Goal: Task Accomplishment & Management: Complete application form

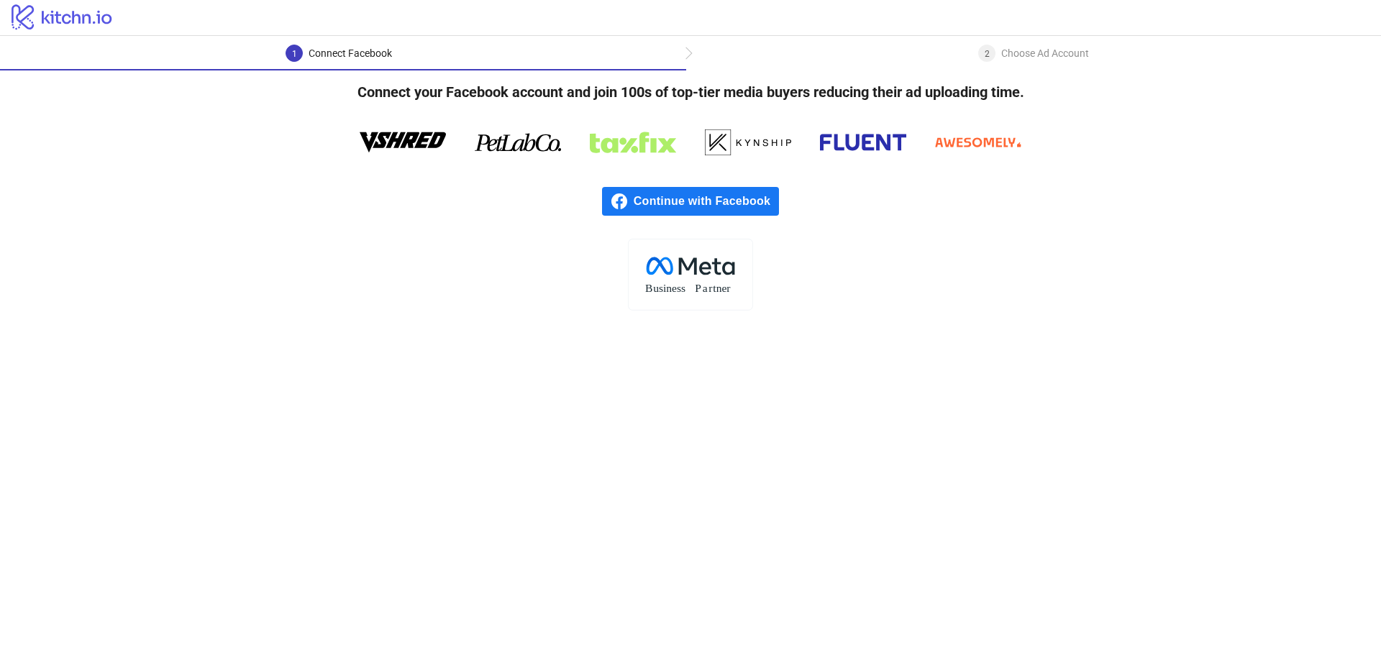
click at [657, 190] on span "Continue with Facebook" at bounding box center [706, 201] width 145 height 29
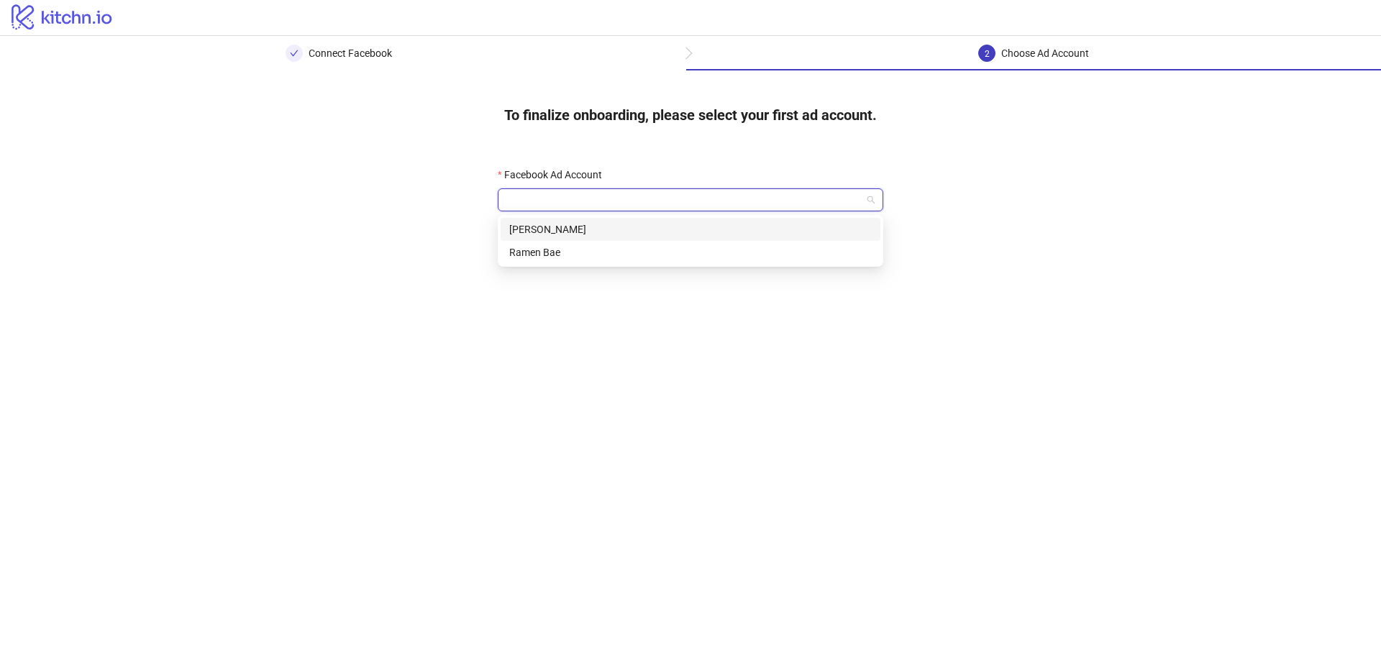
click at [612, 204] on input "Facebook Ad Account" at bounding box center [684, 200] width 355 height 22
click at [620, 249] on div "Ramen Bae" at bounding box center [690, 253] width 363 height 16
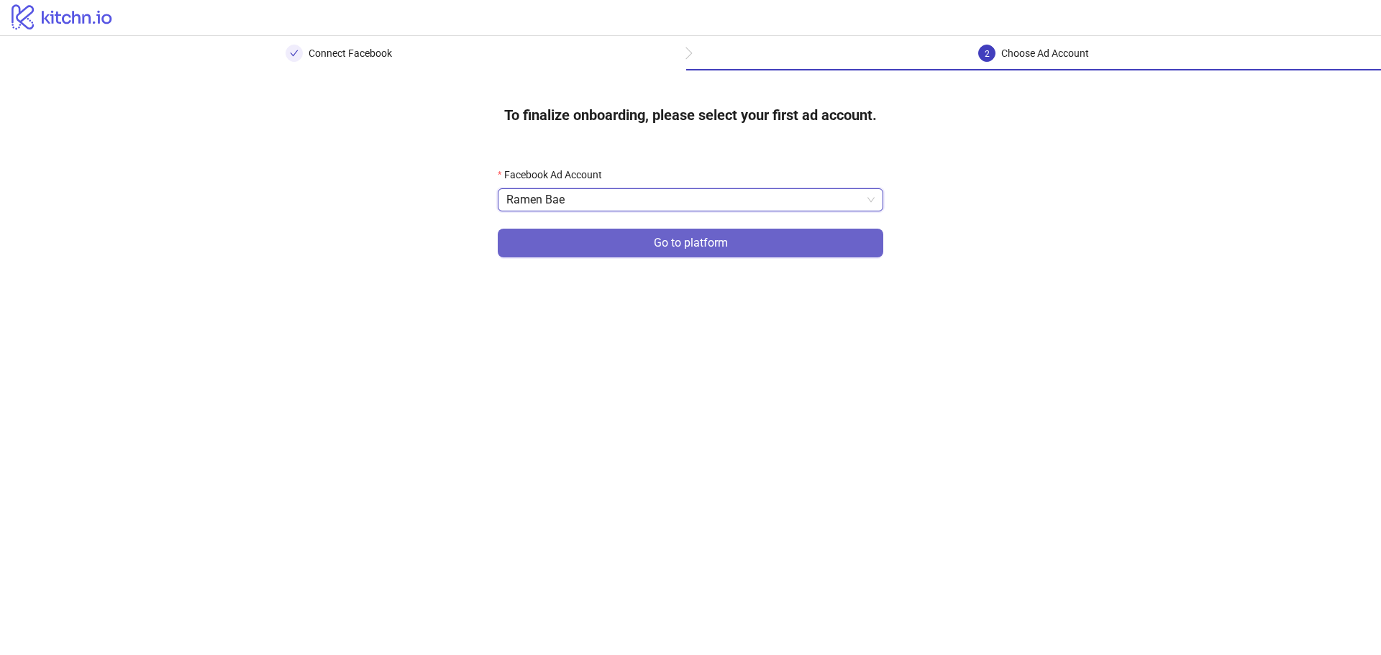
click at [617, 236] on button "Go to platform" at bounding box center [691, 243] width 386 height 29
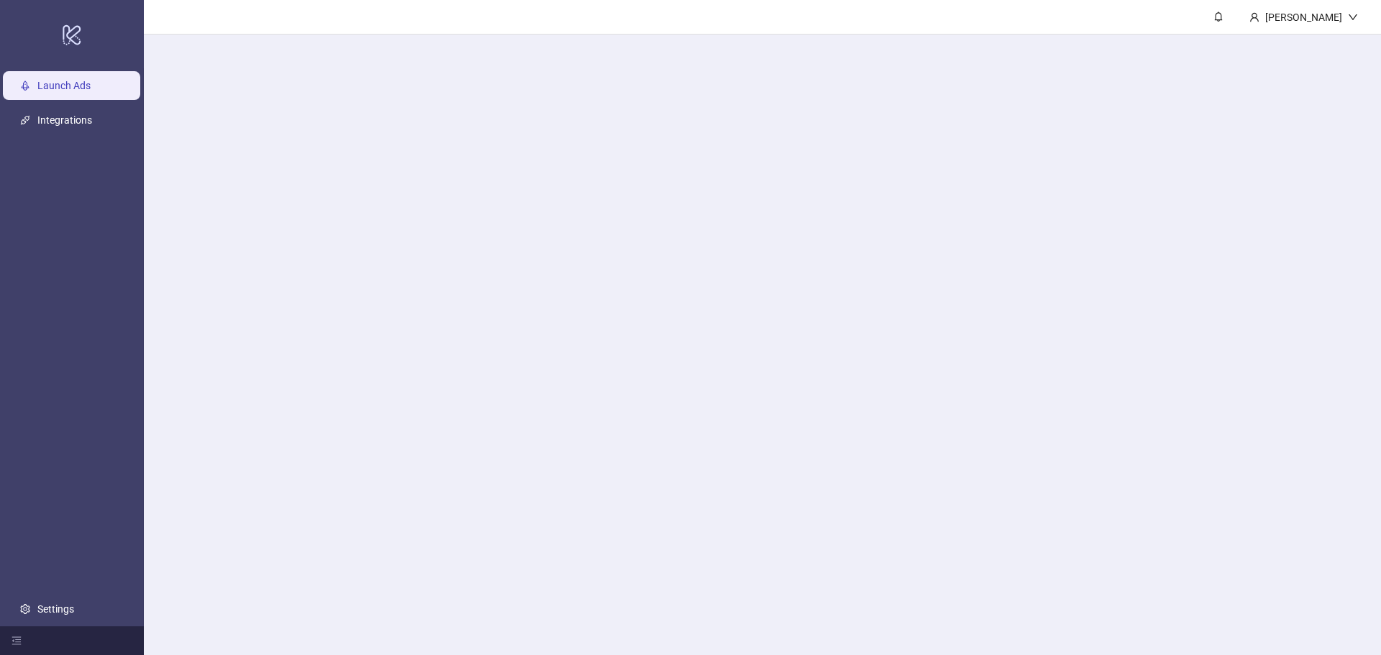
click at [594, 195] on main "[PERSON_NAME]" at bounding box center [762, 327] width 1237 height 655
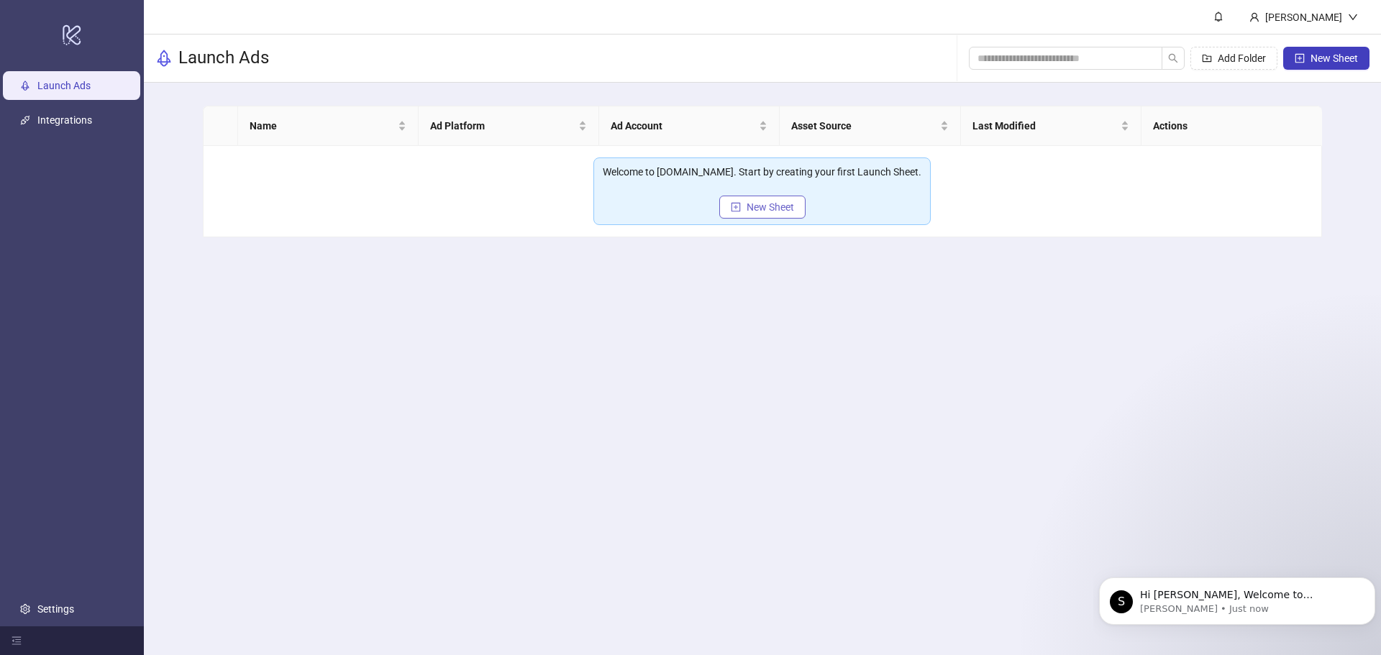
click at [777, 210] on span "New Sheet" at bounding box center [770, 207] width 47 height 12
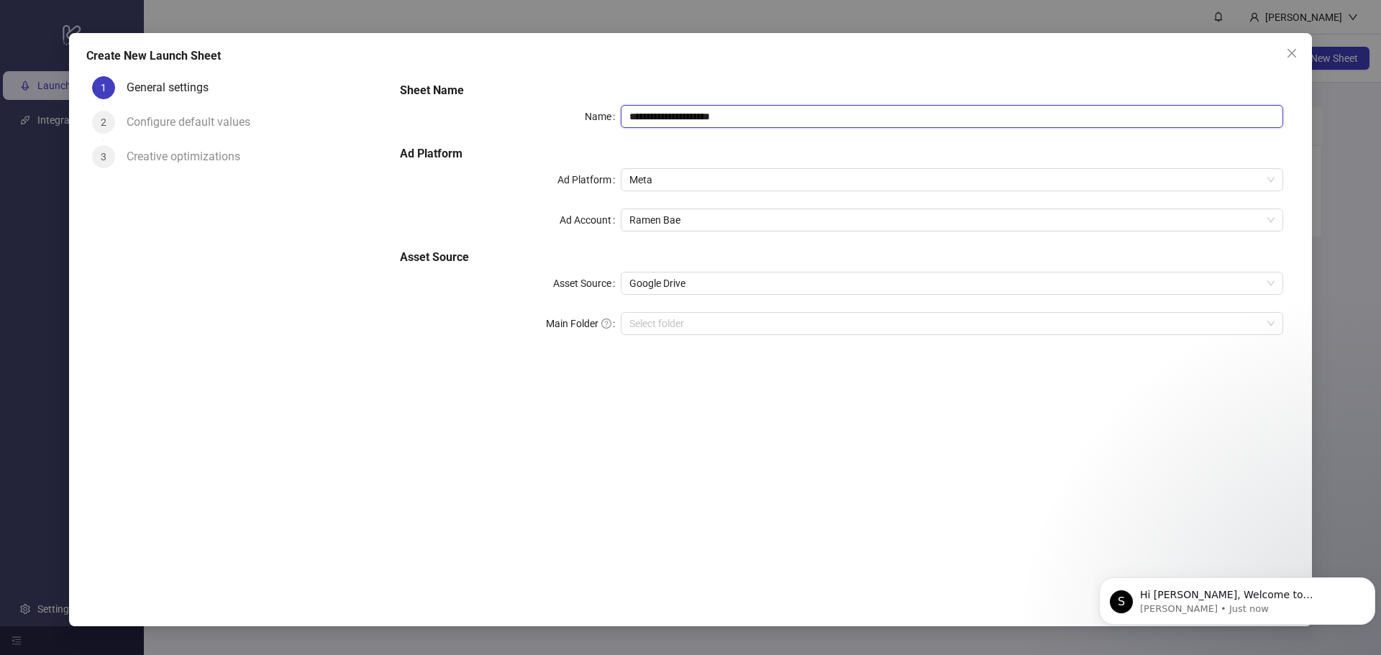
click at [784, 114] on input "**********" at bounding box center [952, 116] width 663 height 23
drag, startPoint x: 778, startPoint y: 114, endPoint x: 211, endPoint y: 81, distance: 567.9
click at [219, 81] on div "**********" at bounding box center [690, 326] width 1209 height 511
click at [685, 180] on span "Meta" at bounding box center [952, 180] width 645 height 22
type input "**********"
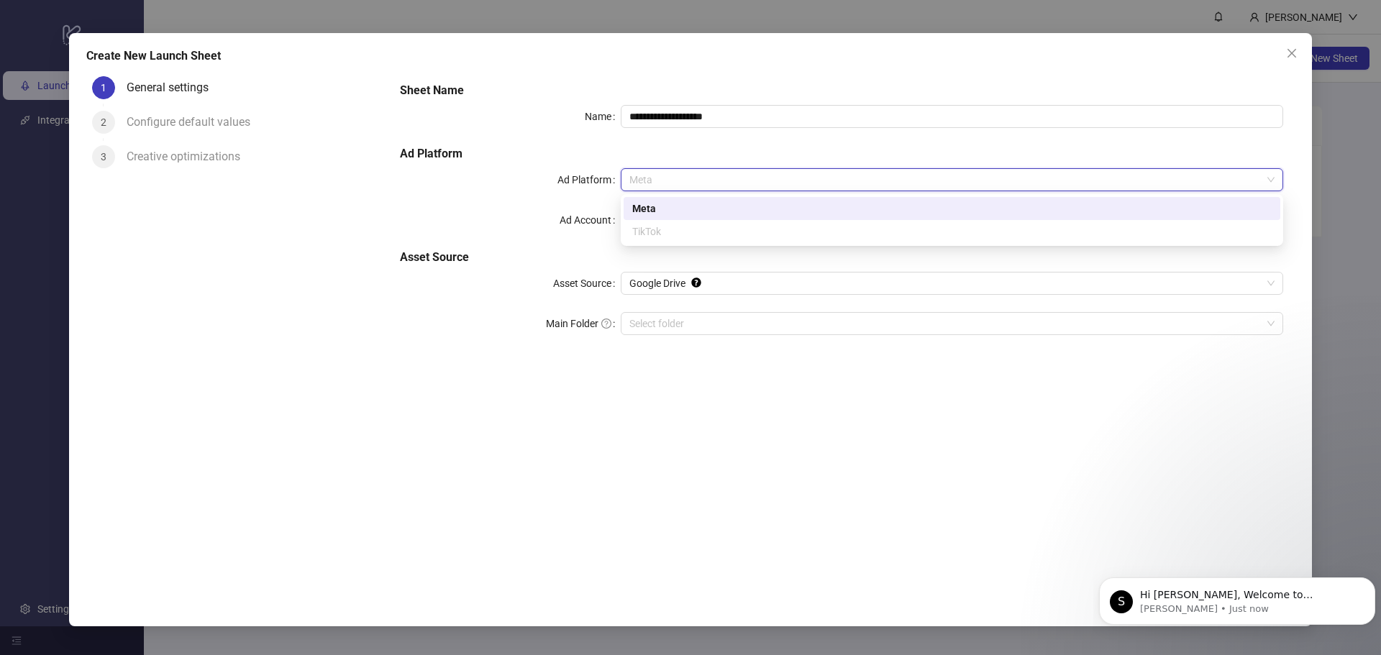
click at [514, 217] on div "Ad Account" at bounding box center [510, 220] width 221 height 23
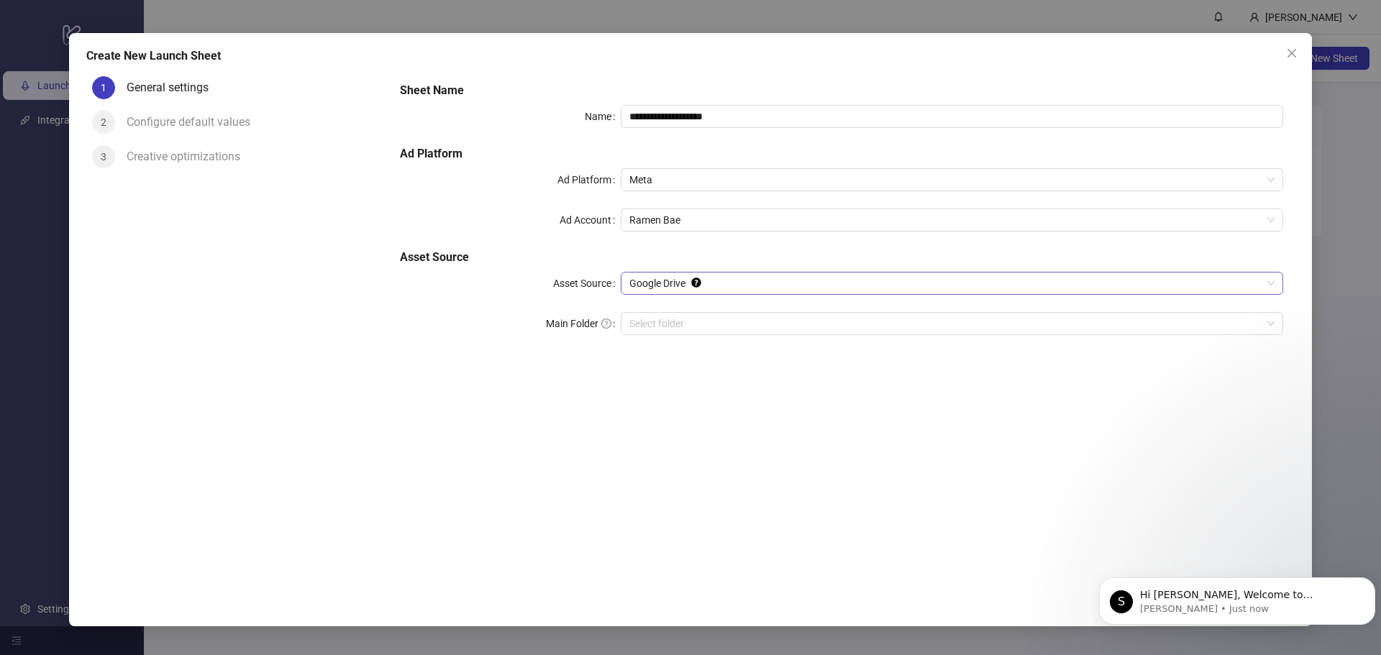
click at [668, 281] on span "Google Drive" at bounding box center [952, 284] width 645 height 22
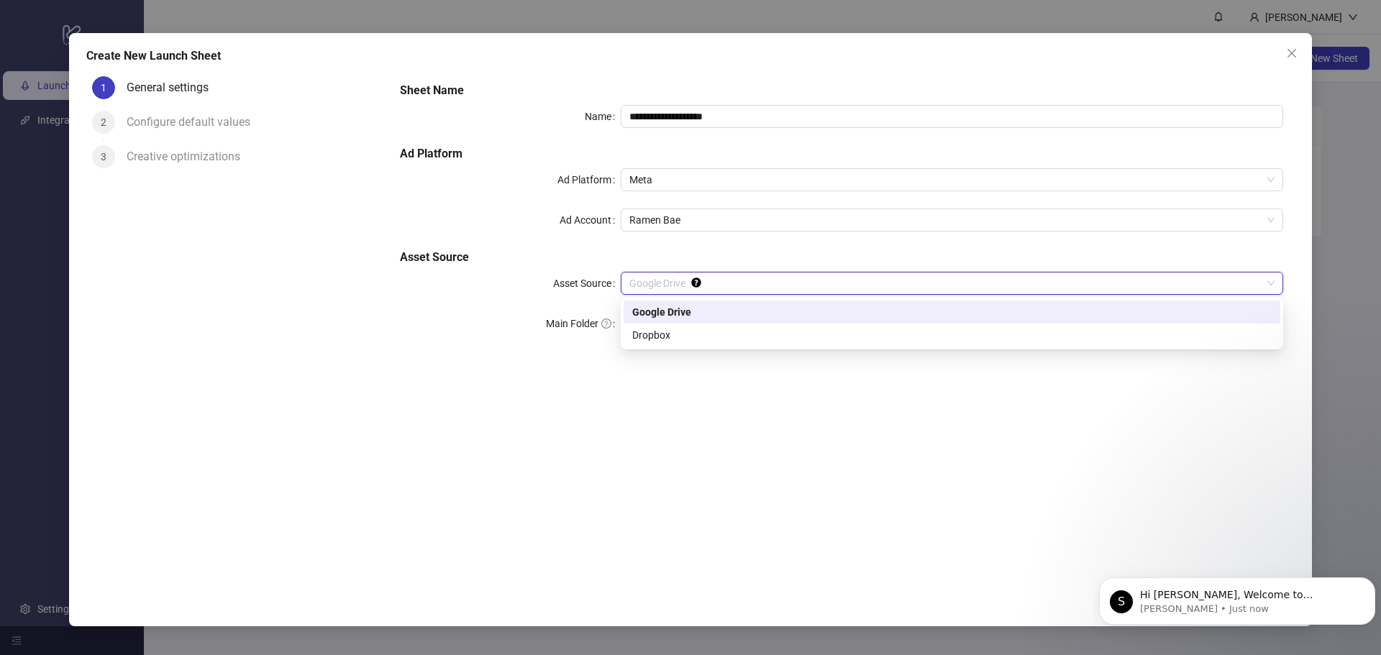
click at [691, 315] on div "Google Drive" at bounding box center [952, 312] width 640 height 16
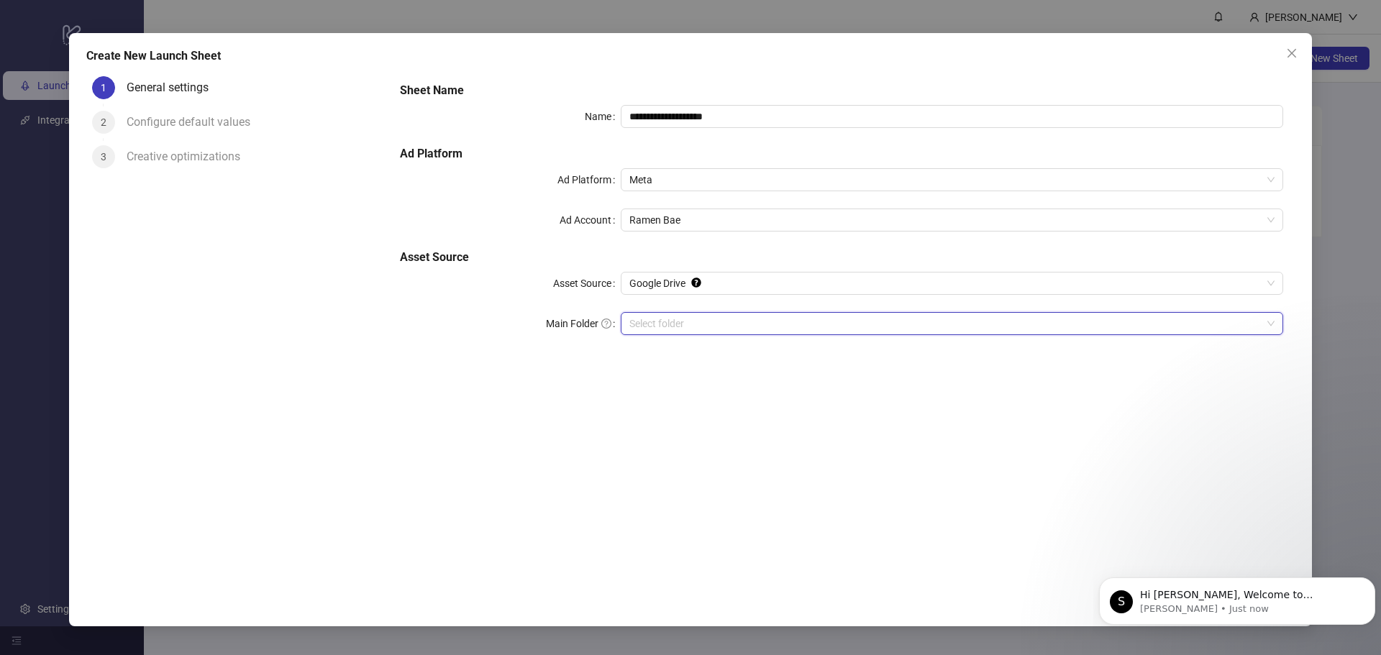
click at [719, 323] on input "Main Folder" at bounding box center [946, 324] width 632 height 22
click at [689, 319] on input "Main Folder" at bounding box center [946, 324] width 632 height 22
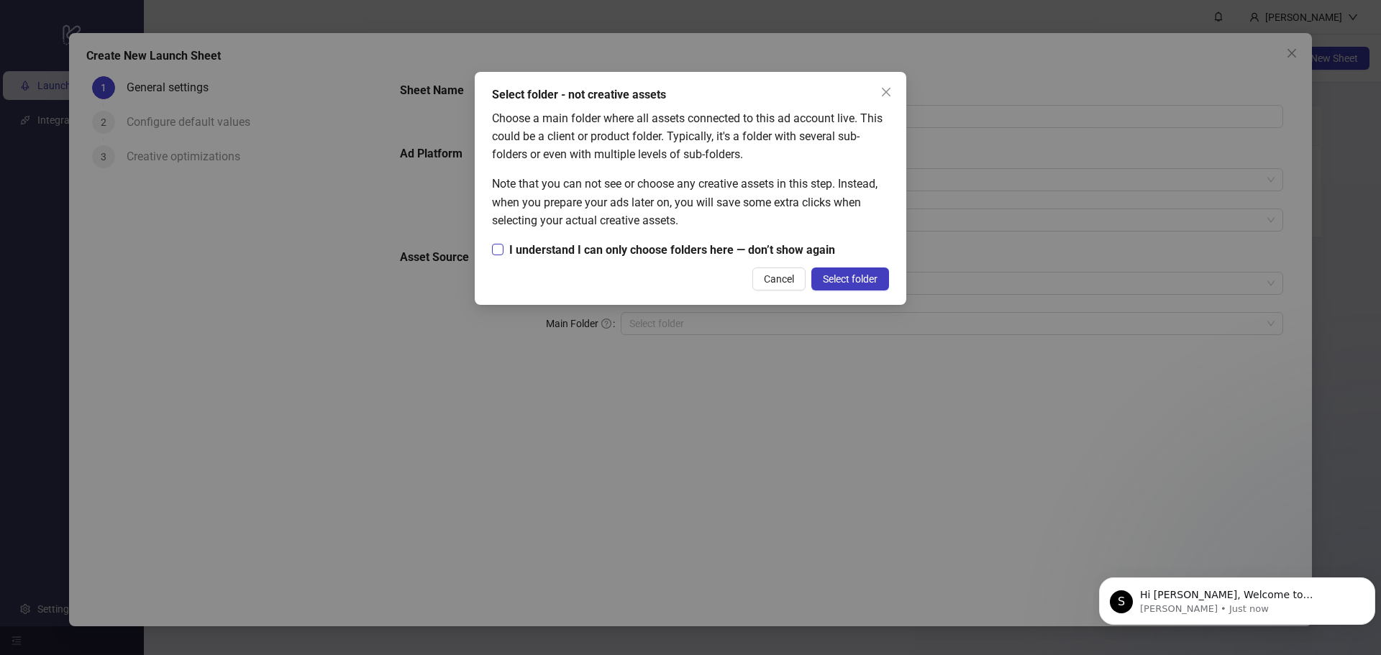
click at [650, 250] on span "I understand I can only choose folders here — don’t show again" at bounding box center [672, 250] width 337 height 18
click at [863, 276] on span "Select folder" at bounding box center [850, 279] width 55 height 12
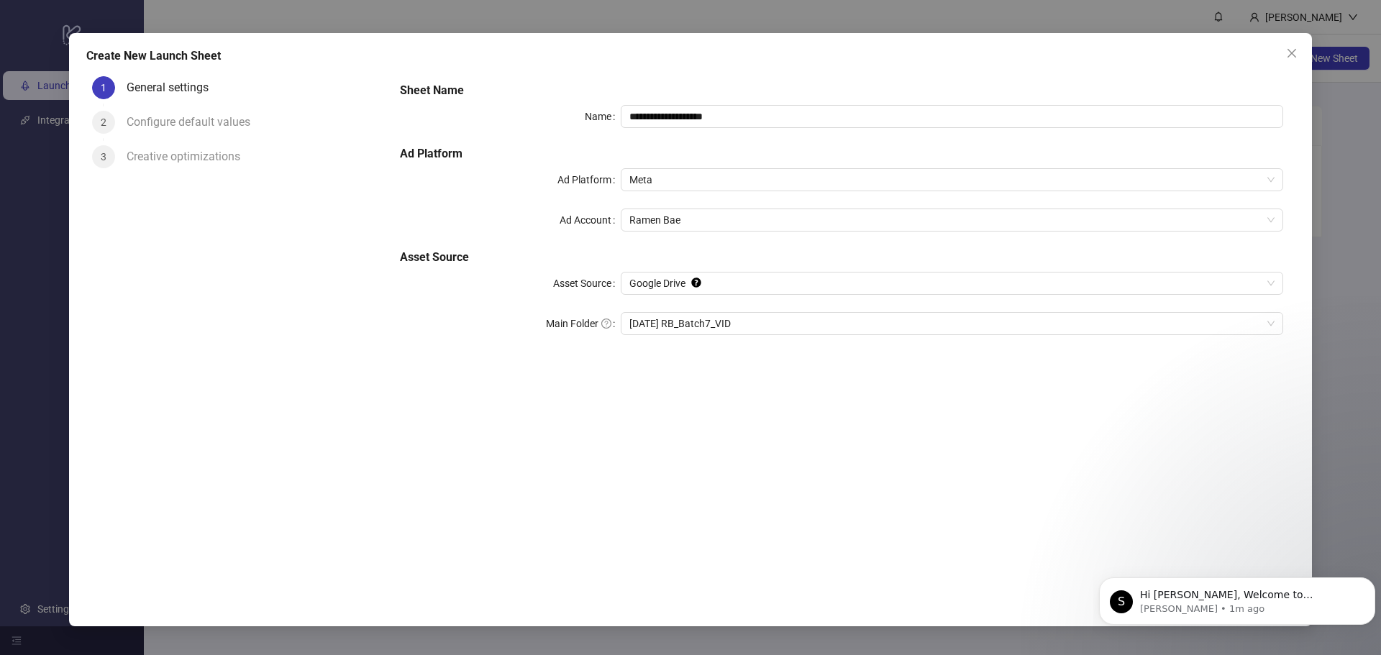
drag, startPoint x: 1027, startPoint y: 457, endPoint x: 1092, endPoint y: 478, distance: 68.0
click at [1030, 457] on div "**********" at bounding box center [842, 326] width 907 height 511
drag, startPoint x: 1205, startPoint y: 603, endPoint x: 1353, endPoint y: 560, distance: 153.7
click at [1350, 559] on body "S Hi Andrew, Welcome to Kitchn.io! 🎉 You’re all set to start launching ads effo…" at bounding box center [1237, 597] width 276 height 89
click at [1370, 582] on icon "Dismiss notification" at bounding box center [1372, 582] width 8 height 8
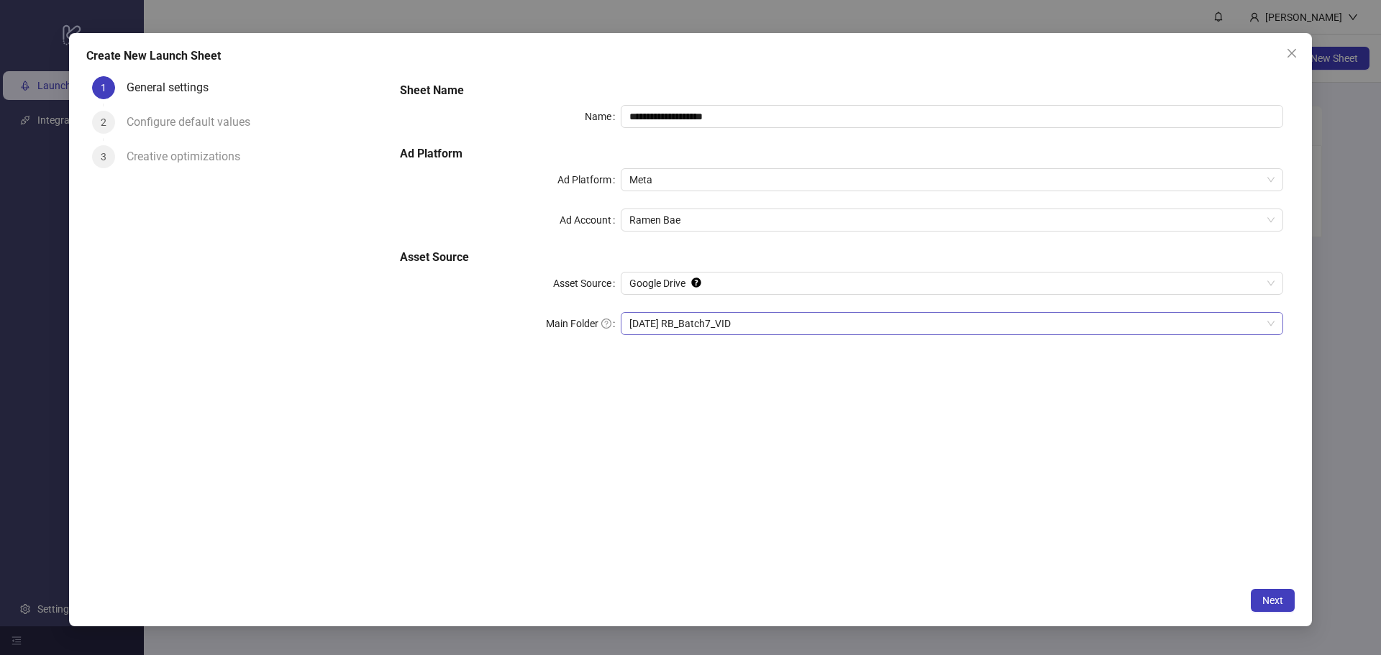
click at [714, 330] on span "08-15-2025 RB_Batch7_VID" at bounding box center [952, 324] width 645 height 22
click at [1272, 603] on span "Next" at bounding box center [1273, 601] width 21 height 12
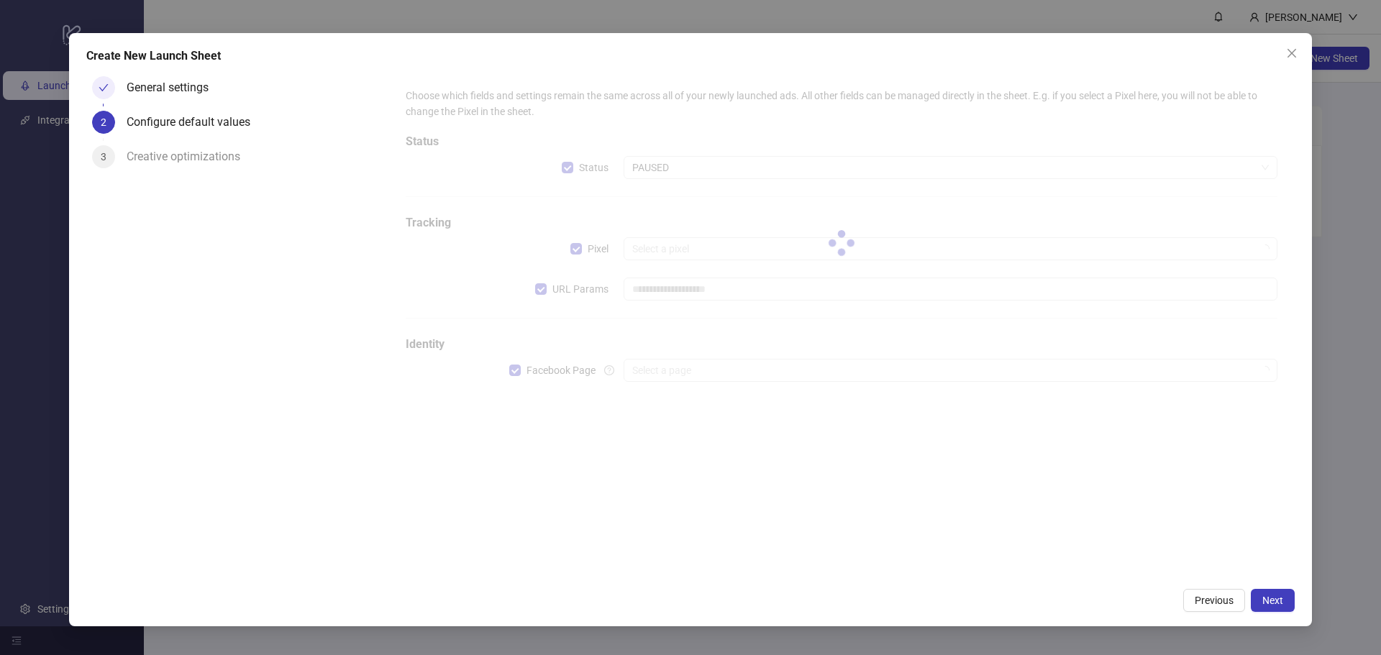
type input "**********"
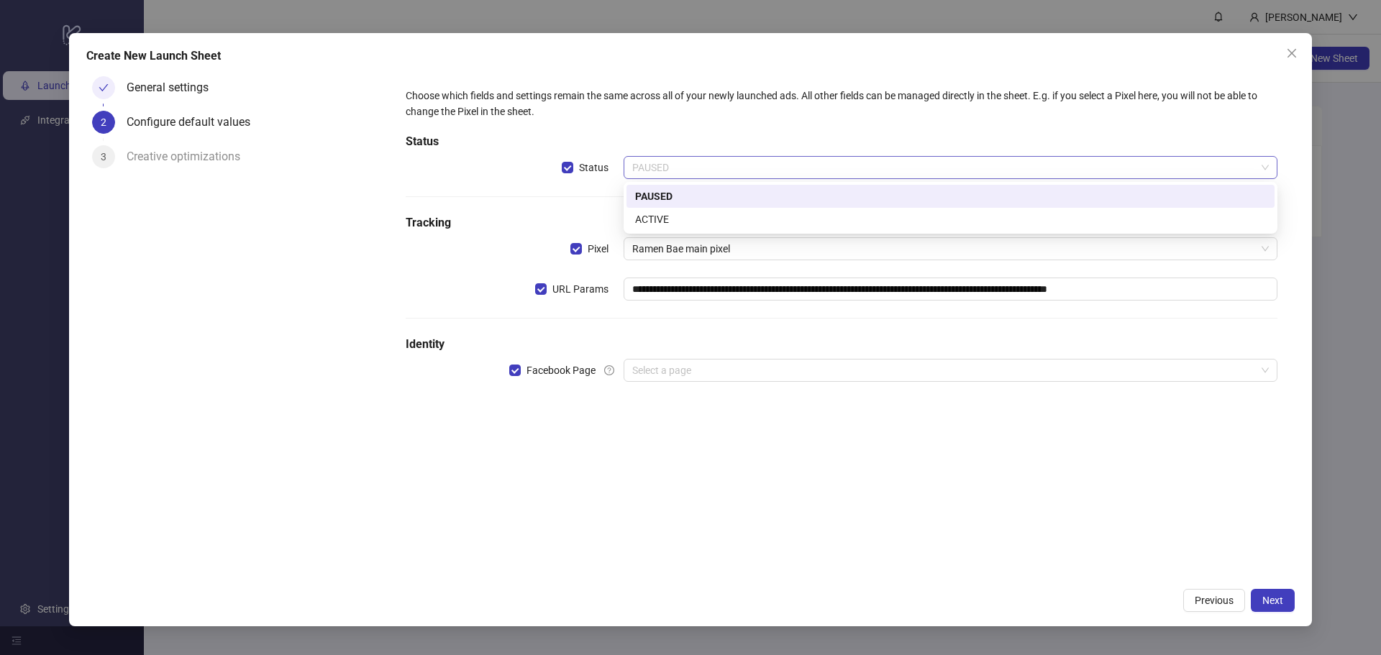
click at [666, 172] on span "PAUSED" at bounding box center [950, 168] width 637 height 22
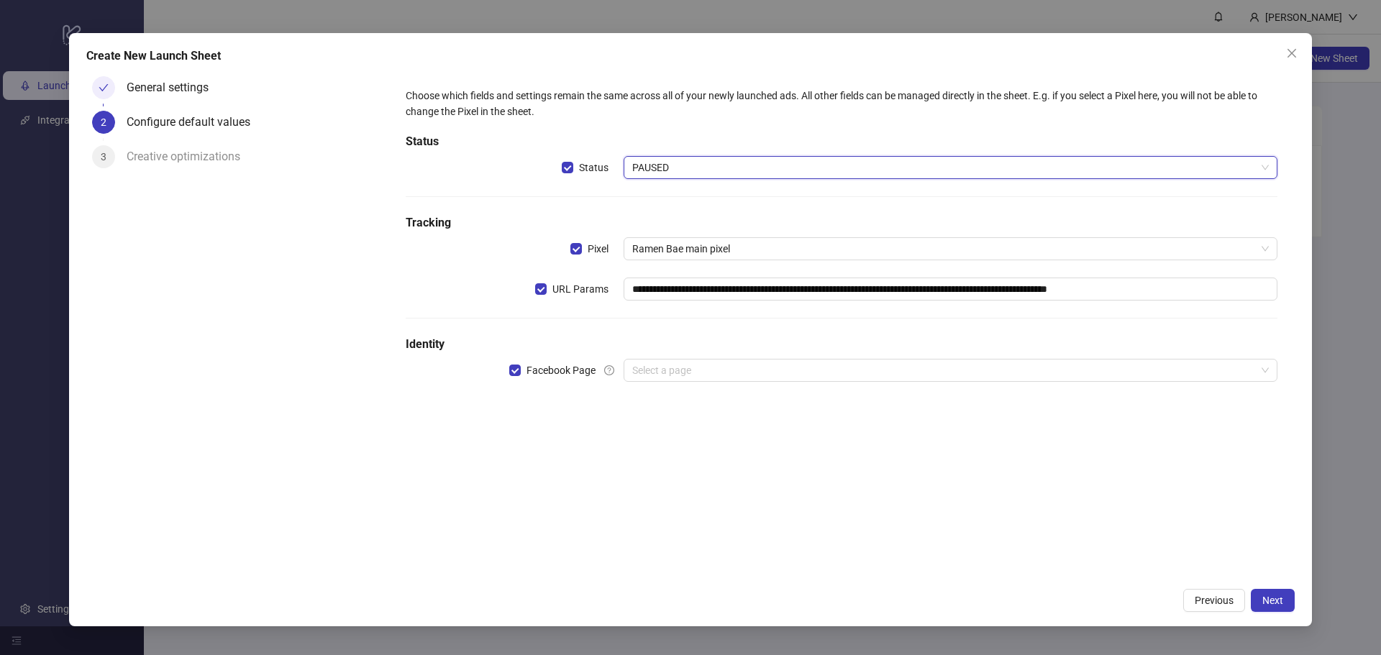
click at [604, 143] on h5 "Status" at bounding box center [842, 141] width 872 height 17
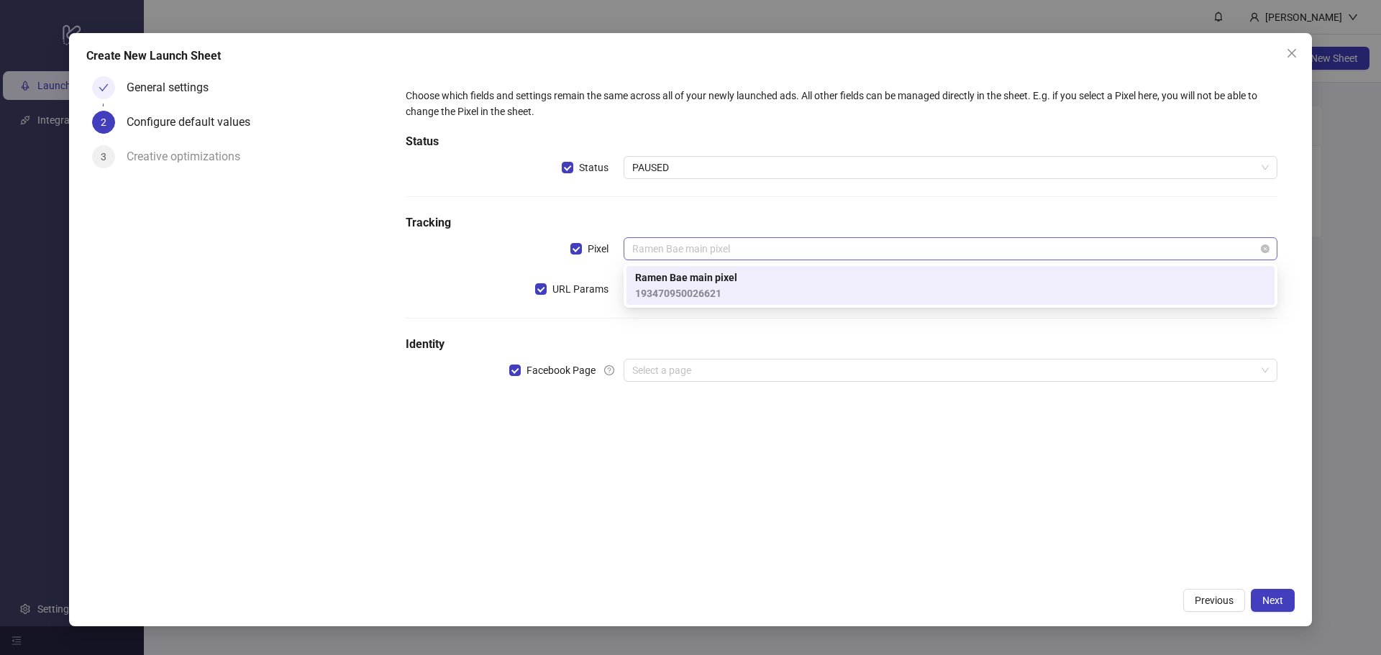
click at [731, 249] on span "Ramen Bae main pixel" at bounding box center [950, 249] width 637 height 22
click at [729, 206] on div "**********" at bounding box center [841, 243] width 883 height 323
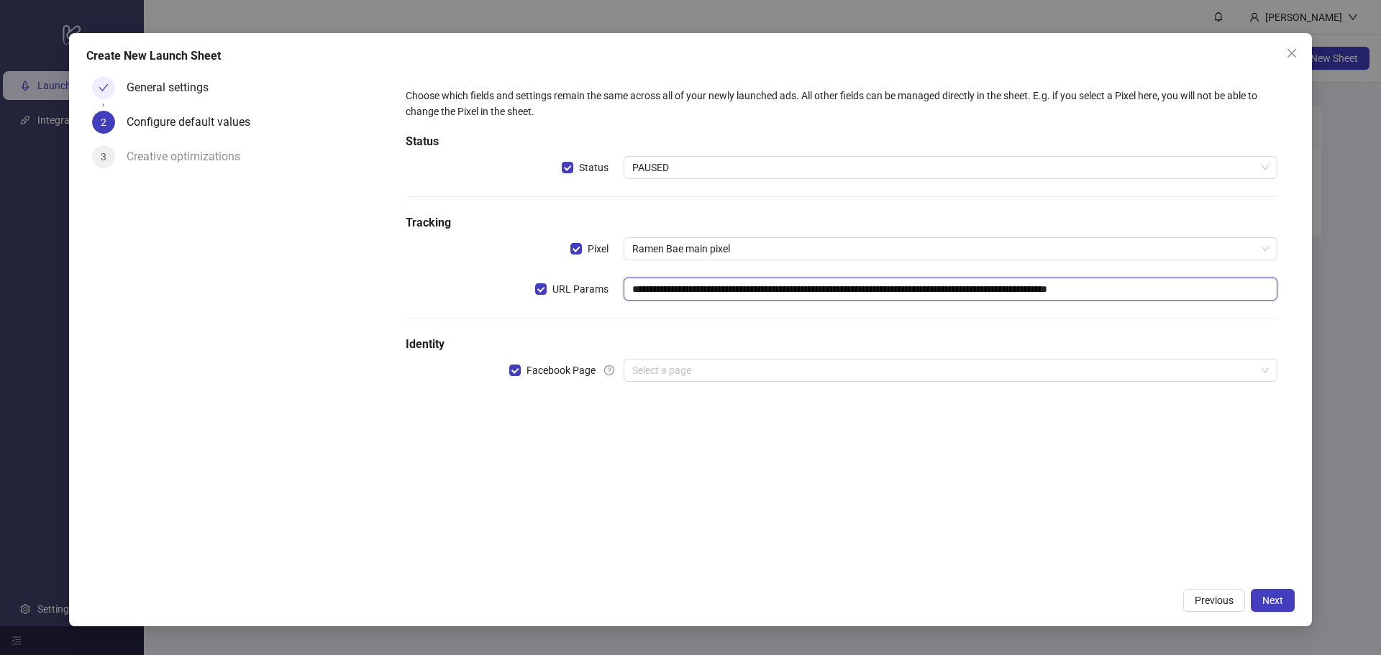
click at [724, 291] on input "**********" at bounding box center [951, 289] width 654 height 23
click at [395, 253] on div "**********" at bounding box center [841, 243] width 895 height 335
click at [648, 373] on input "search" at bounding box center [944, 371] width 624 height 22
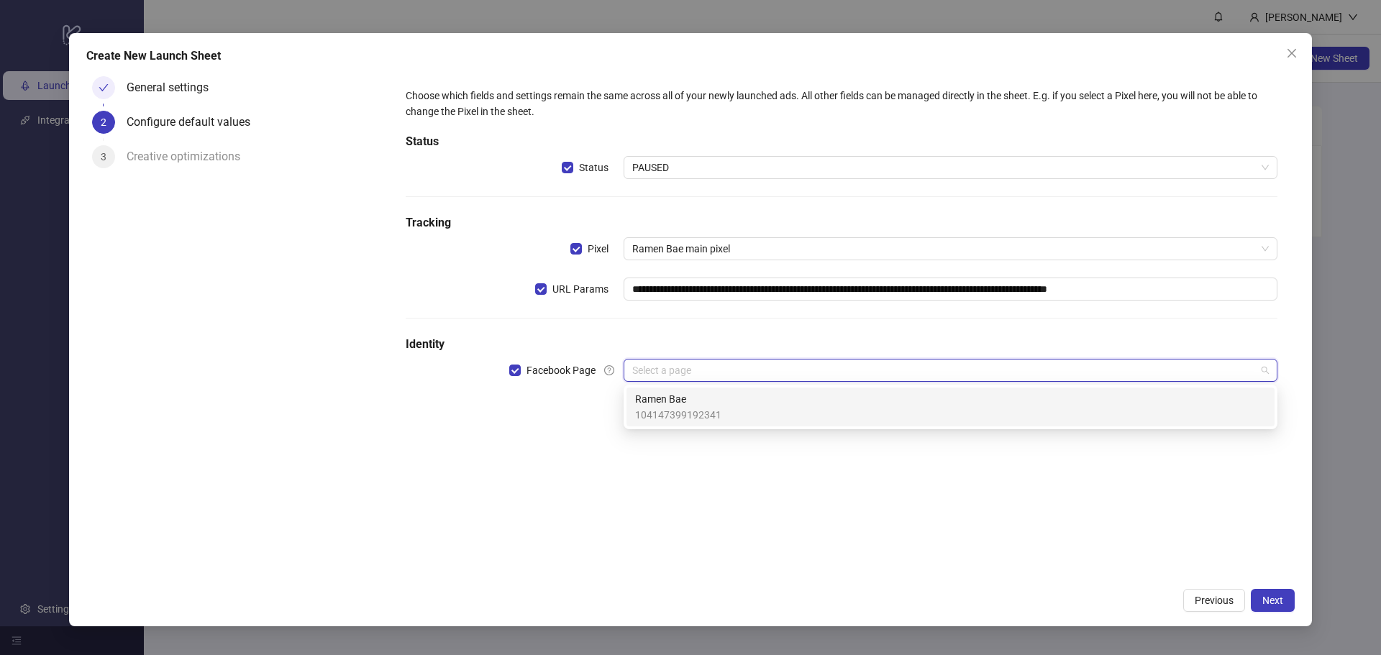
click at [661, 403] on span "Ramen Bae" at bounding box center [678, 399] width 86 height 16
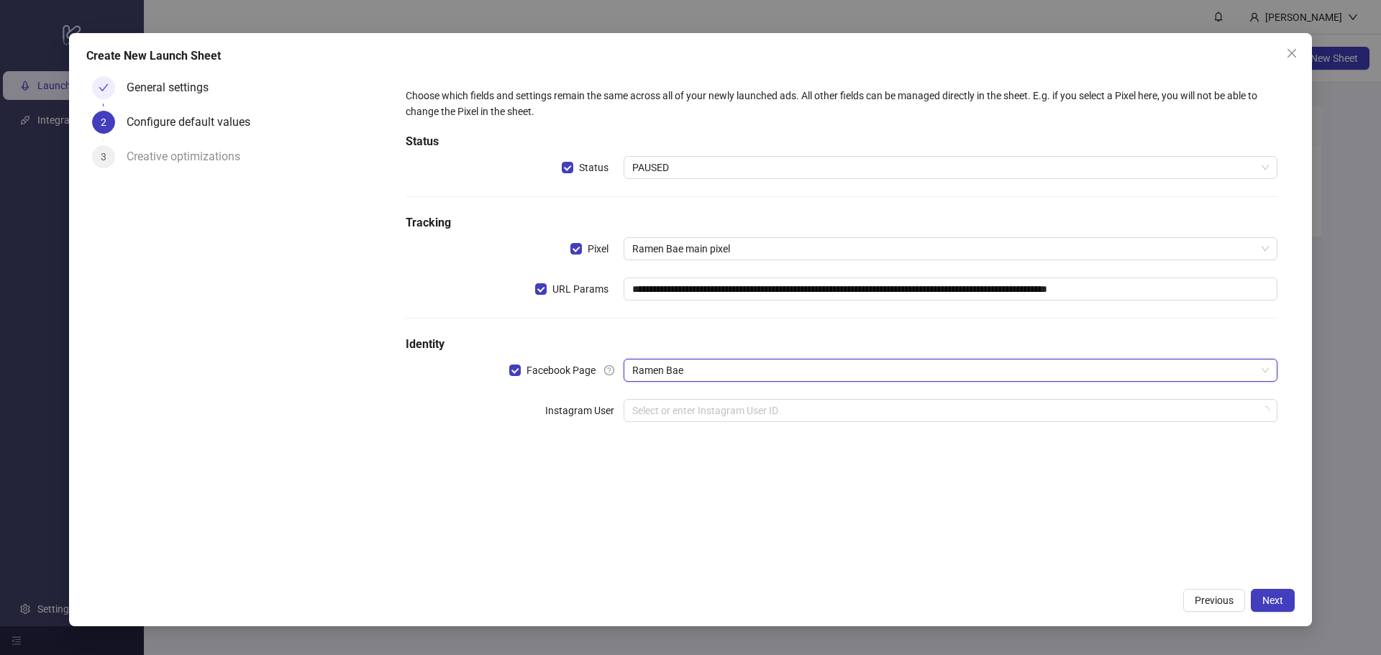
click at [781, 486] on div "**********" at bounding box center [842, 326] width 907 height 511
click at [711, 413] on input "search" at bounding box center [944, 411] width 624 height 22
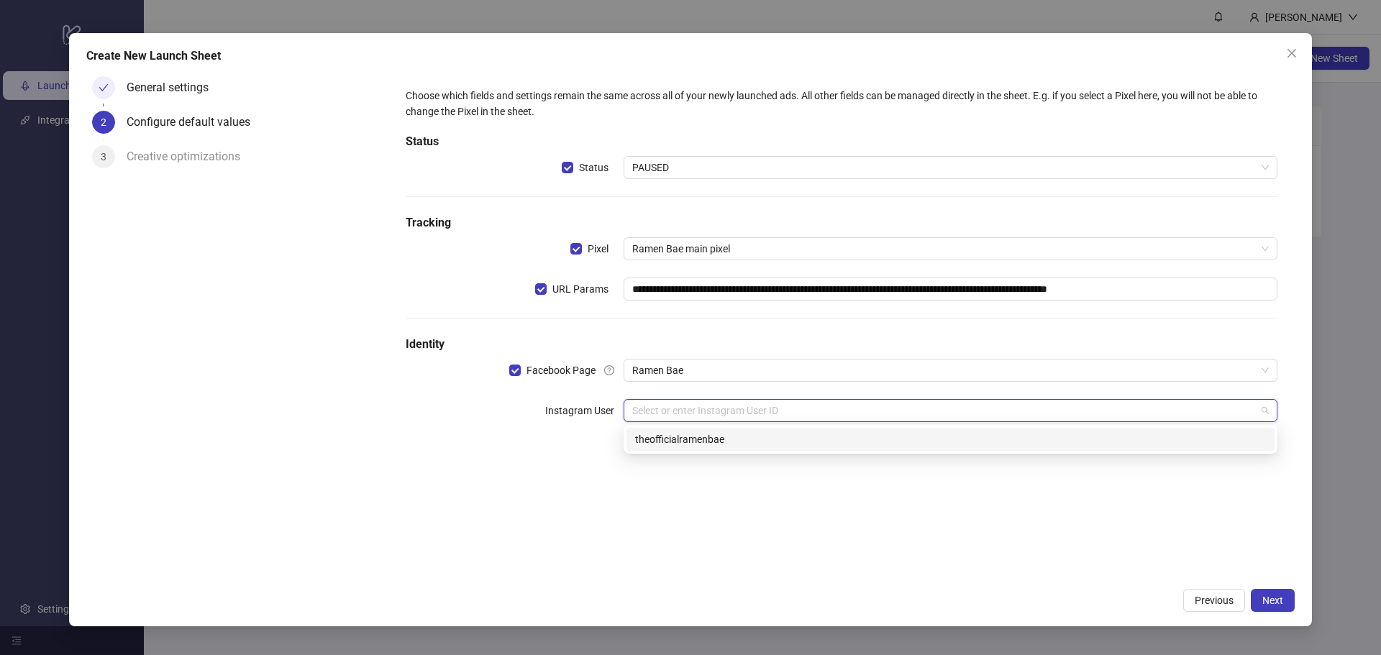
click at [710, 453] on div "17841428353516159 theofficialramenbae" at bounding box center [951, 439] width 654 height 29
click at [709, 440] on div "theofficialramenbae" at bounding box center [950, 440] width 631 height 16
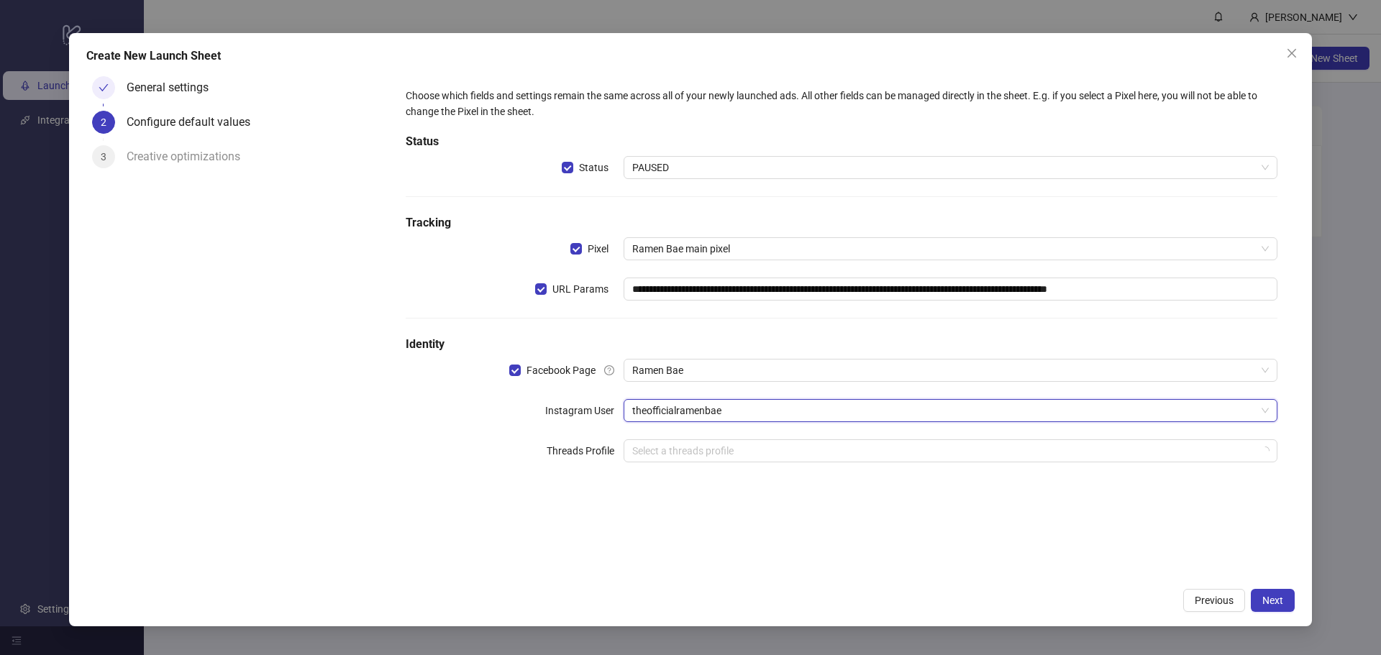
click at [782, 510] on div "**********" at bounding box center [842, 326] width 907 height 511
click at [663, 440] on div "Select a threads profile" at bounding box center [951, 451] width 654 height 23
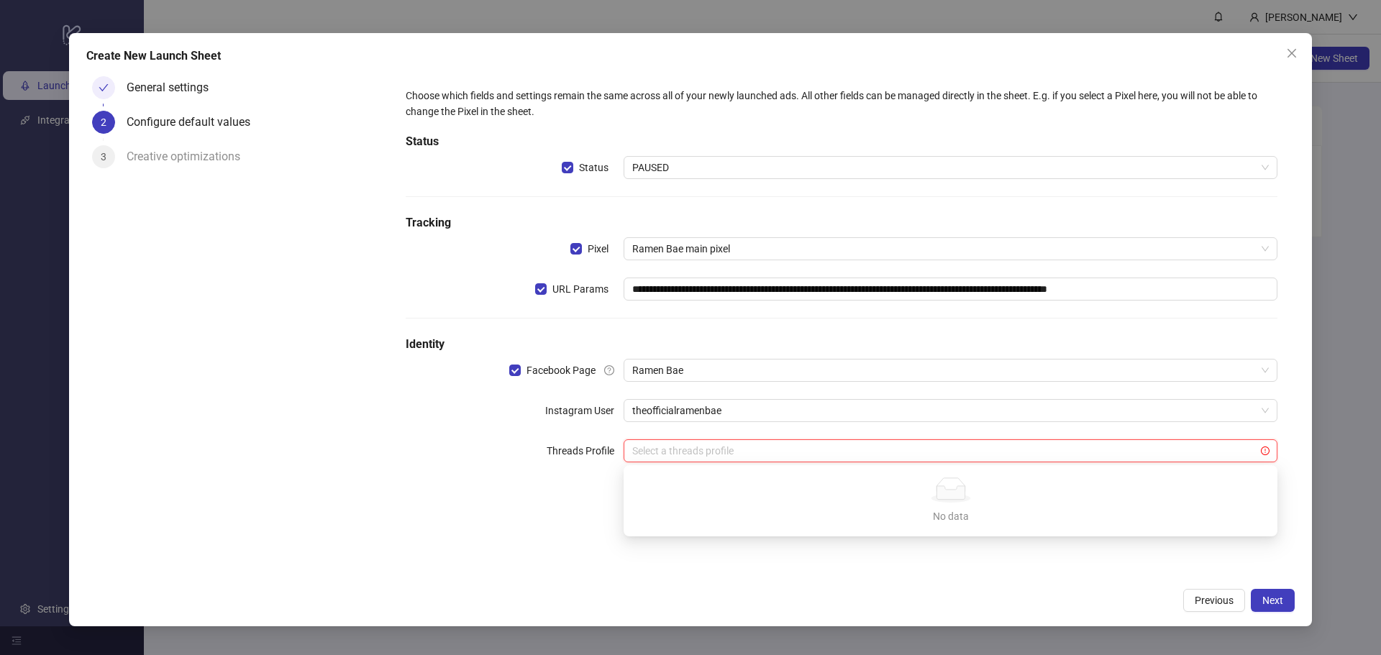
drag, startPoint x: 953, startPoint y: 511, endPoint x: 928, endPoint y: 502, distance: 26.6
click at [951, 511] on div "No data" at bounding box center [950, 517] width 619 height 16
click at [514, 481] on div "**********" at bounding box center [841, 284] width 883 height 404
click at [568, 485] on div "**********" at bounding box center [841, 284] width 883 height 404
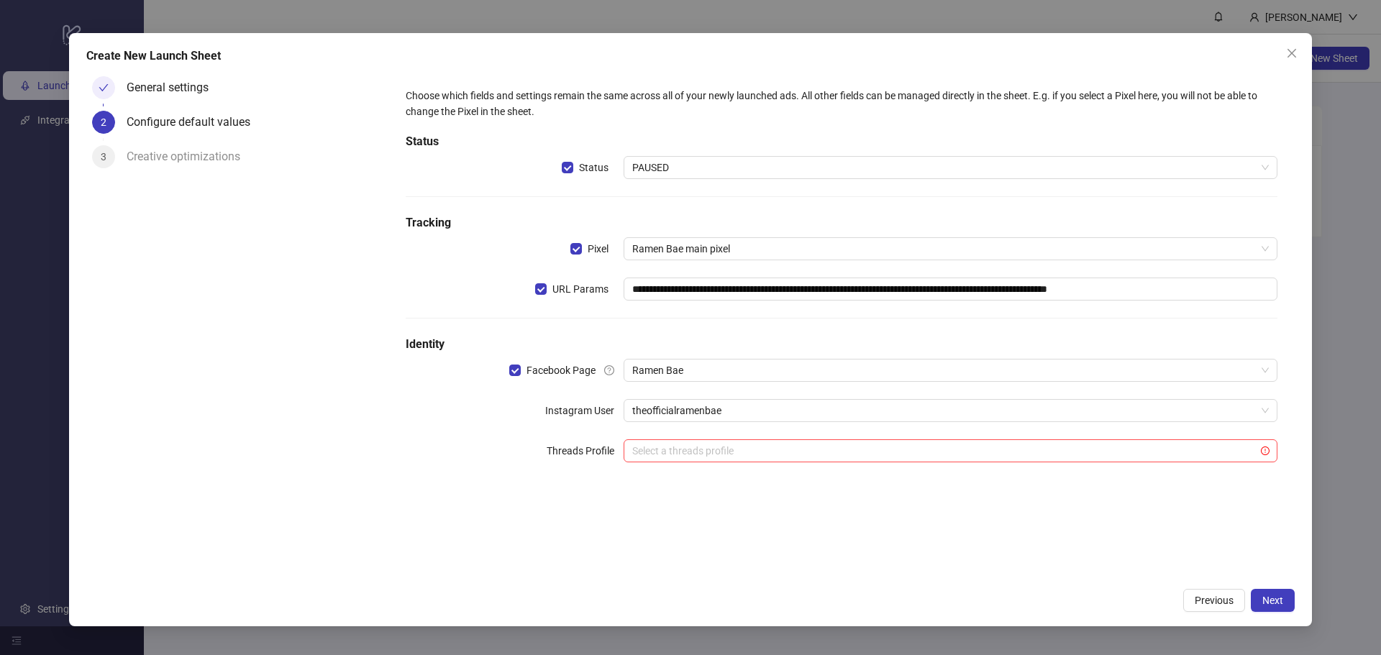
click at [670, 463] on div "**********" at bounding box center [841, 284] width 883 height 404
click at [680, 457] on input "search" at bounding box center [944, 451] width 624 height 22
click at [911, 510] on div "No data" at bounding box center [950, 517] width 619 height 16
drag, startPoint x: 913, startPoint y: 510, endPoint x: 1002, endPoint y: 558, distance: 101.1
click at [926, 517] on div "No data" at bounding box center [950, 517] width 619 height 16
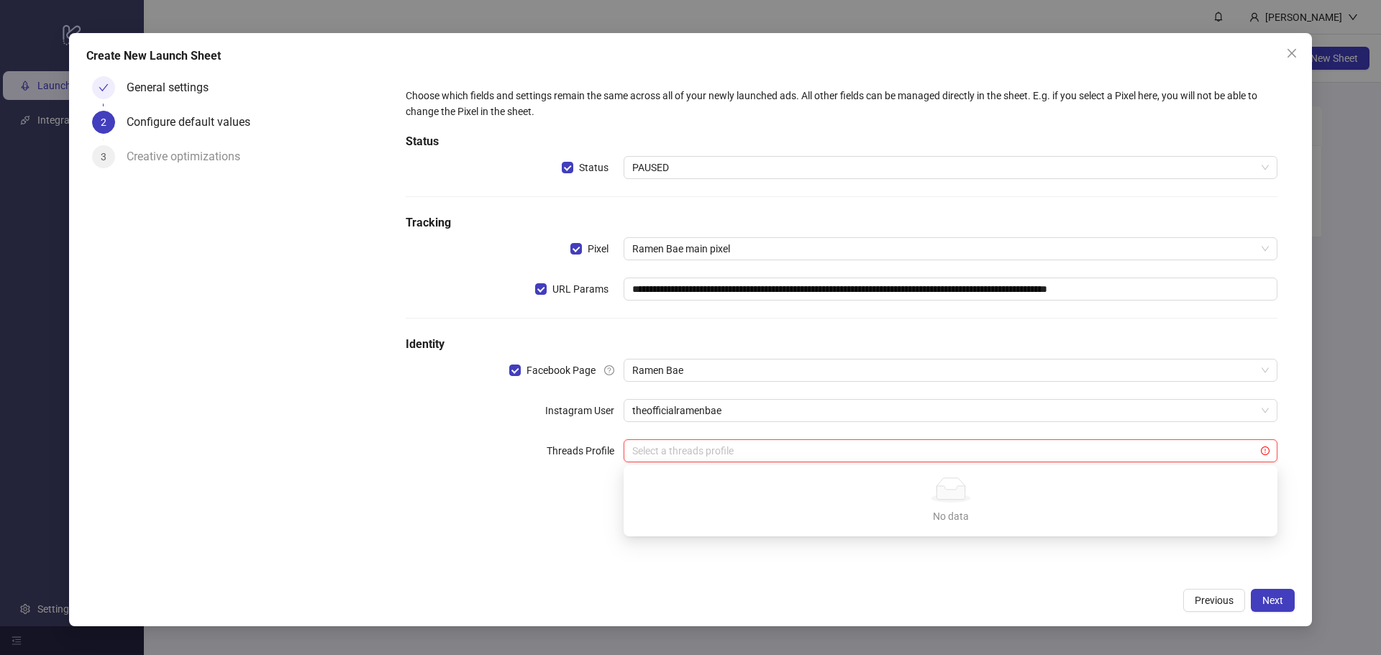
click at [1003, 560] on div "**********" at bounding box center [842, 326] width 907 height 511
click at [1284, 605] on button "Next" at bounding box center [1273, 600] width 44 height 23
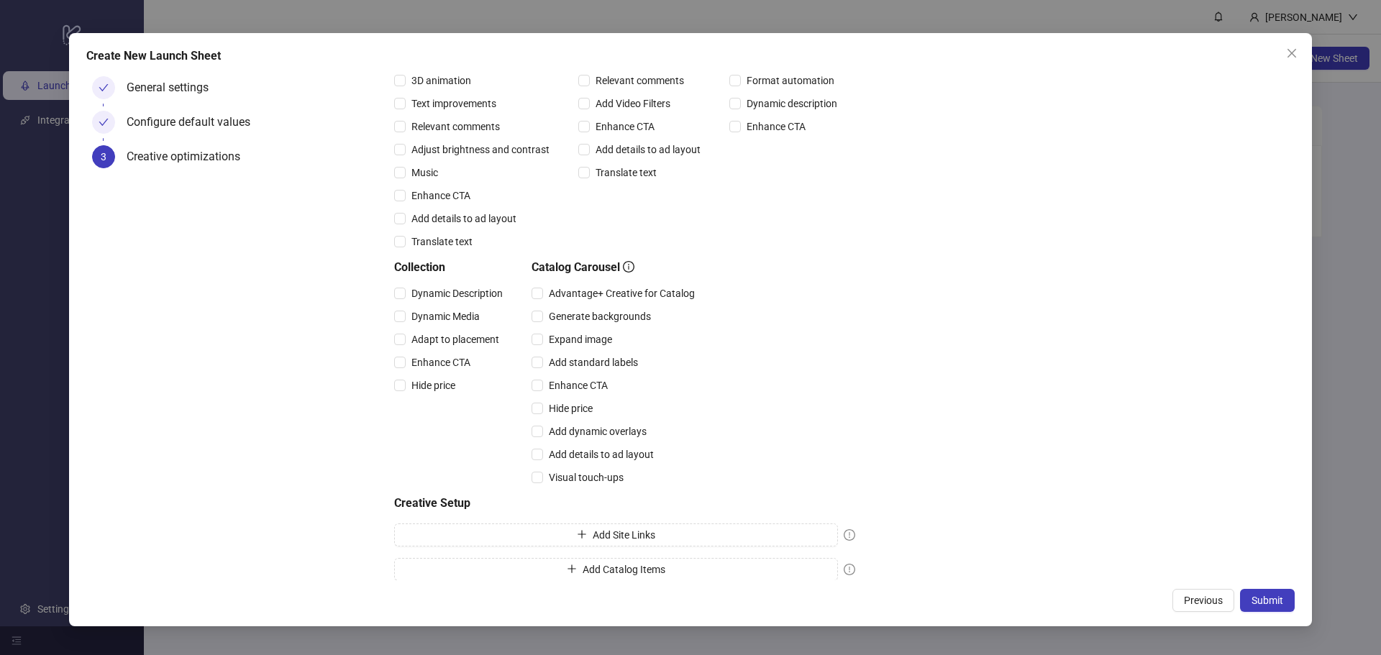
scroll to position [223, 0]
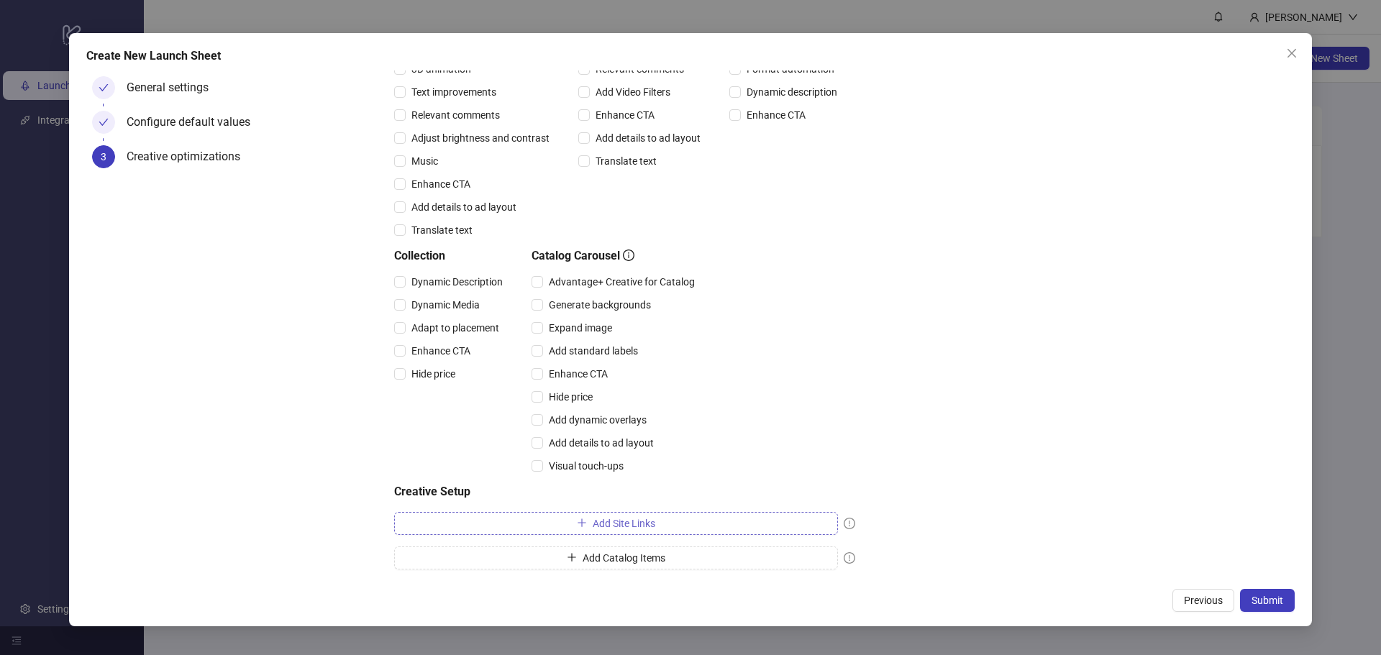
click at [640, 532] on button "Add Site Links" at bounding box center [616, 523] width 444 height 23
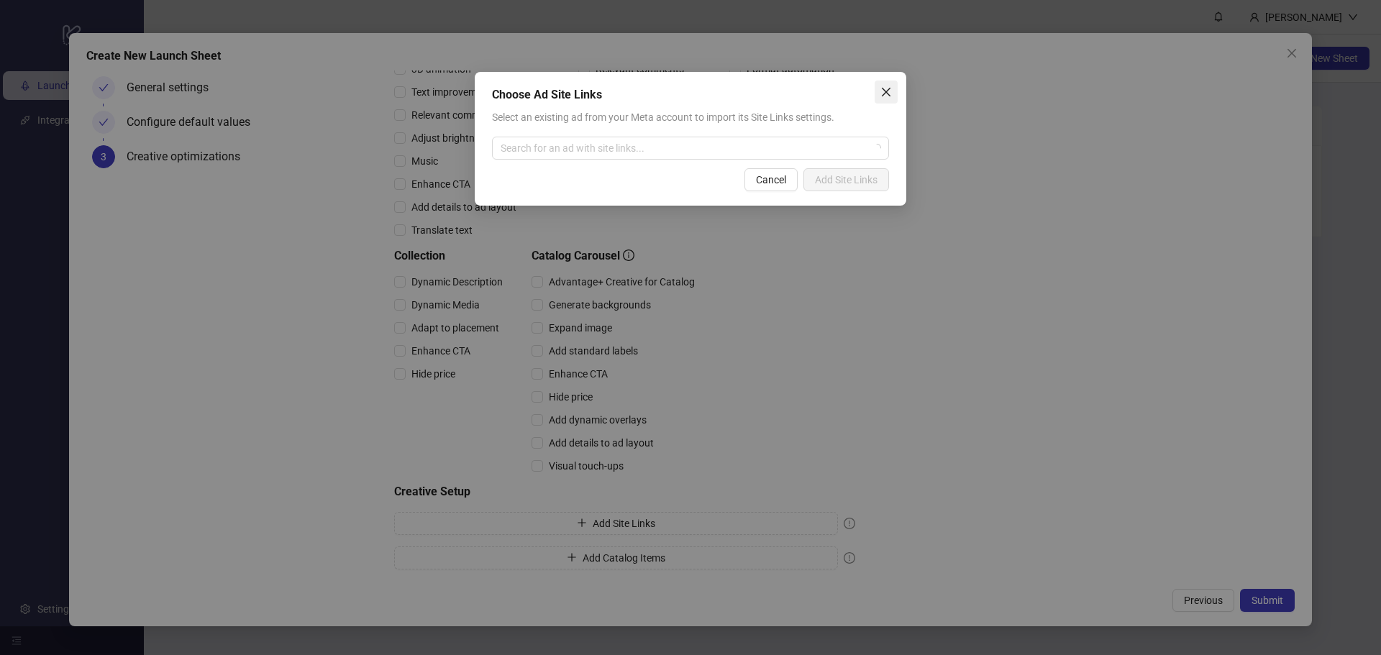
click at [888, 96] on icon "close" at bounding box center [887, 92] width 12 height 12
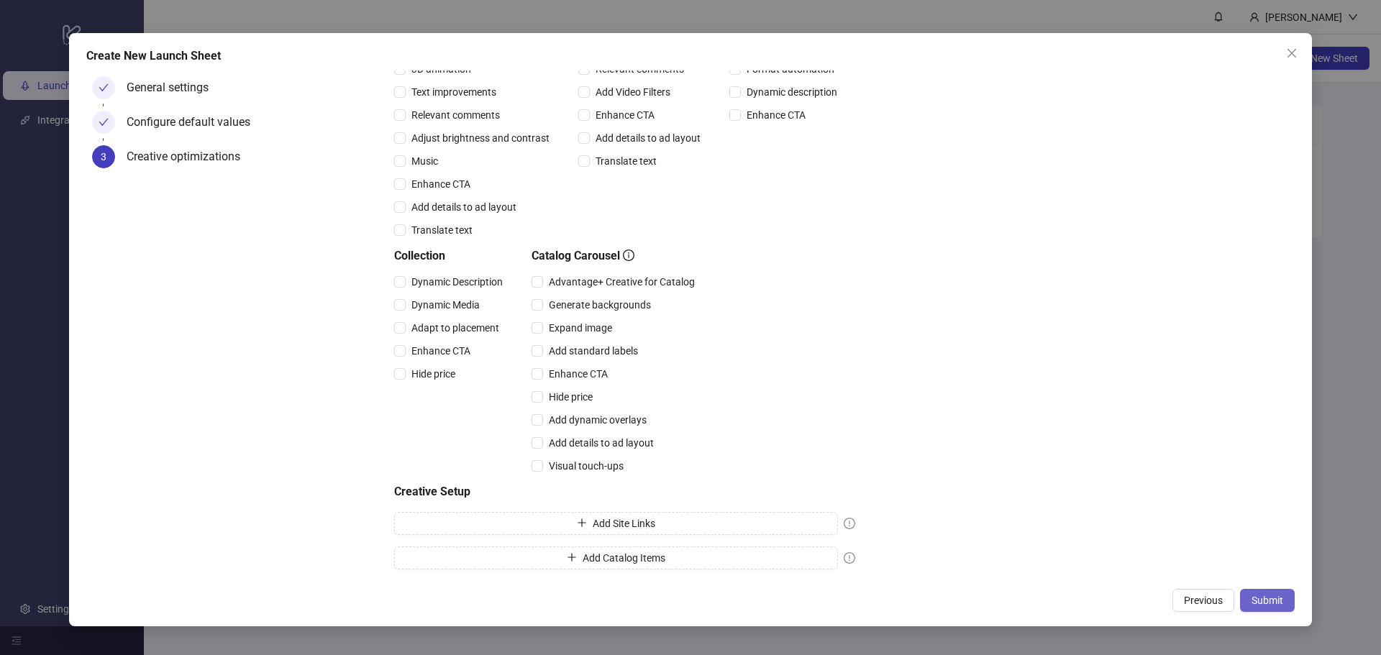
click at [1267, 599] on span "Submit" at bounding box center [1268, 601] width 32 height 12
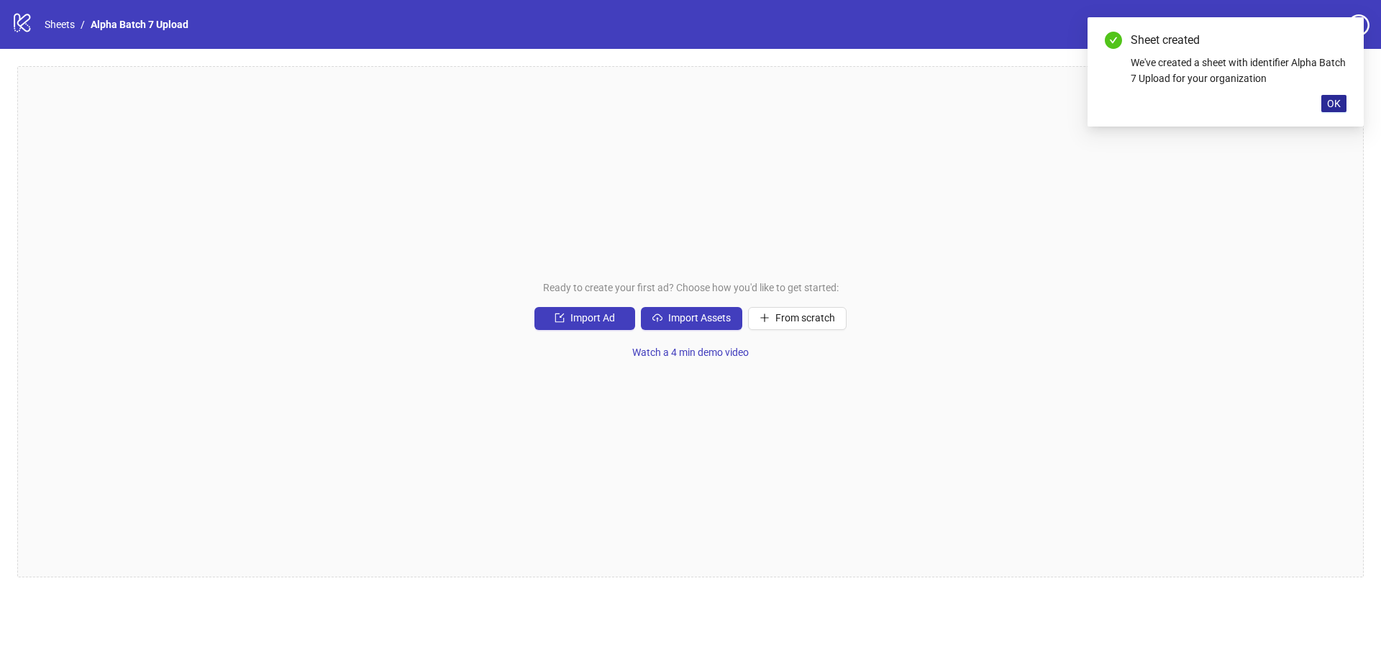
click at [1335, 104] on span "OK" at bounding box center [1334, 104] width 14 height 12
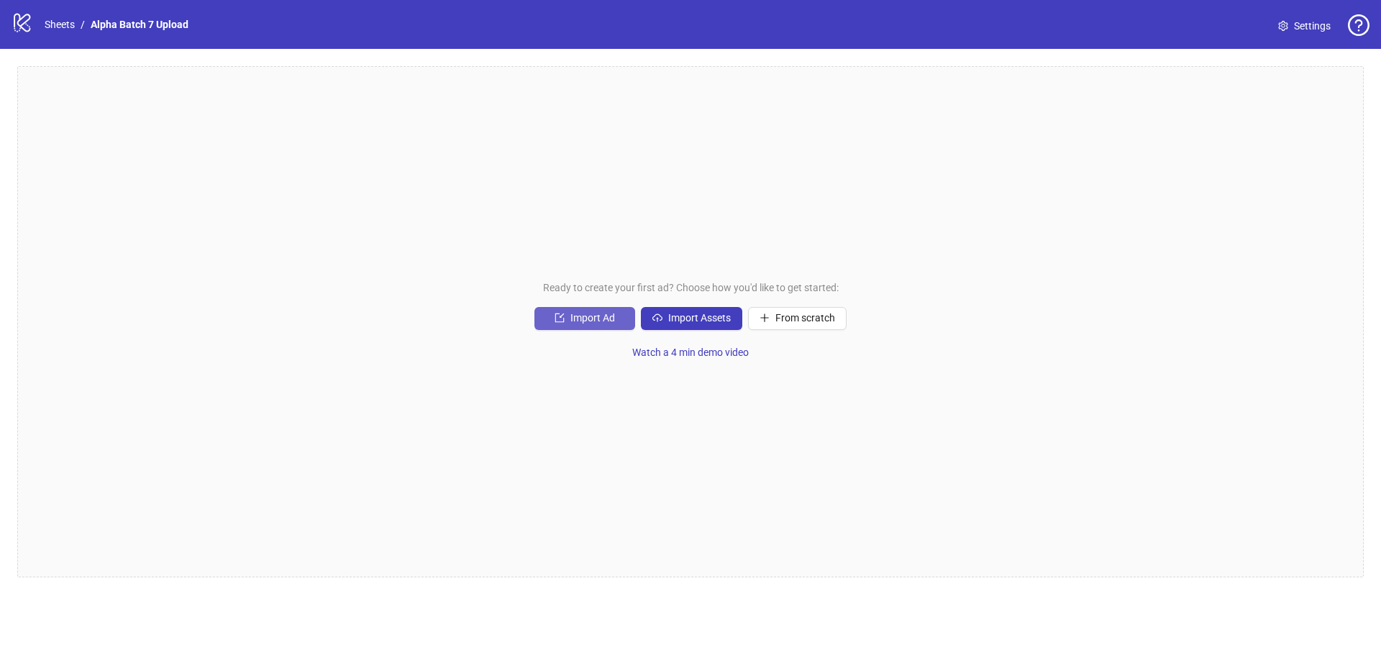
click at [604, 328] on button "Import Ad" at bounding box center [585, 318] width 101 height 23
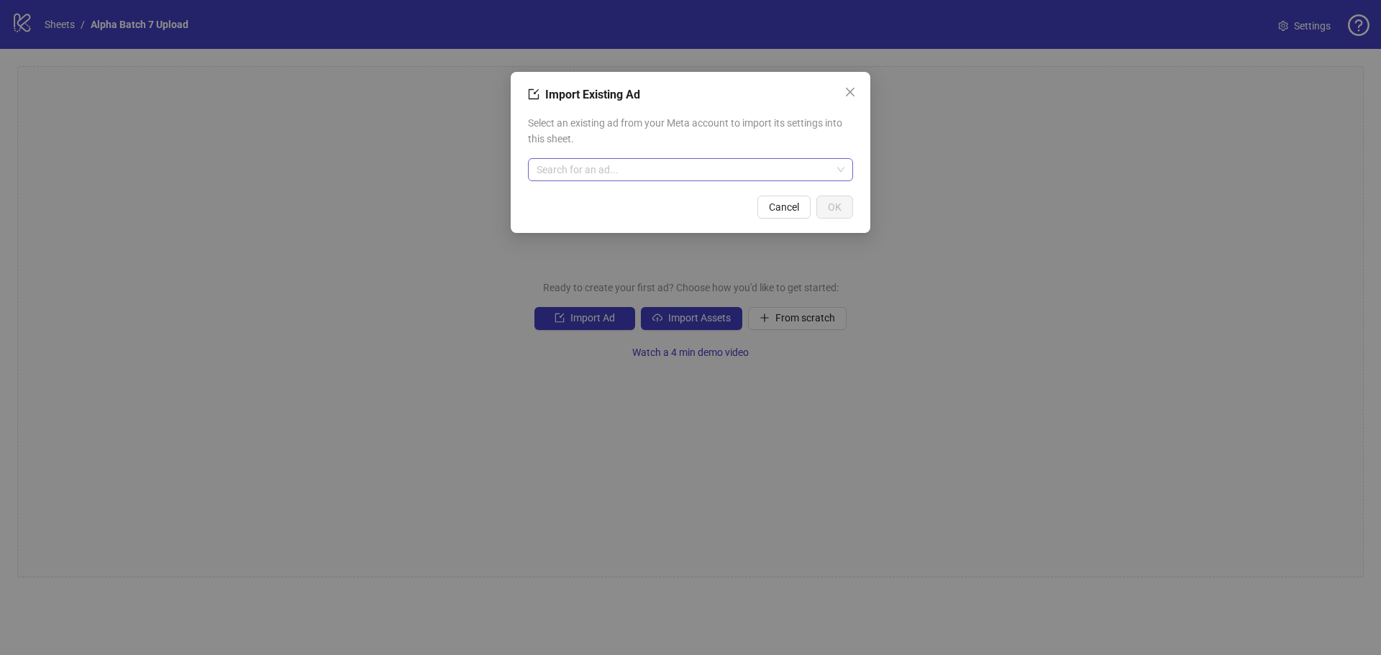
click at [663, 173] on input "search" at bounding box center [684, 170] width 295 height 22
click at [682, 128] on span "Select an existing ad from your Meta account to import its settings into this s…" at bounding box center [690, 131] width 325 height 32
click at [670, 165] on input "search" at bounding box center [684, 170] width 295 height 22
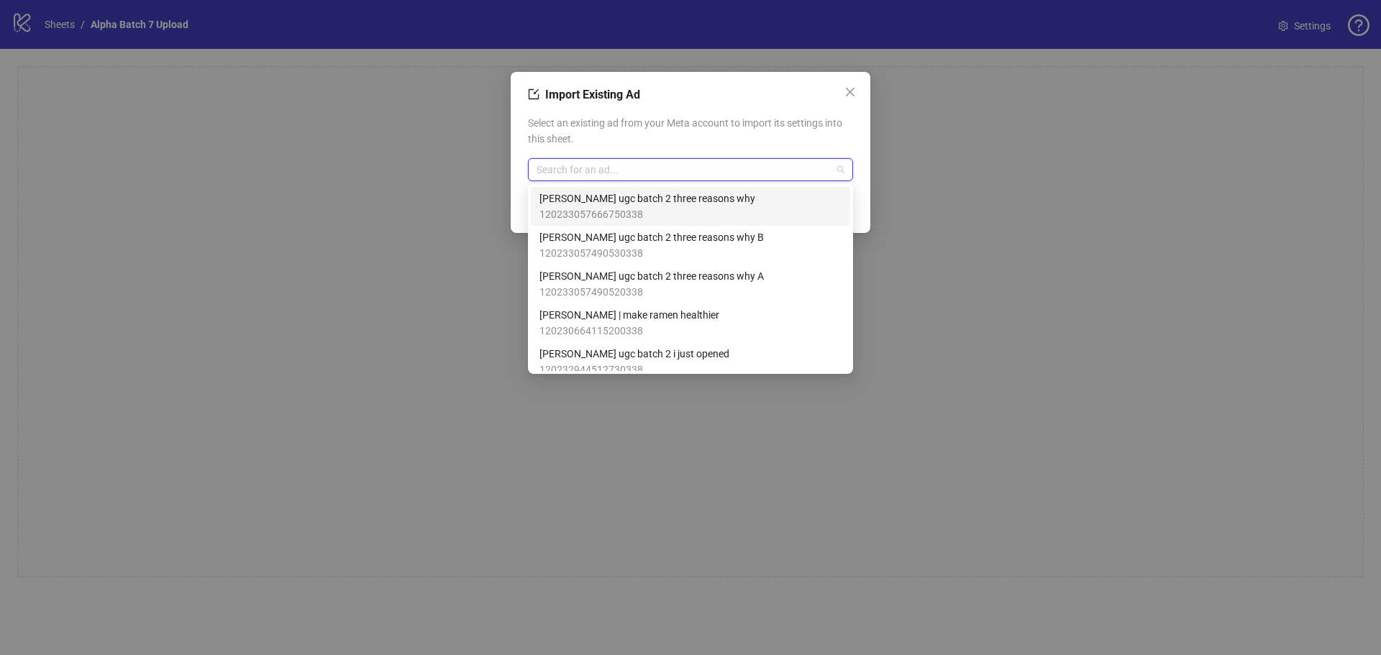
click at [686, 202] on span "ryleigh thomas ugc batch 2 three reasons why" at bounding box center [648, 199] width 216 height 16
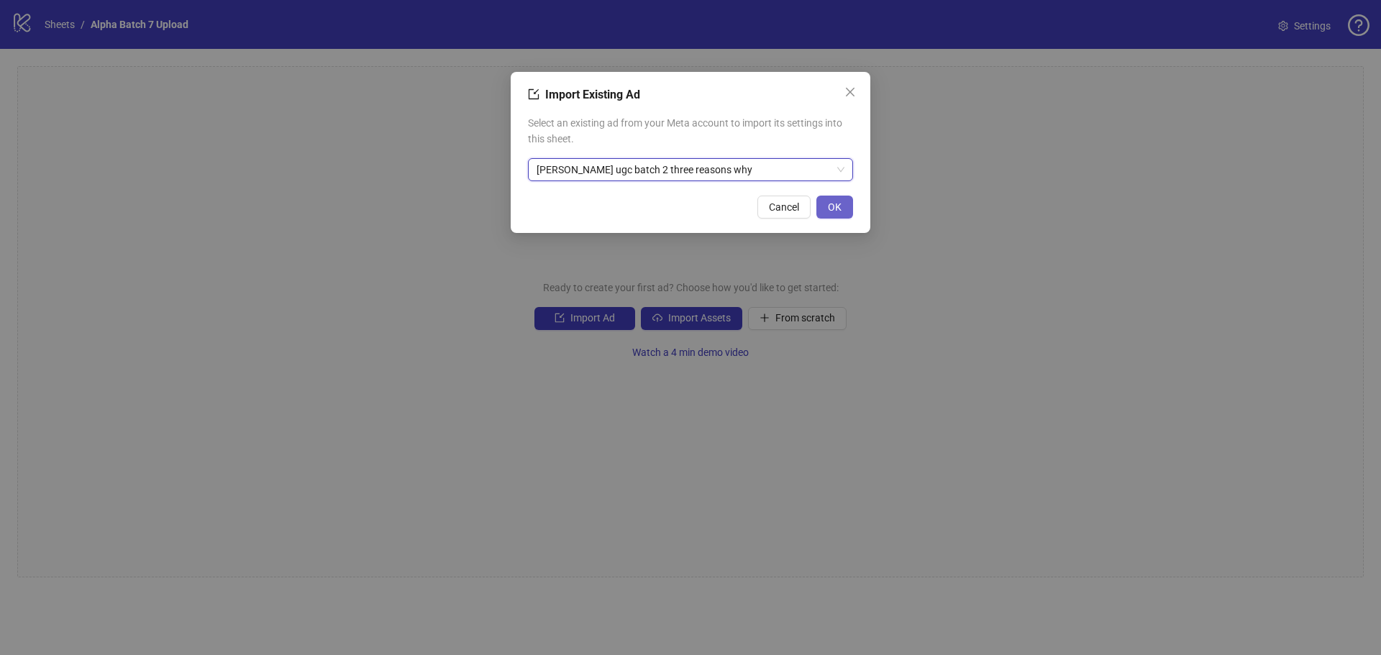
click at [844, 206] on button "OK" at bounding box center [835, 207] width 37 height 23
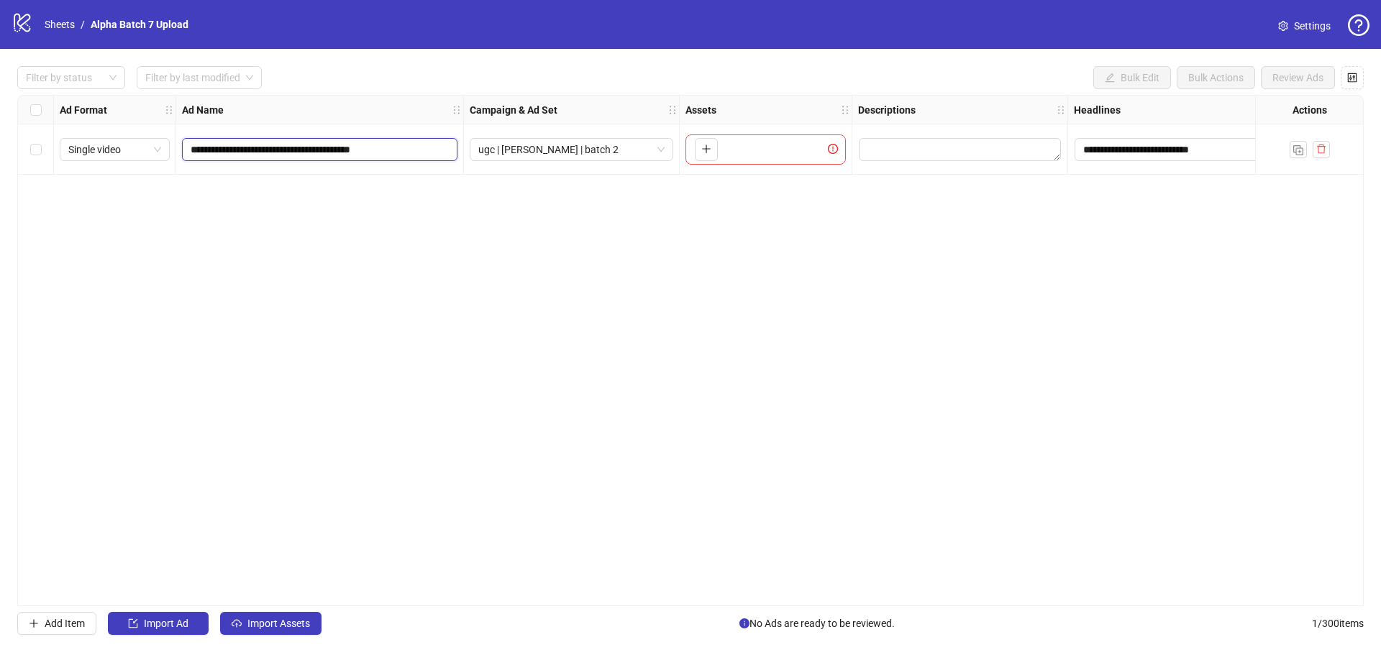
click at [259, 147] on input "**********" at bounding box center [318, 150] width 255 height 16
click at [153, 150] on span "Single video" at bounding box center [114, 150] width 93 height 22
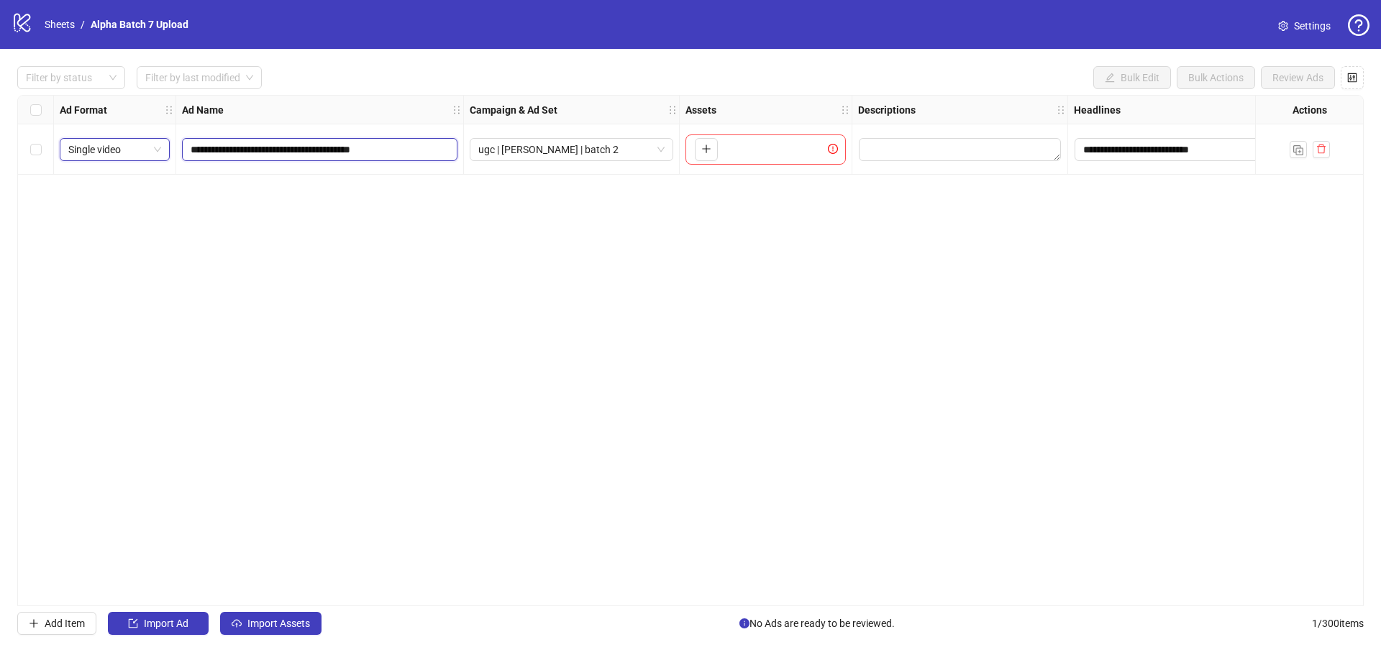
click at [233, 142] on input "**********" at bounding box center [318, 150] width 255 height 16
click at [775, 147] on div "To pick up a draggable item, press the space bar. While dragging, use the arrow…" at bounding box center [766, 150] width 160 height 30
click at [699, 148] on button "button" at bounding box center [706, 149] width 23 height 23
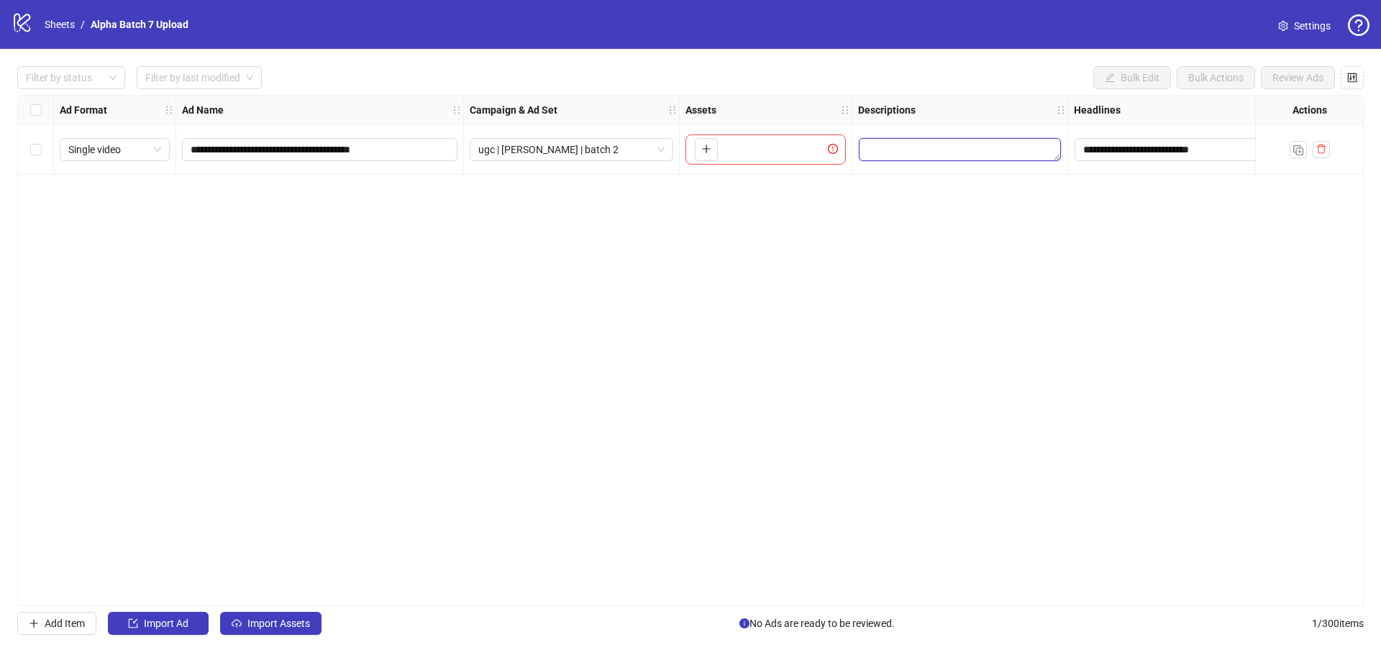
click at [950, 151] on textarea "Edit values" at bounding box center [960, 149] width 202 height 23
click at [1168, 158] on input "**********" at bounding box center [1176, 149] width 202 height 23
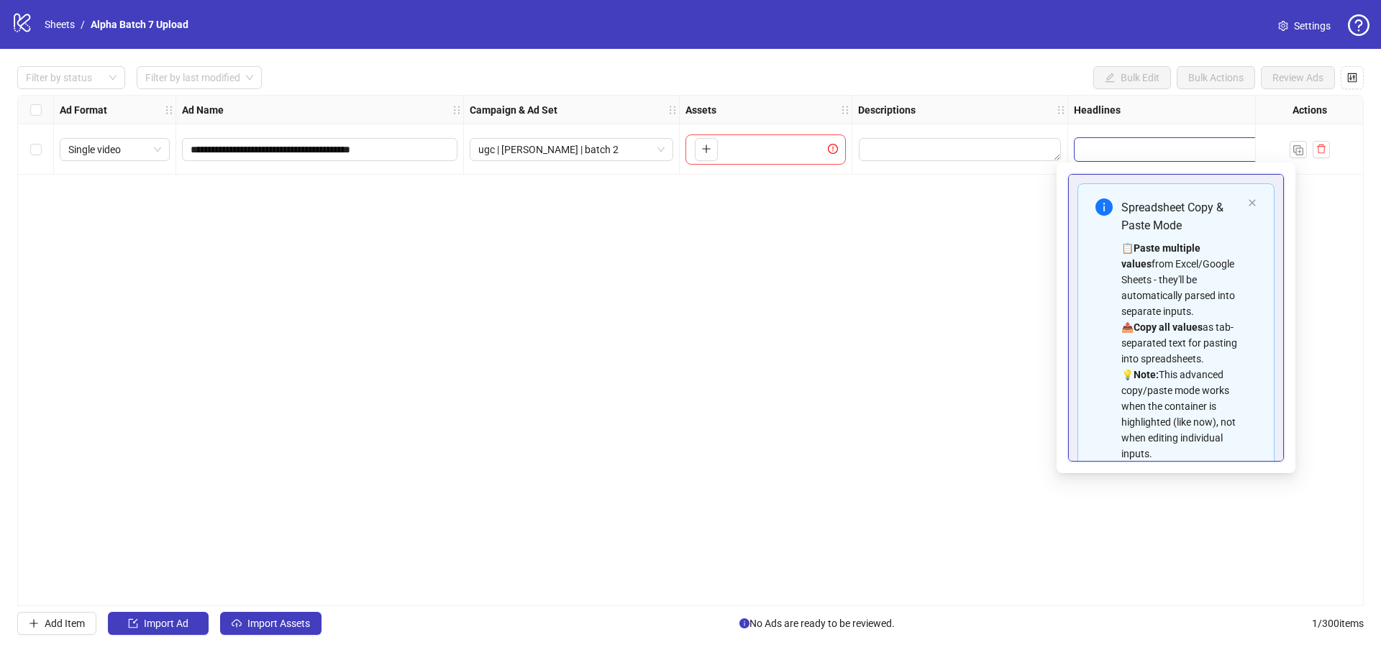
click at [996, 224] on div "**********" at bounding box center [690, 351] width 1347 height 512
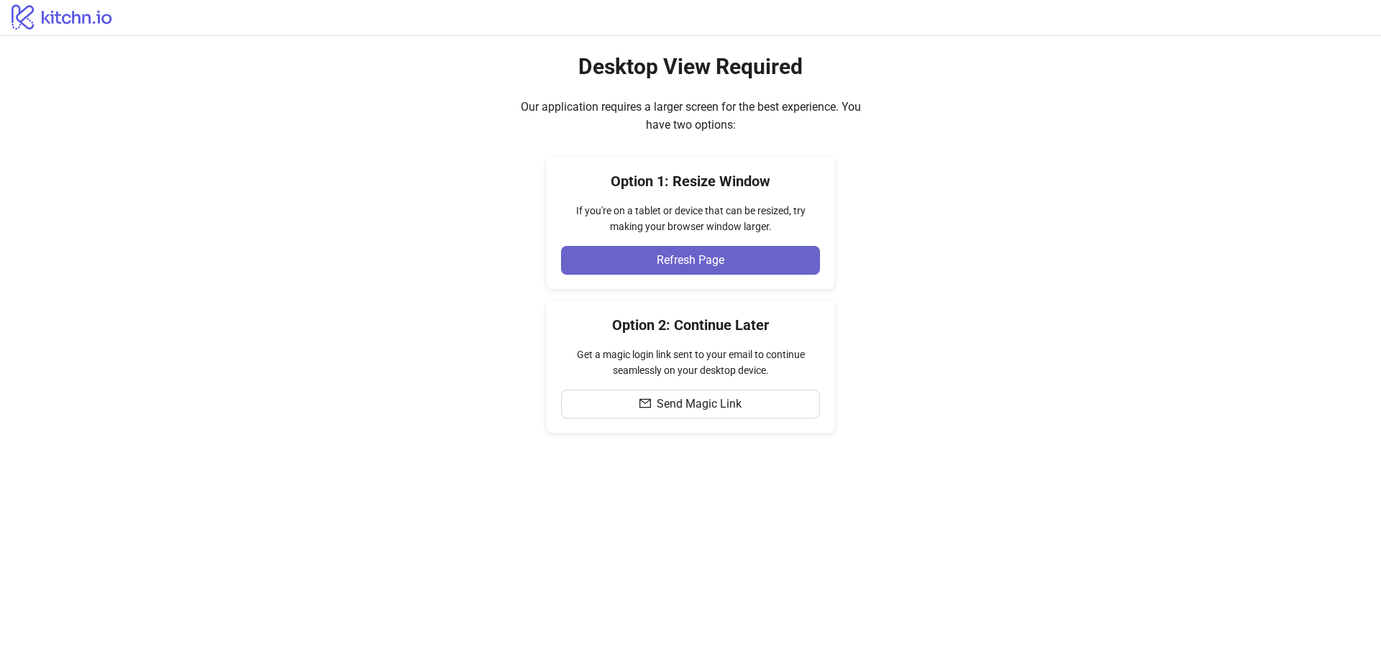
click at [688, 248] on button "Refresh Page" at bounding box center [690, 260] width 259 height 29
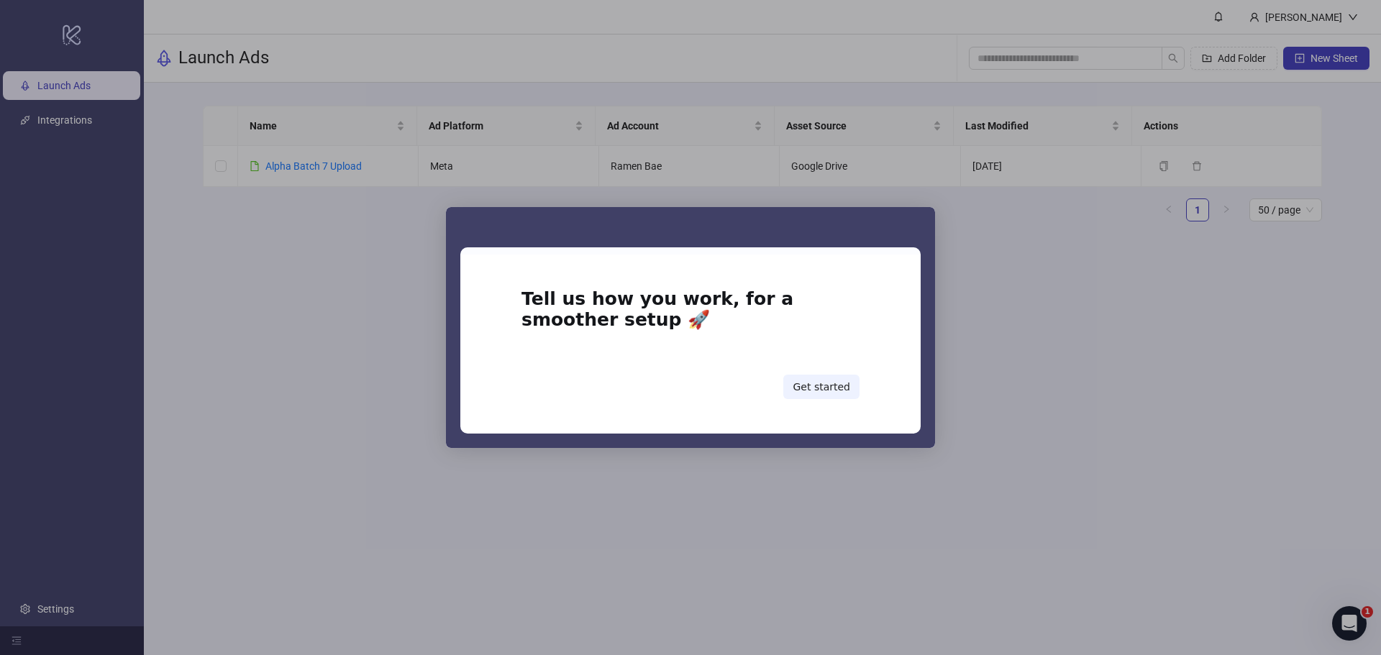
click at [686, 357] on div "Tell us how you work, for a smoother setup 🚀 Get started" at bounding box center [691, 344] width 338 height 110
click at [1136, 376] on div "Intercom messenger" at bounding box center [690, 327] width 1381 height 655
click at [1132, 373] on div "Intercom messenger" at bounding box center [690, 327] width 1381 height 655
drag, startPoint x: 1132, startPoint y: 373, endPoint x: 1199, endPoint y: 424, distance: 84.2
click at [1137, 376] on div "Intercom messenger" at bounding box center [690, 327] width 1381 height 655
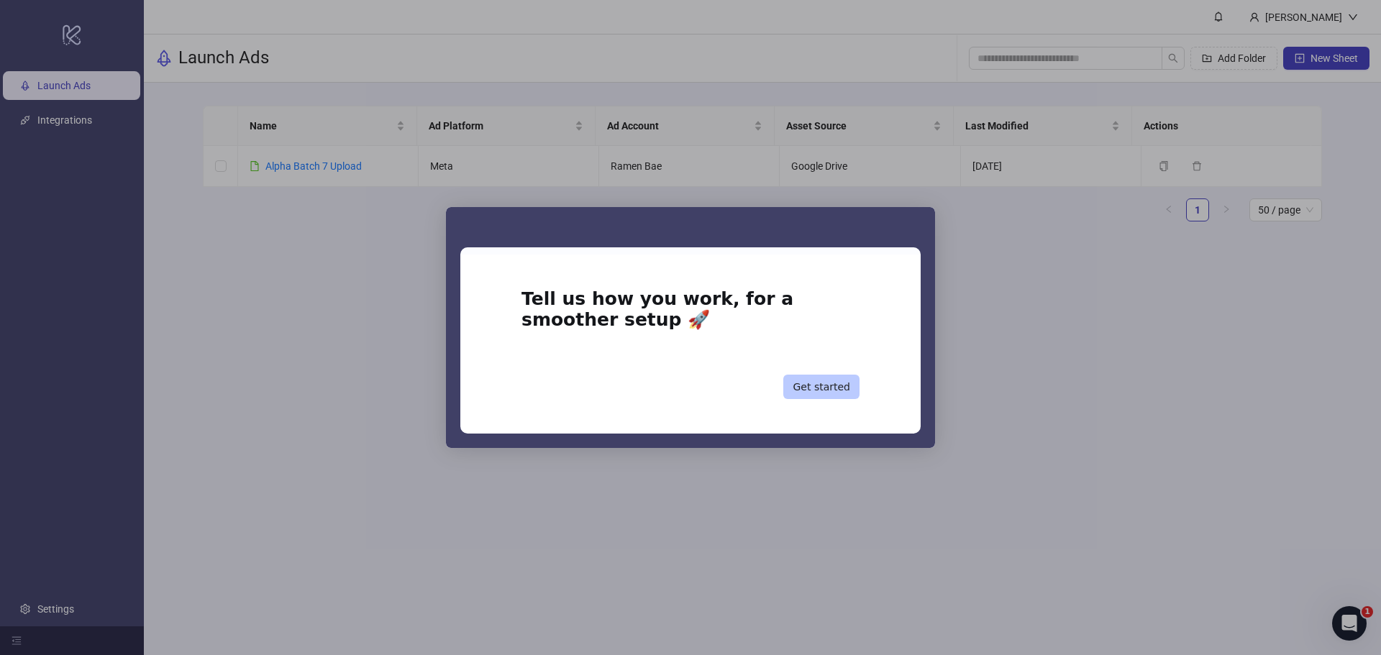
click at [819, 385] on button "Get started" at bounding box center [821, 387] width 76 height 24
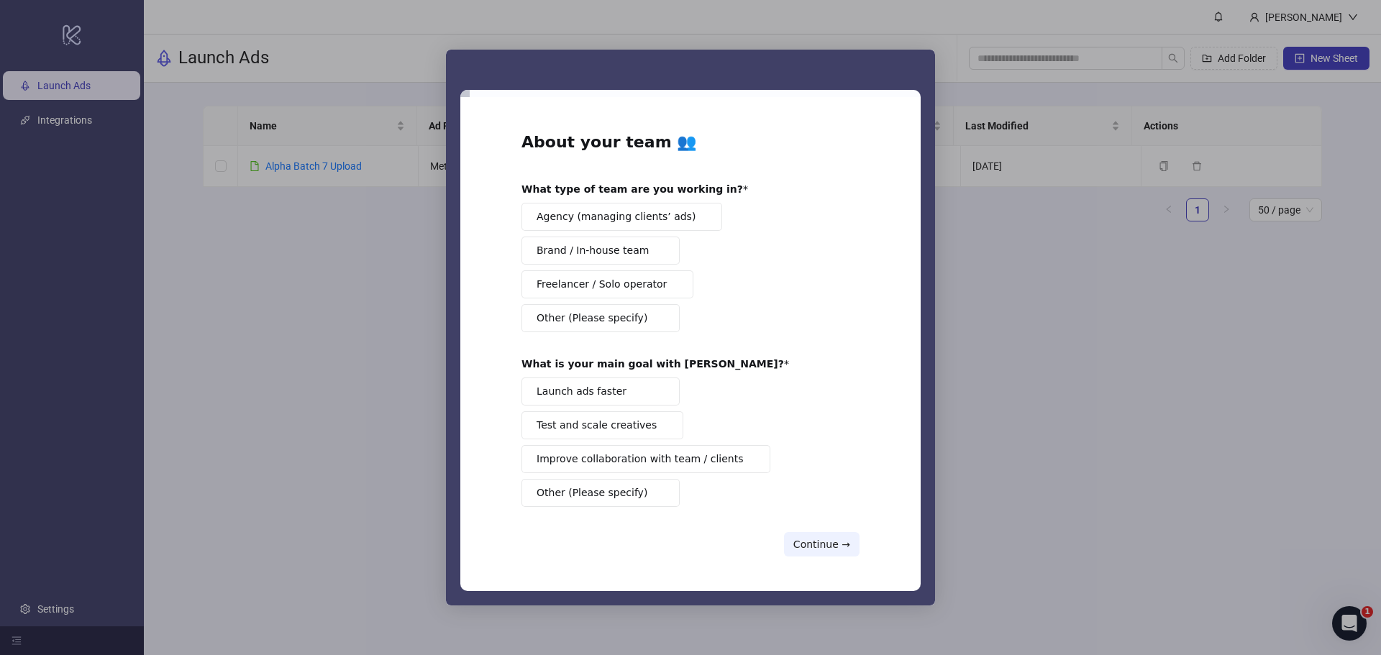
click at [1040, 457] on div "Intercom messenger" at bounding box center [690, 327] width 1381 height 655
click at [1040, 456] on div "Intercom messenger" at bounding box center [690, 327] width 1381 height 655
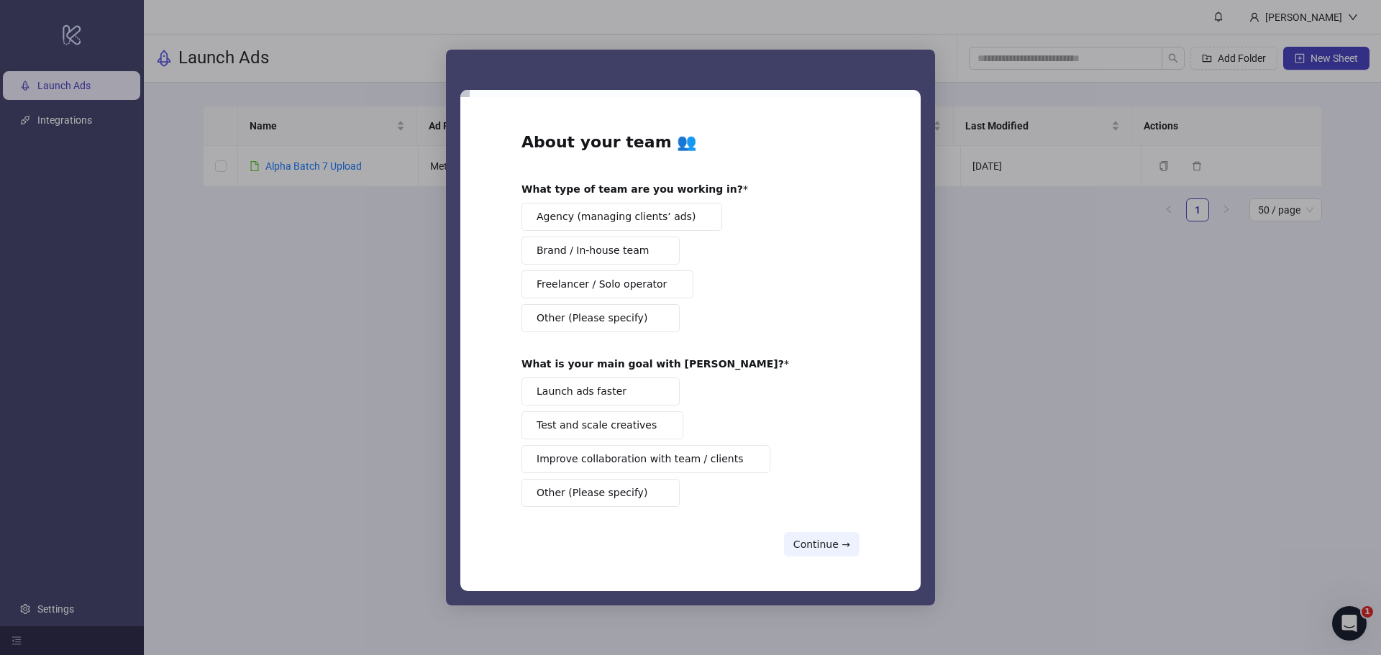
click at [611, 258] on span "Brand / In-house team" at bounding box center [593, 250] width 112 height 15
click at [631, 396] on button "Launch ads faster" at bounding box center [601, 392] width 158 height 28
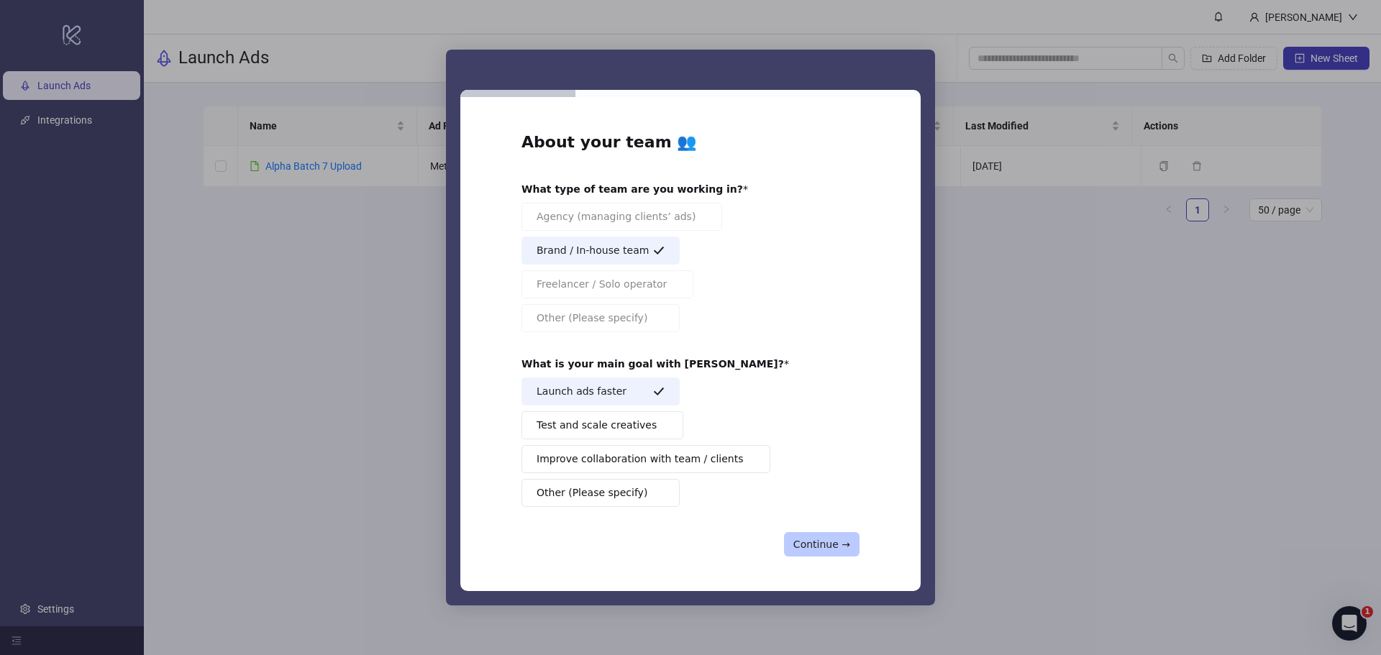
click at [819, 540] on button "Continue →" at bounding box center [822, 544] width 76 height 24
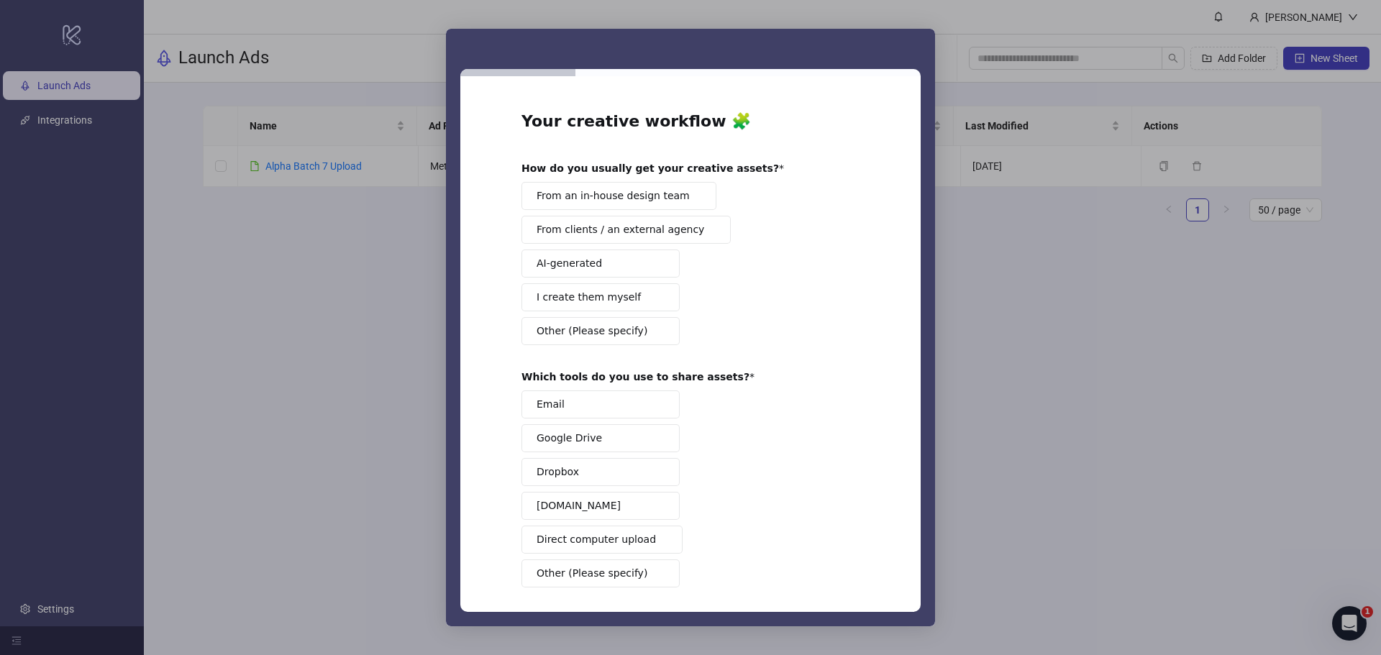
click at [604, 200] on span "From an in-house design team" at bounding box center [613, 195] width 153 height 15
click at [601, 232] on span "From clients / an external agency" at bounding box center [621, 229] width 168 height 15
click at [604, 234] on span "From clients / an external agency" at bounding box center [621, 229] width 168 height 15
drag, startPoint x: 604, startPoint y: 196, endPoint x: 612, endPoint y: 241, distance: 45.3
click at [605, 197] on span "From an in-house design team" at bounding box center [613, 195] width 153 height 15
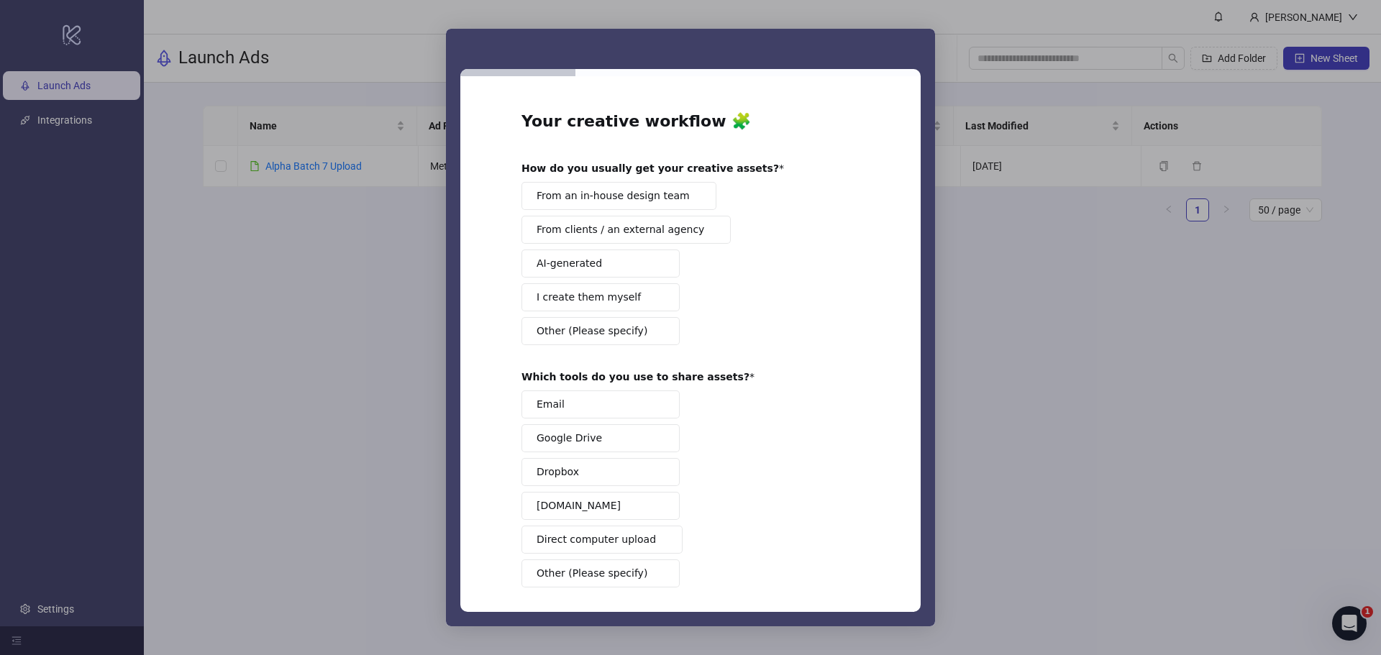
click at [612, 243] on button "From clients / an external agency" at bounding box center [626, 230] width 209 height 28
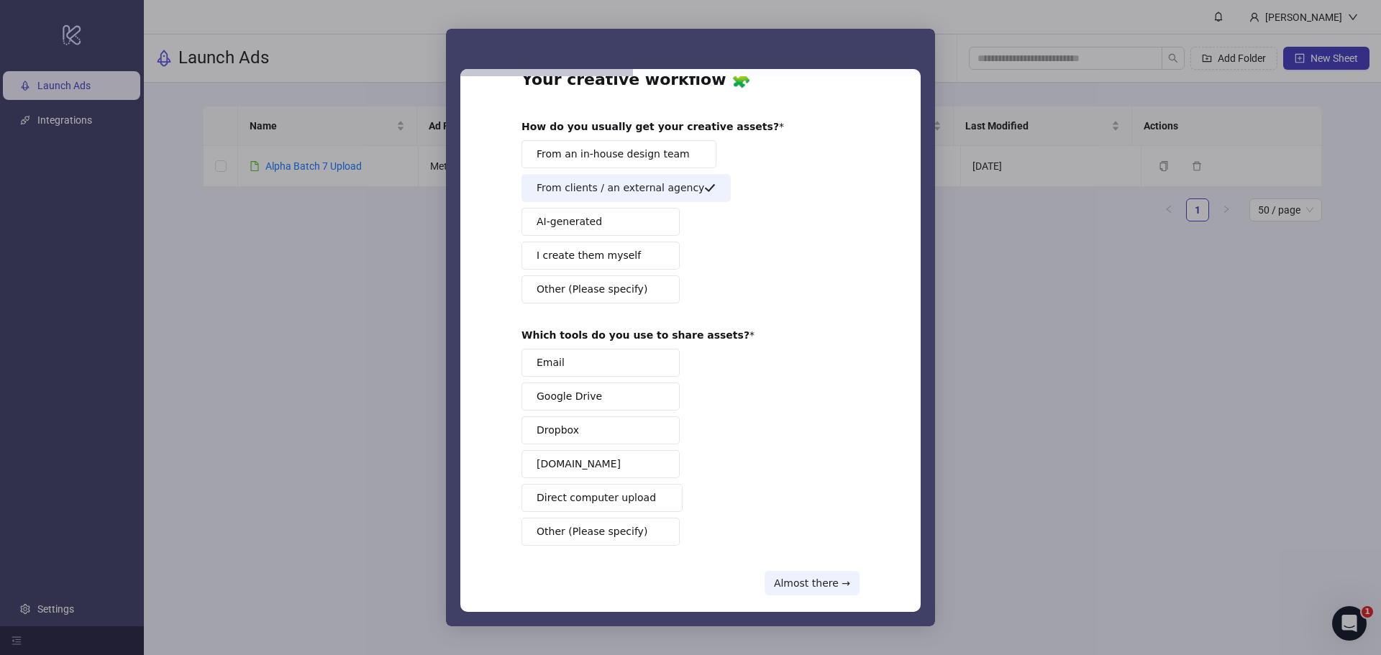
scroll to position [60, 0]
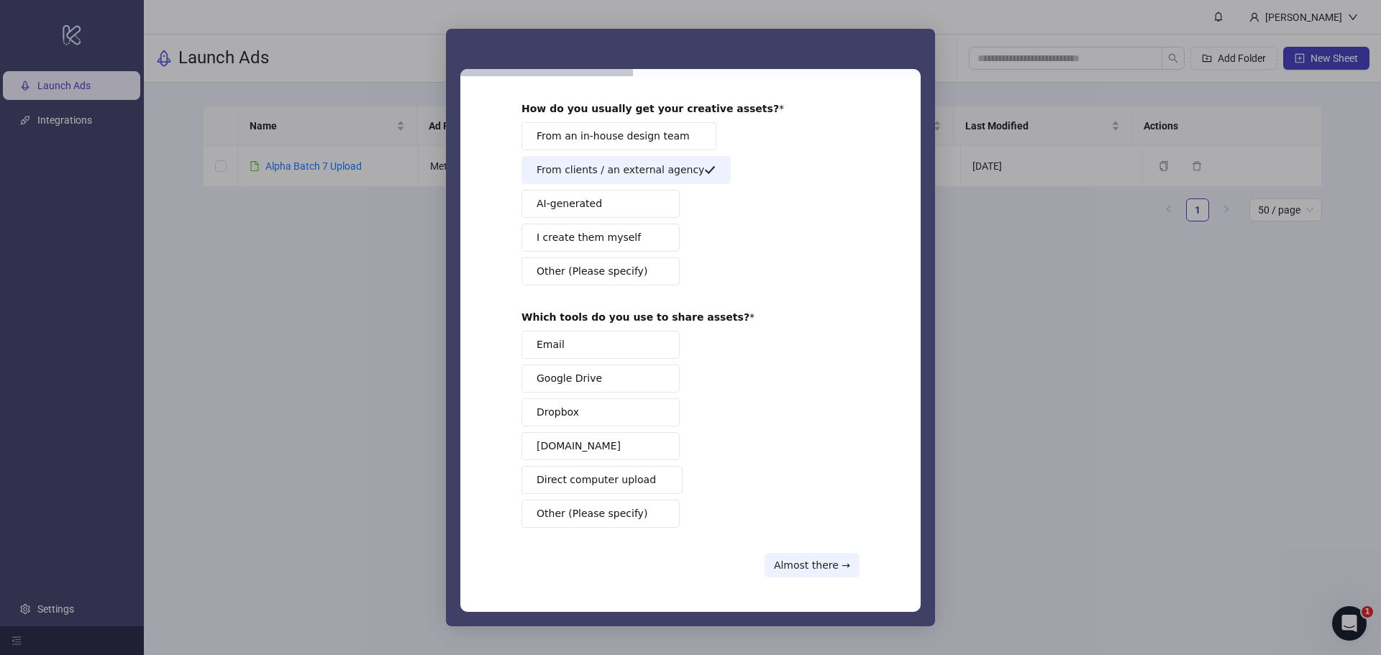
click at [601, 368] on button "Google Drive" at bounding box center [601, 379] width 158 height 28
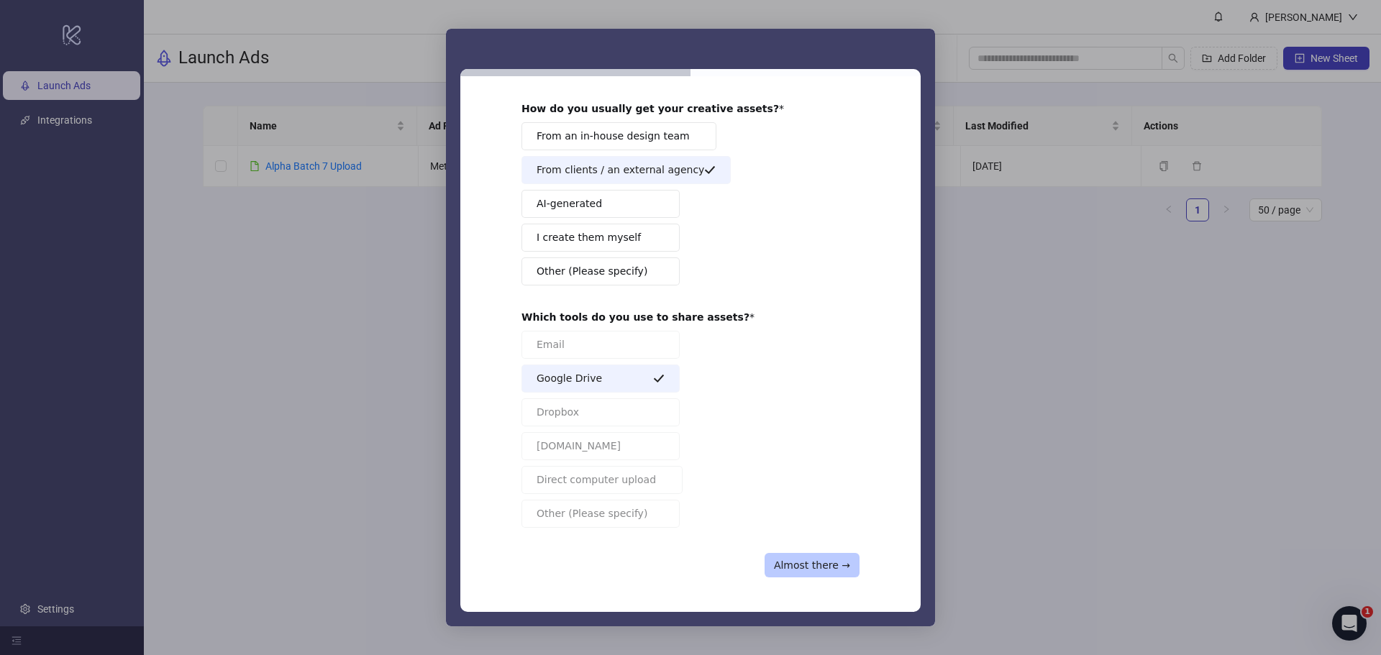
click at [840, 573] on button "Almost there →" at bounding box center [812, 565] width 95 height 24
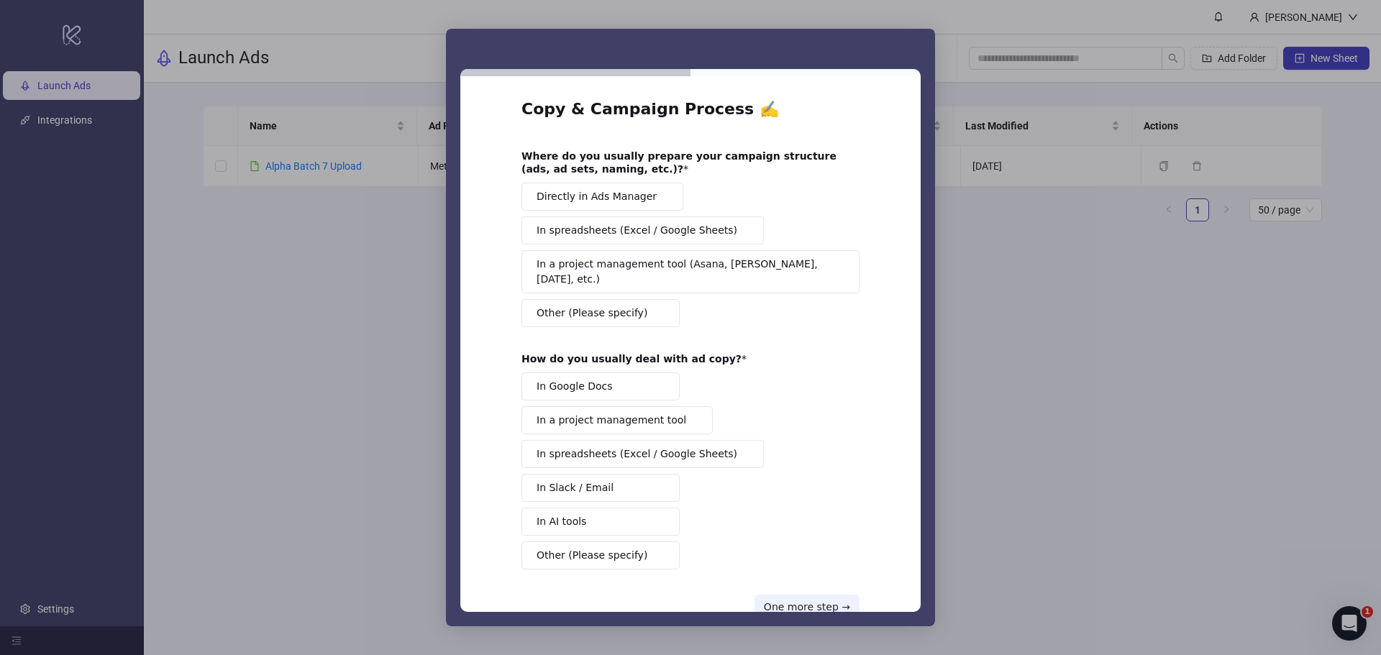
scroll to position [0, 0]
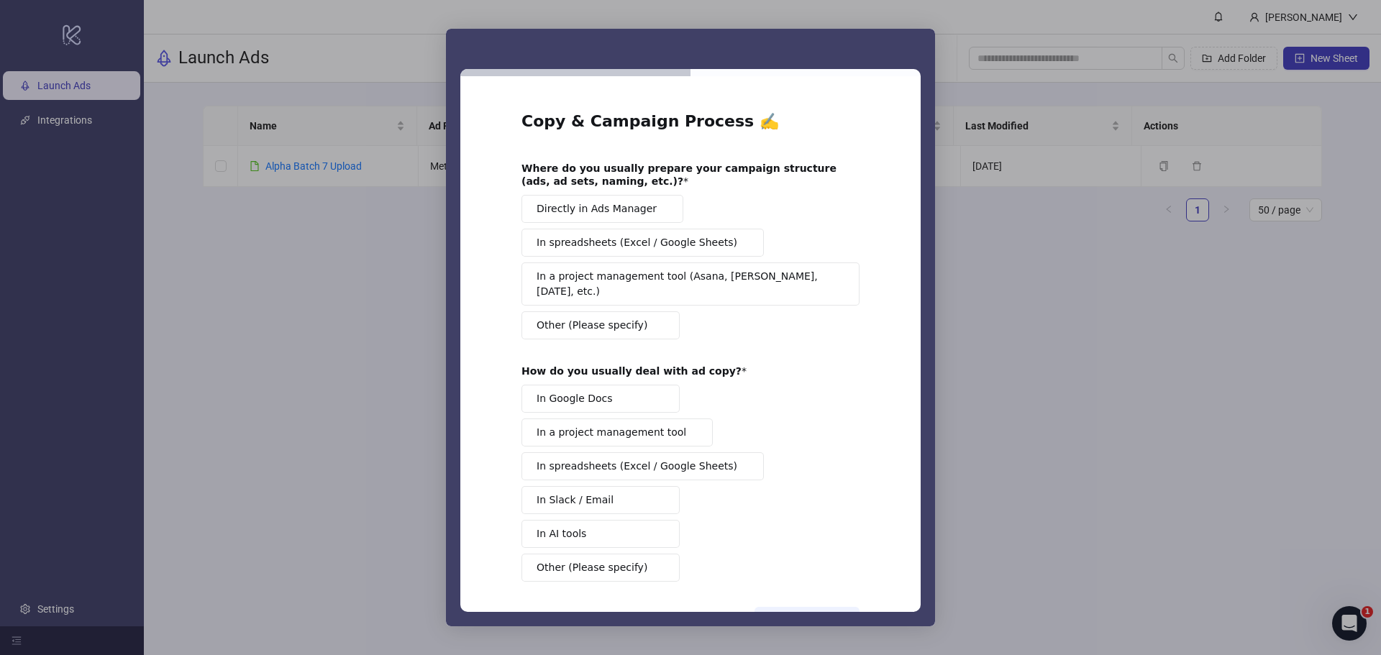
click at [620, 212] on span "Directly in Ads Manager" at bounding box center [597, 208] width 120 height 15
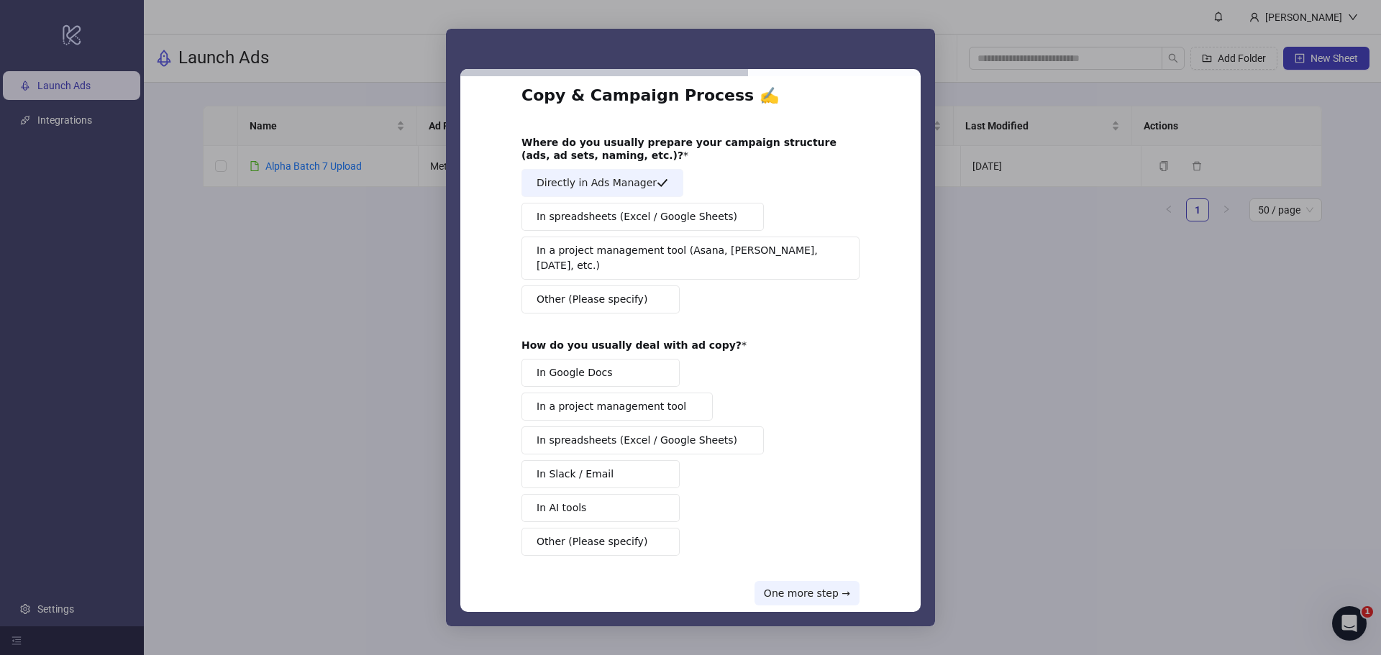
scroll to position [39, 0]
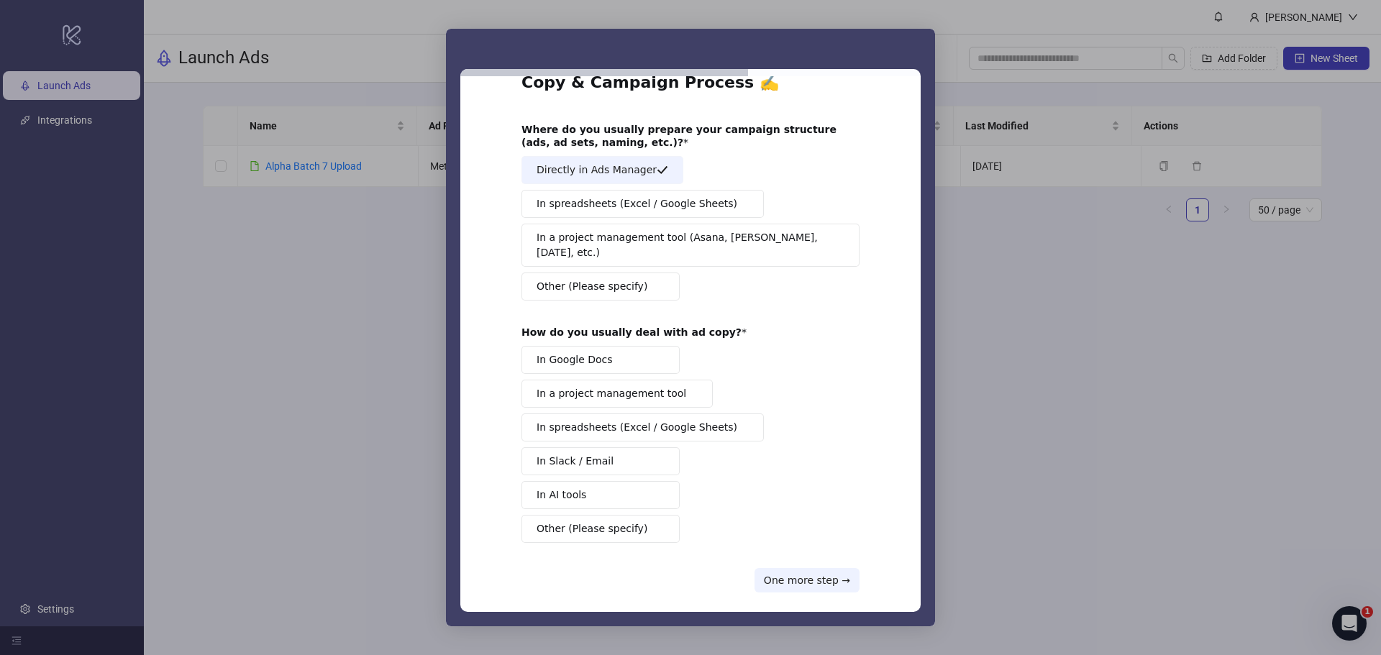
click at [643, 420] on span "In spreadsheets (Excel / Google Sheets)" at bounding box center [637, 427] width 201 height 15
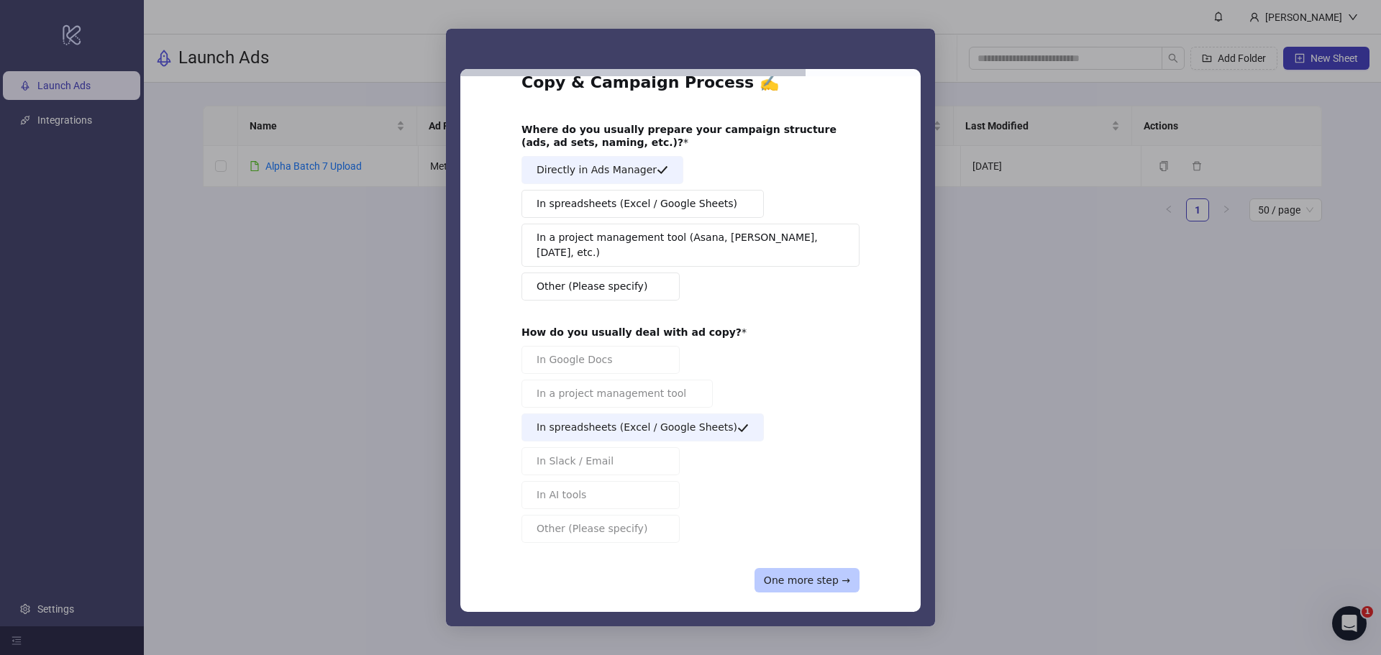
click at [809, 568] on button "One more step →" at bounding box center [807, 580] width 105 height 24
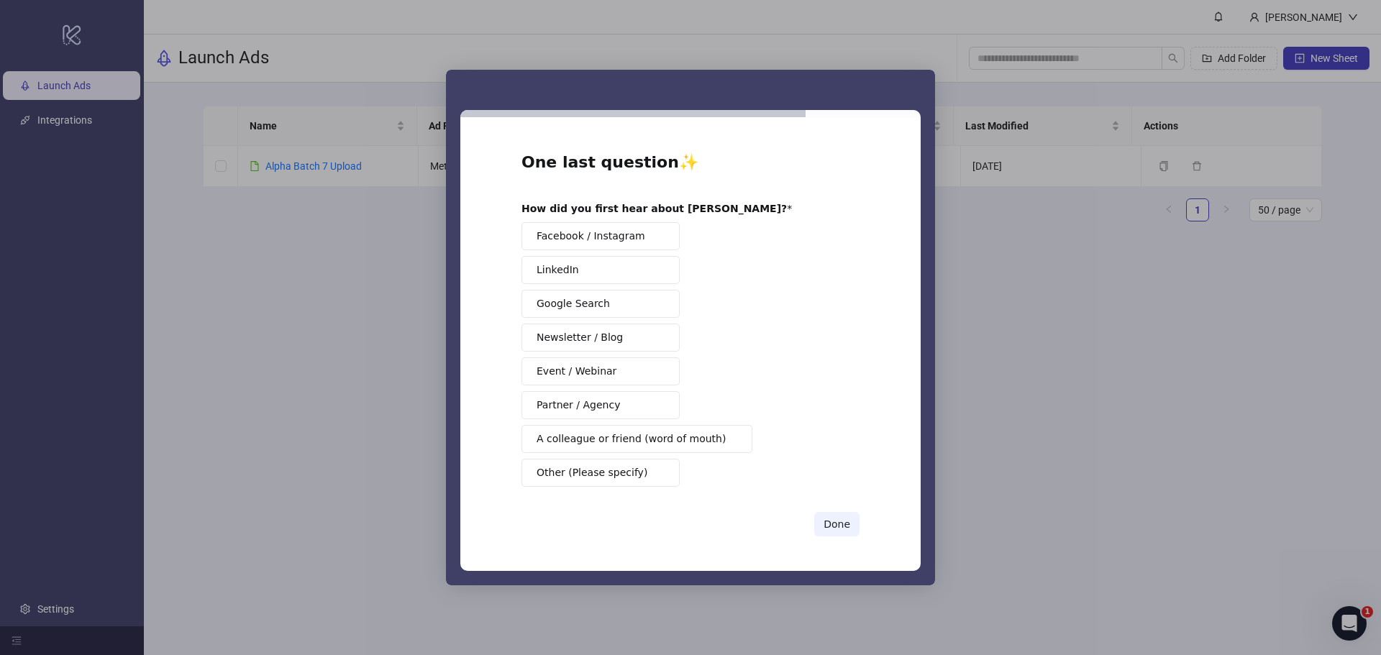
click at [618, 306] on button "Google Search" at bounding box center [601, 304] width 158 height 28
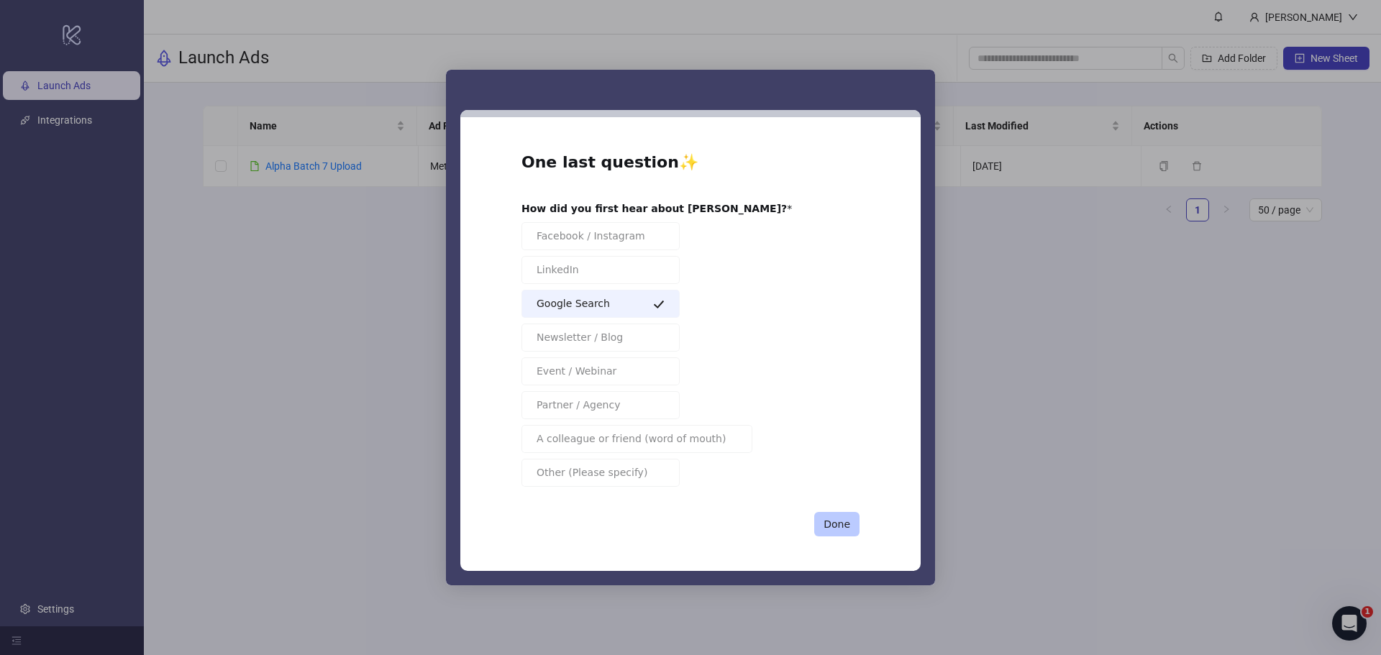
click at [836, 522] on button "Done" at bounding box center [836, 524] width 45 height 24
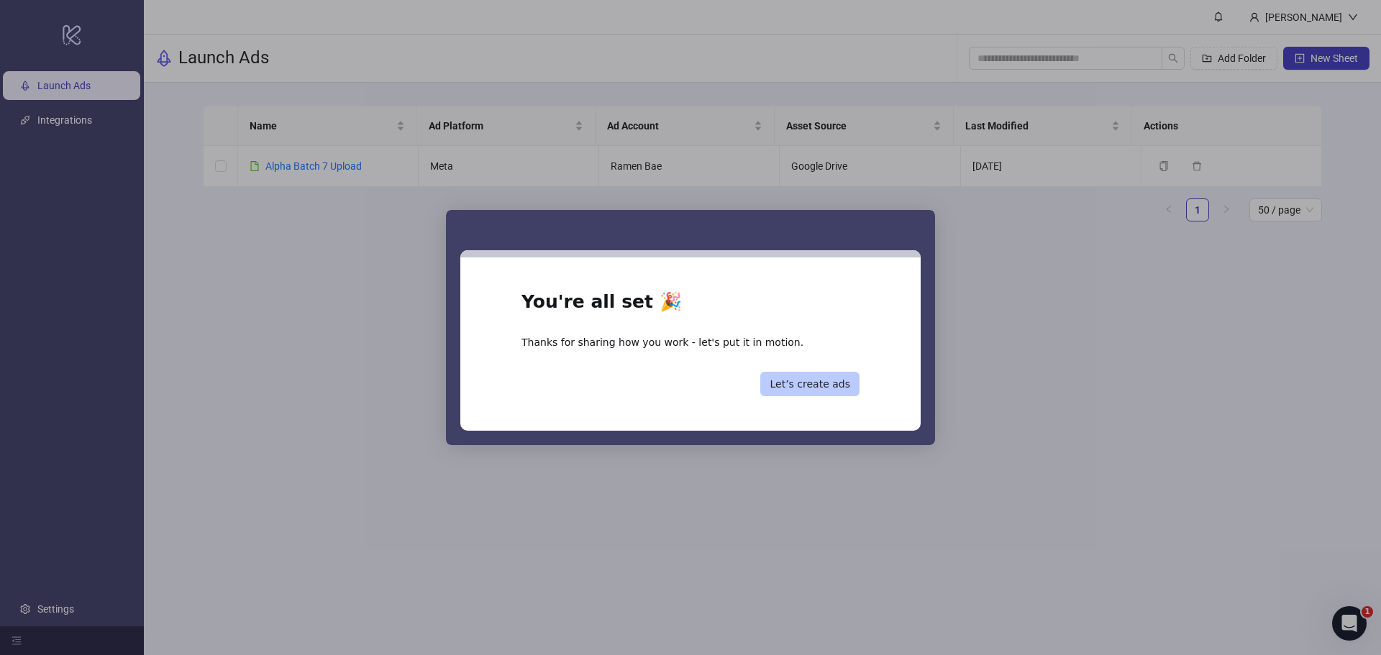
click at [806, 385] on button "Let’s create ads" at bounding box center [809, 384] width 99 height 24
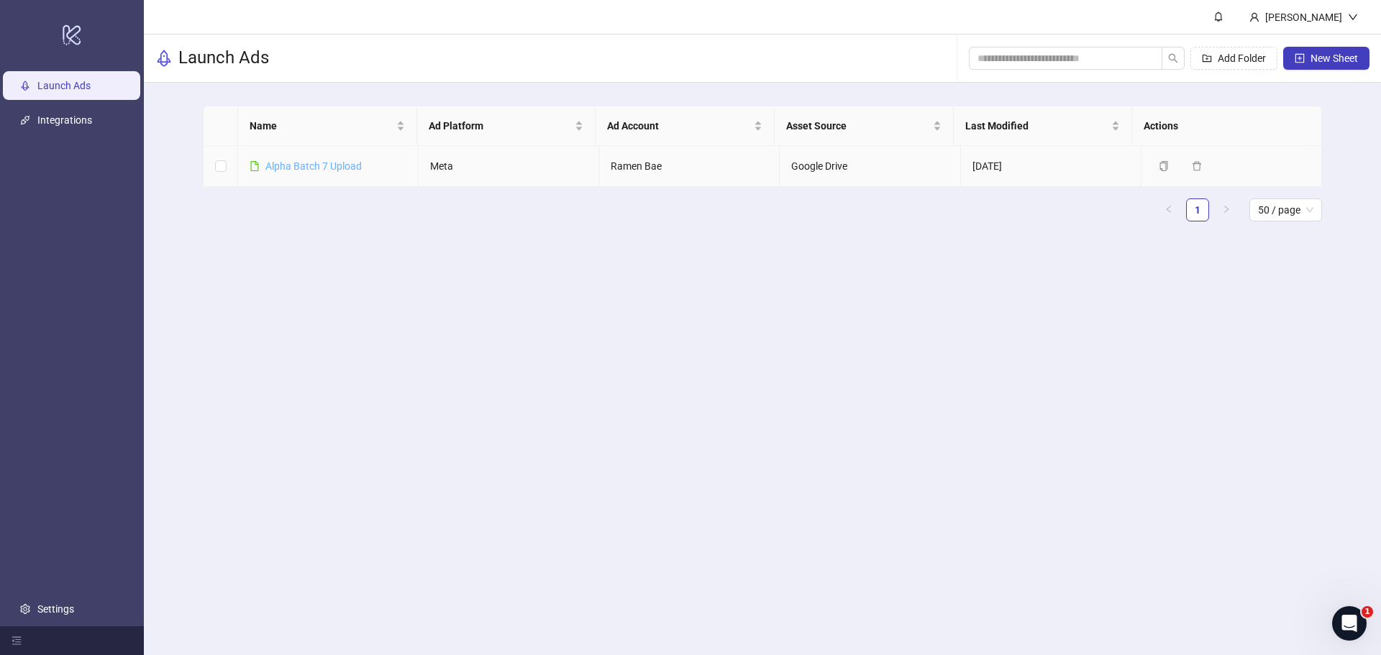
click at [351, 164] on link "Alpha Batch 7 Upload" at bounding box center [313, 166] width 96 height 12
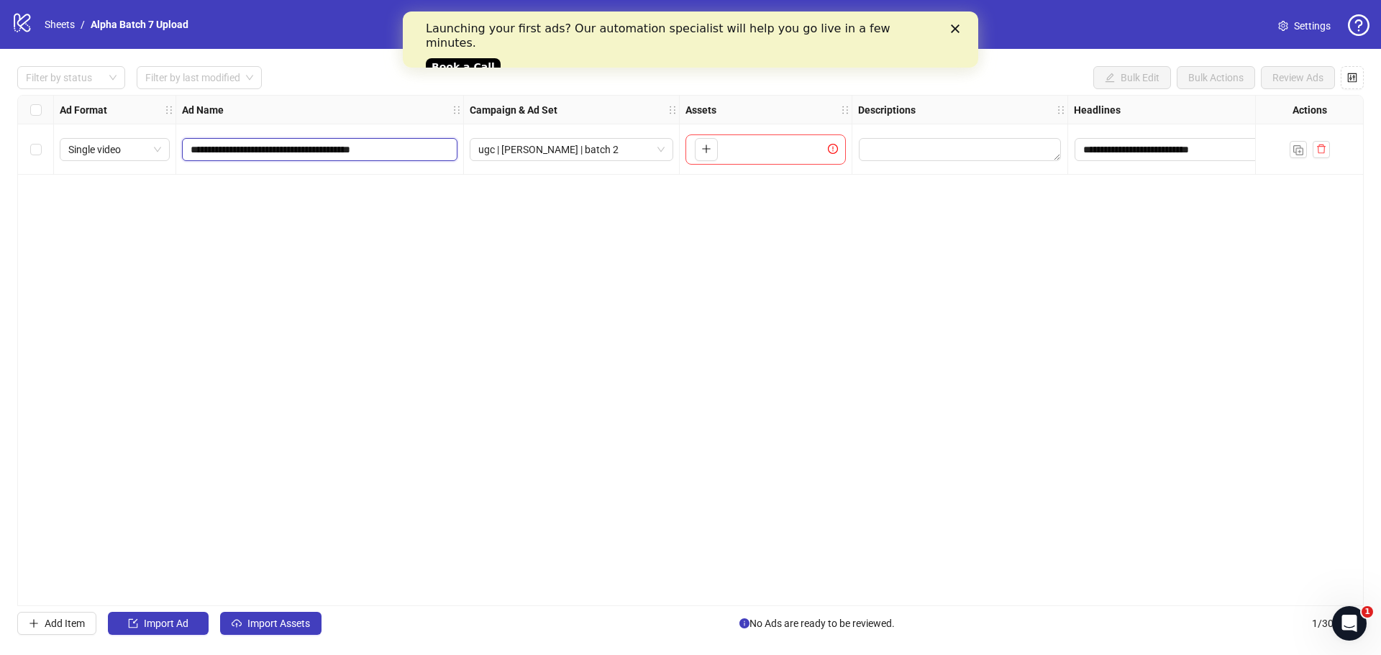
click at [319, 151] on input "**********" at bounding box center [318, 150] width 255 height 16
click at [365, 147] on input "**********" at bounding box center [318, 150] width 255 height 16
paste input "text"
type input "**********"
click at [350, 231] on div "**********" at bounding box center [690, 351] width 1347 height 512
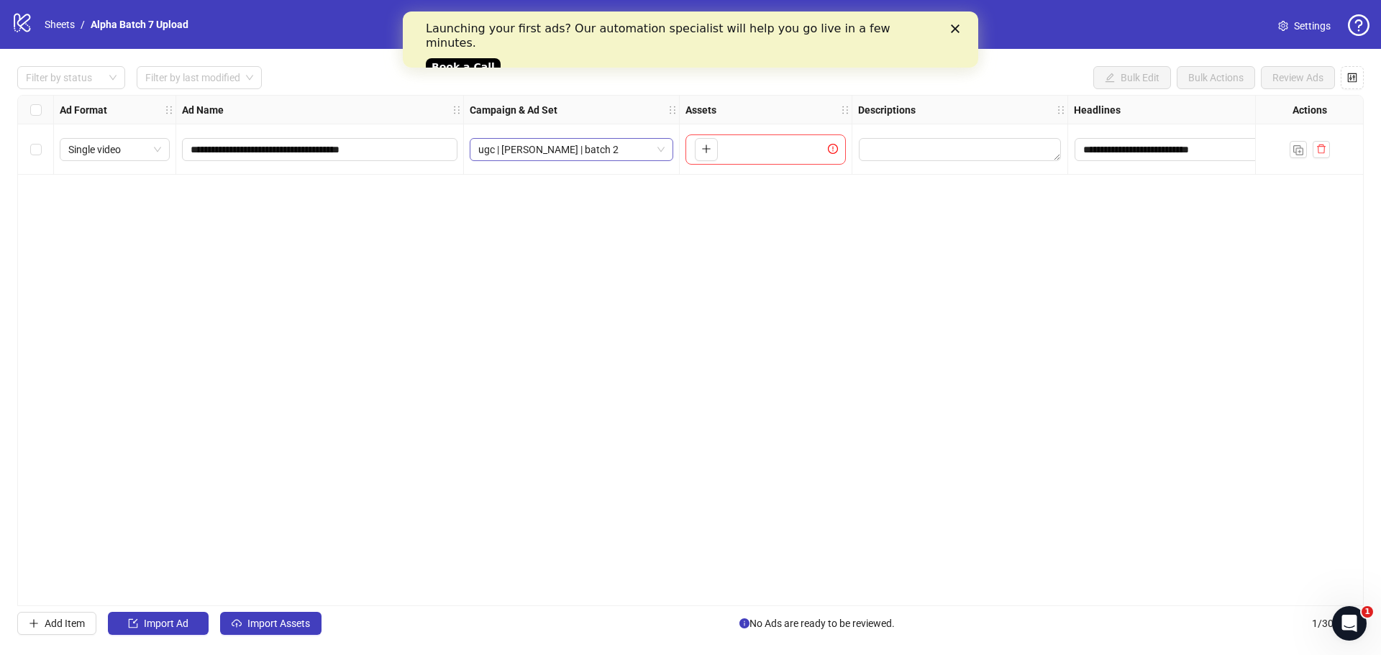
click at [555, 153] on span "ugc | [PERSON_NAME] | batch 2" at bounding box center [571, 150] width 186 height 22
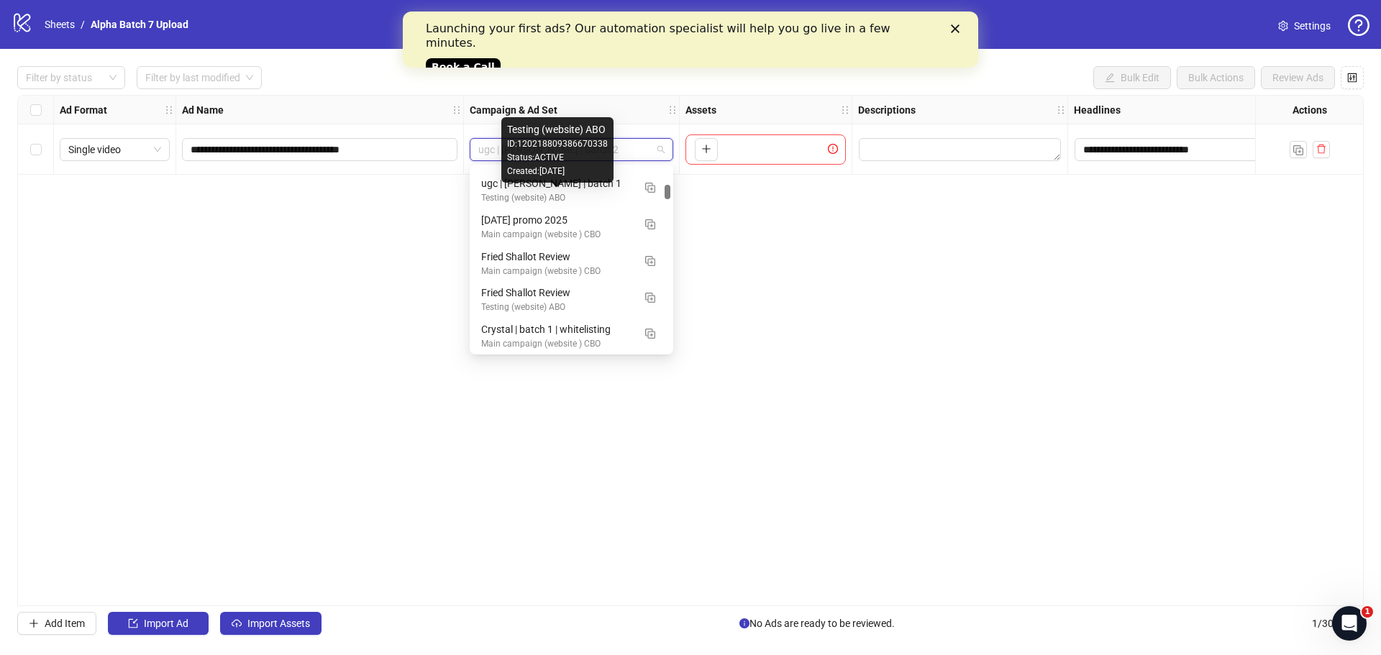
scroll to position [144, 0]
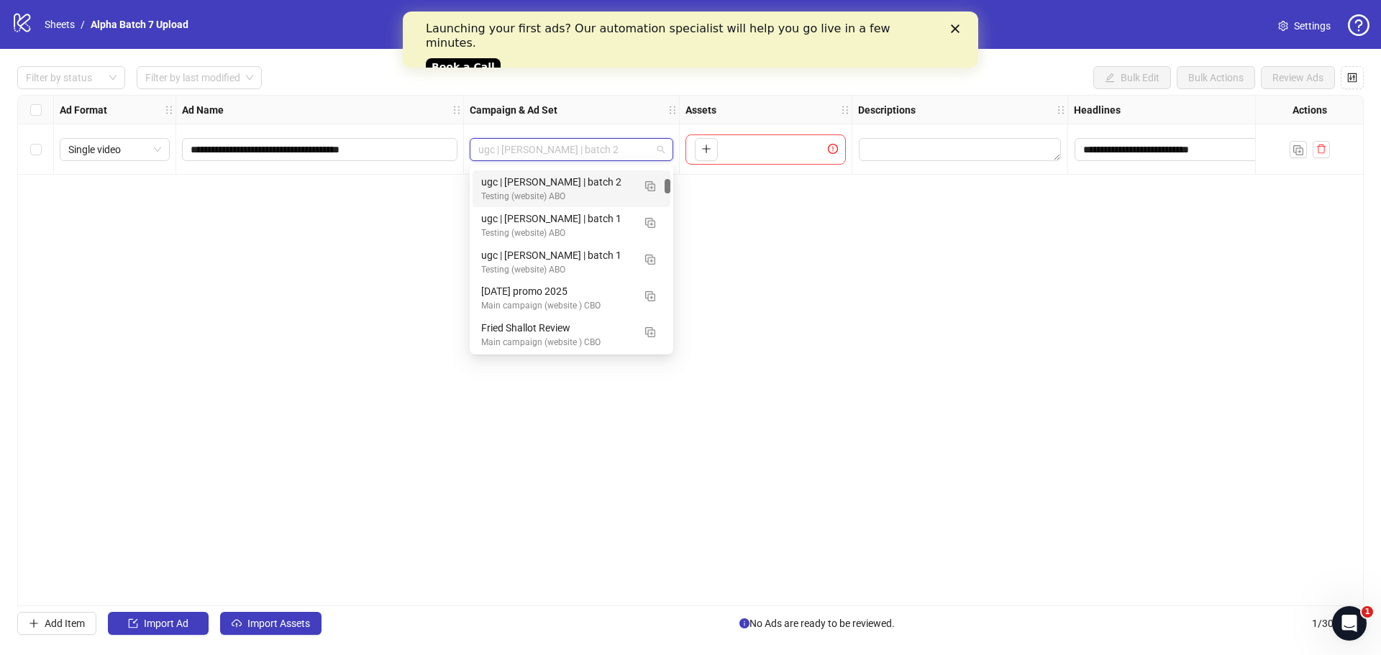
click at [499, 152] on span "ugc | [PERSON_NAME] | batch 2" at bounding box center [571, 150] width 186 height 22
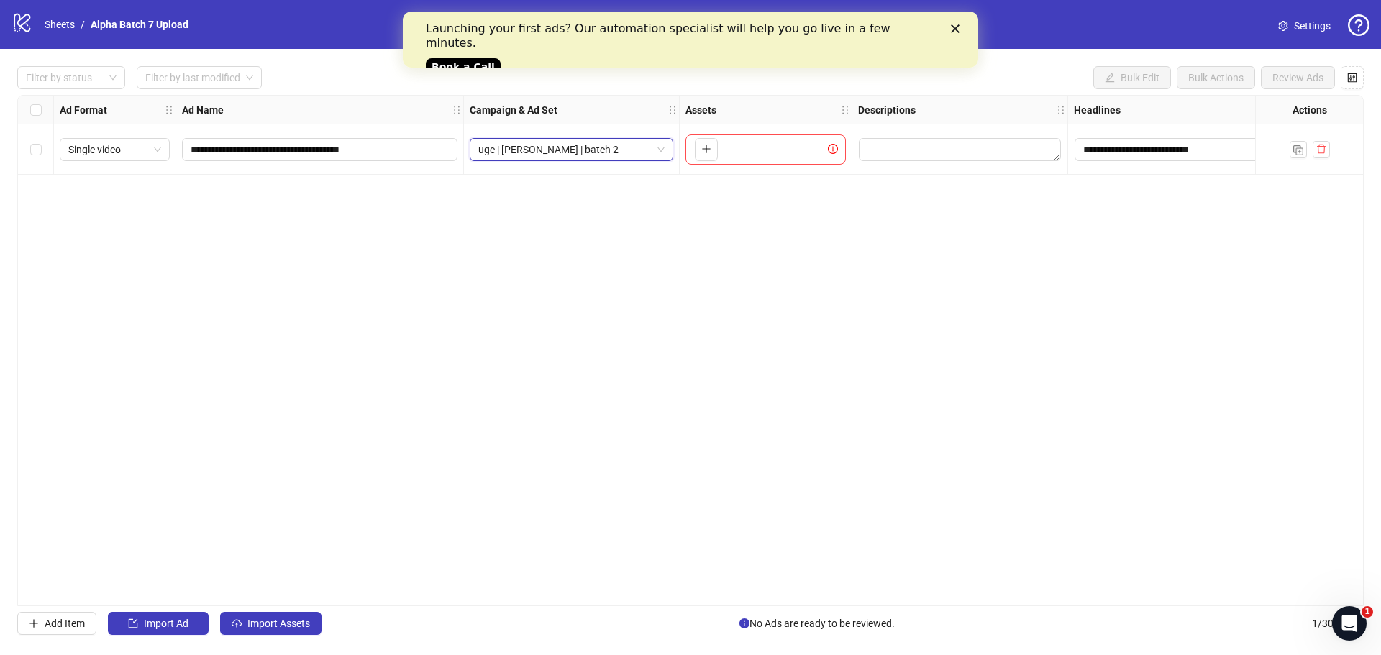
click at [507, 148] on span "ugc | [PERSON_NAME] | batch 2" at bounding box center [571, 150] width 186 height 22
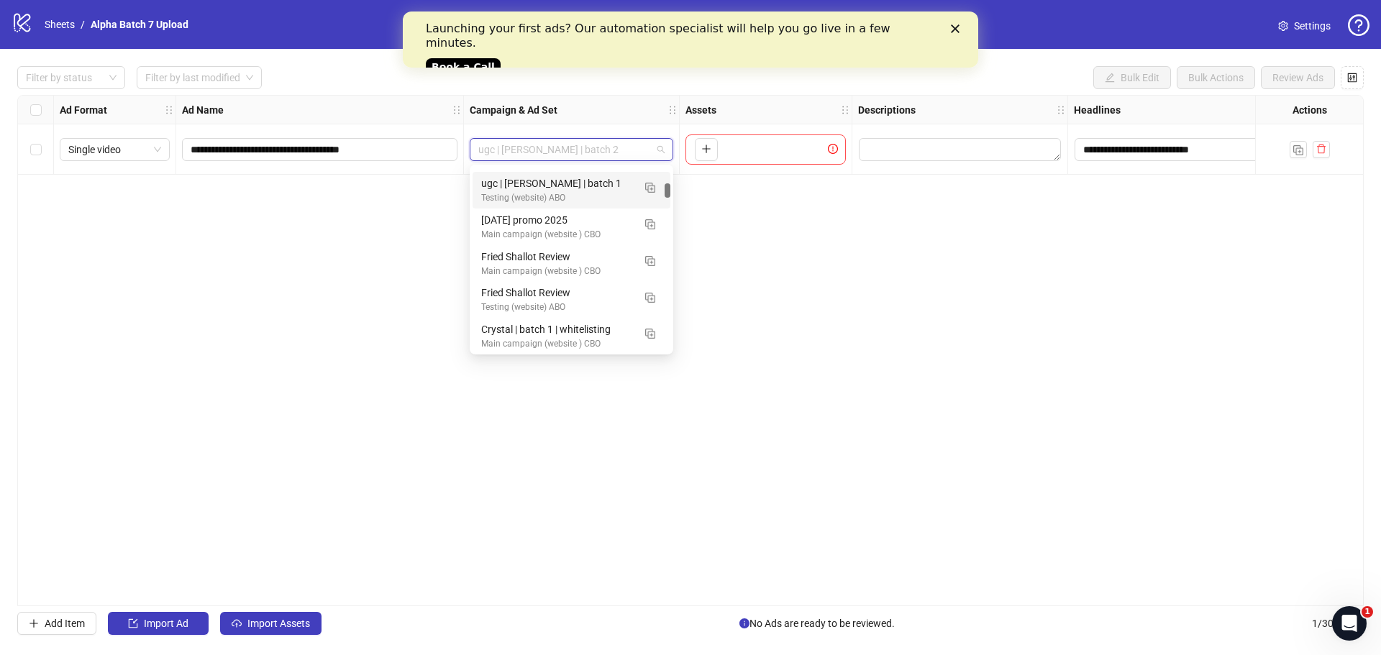
scroll to position [0, 0]
click at [497, 148] on span "ugc | [PERSON_NAME] | batch 2" at bounding box center [571, 150] width 186 height 22
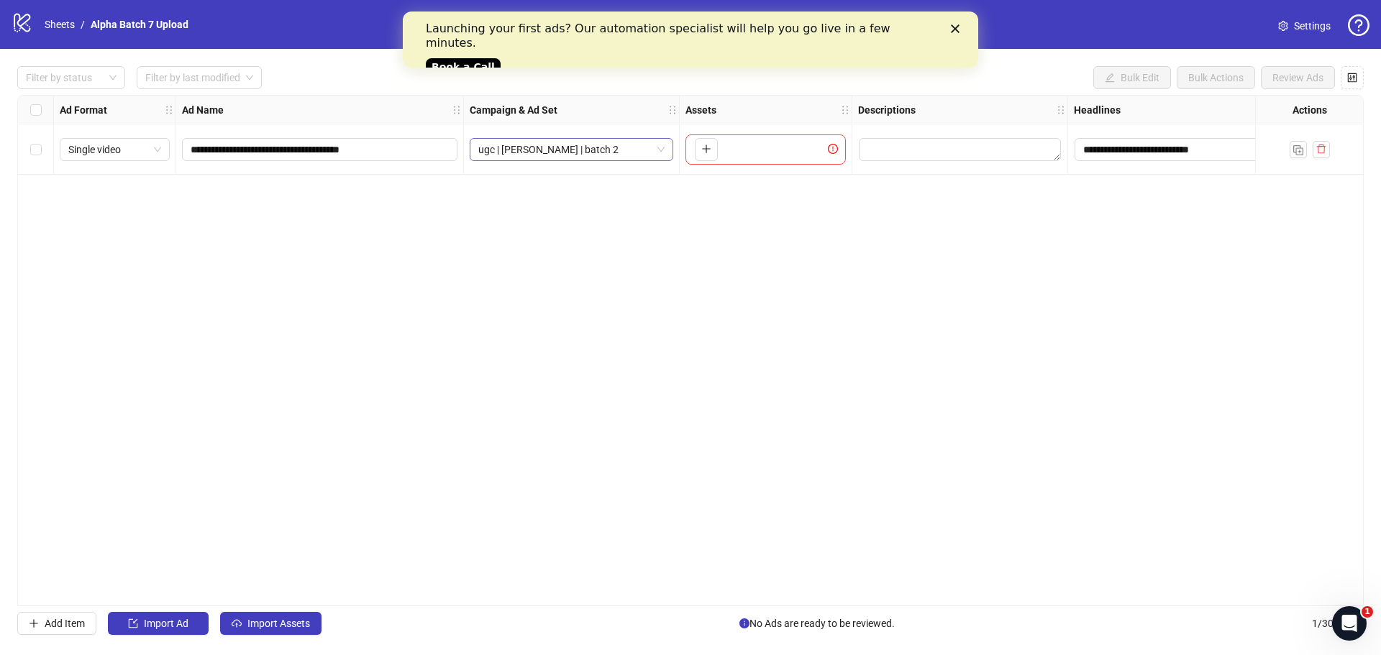
click at [529, 153] on span "ugc | [PERSON_NAME] | batch 2" at bounding box center [571, 150] width 186 height 22
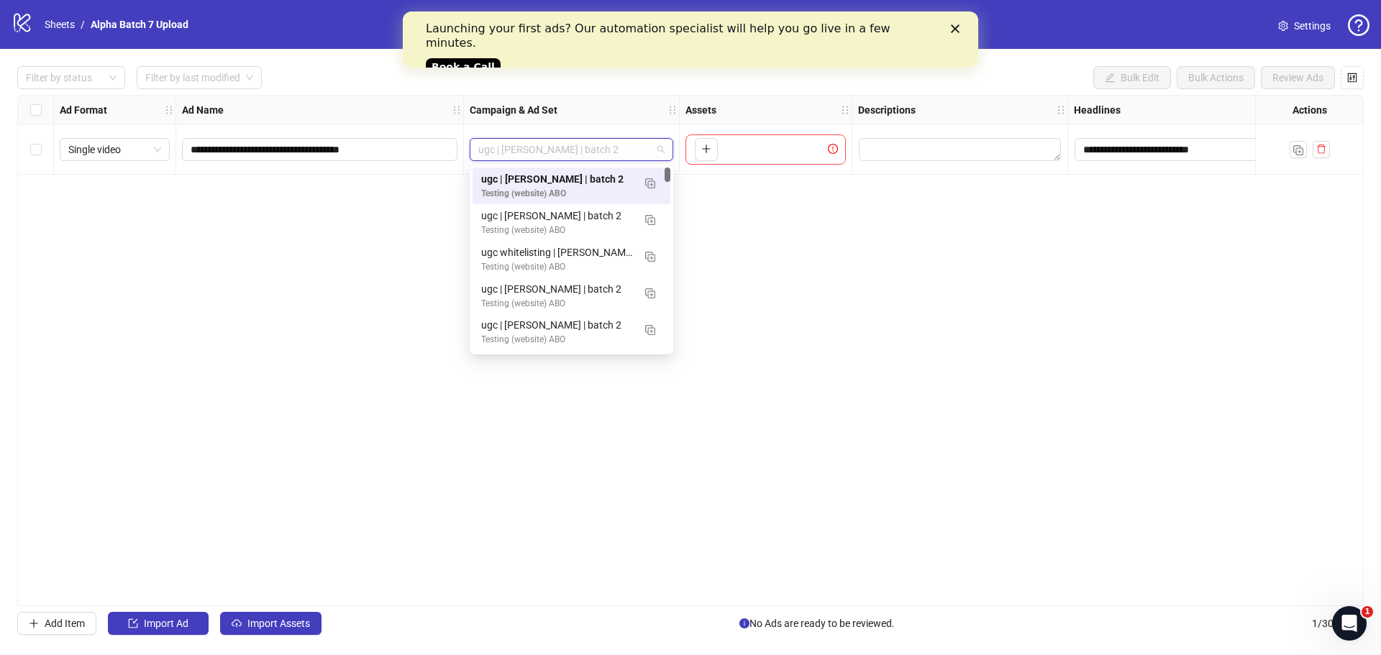
paste input "**********"
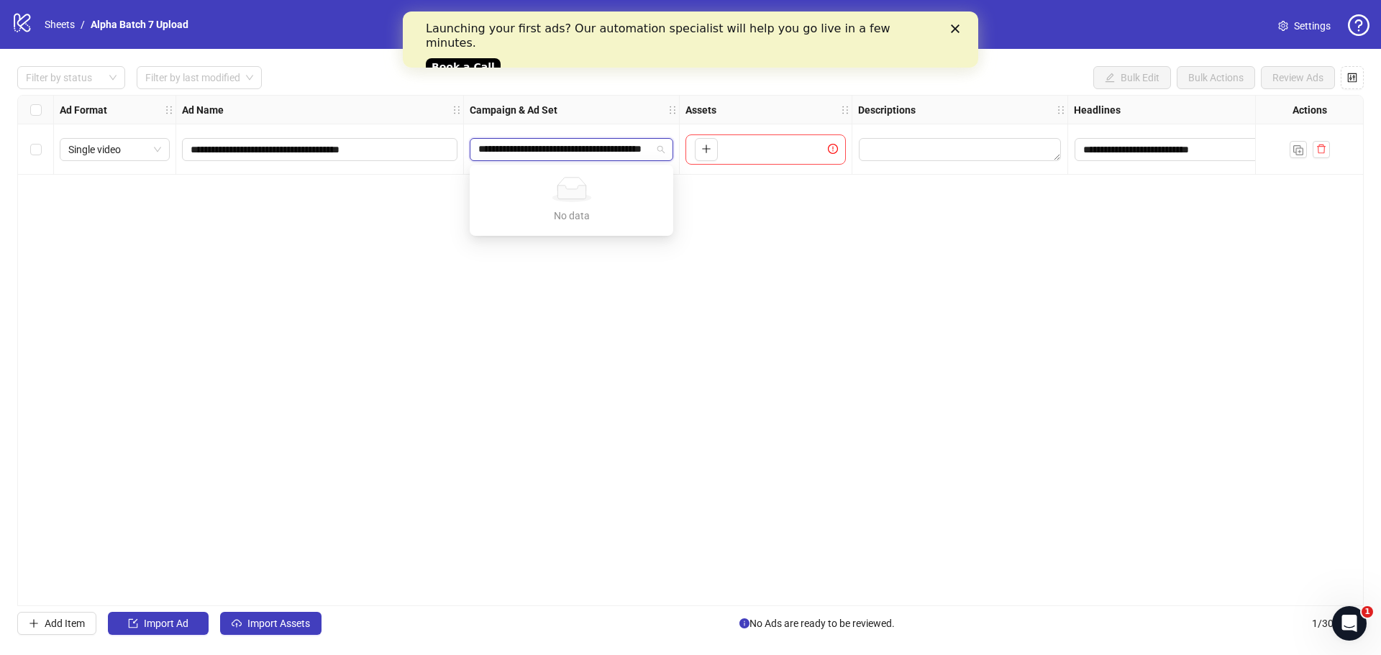
type input "**********"
click at [414, 218] on div "**********" at bounding box center [690, 351] width 1347 height 512
click at [444, 238] on div "**********" at bounding box center [690, 351] width 1347 height 512
click at [552, 150] on span "ugc | [PERSON_NAME] | batch 2" at bounding box center [571, 150] width 186 height 22
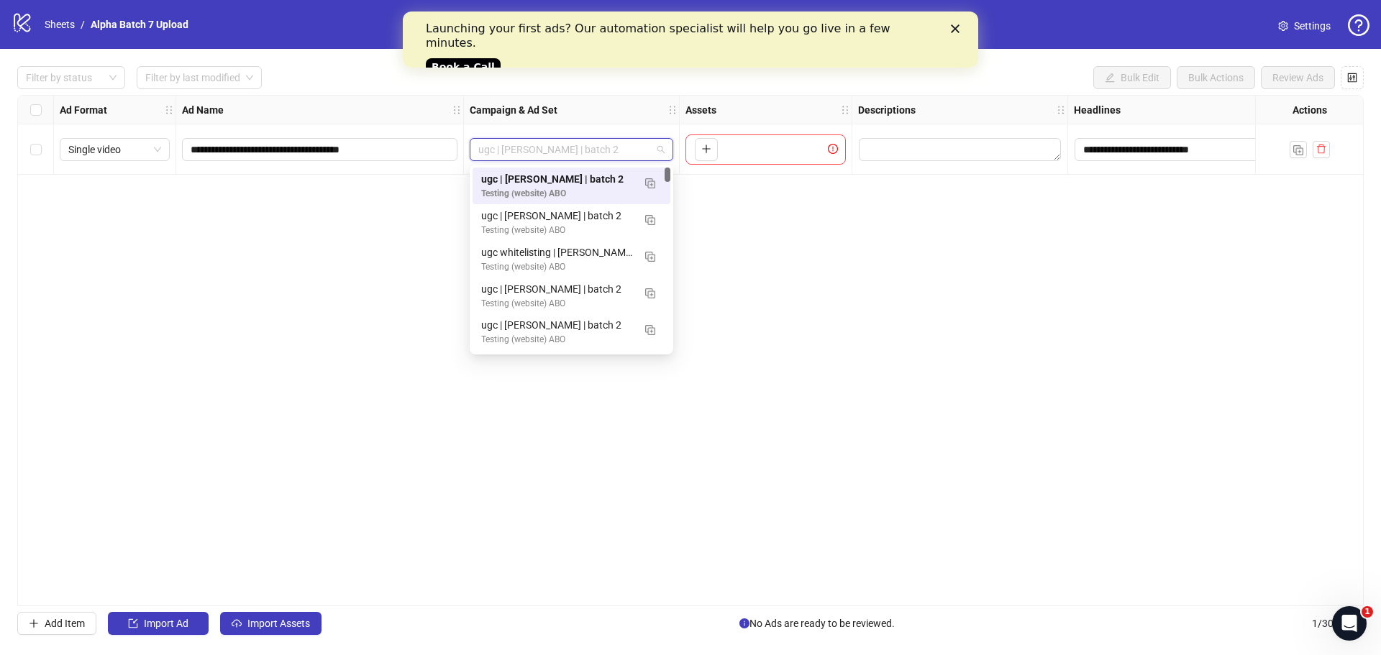
drag, startPoint x: 669, startPoint y: 235, endPoint x: 640, endPoint y: 91, distance: 146.7
click at [640, 91] on body "**********" at bounding box center [690, 327] width 1381 height 655
click at [351, 233] on div "**********" at bounding box center [690, 351] width 1347 height 512
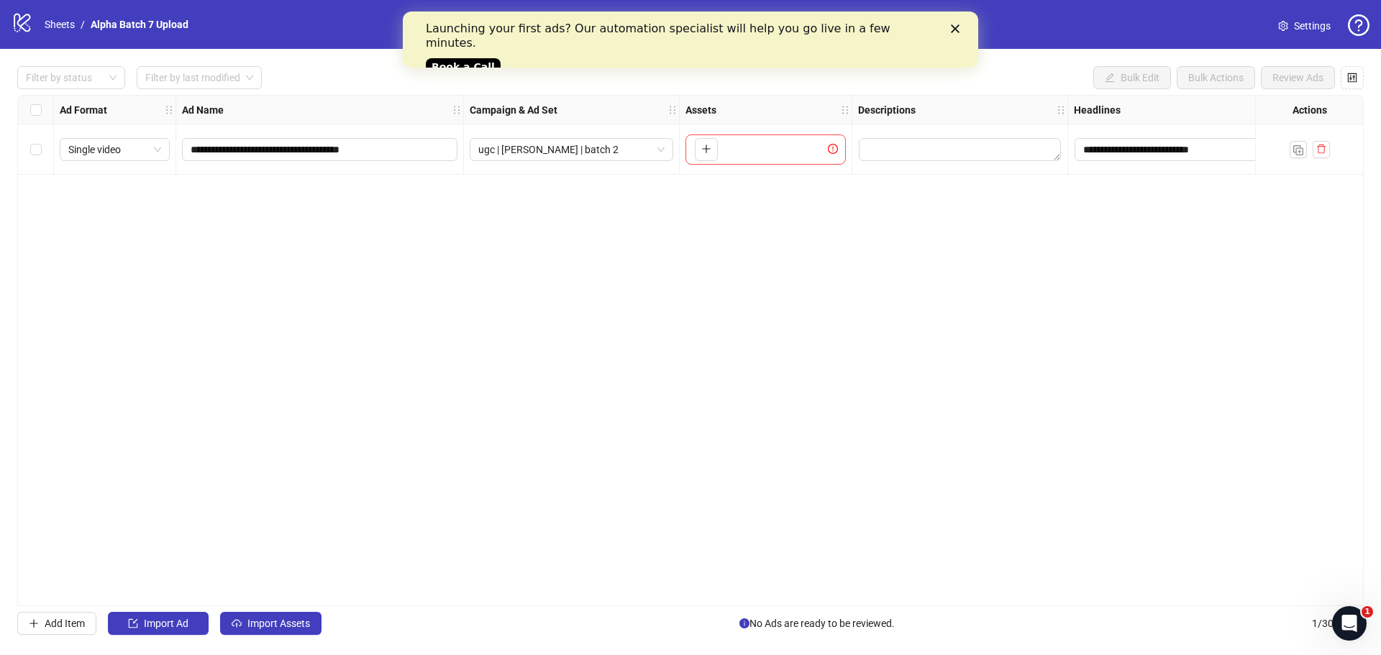
click at [237, 378] on div "**********" at bounding box center [690, 351] width 1347 height 512
click at [958, 31] on polygon "Close" at bounding box center [955, 28] width 9 height 9
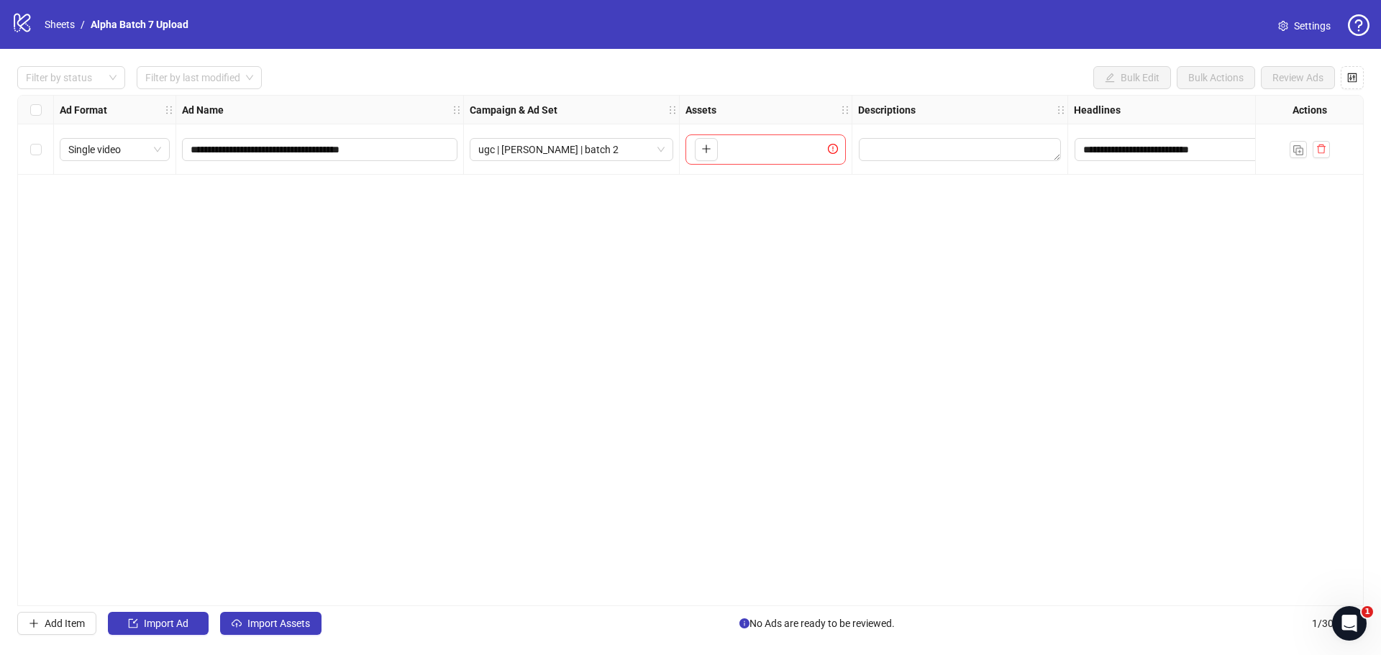
click at [1199, 207] on div "**********" at bounding box center [690, 351] width 1347 height 512
click at [1350, 612] on div "Open Intercom Messenger" at bounding box center [1347, 621] width 47 height 47
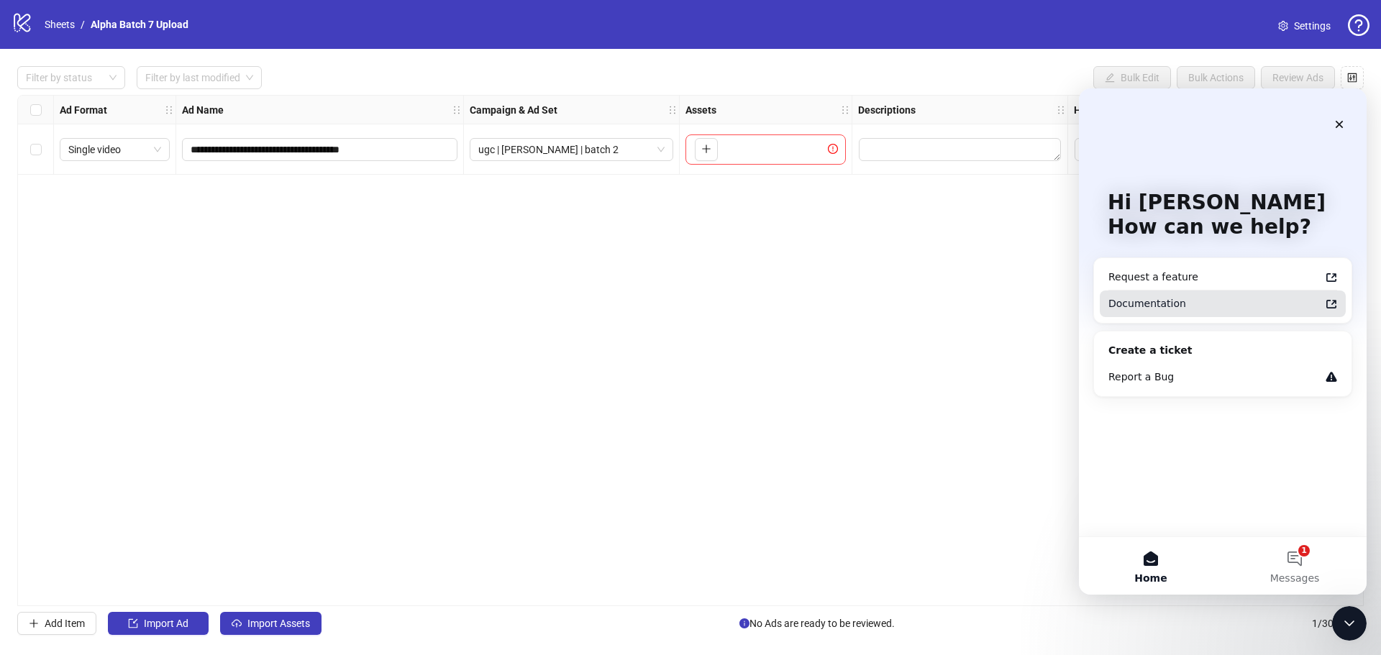
click at [1170, 296] on div "Documentation" at bounding box center [1215, 303] width 212 height 15
click at [992, 404] on div "**********" at bounding box center [690, 351] width 1347 height 512
click at [1337, 125] on icon "Close" at bounding box center [1340, 125] width 12 height 12
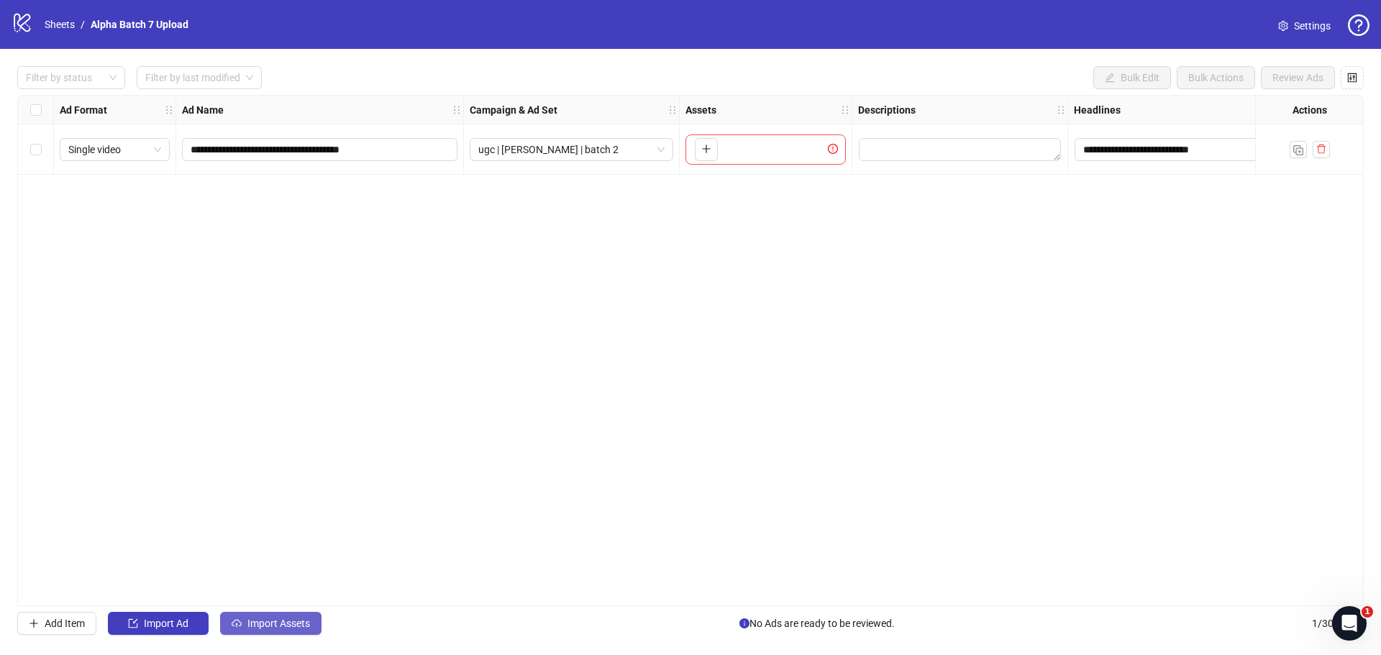
click at [271, 627] on span "Import Assets" at bounding box center [278, 624] width 63 height 12
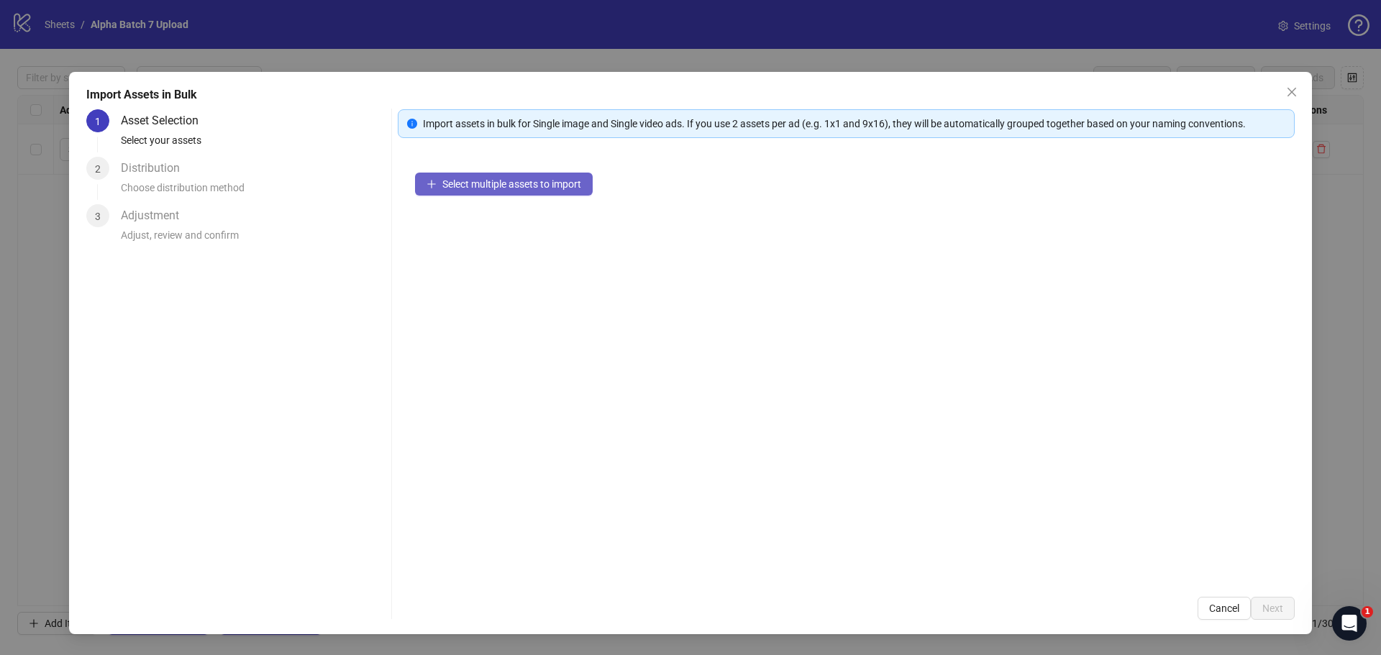
click at [476, 177] on button "Select multiple assets to import" at bounding box center [504, 184] width 178 height 23
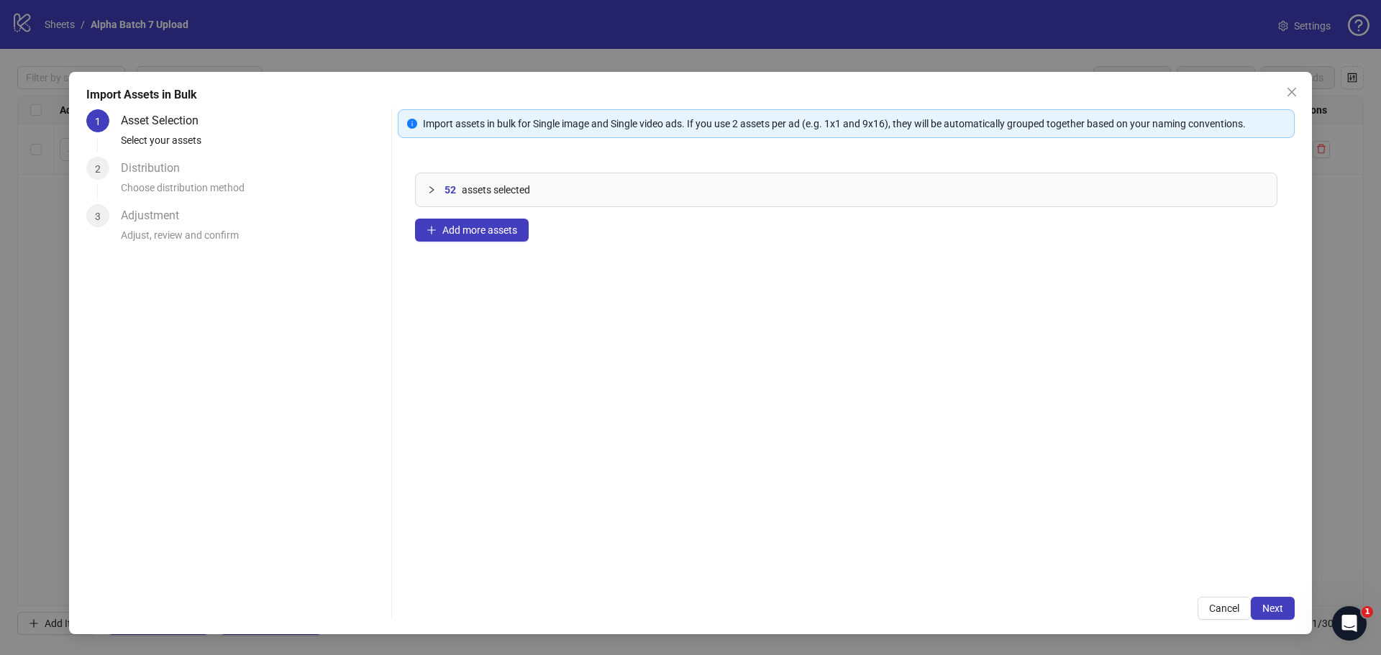
click at [430, 185] on div at bounding box center [435, 190] width 17 height 16
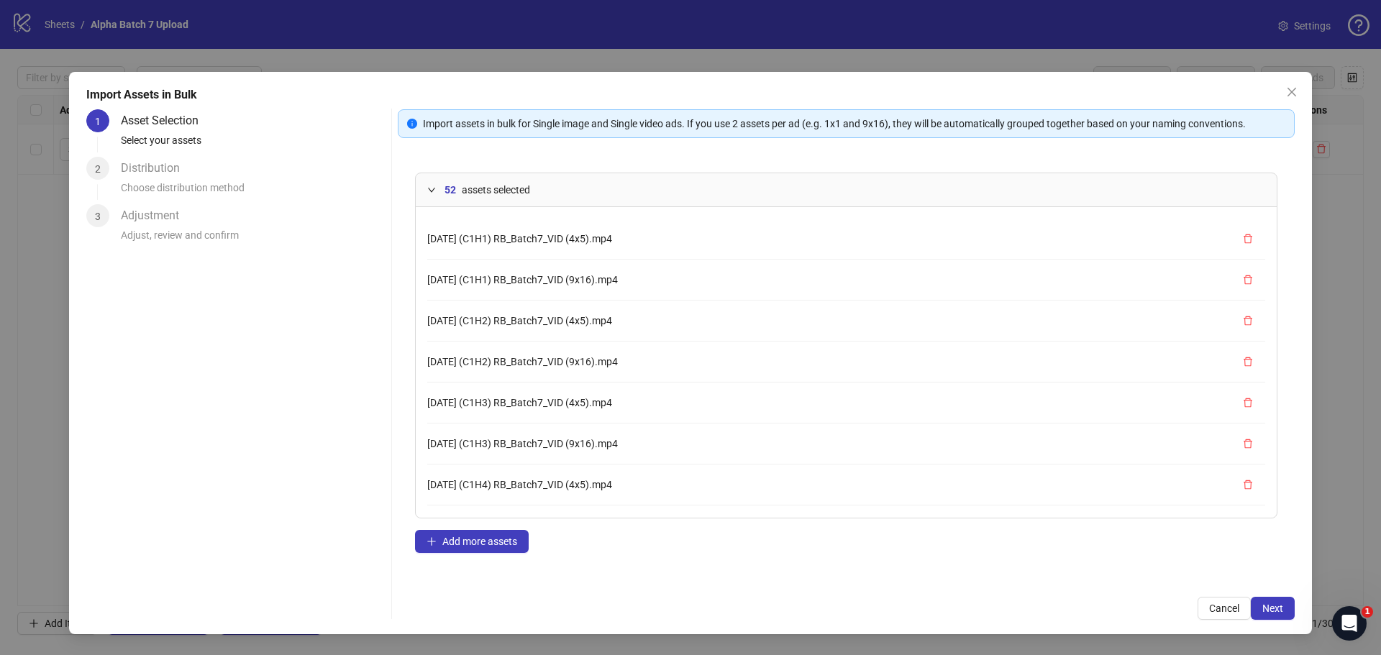
click at [430, 185] on div at bounding box center [435, 190] width 17 height 16
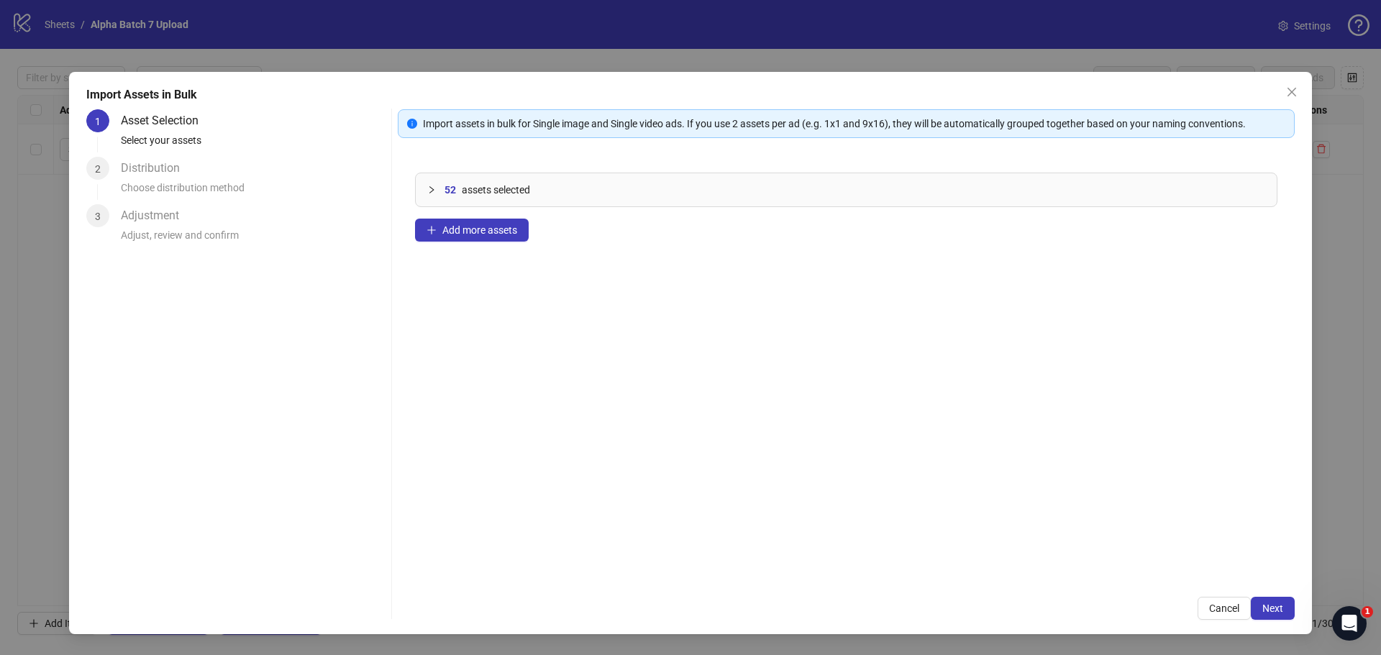
click at [1248, 627] on div "Import Assets in Bulk 1 Asset Selection Select your assets 2 Distribution Choos…" at bounding box center [690, 353] width 1243 height 563
click at [1217, 619] on button "Cancel" at bounding box center [1224, 608] width 53 height 23
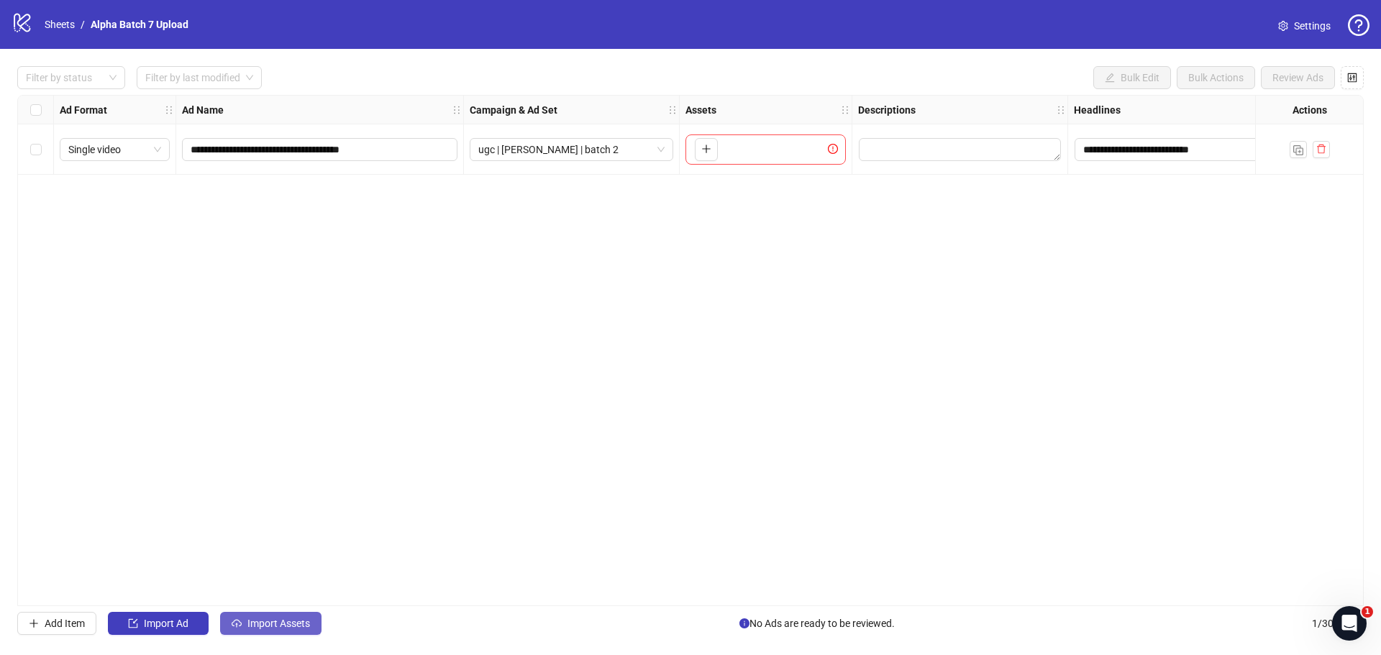
click at [244, 626] on button "Import Assets" at bounding box center [270, 623] width 101 height 23
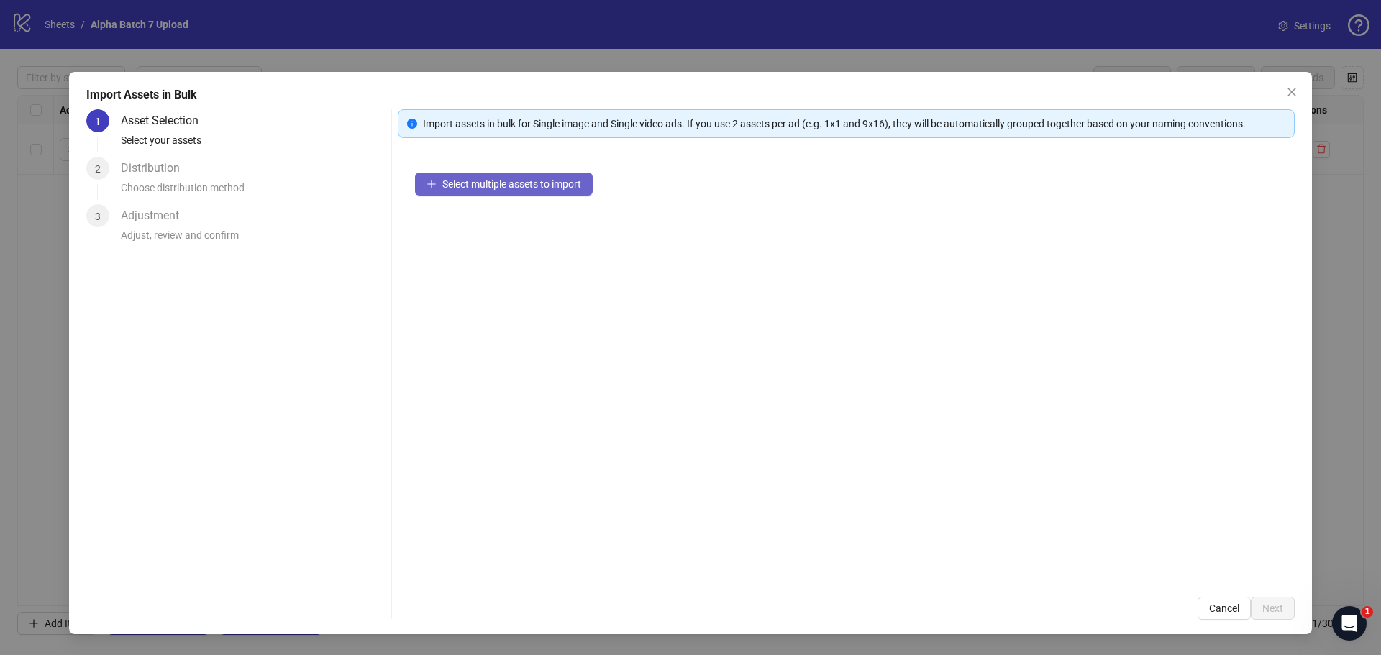
click at [515, 188] on span "Select multiple assets to import" at bounding box center [511, 184] width 139 height 12
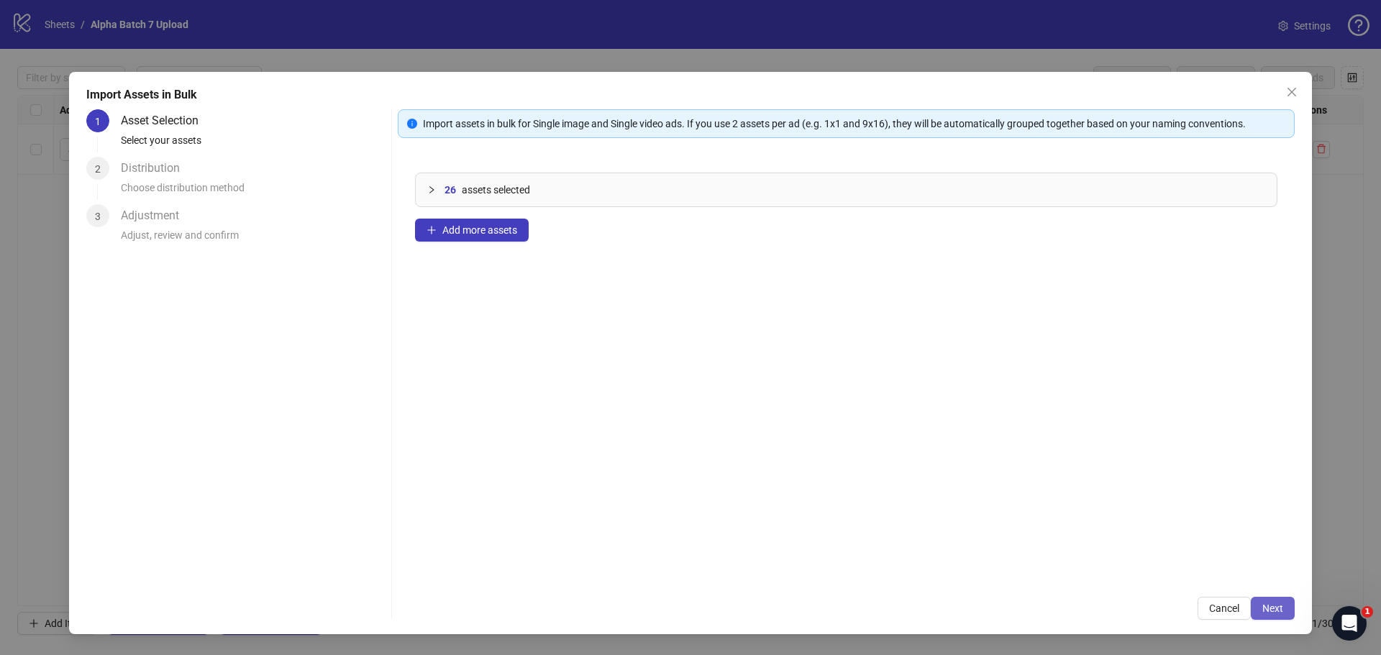
click at [1268, 604] on span "Next" at bounding box center [1273, 609] width 21 height 12
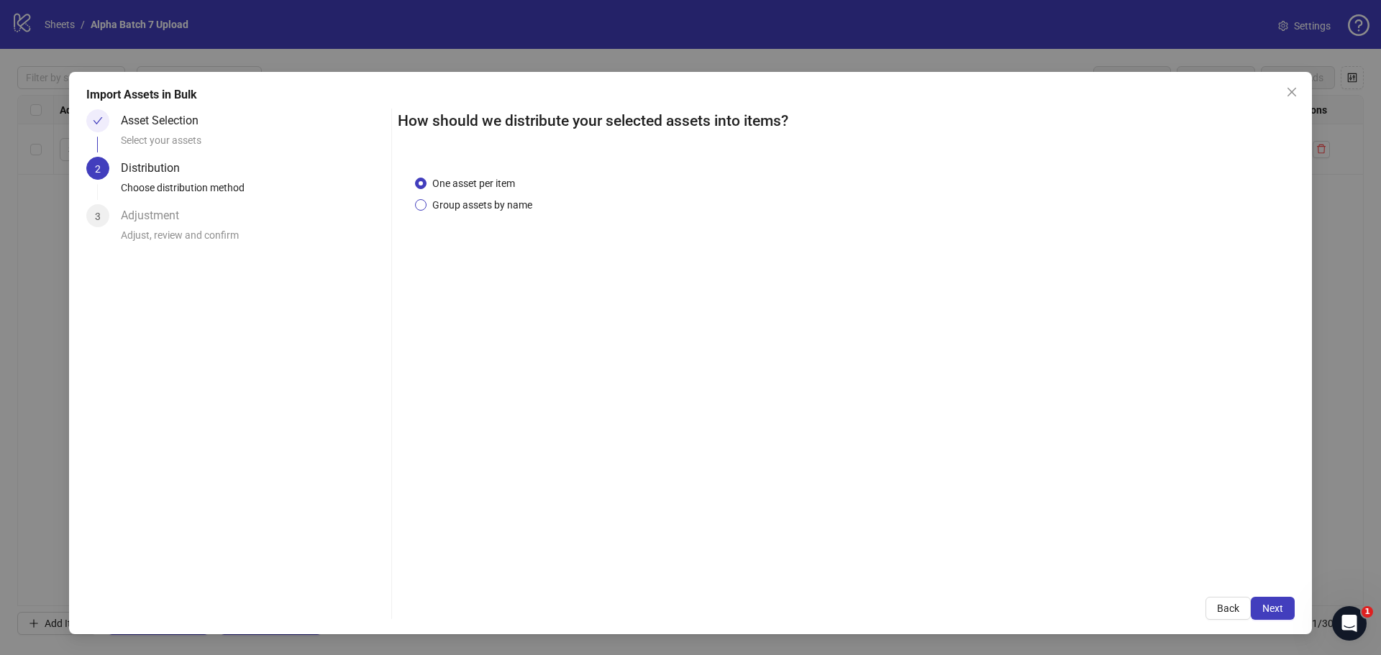
click at [461, 204] on span "Group assets by name" at bounding box center [483, 205] width 112 height 16
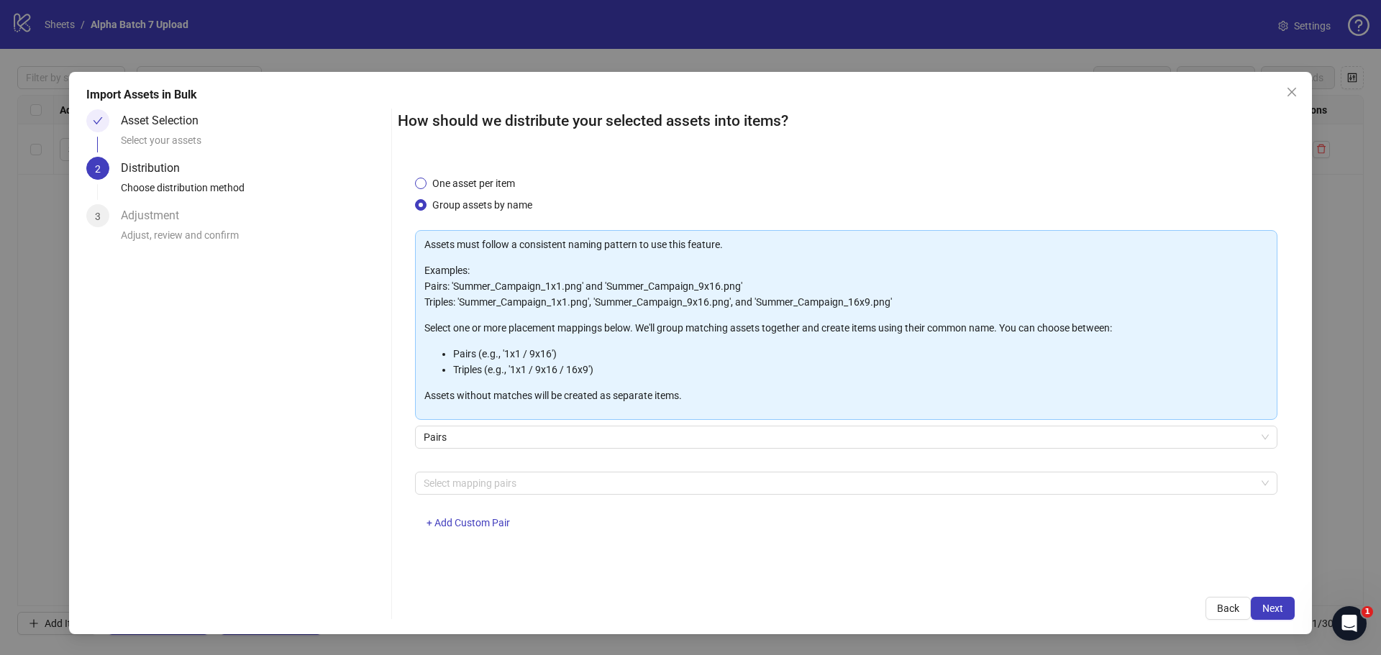
click at [468, 182] on span "One asset per item" at bounding box center [474, 184] width 94 height 16
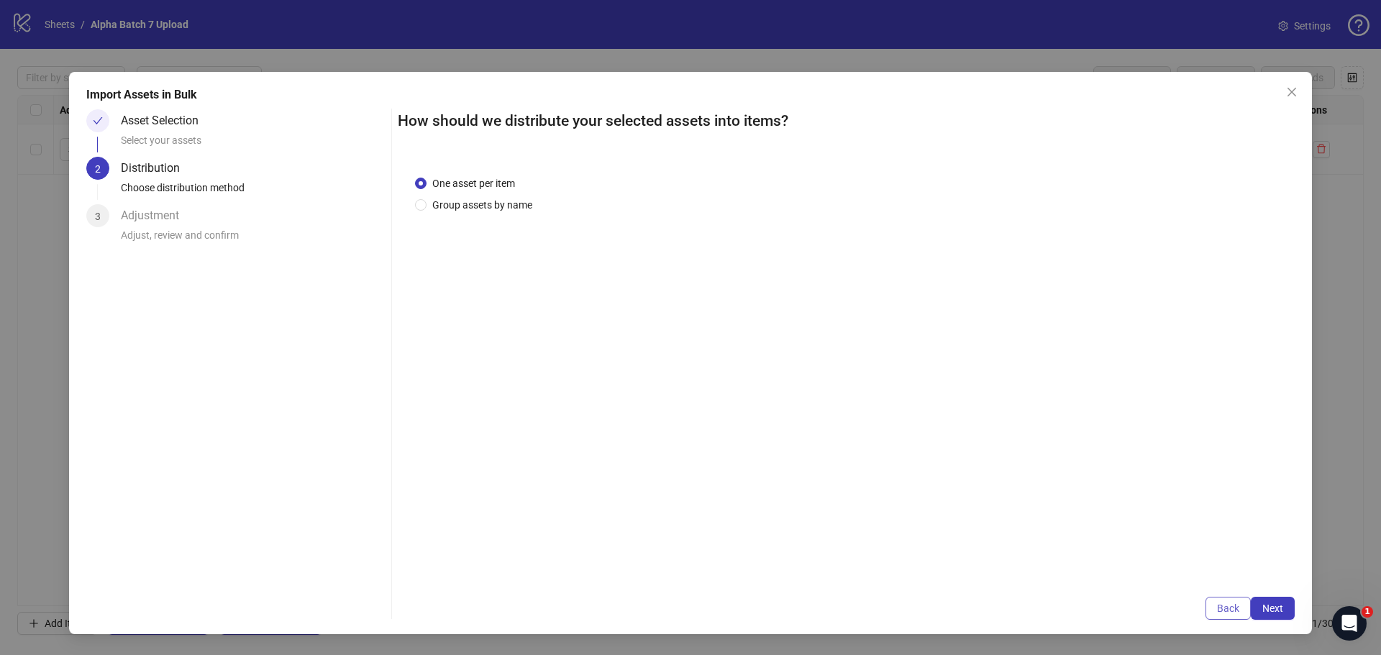
click at [1219, 607] on span "Back" at bounding box center [1228, 609] width 22 height 12
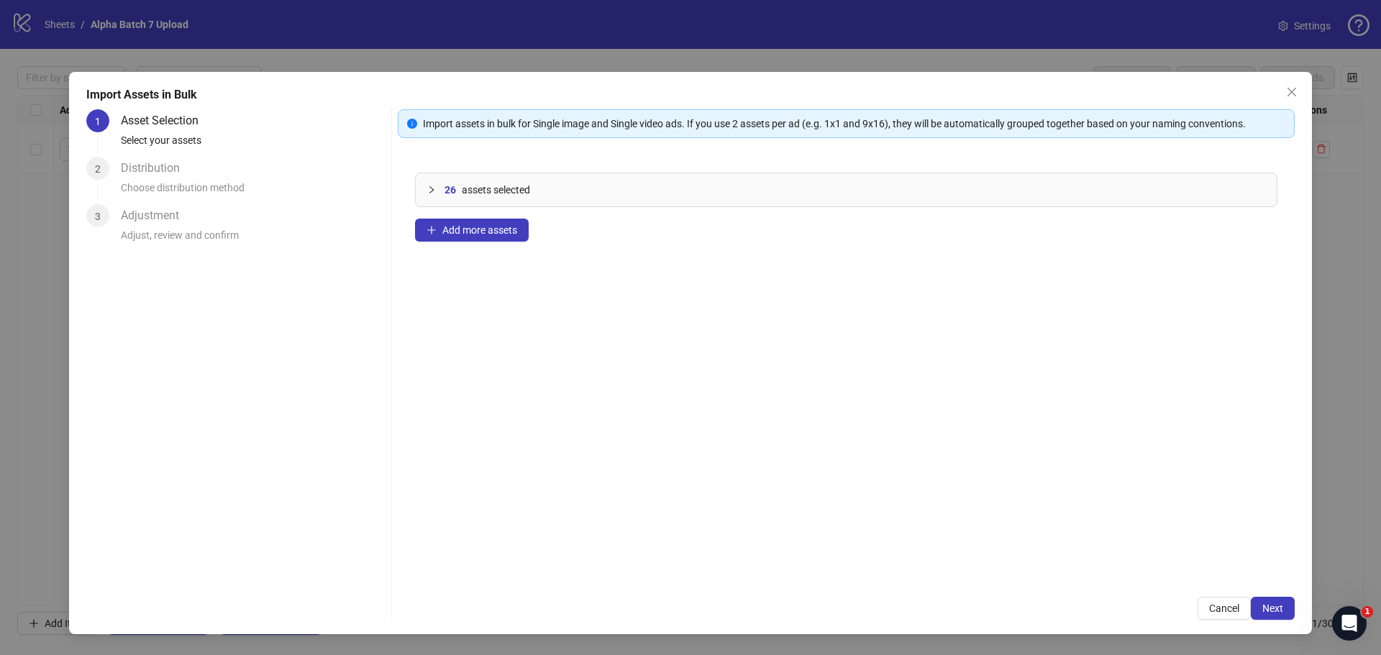
click at [430, 194] on div at bounding box center [435, 190] width 17 height 16
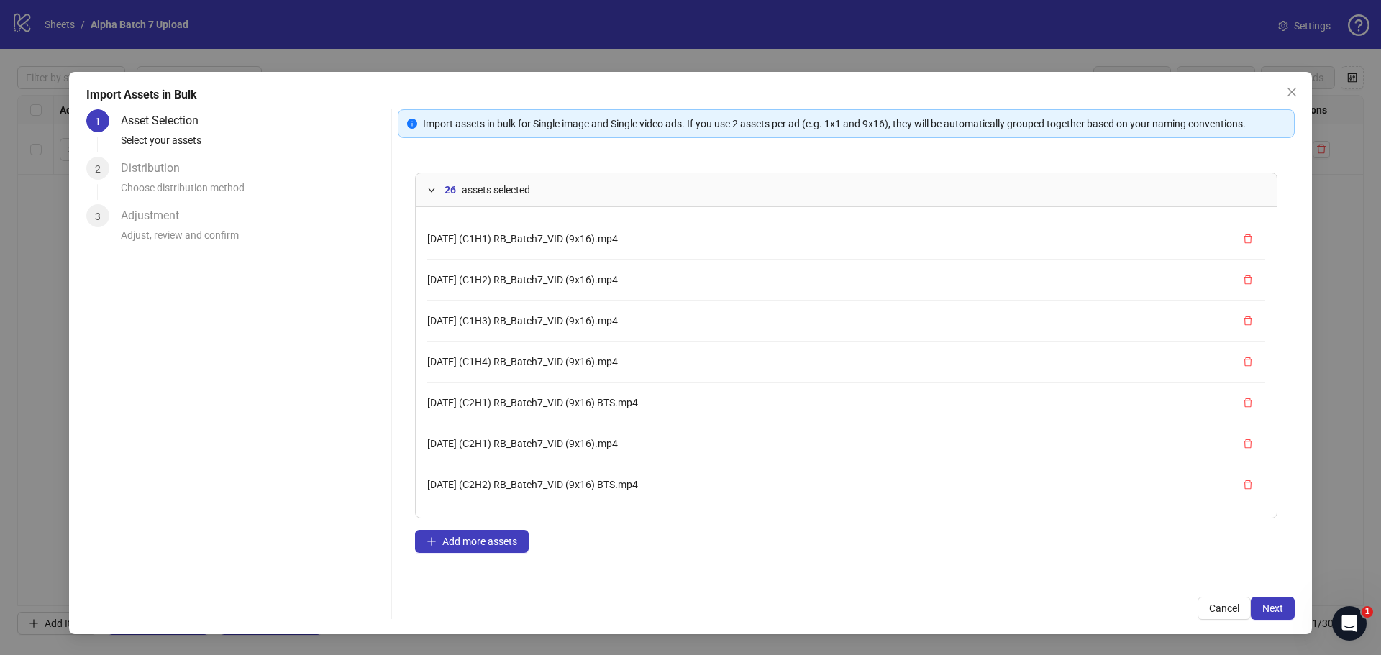
click at [505, 295] on li "[DATE] (C1H2) RB_Batch7_VID (9x16).mp4" at bounding box center [846, 280] width 838 height 41
click at [478, 540] on span "Add more assets" at bounding box center [479, 542] width 75 height 12
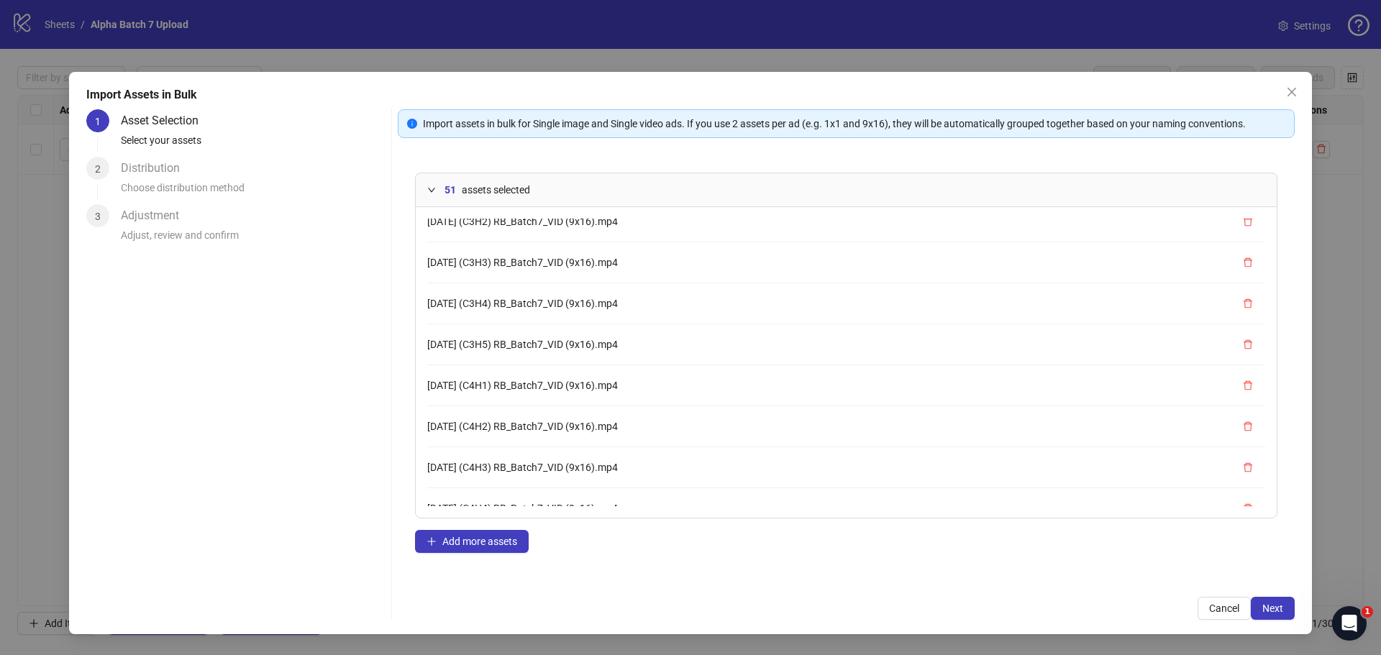
scroll to position [576, 0]
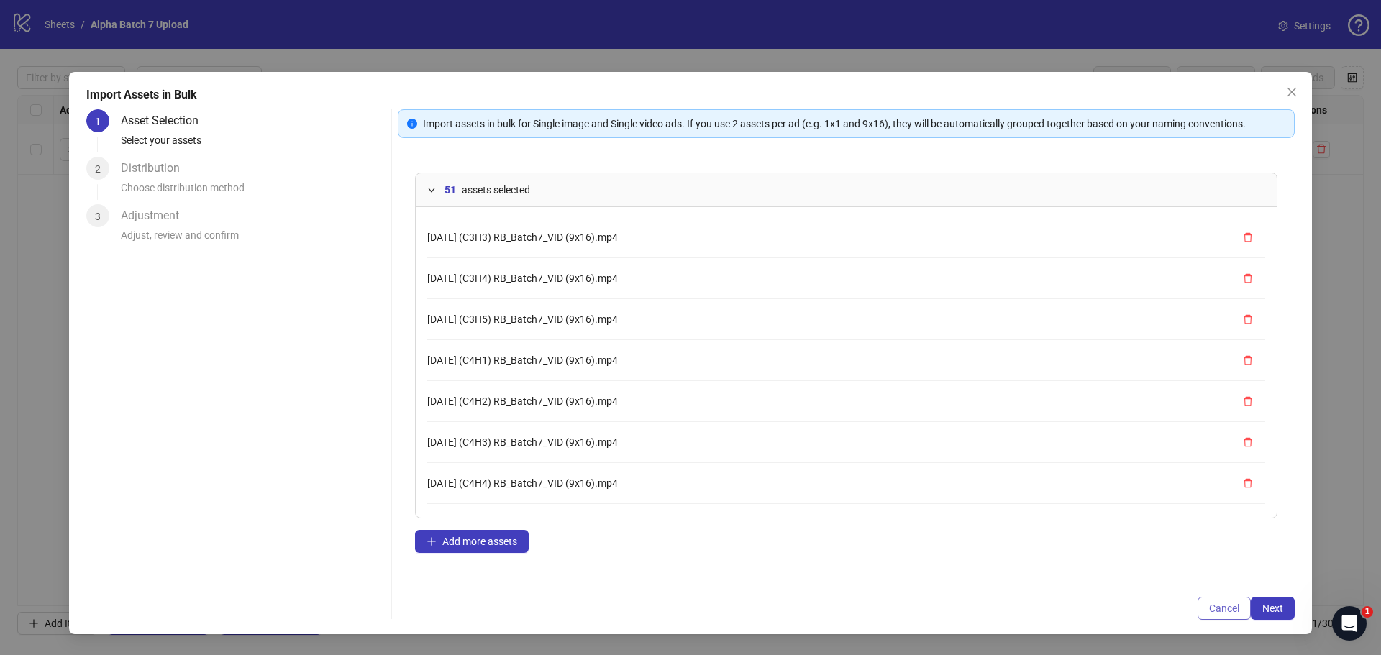
click at [1219, 600] on button "Cancel" at bounding box center [1224, 608] width 53 height 23
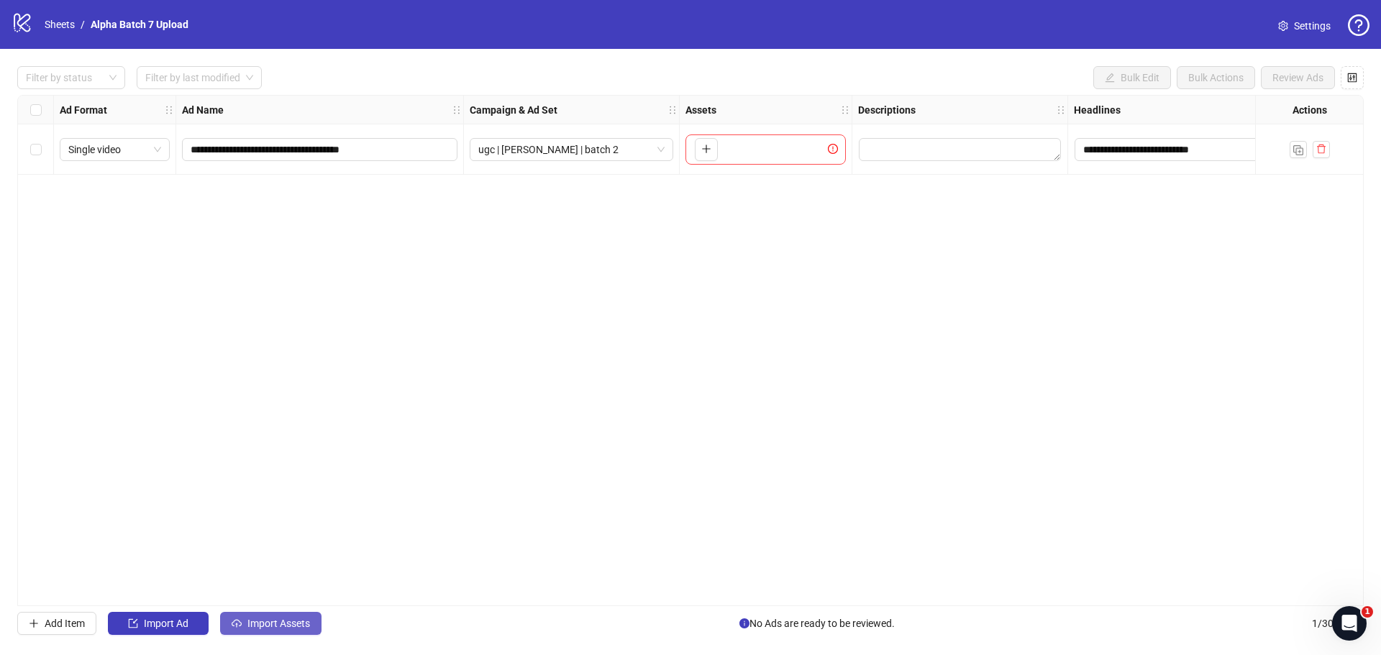
click at [271, 628] on span "Import Assets" at bounding box center [278, 624] width 63 height 12
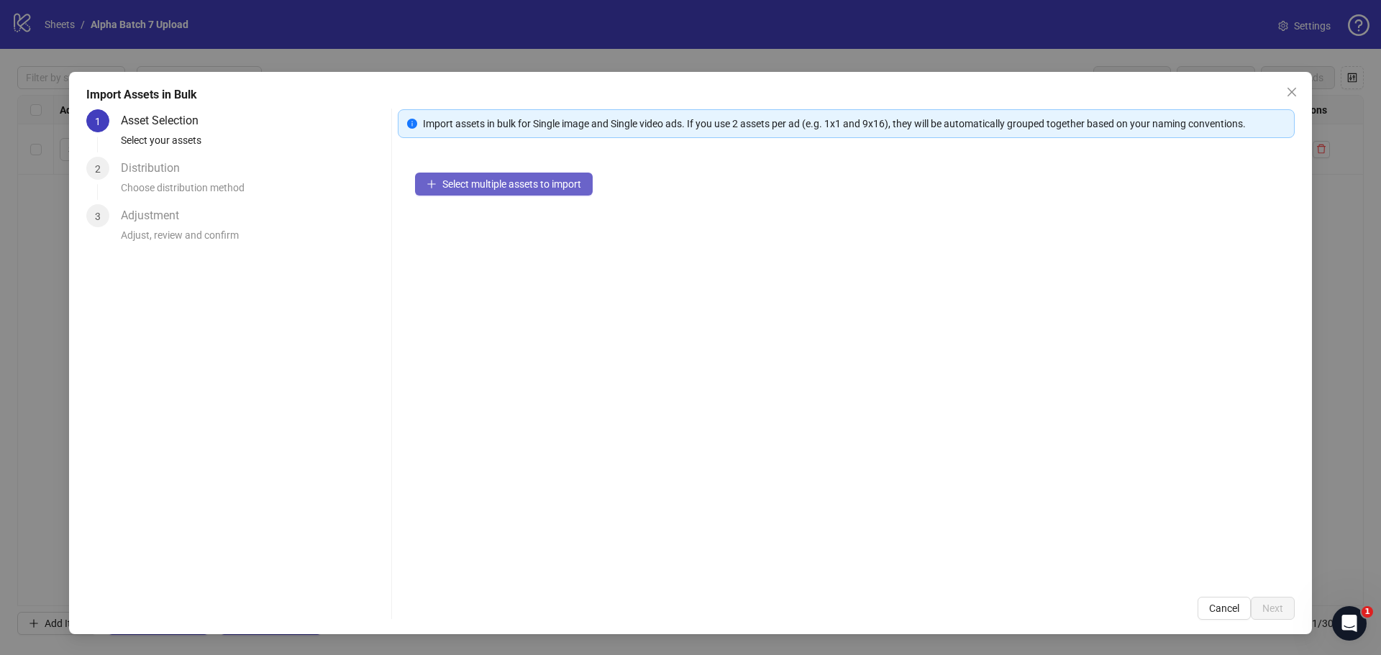
click at [545, 189] on span "Select multiple assets to import" at bounding box center [511, 184] width 139 height 12
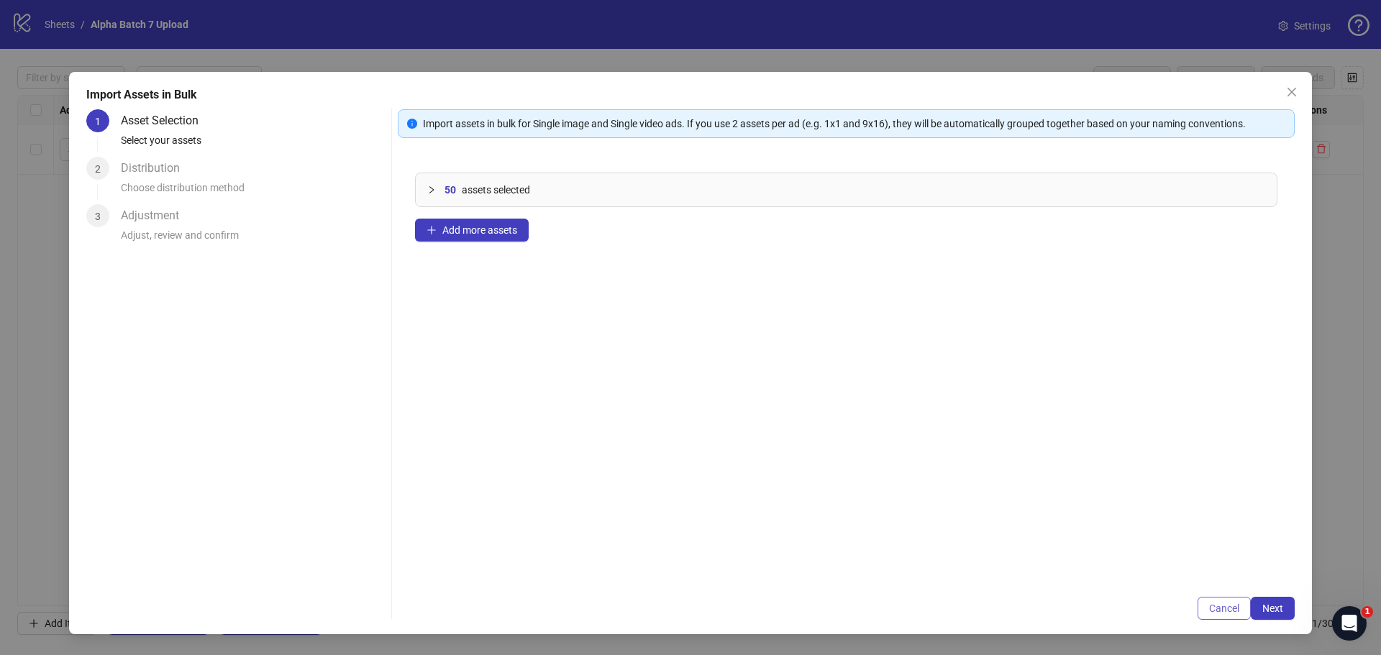
click at [1225, 609] on span "Cancel" at bounding box center [1224, 609] width 30 height 12
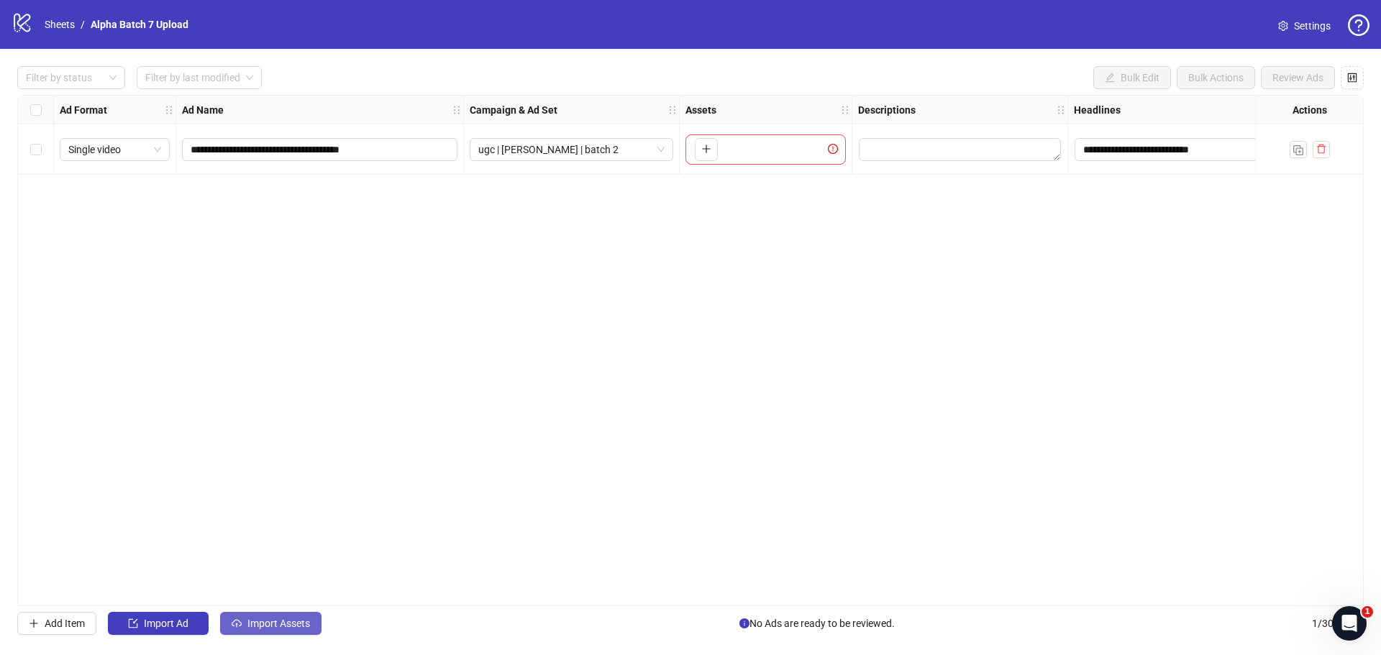
click at [244, 625] on button "Import Assets" at bounding box center [270, 623] width 101 height 23
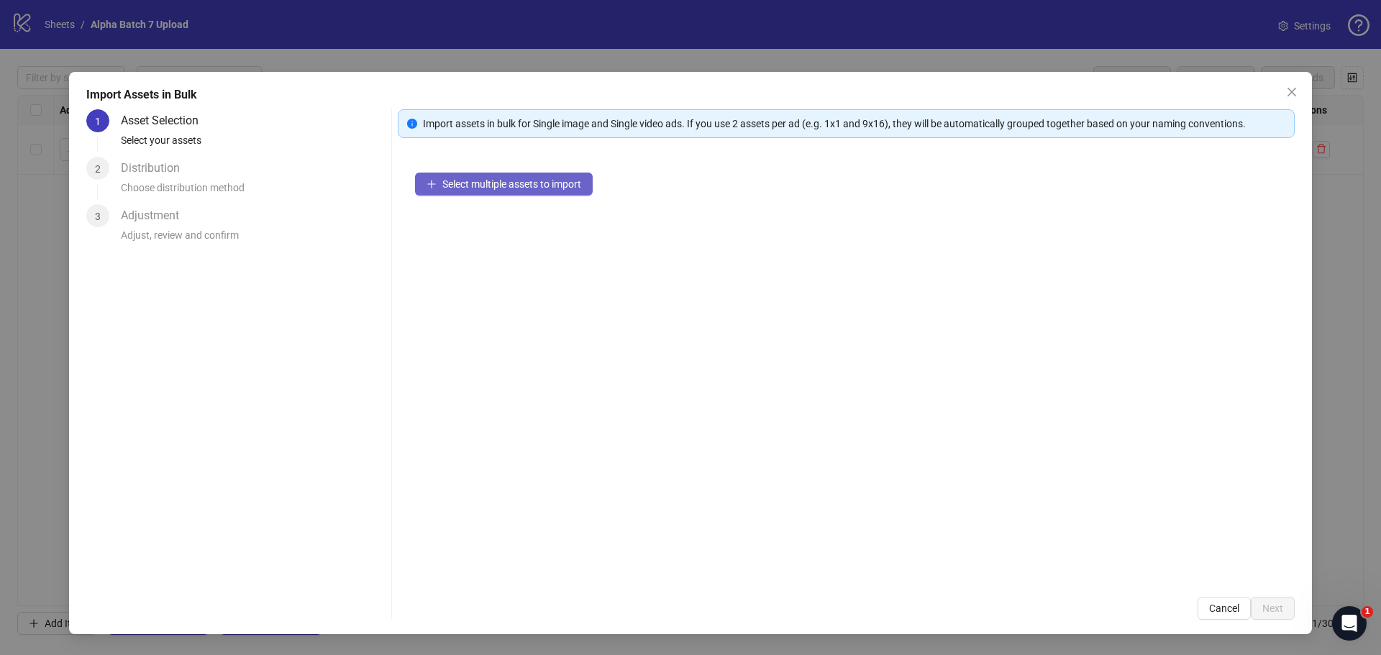
click at [530, 194] on button "Select multiple assets to import" at bounding box center [504, 184] width 178 height 23
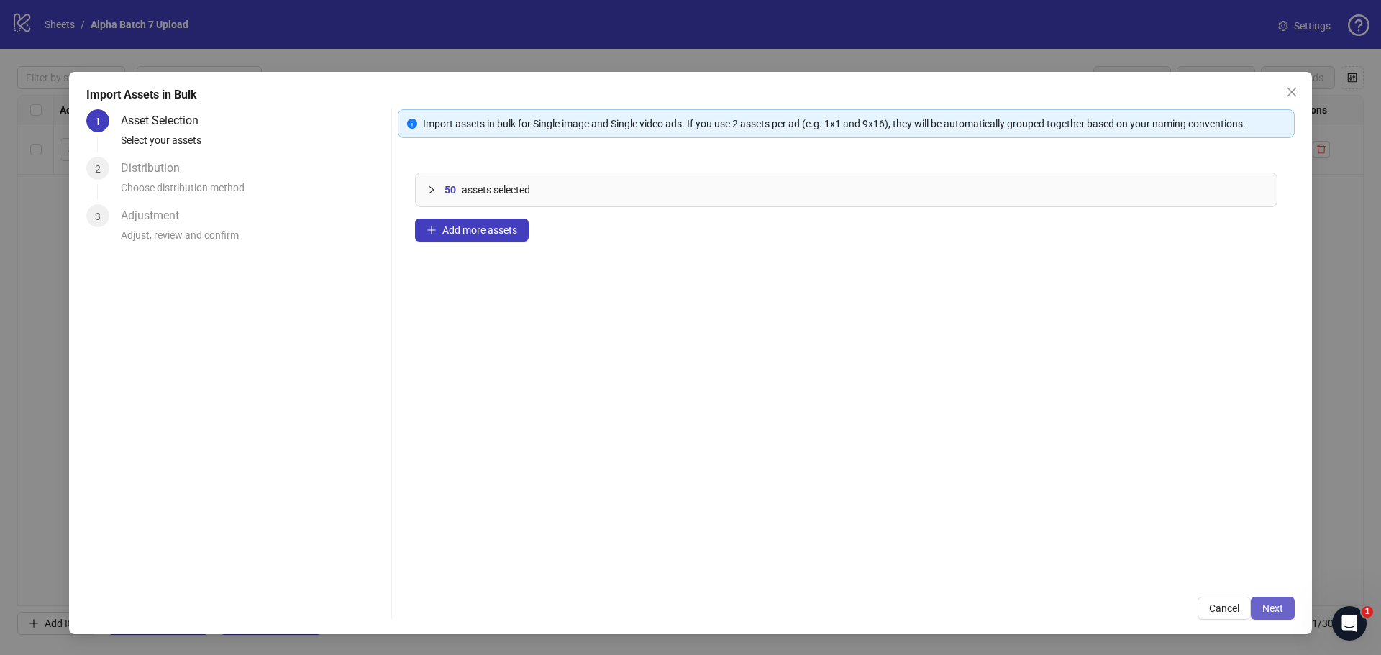
click at [1282, 606] on span "Next" at bounding box center [1273, 609] width 21 height 12
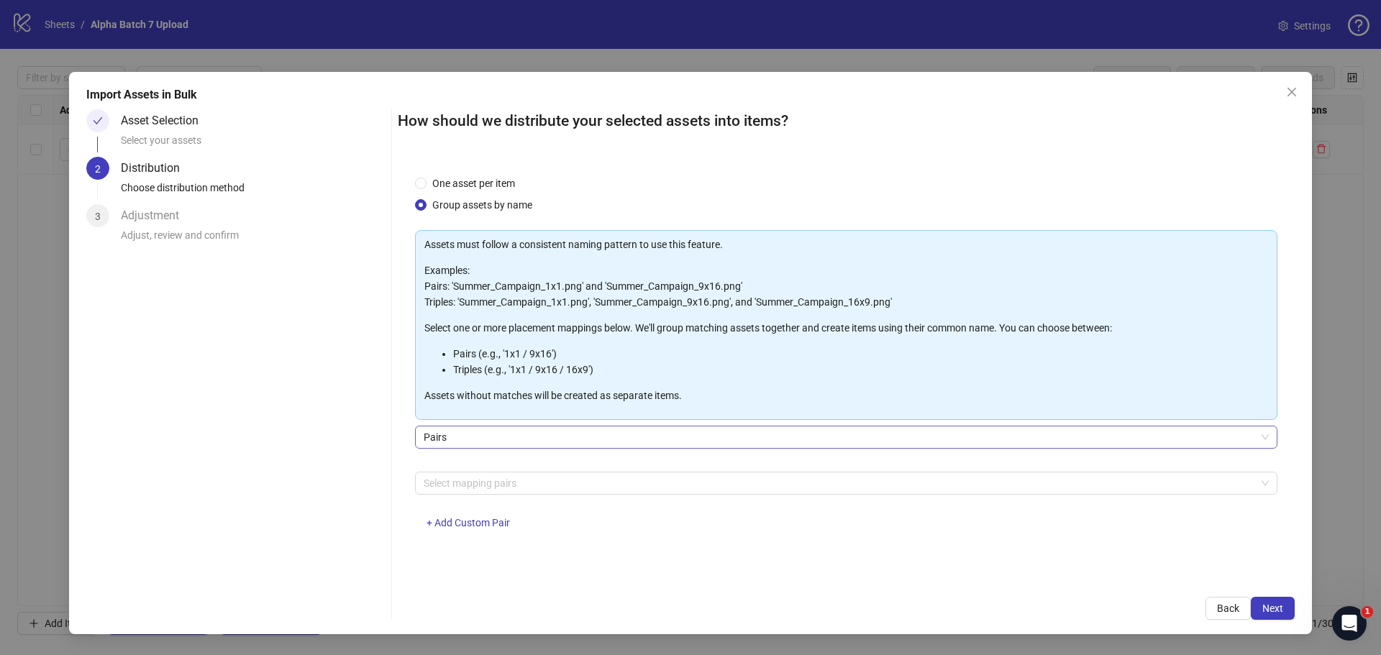
click at [496, 436] on span "Pairs" at bounding box center [846, 438] width 845 height 22
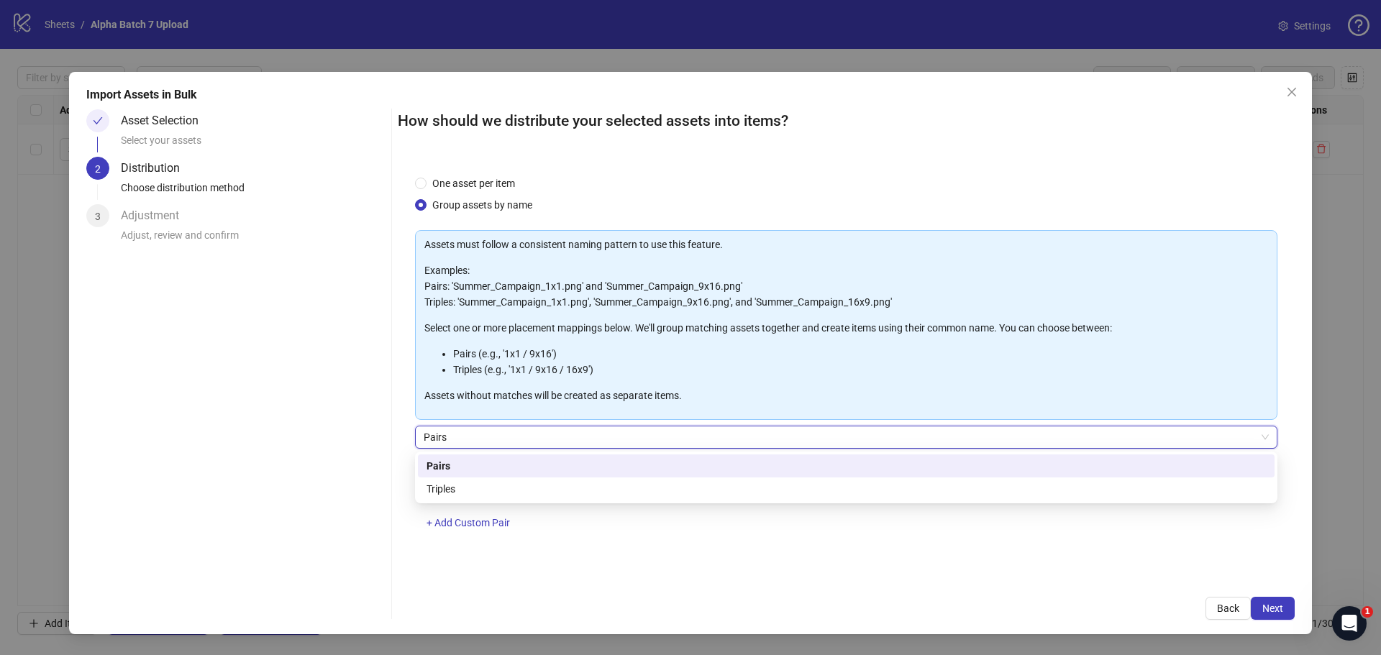
click at [496, 436] on span "Pairs" at bounding box center [846, 438] width 845 height 22
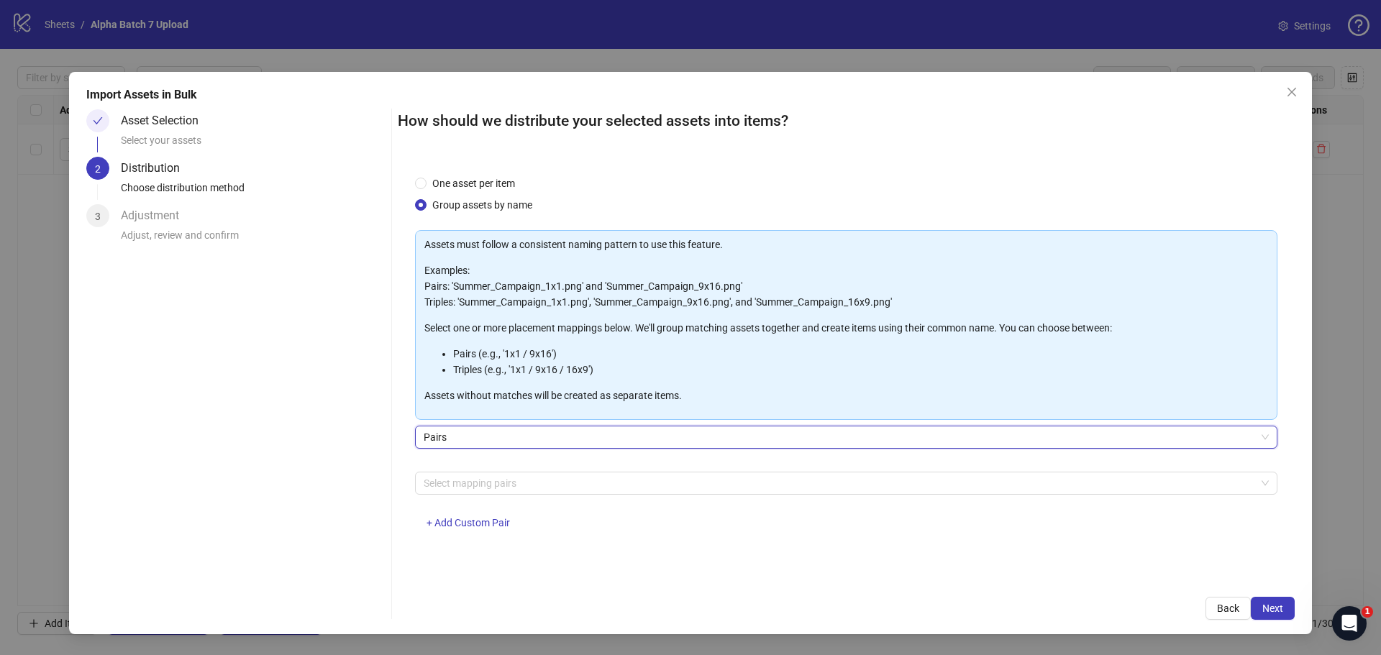
click at [467, 282] on p "Examples: Pairs: 'Summer_Campaign_1x1.png' and 'Summer_Campaign_9x16.png' Tripl…" at bounding box center [846, 286] width 844 height 47
click at [465, 476] on div at bounding box center [839, 483] width 842 height 20
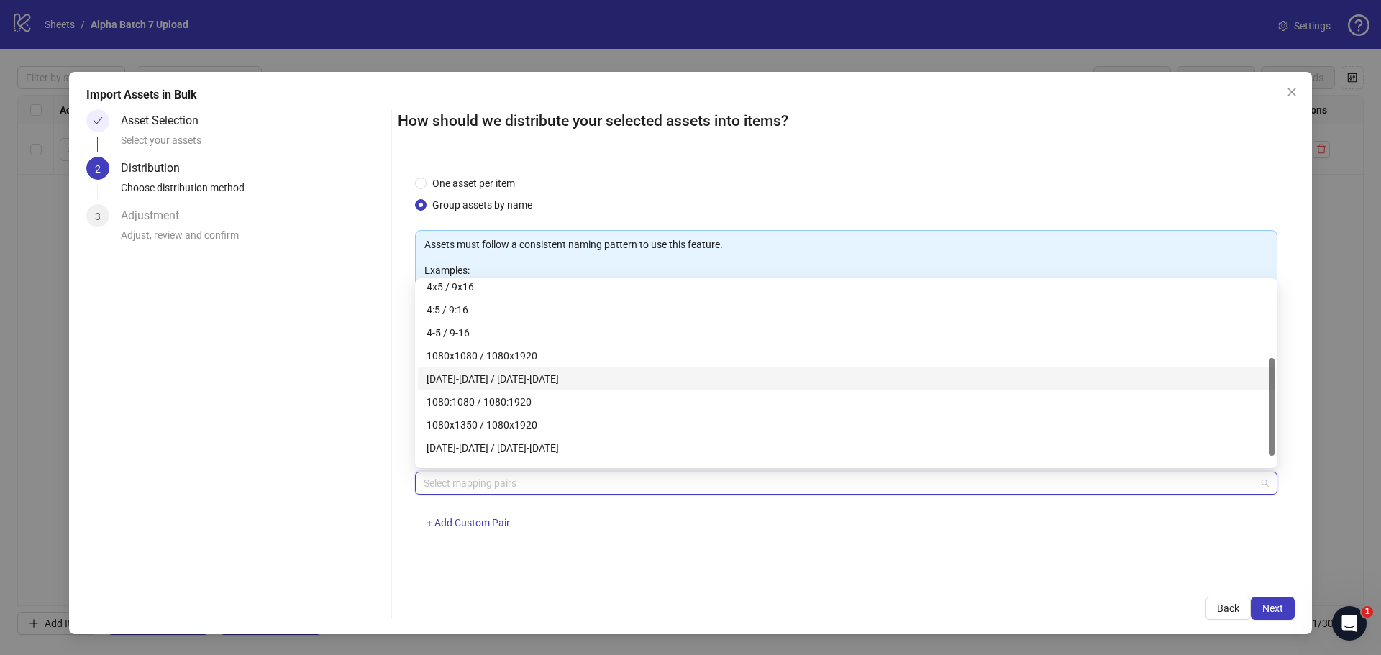
scroll to position [0, 0]
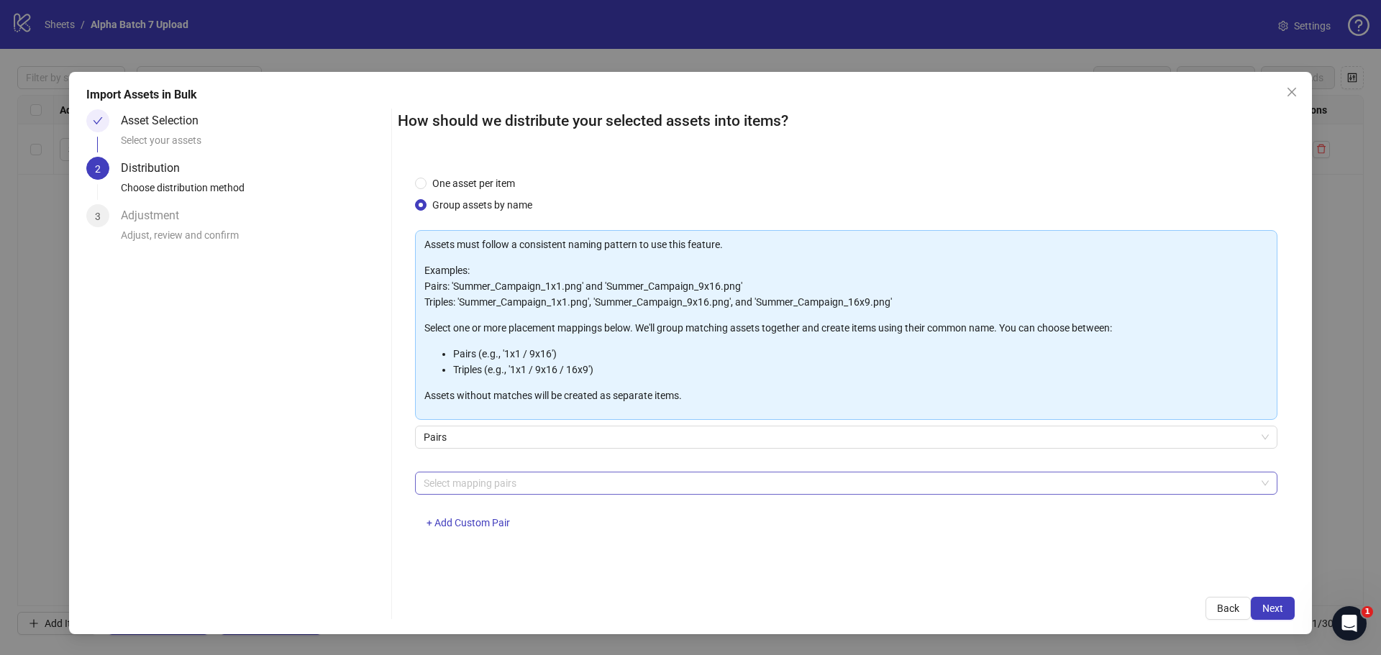
click at [489, 473] on div at bounding box center [839, 483] width 842 height 20
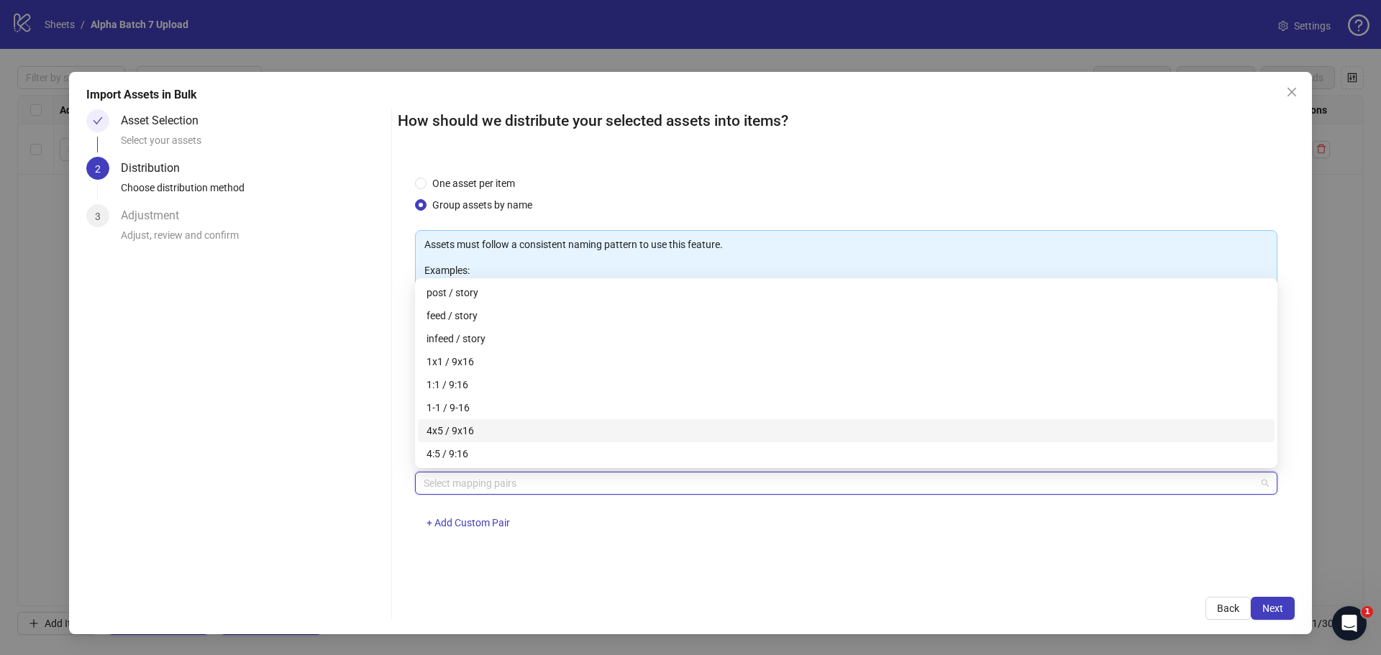
click at [497, 432] on div "4x5 / 9x16" at bounding box center [847, 431] width 840 height 16
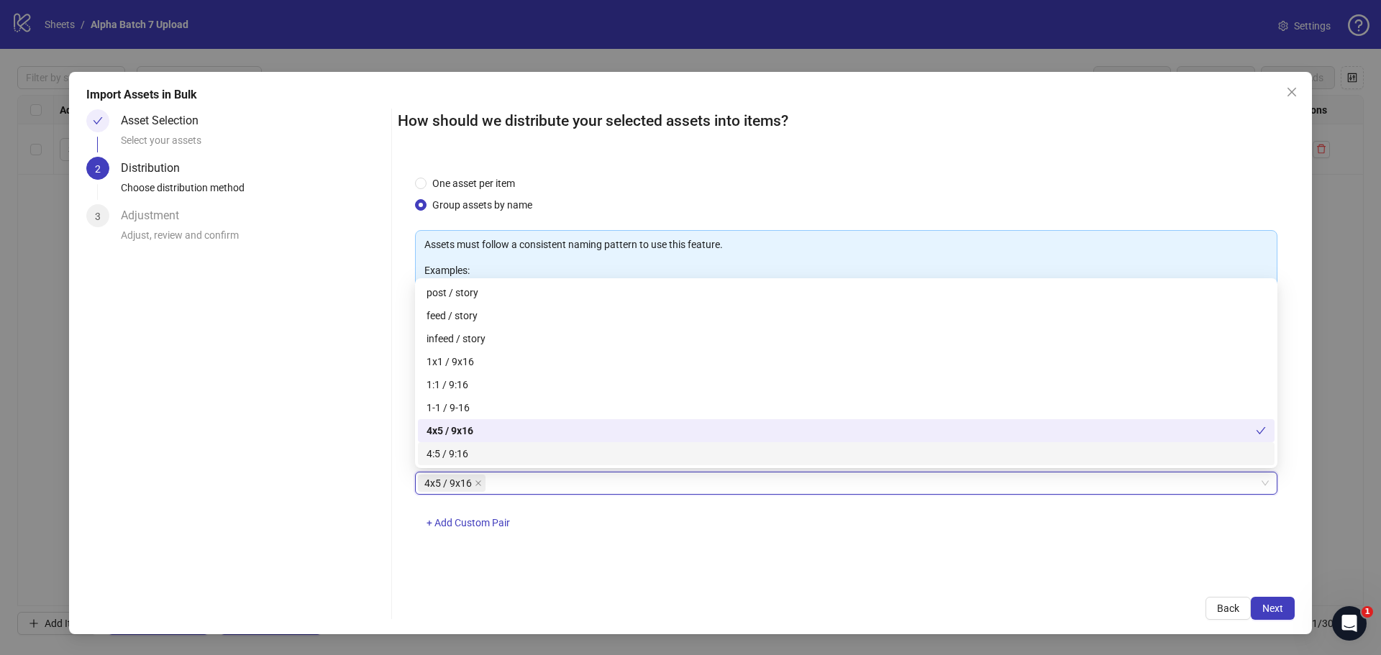
click at [646, 510] on div "4x5 / 9x16 4x5 / 9x16 + Add Custom Pair" at bounding box center [846, 509] width 863 height 75
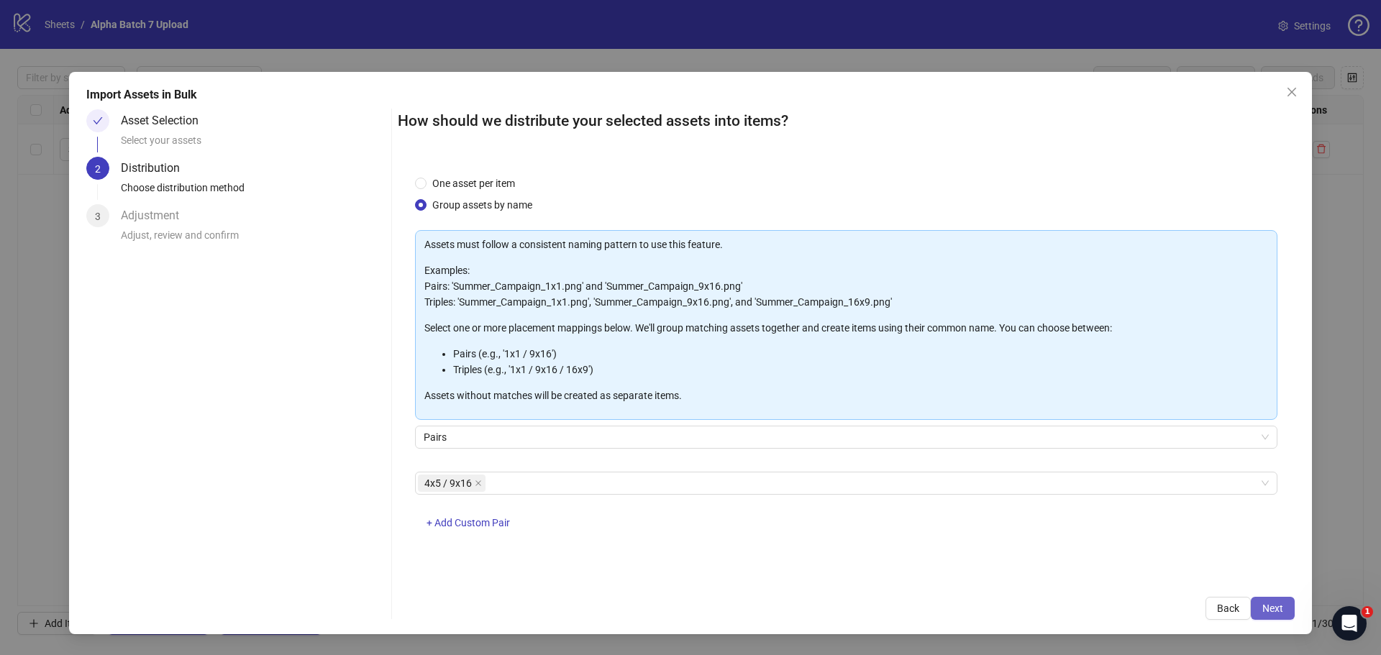
click at [1273, 614] on span "Next" at bounding box center [1273, 609] width 21 height 12
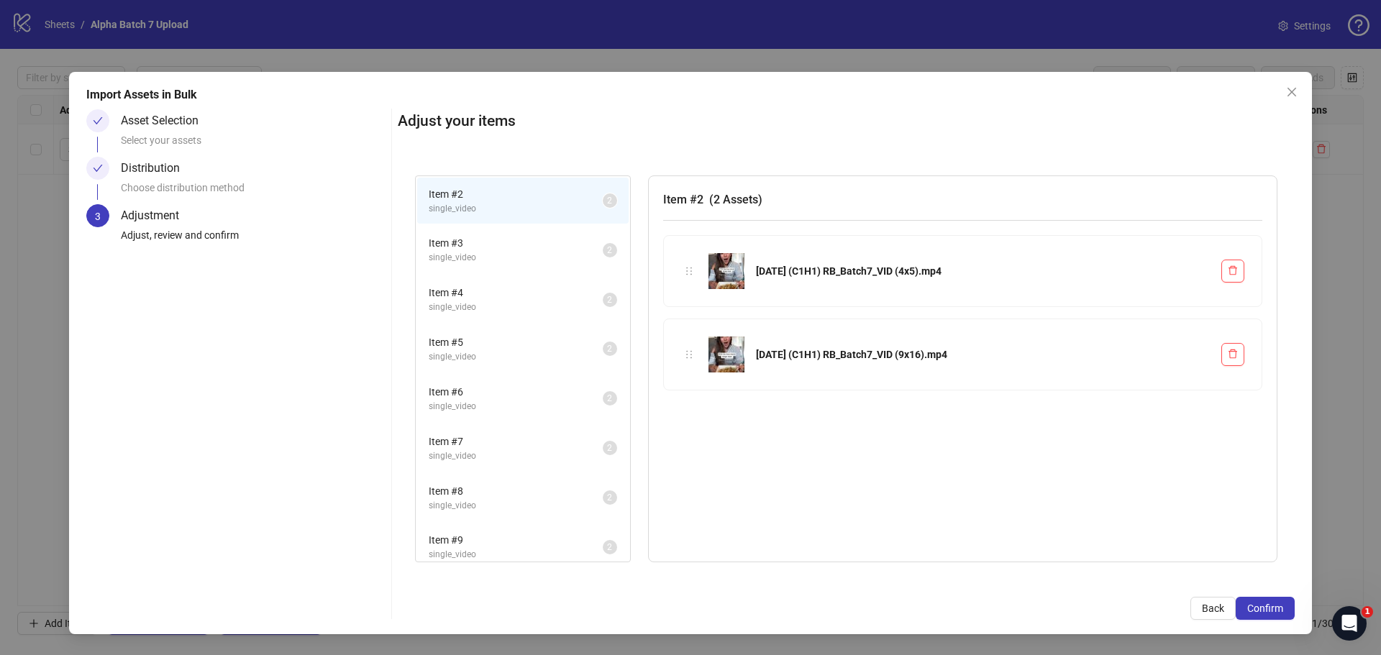
click at [505, 241] on span "Item # 3" at bounding box center [516, 243] width 174 height 16
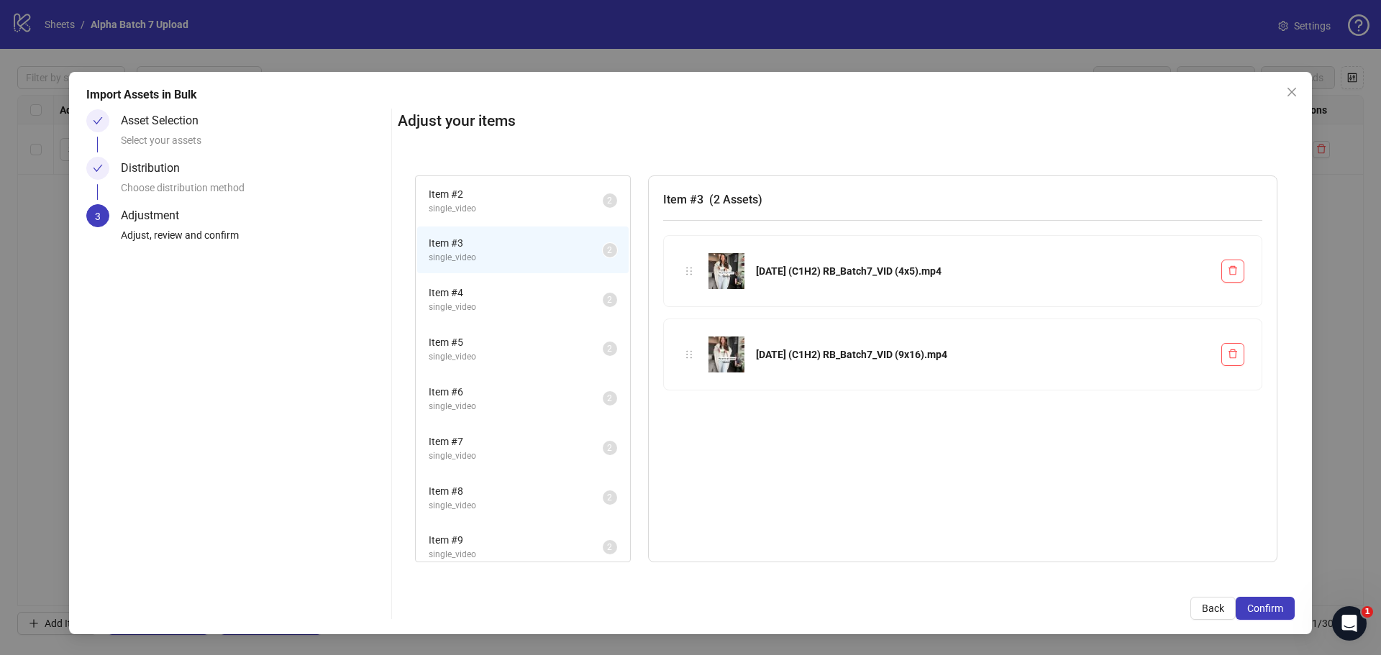
click at [493, 291] on span "Item # 4" at bounding box center [516, 293] width 174 height 16
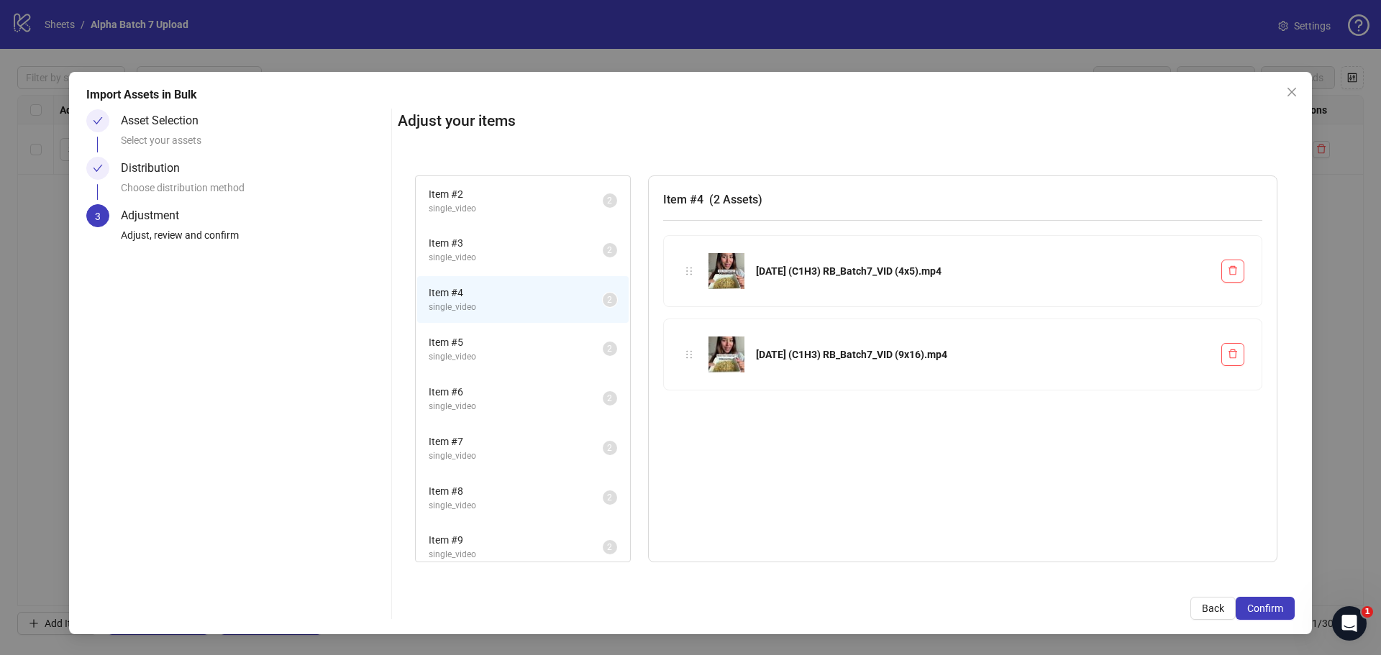
click at [500, 355] on span "single_video" at bounding box center [516, 357] width 174 height 14
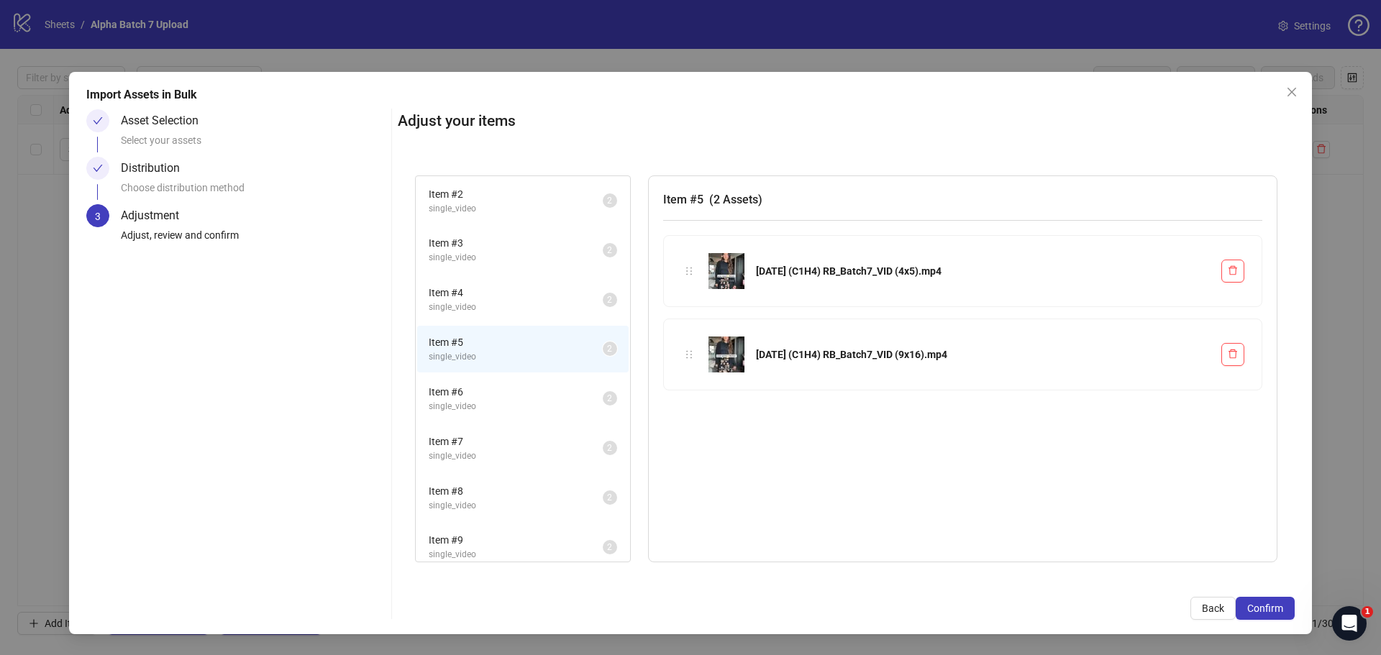
click at [499, 393] on span "Item # 6" at bounding box center [516, 392] width 174 height 16
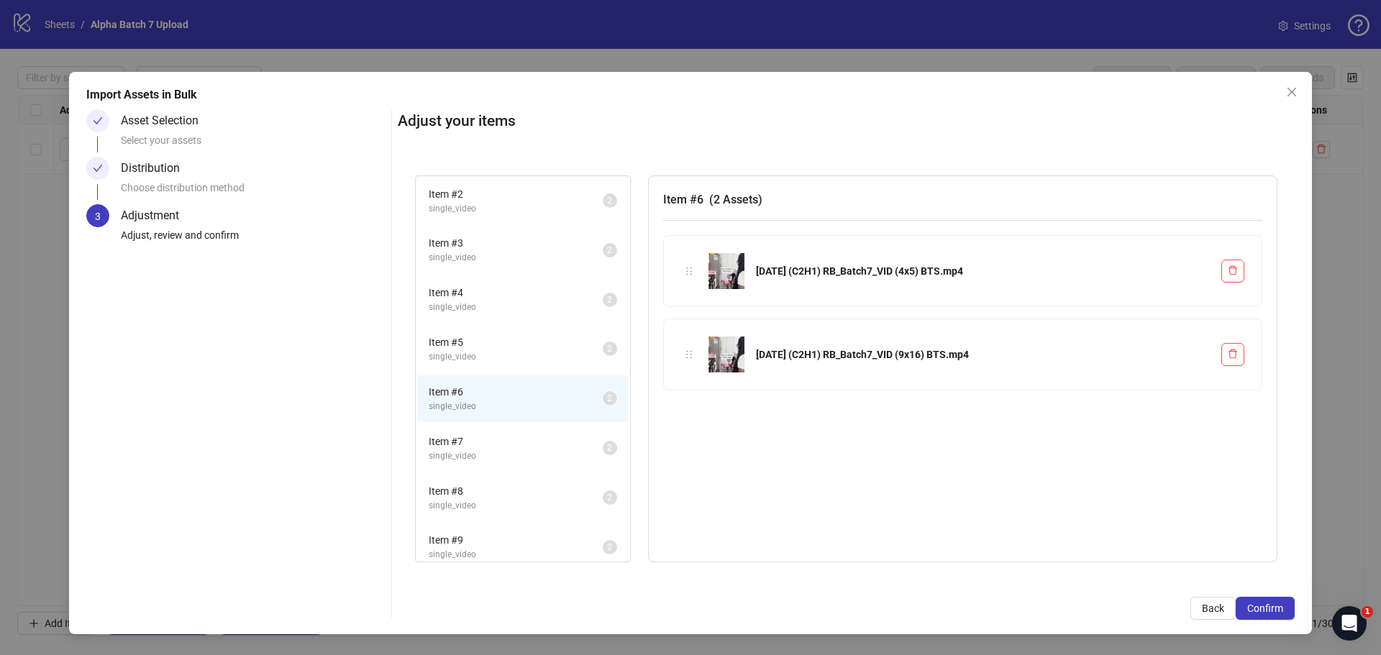
click at [502, 435] on span "Item # 7" at bounding box center [516, 442] width 174 height 16
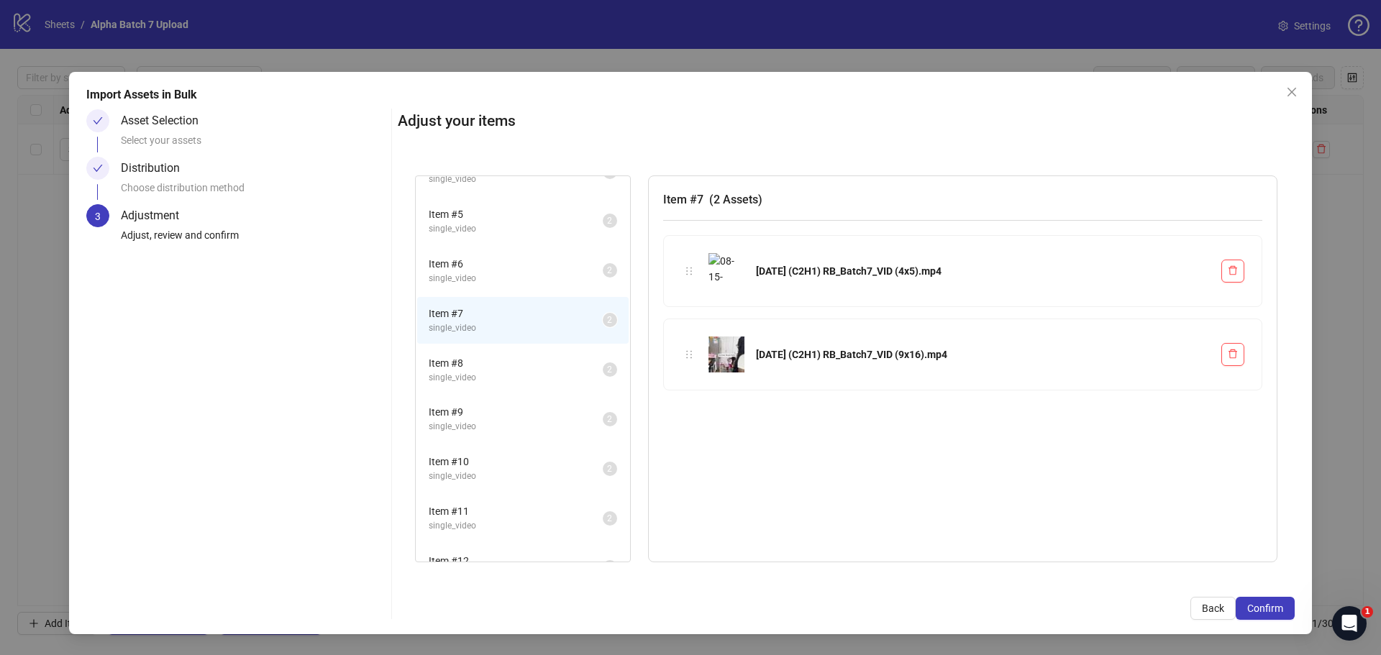
scroll to position [144, 0]
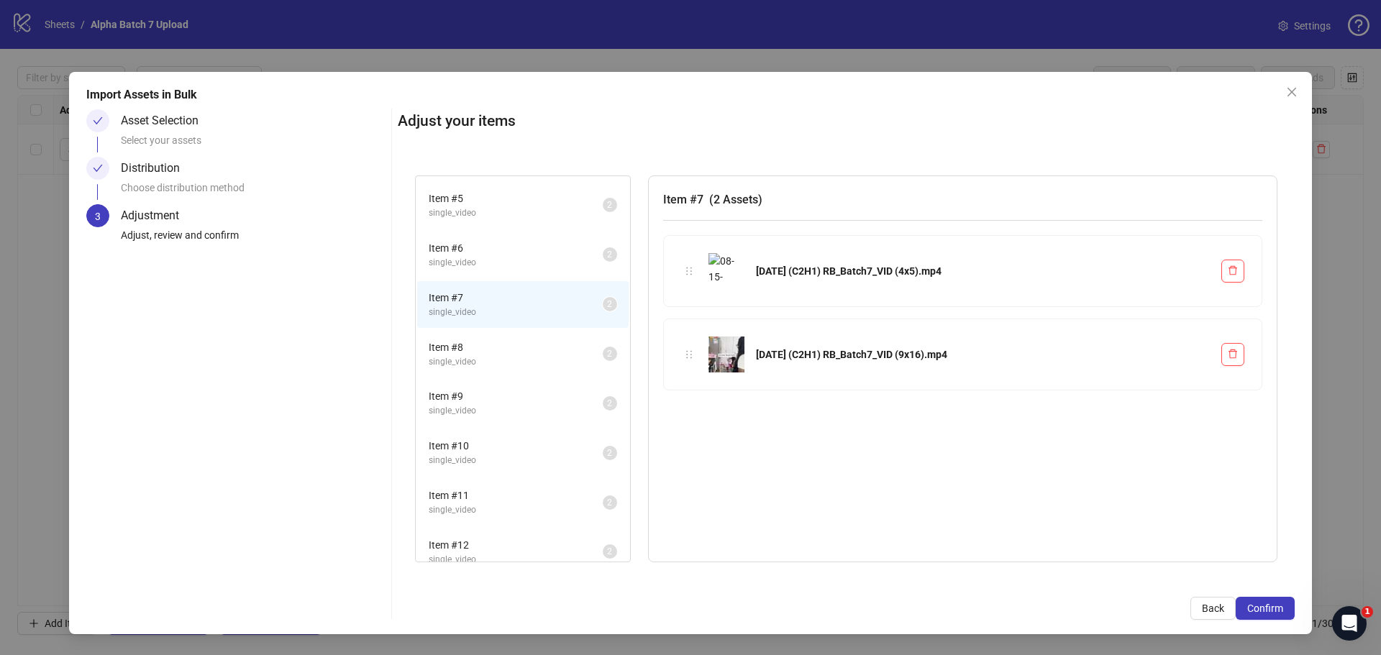
click at [510, 363] on span "single_video" at bounding box center [516, 362] width 174 height 14
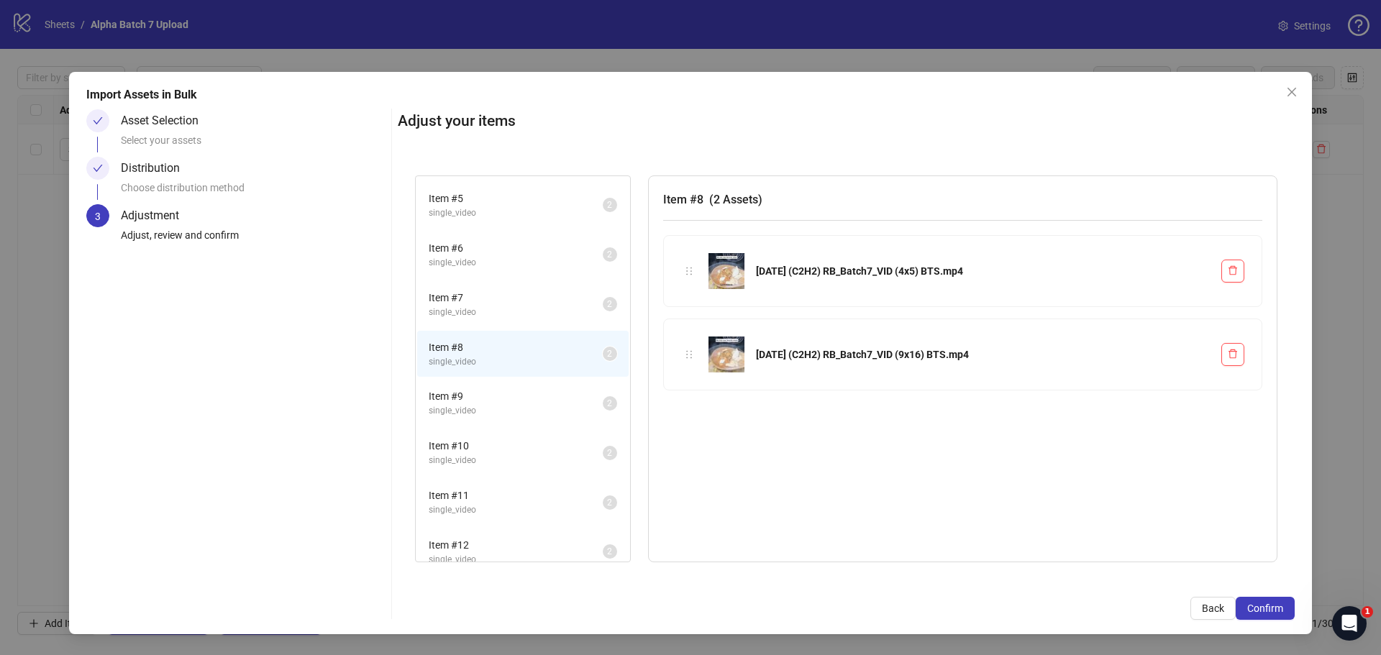
click at [507, 419] on li "Item # 9 single_video 2" at bounding box center [523, 403] width 212 height 47
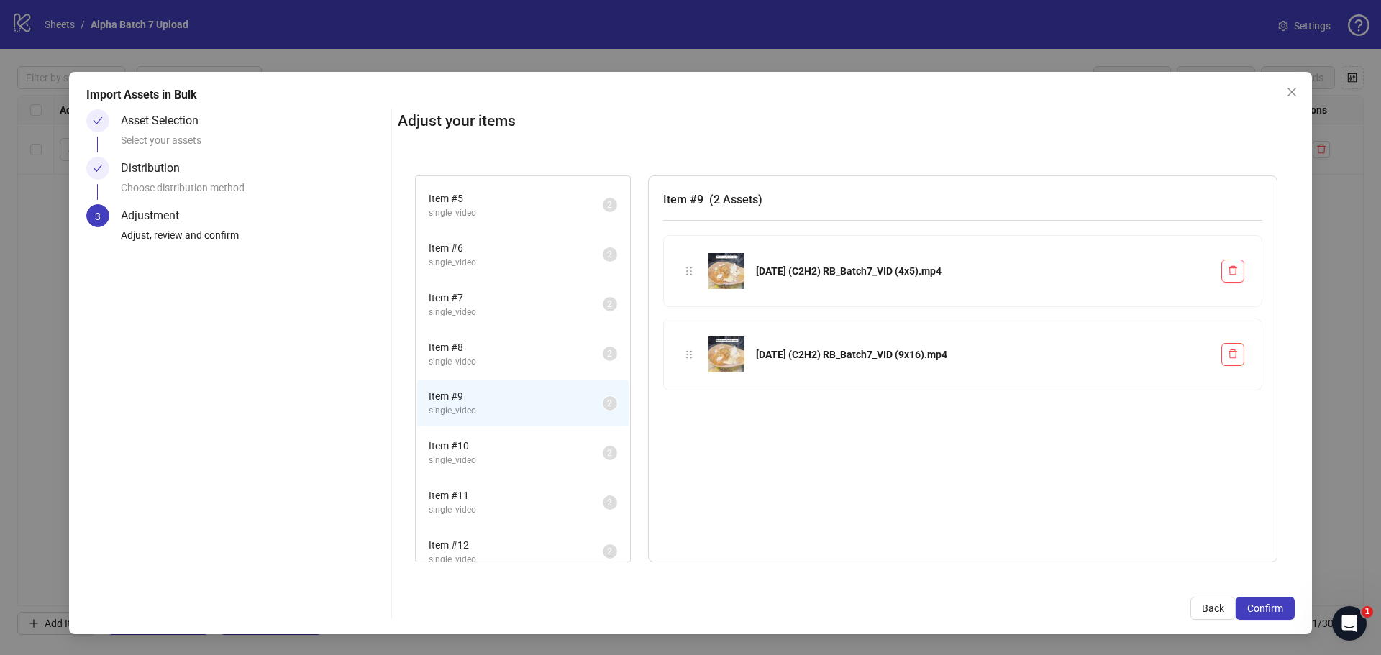
click at [523, 458] on span "single_video" at bounding box center [516, 461] width 174 height 14
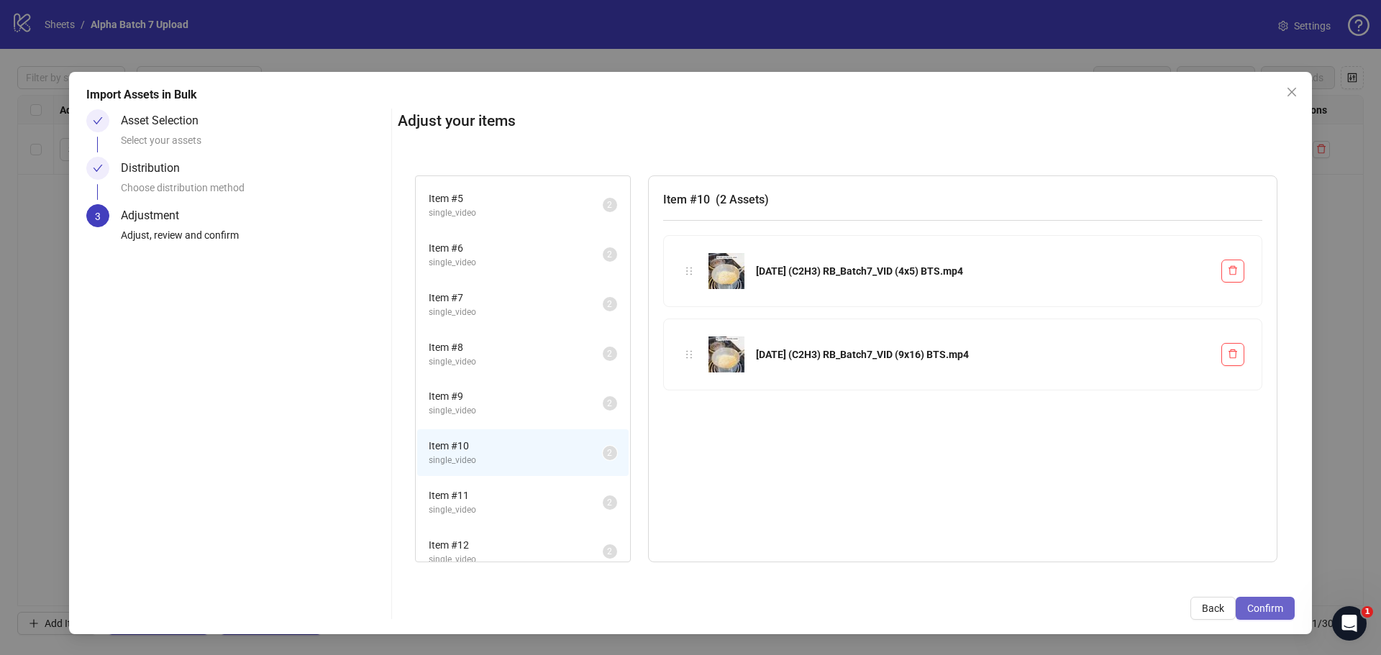
click at [1256, 600] on button "Confirm" at bounding box center [1265, 608] width 59 height 23
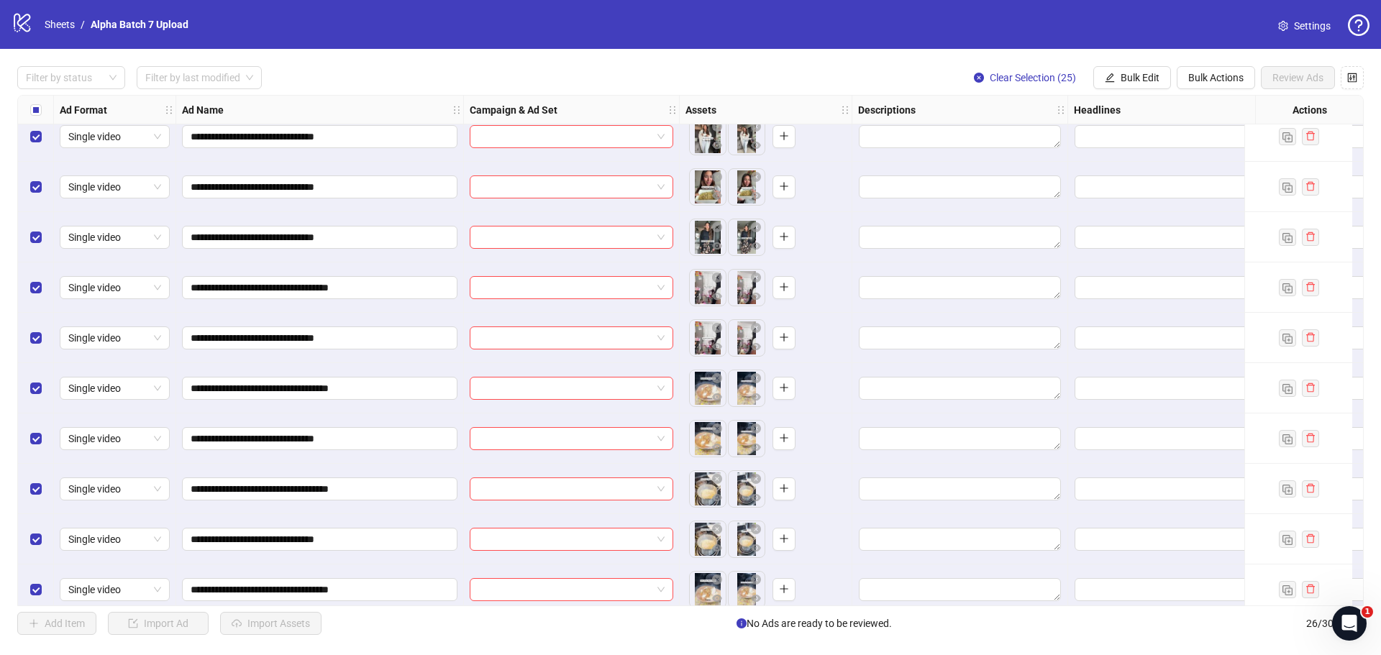
scroll to position [0, 0]
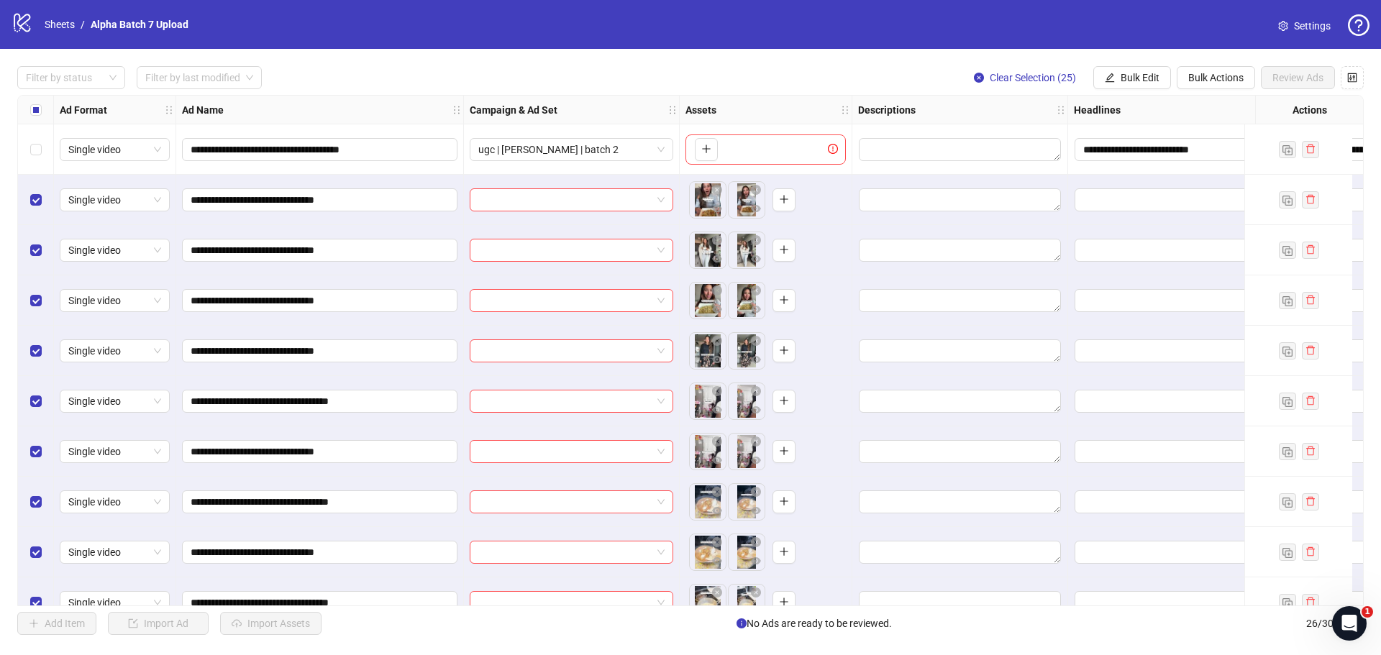
click at [42, 150] on div "Select row 1" at bounding box center [36, 149] width 36 height 50
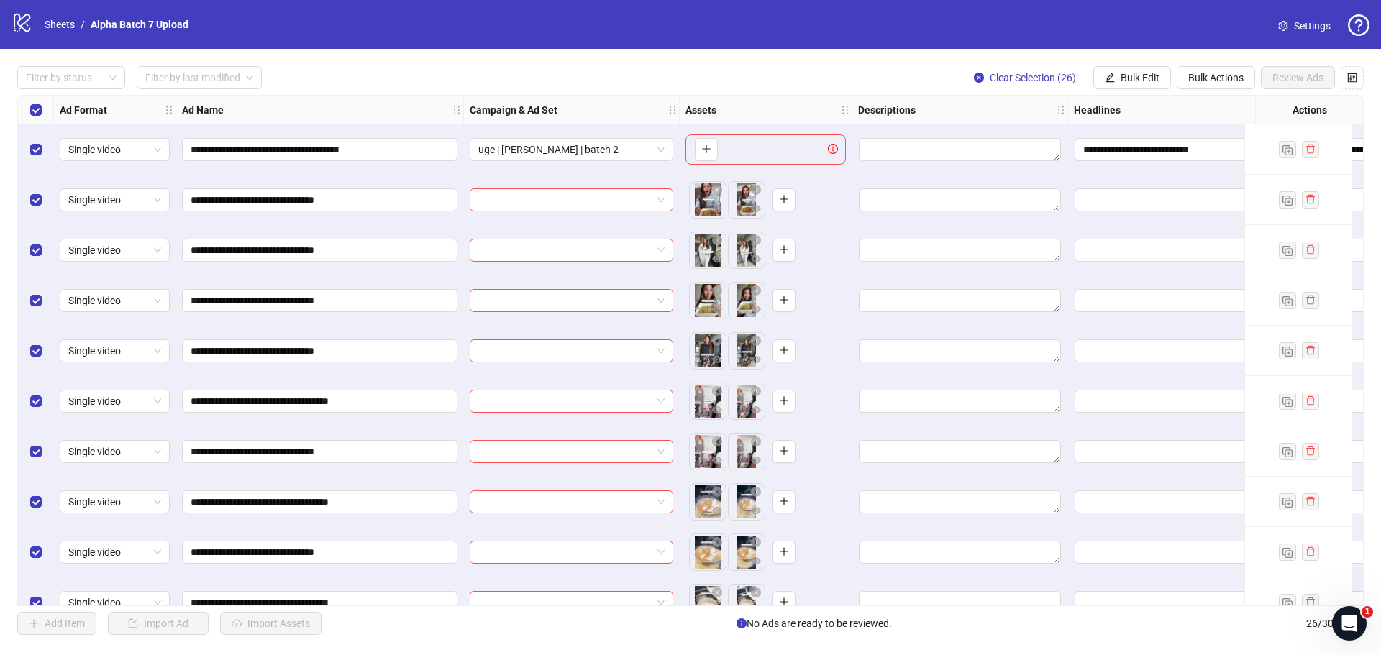
click at [42, 150] on div "Select row 1" at bounding box center [36, 149] width 36 height 50
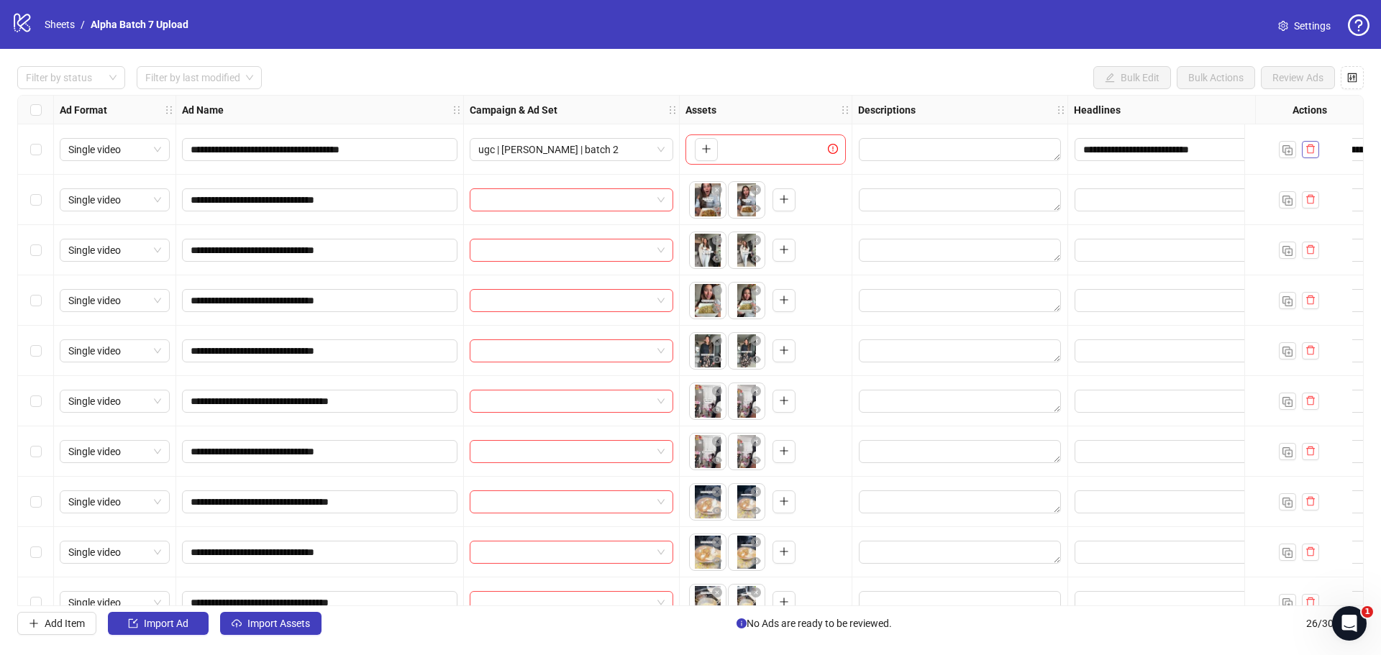
click at [1314, 152] on icon "delete" at bounding box center [1311, 149] width 10 height 10
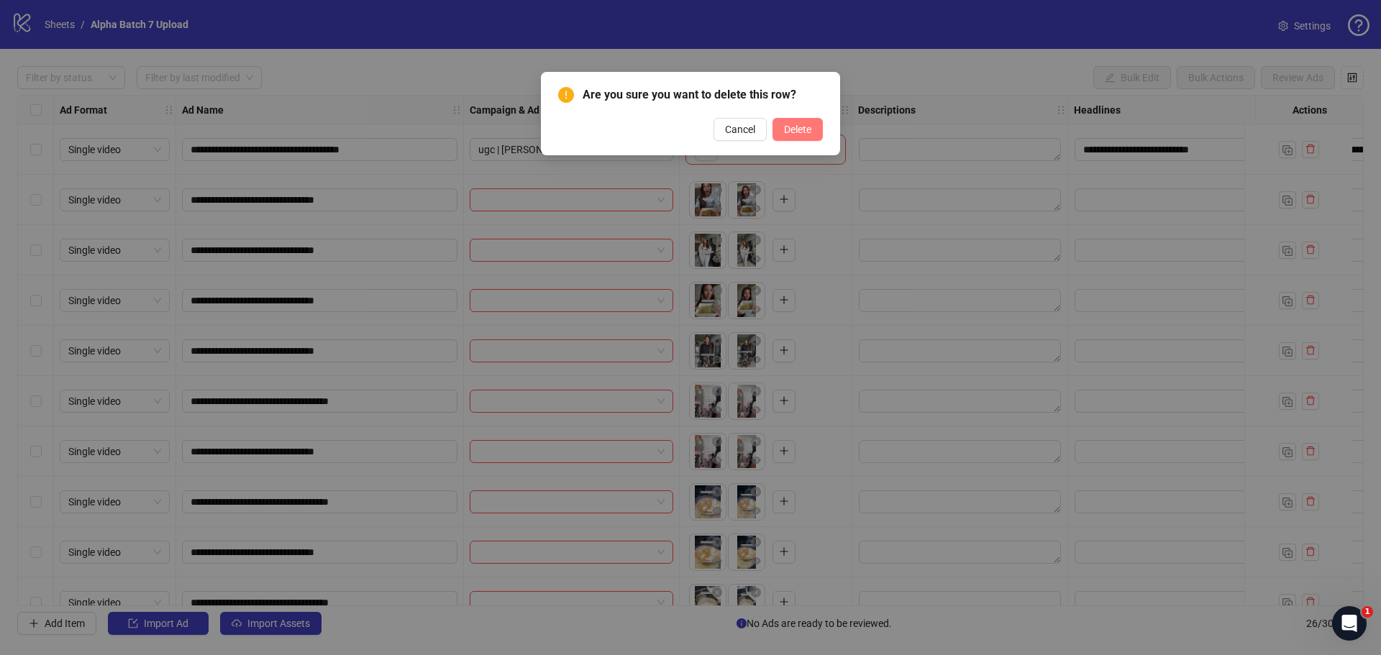
click at [801, 131] on span "Delete" at bounding box center [797, 130] width 27 height 12
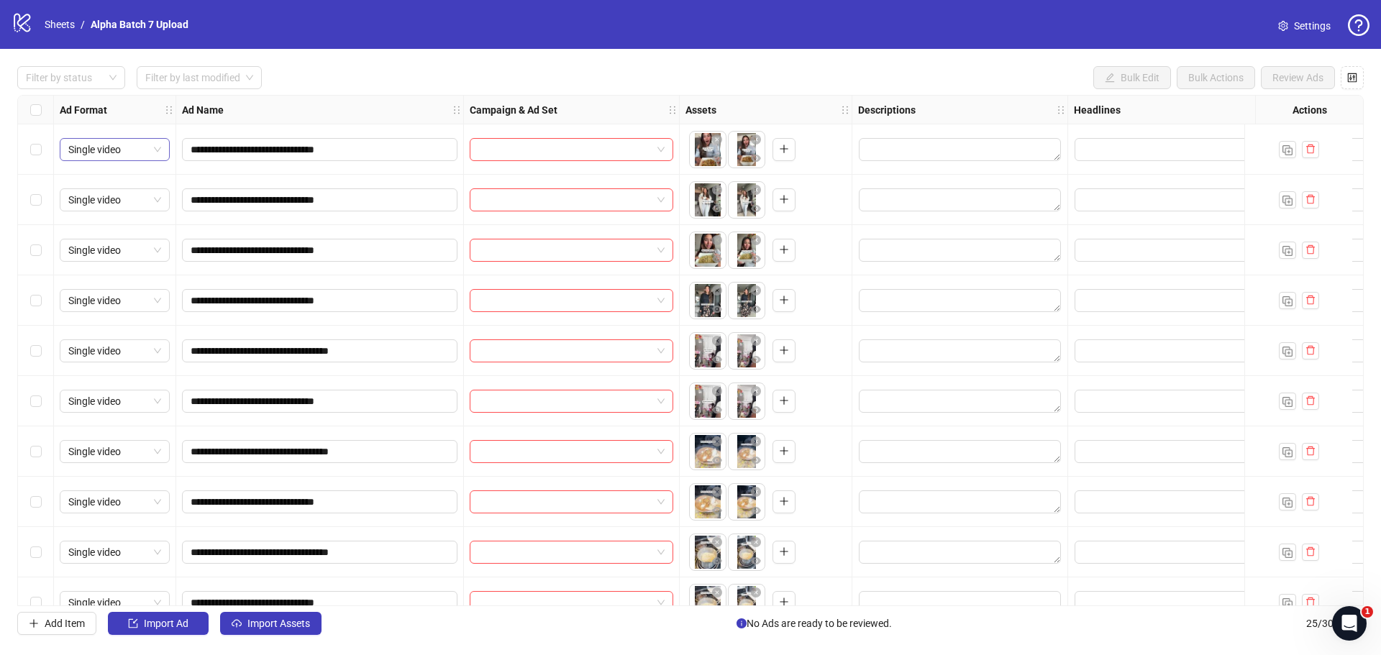
click at [159, 151] on span "Single video" at bounding box center [114, 150] width 93 height 22
click at [660, 152] on span at bounding box center [571, 150] width 186 height 22
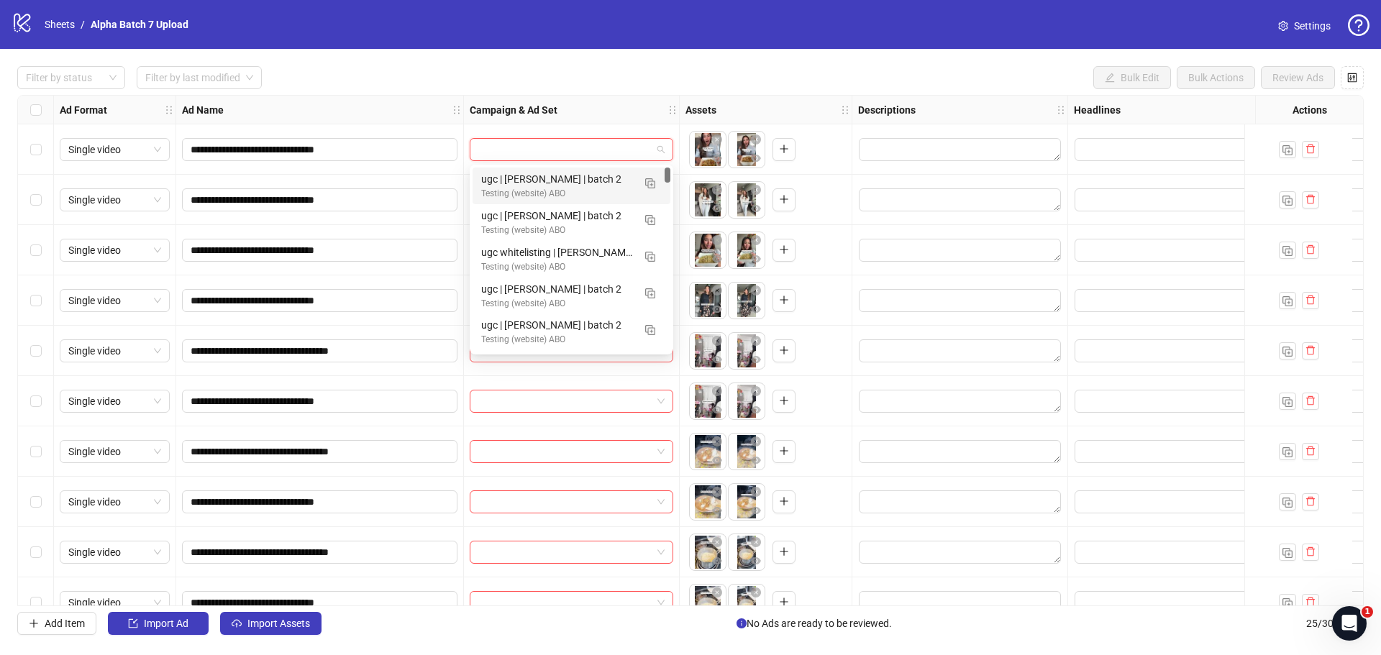
click at [633, 148] on input "search" at bounding box center [564, 150] width 173 height 22
paste input "**********"
type input "**********"
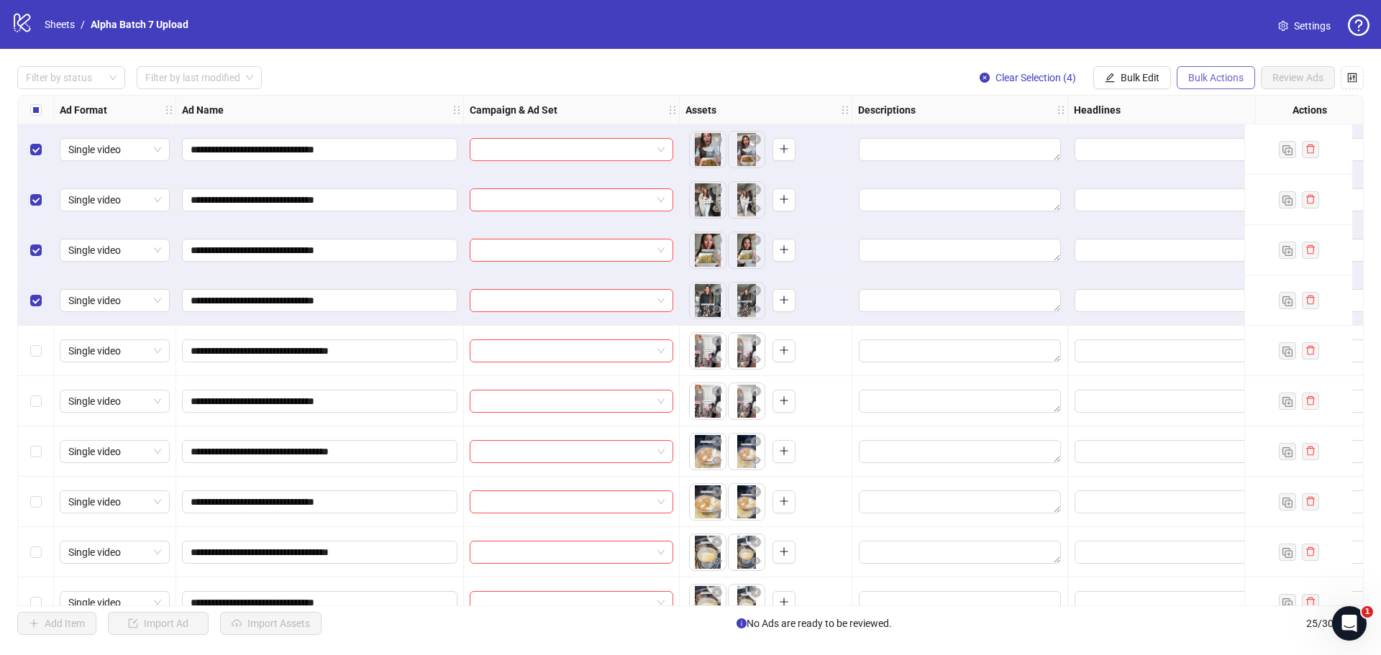
click at [1201, 83] on span "Bulk Actions" at bounding box center [1216, 78] width 55 height 12
click at [1145, 83] on span "Bulk Edit" at bounding box center [1140, 78] width 39 height 12
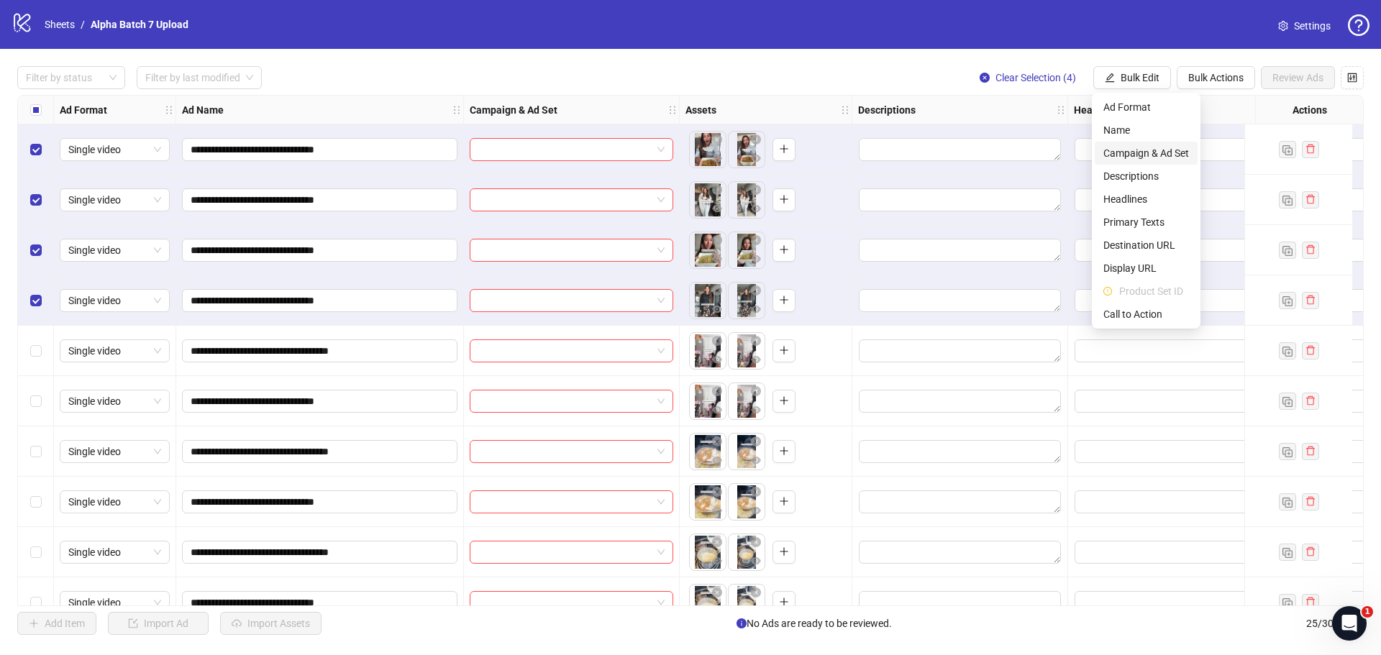
click at [1167, 147] on span "Campaign & Ad Set" at bounding box center [1147, 153] width 86 height 16
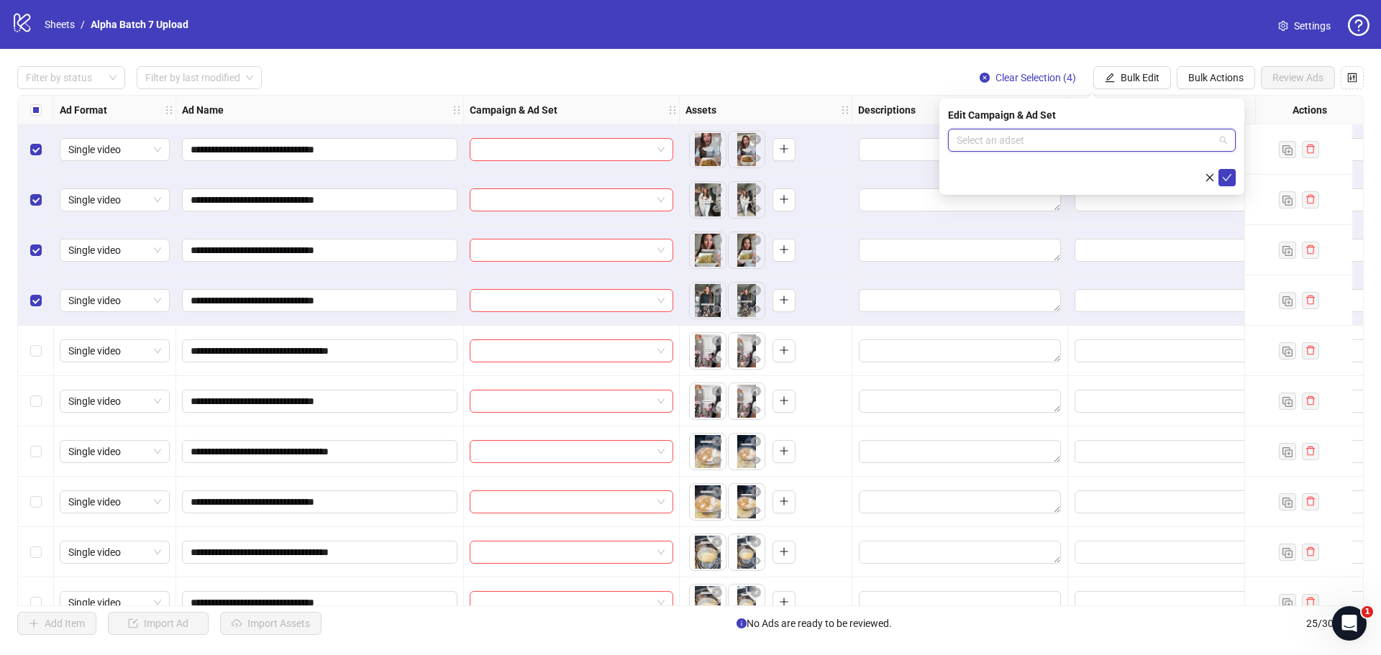
click at [1042, 138] on input "search" at bounding box center [1086, 141] width 258 height 22
paste input "**********"
type input "**********"
click at [1226, 180] on icon "check" at bounding box center [1227, 177] width 9 height 7
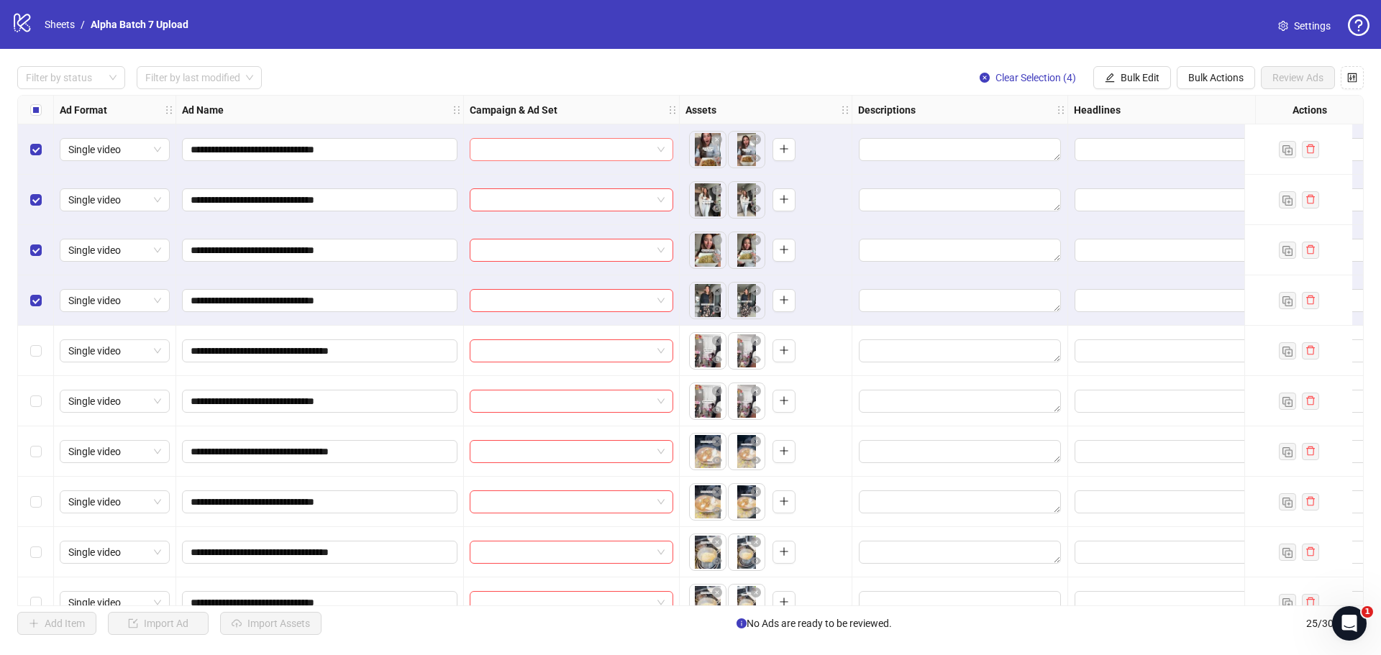
click at [591, 160] on input "search" at bounding box center [564, 150] width 173 height 22
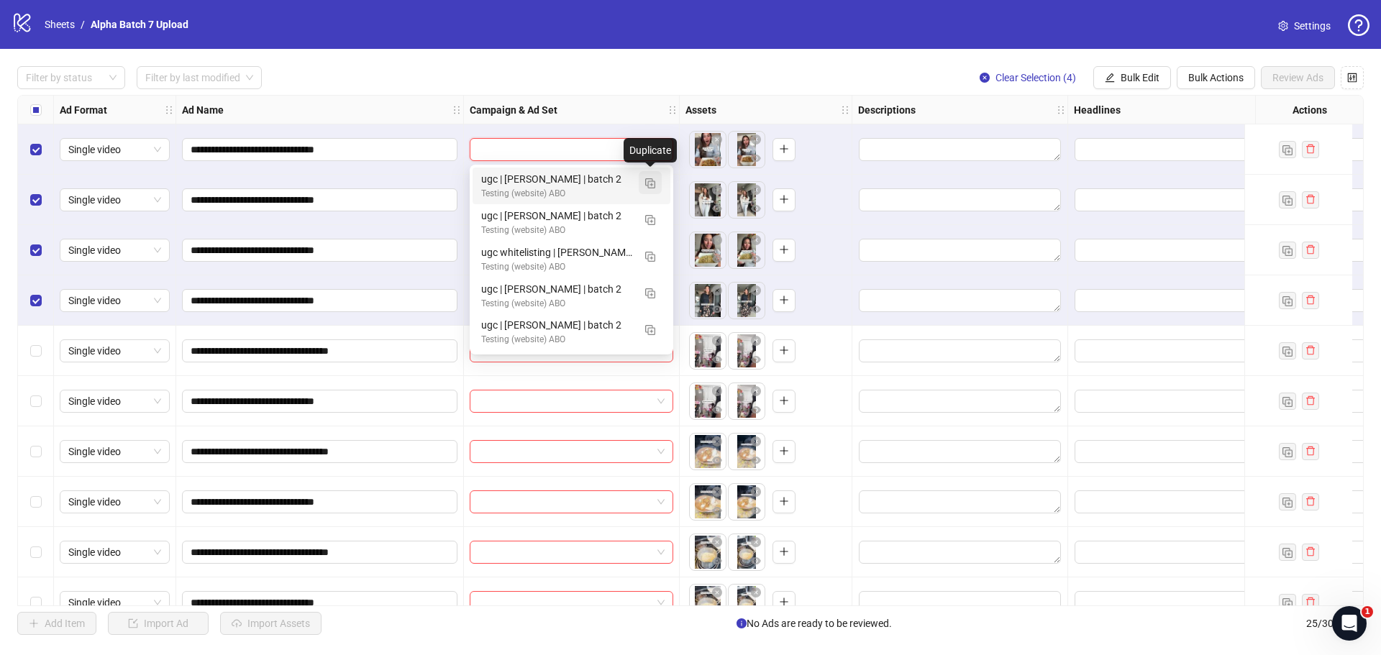
click at [651, 183] on img "button" at bounding box center [650, 183] width 10 height 10
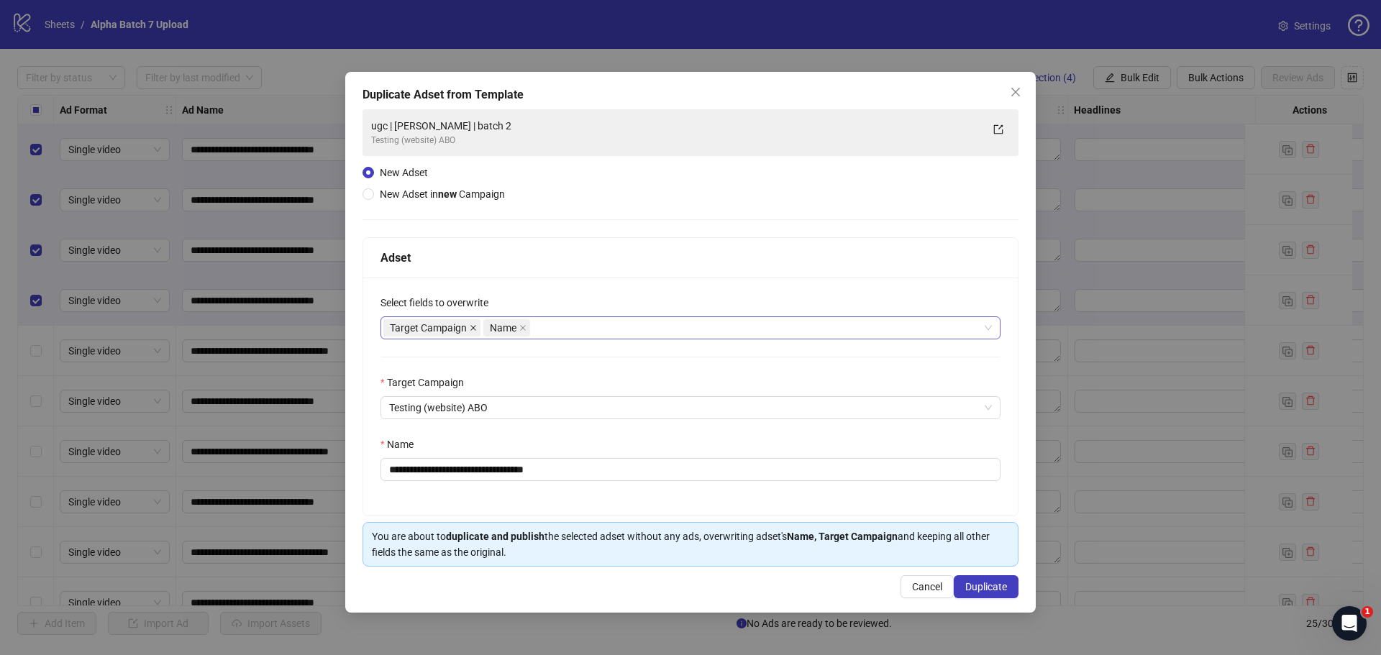
click at [472, 329] on icon "close" at bounding box center [474, 328] width 6 height 6
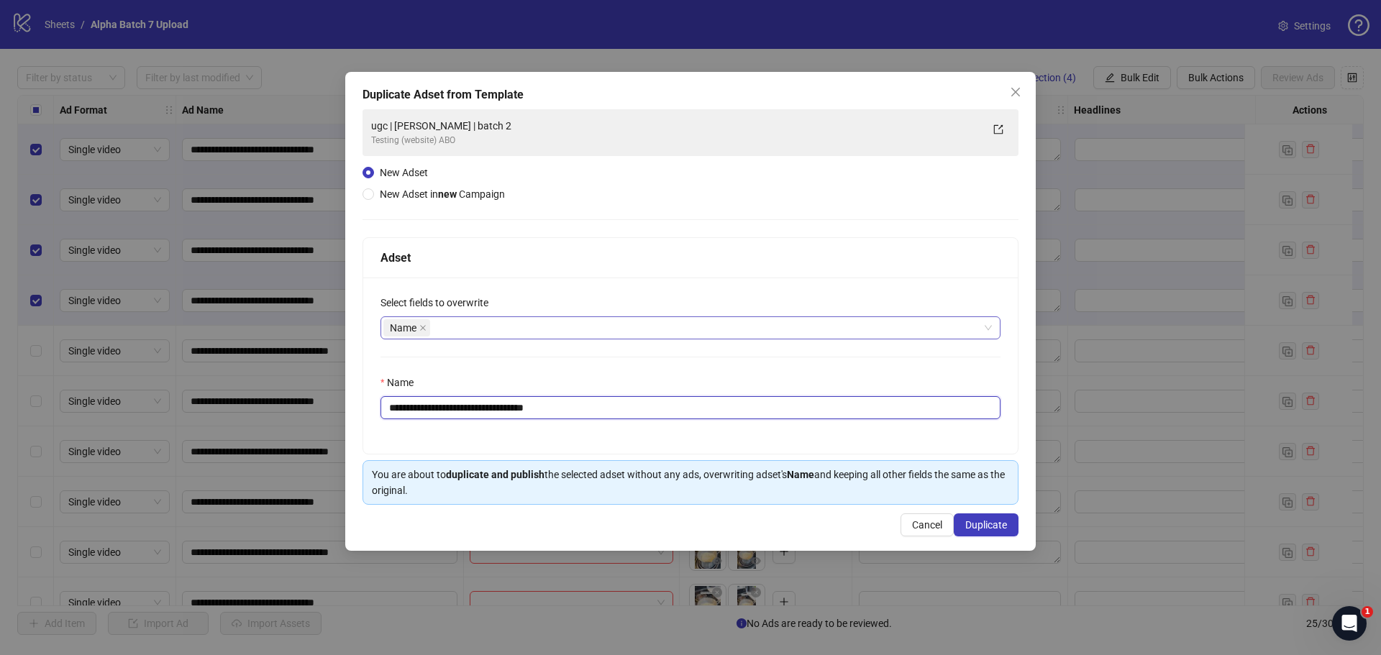
click at [479, 409] on input "**********" at bounding box center [691, 407] width 620 height 23
paste input "********"
type input "**********"
click at [994, 525] on span "Duplicate" at bounding box center [987, 525] width 42 height 12
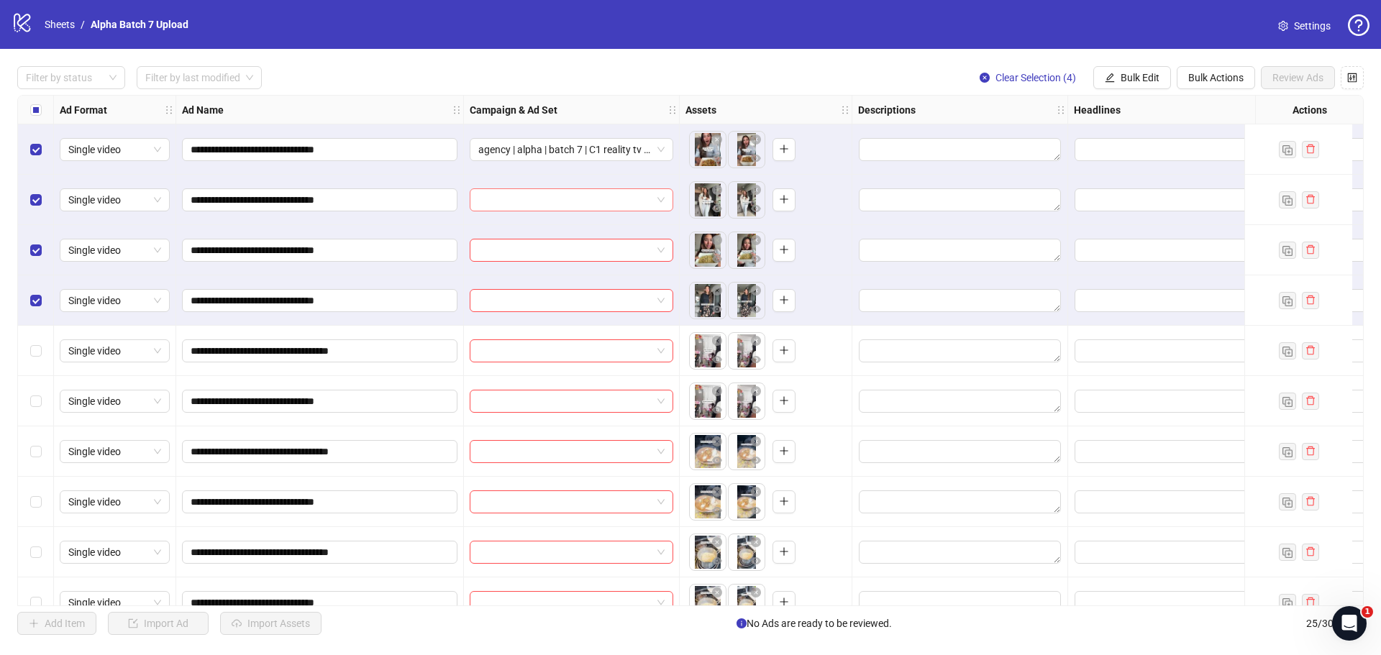
click at [576, 204] on input "search" at bounding box center [564, 200] width 173 height 22
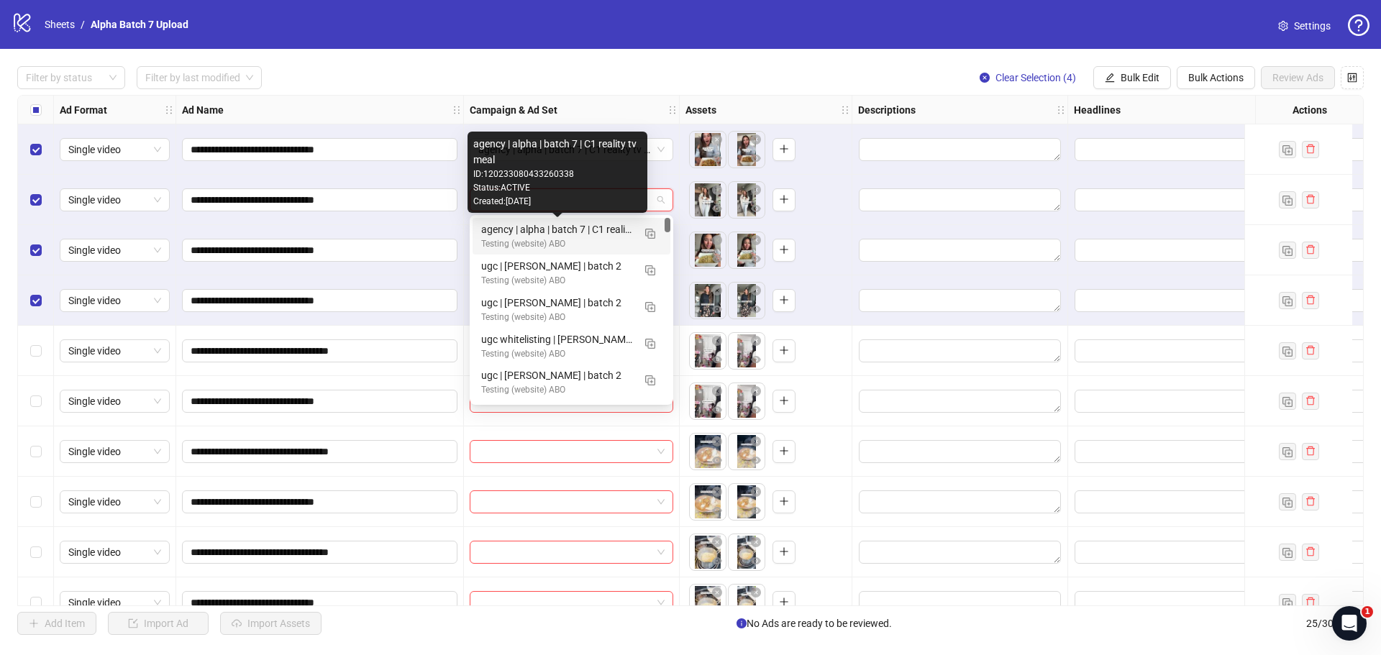
click at [580, 230] on div "agency | alpha | batch 7 | C1 reality tv meal" at bounding box center [557, 230] width 152 height 16
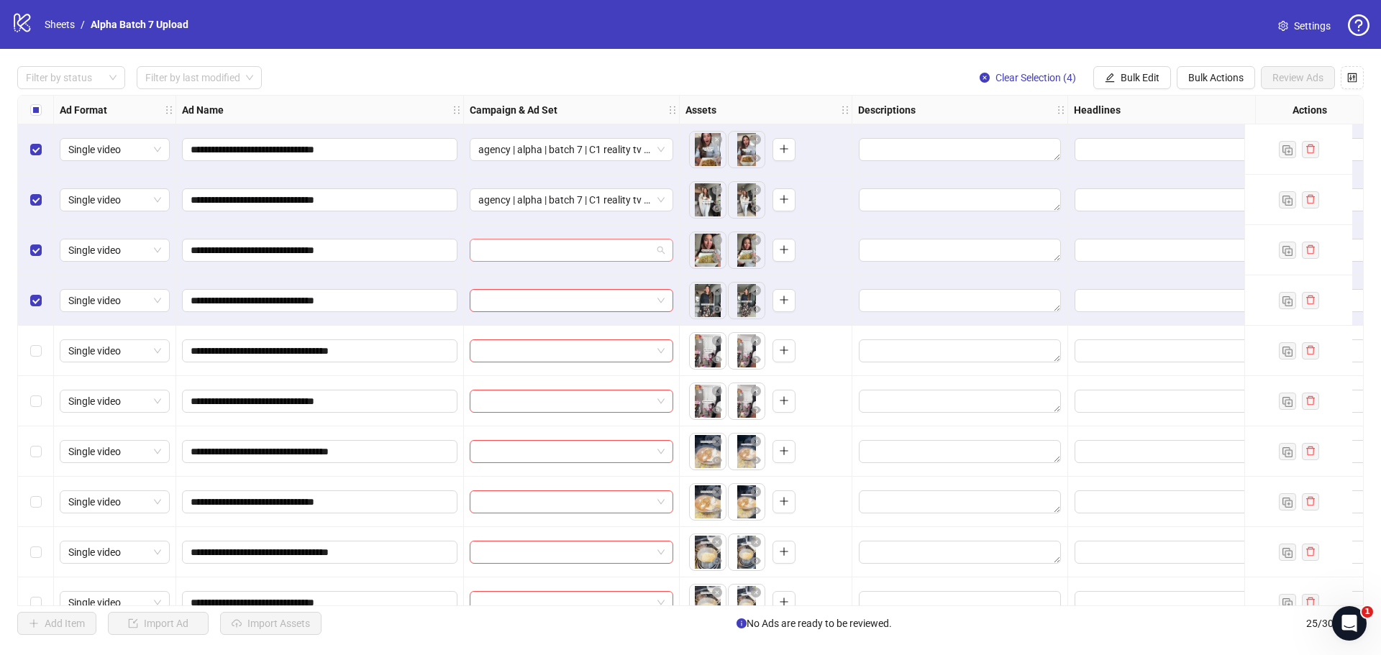
click at [567, 245] on input "search" at bounding box center [564, 251] width 173 height 22
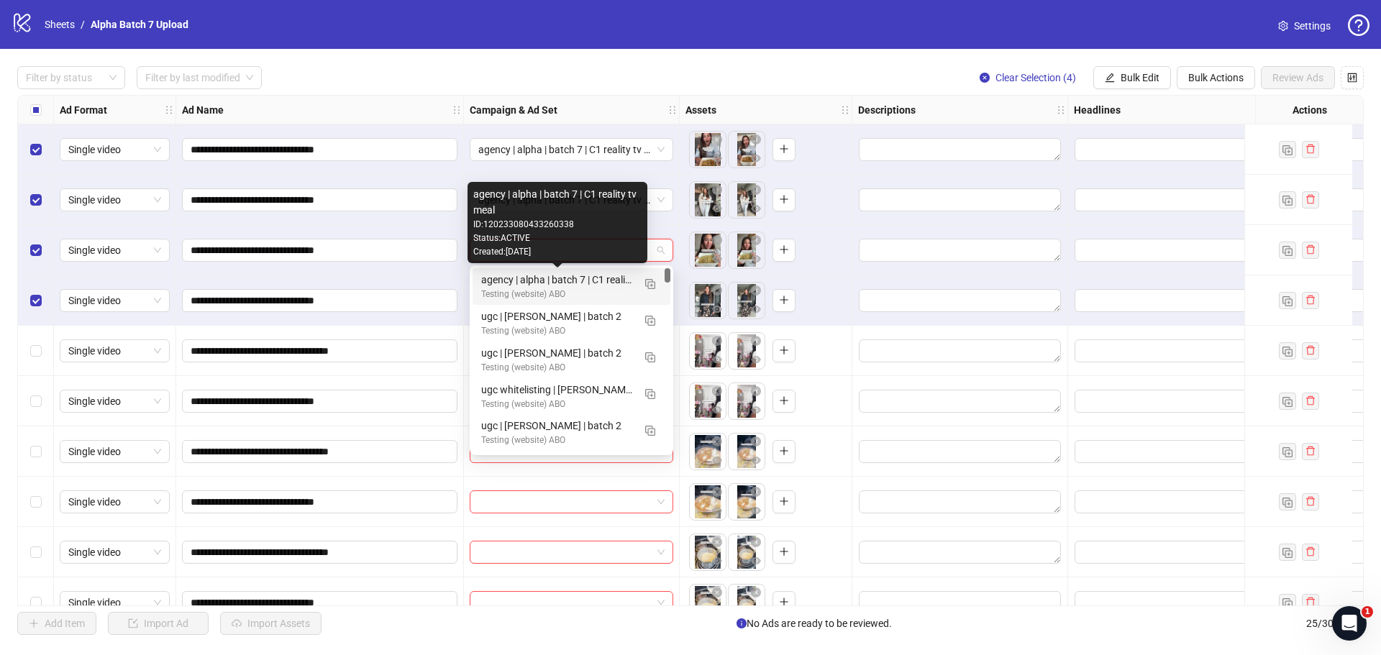
click at [576, 281] on div "agency | alpha | batch 7 | C1 reality tv meal" at bounding box center [557, 280] width 152 height 16
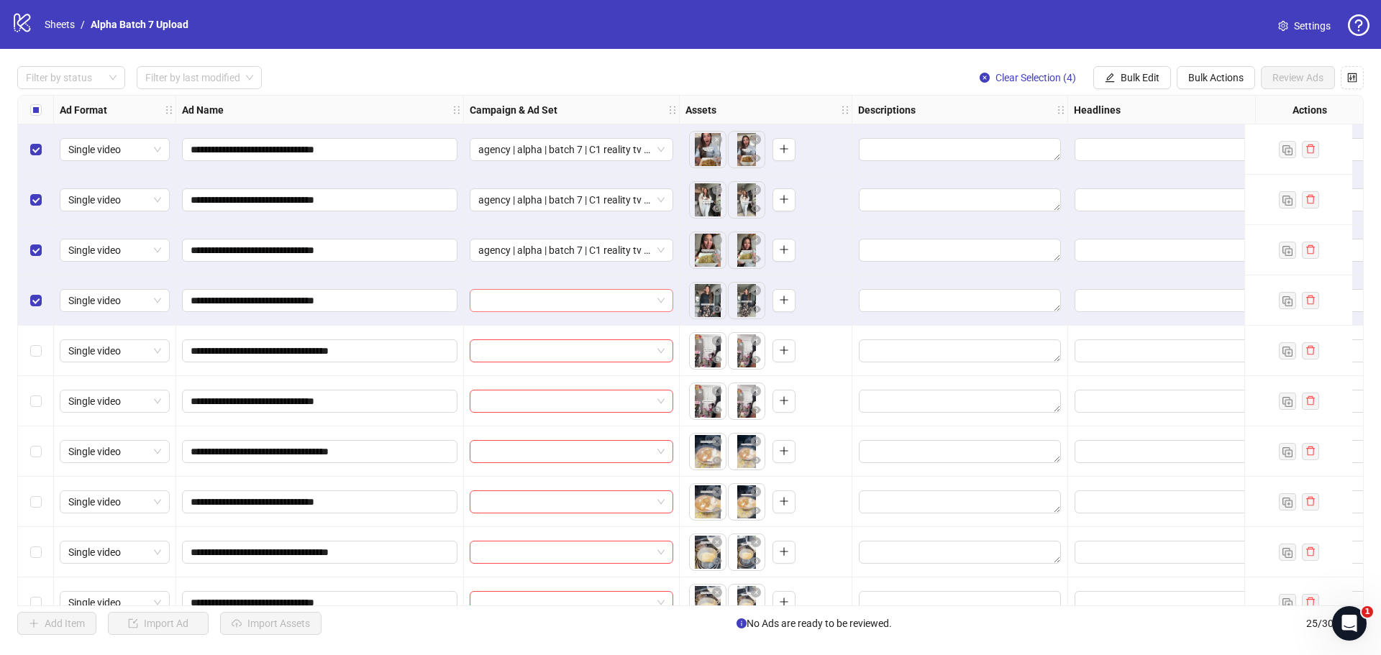
click at [576, 292] on input "search" at bounding box center [564, 301] width 173 height 22
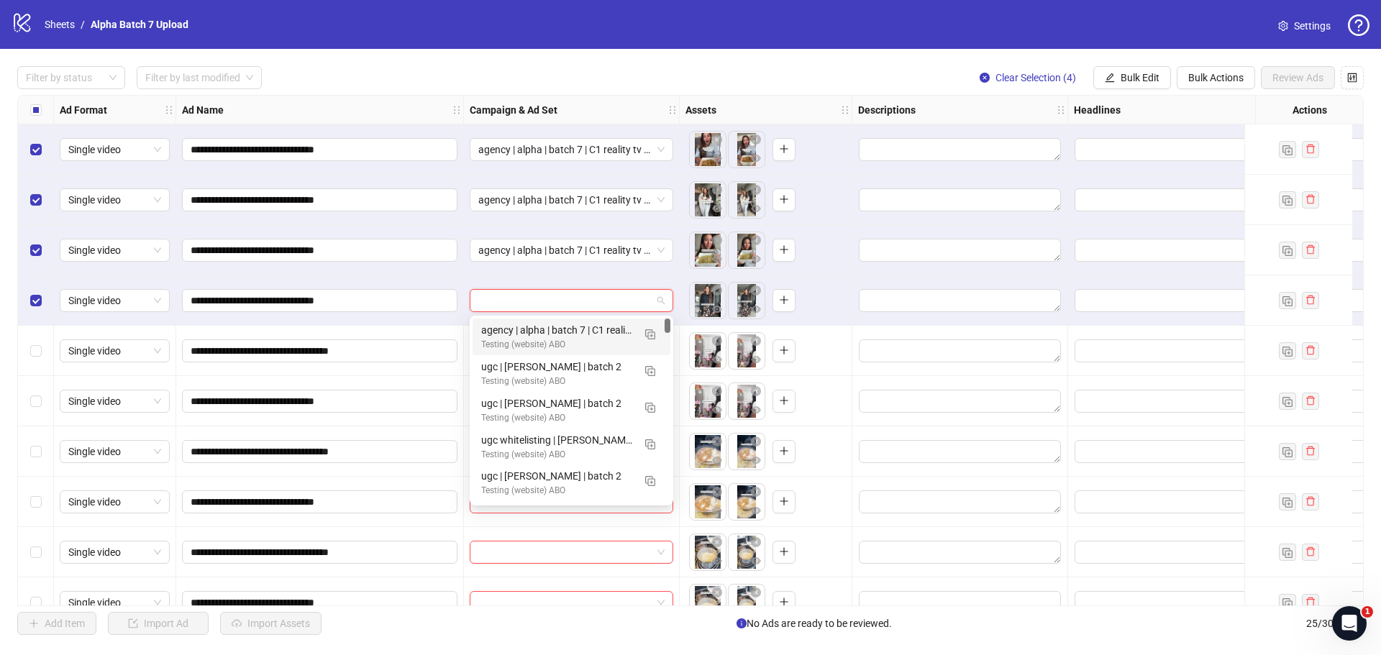
click at [590, 330] on div "agency | alpha | batch 7 | C1 reality tv meal" at bounding box center [557, 330] width 152 height 16
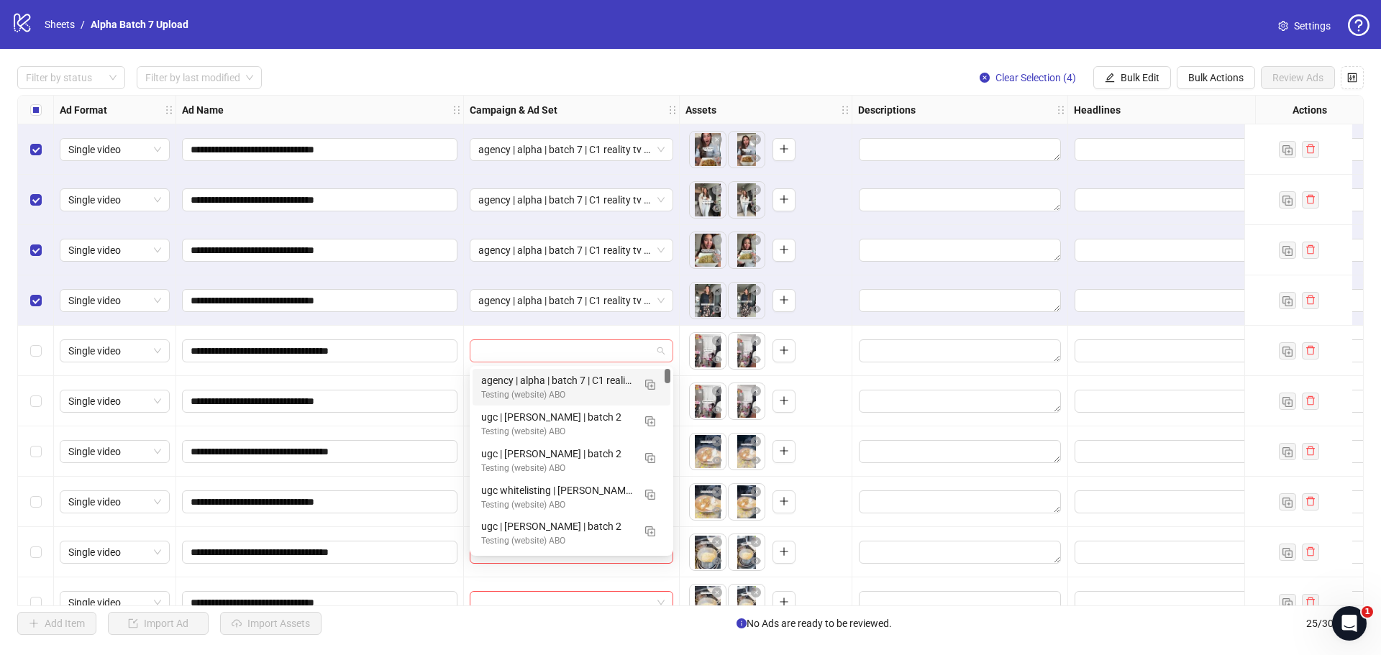
click at [669, 360] on div at bounding box center [572, 351] width 204 height 23
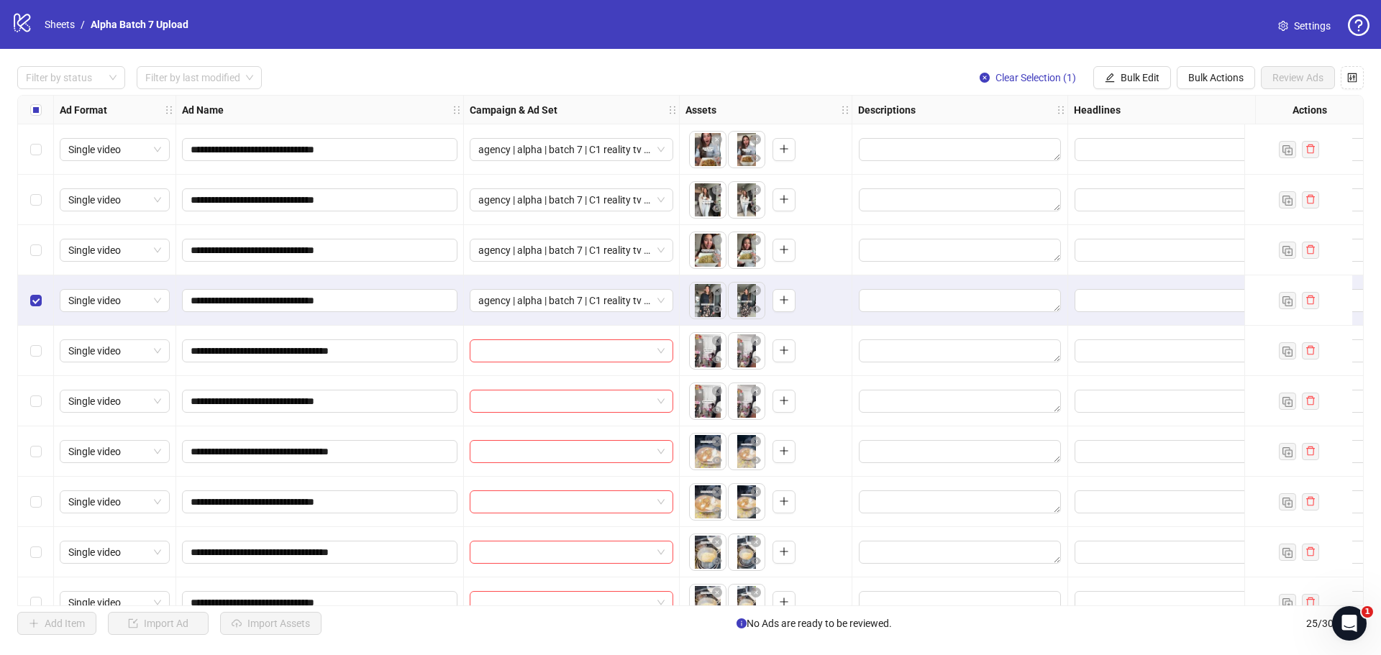
click at [42, 305] on div "Select row 4" at bounding box center [36, 301] width 36 height 50
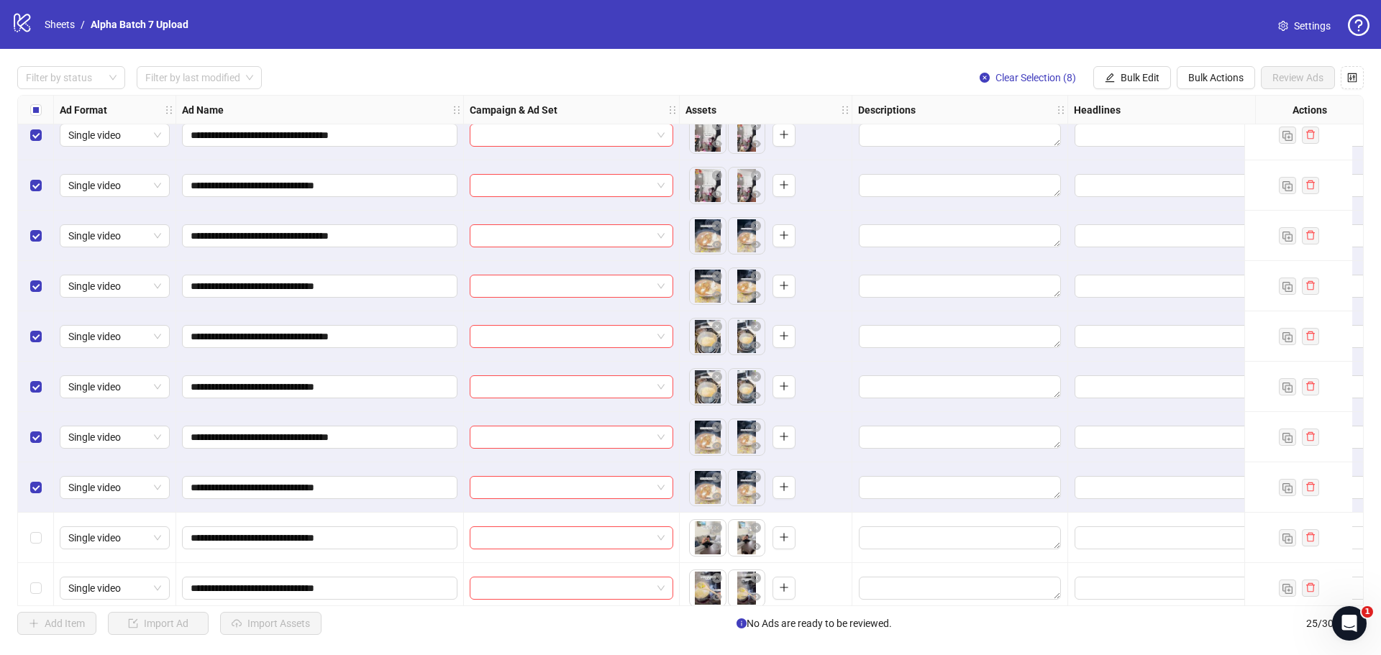
scroll to position [144, 0]
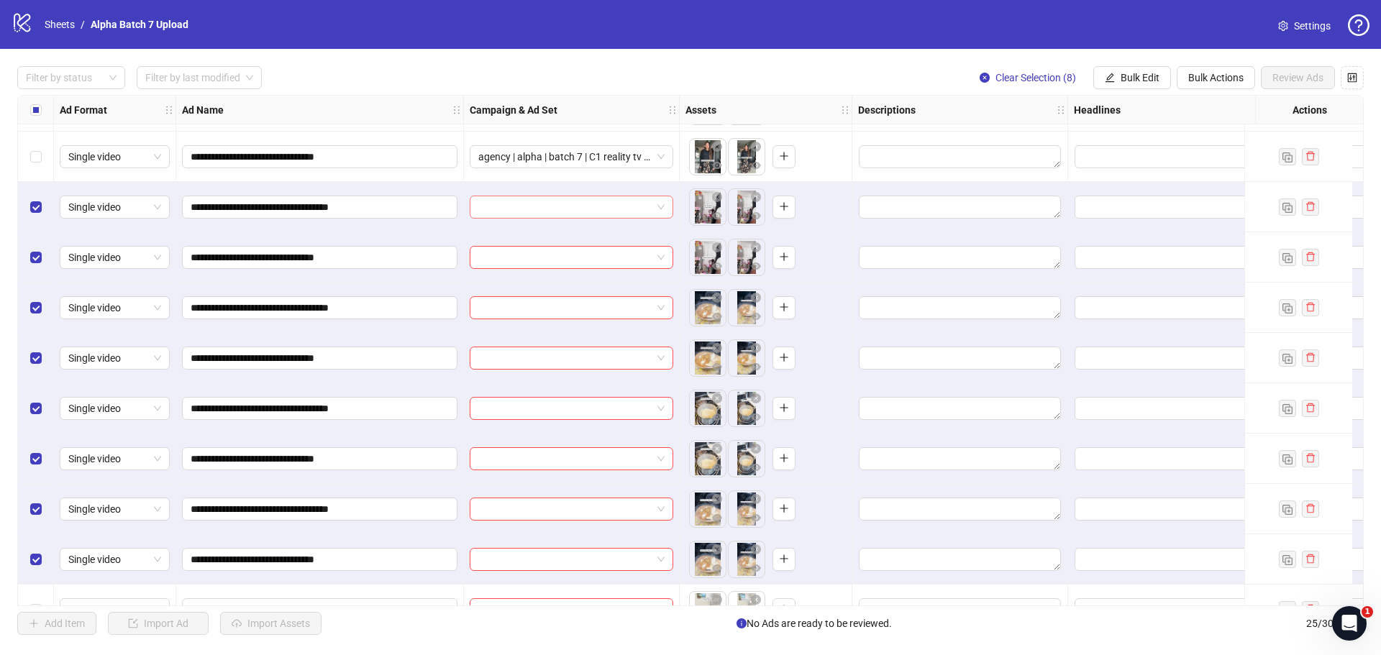
click at [663, 209] on span at bounding box center [571, 207] width 186 height 22
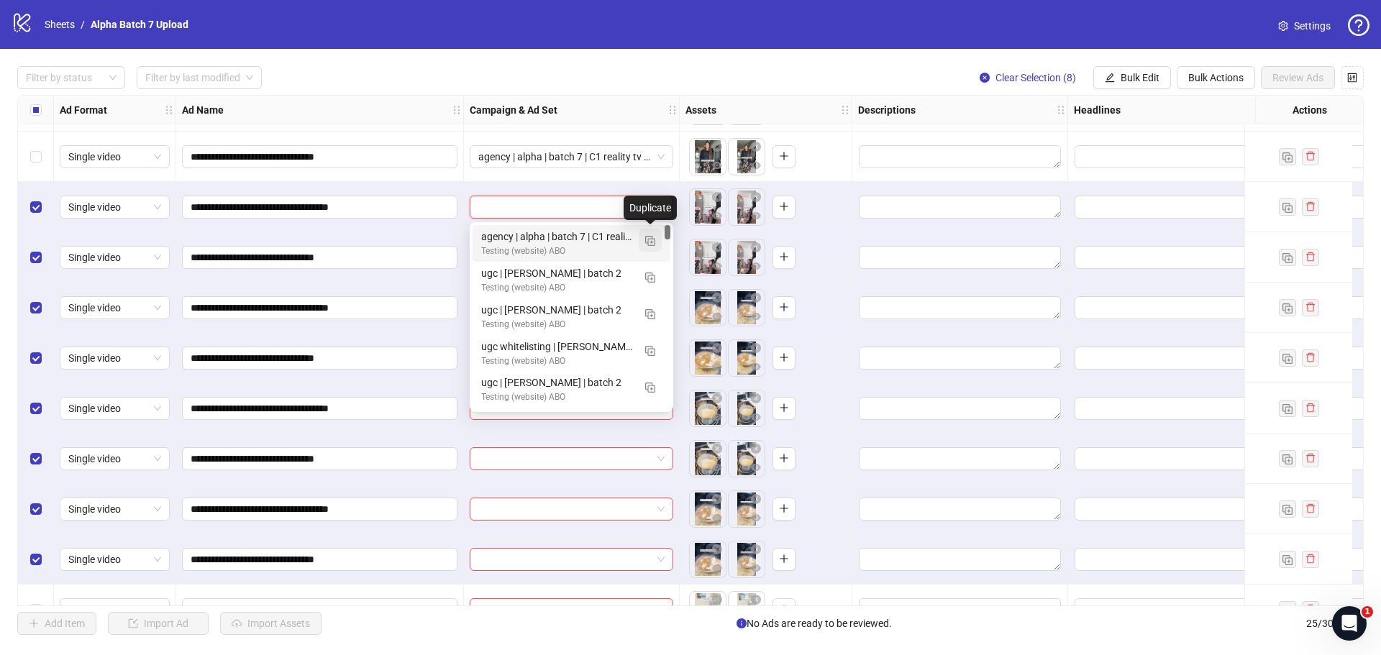
click at [647, 240] on img "button" at bounding box center [650, 241] width 10 height 10
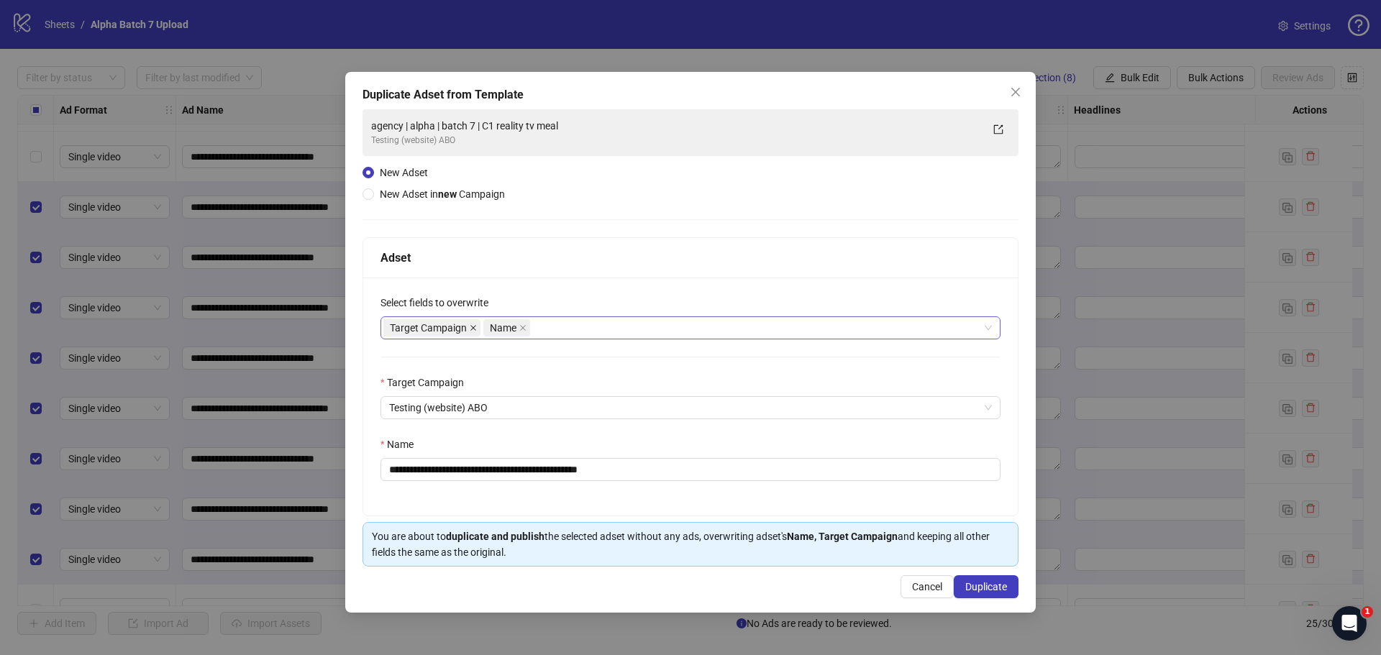
click at [473, 327] on icon "close" at bounding box center [474, 328] width 6 height 6
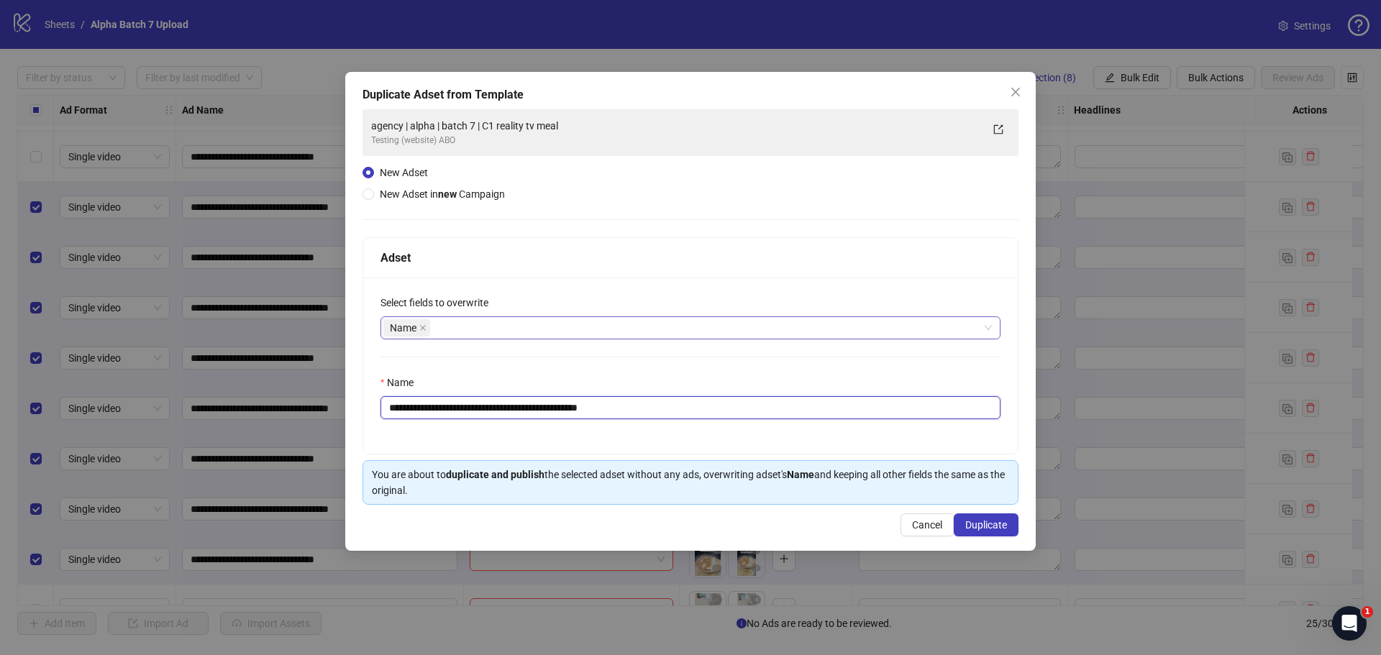
click at [488, 417] on input "**********" at bounding box center [691, 407] width 620 height 23
paste input "text"
type input "**********"
click at [979, 520] on span "Duplicate" at bounding box center [987, 525] width 42 height 12
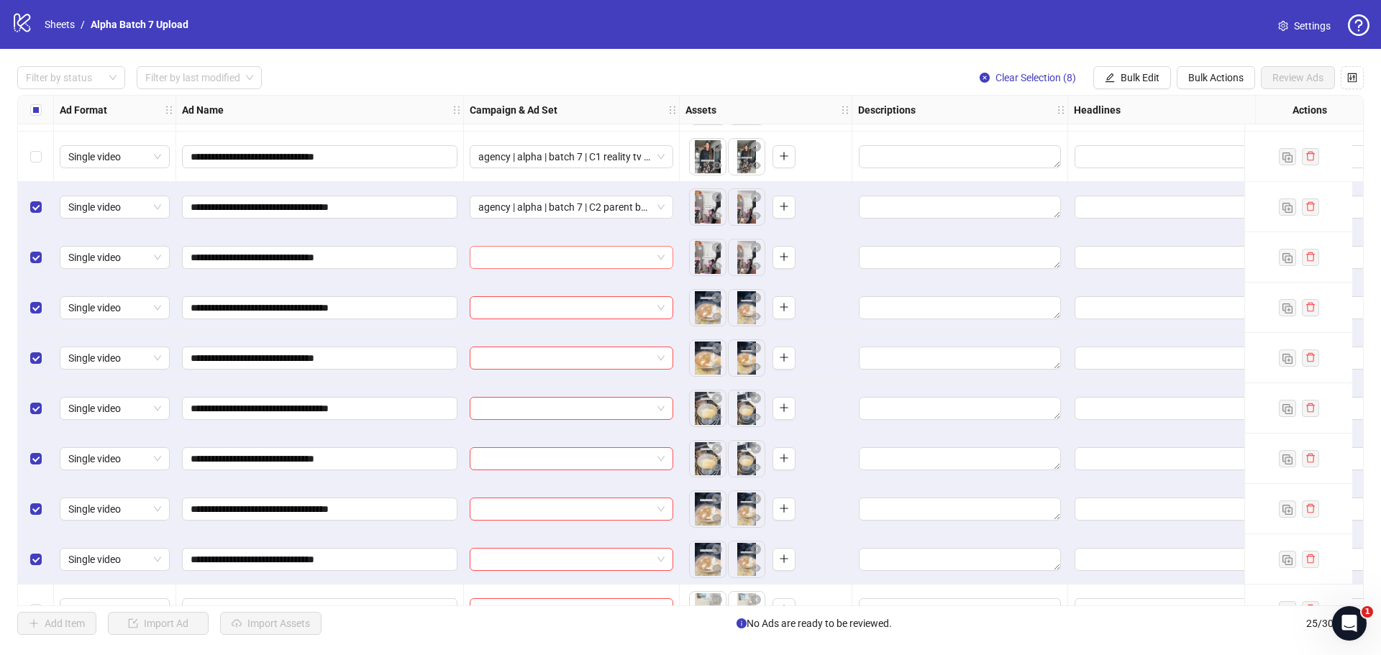
click at [619, 255] on input "search" at bounding box center [564, 258] width 173 height 22
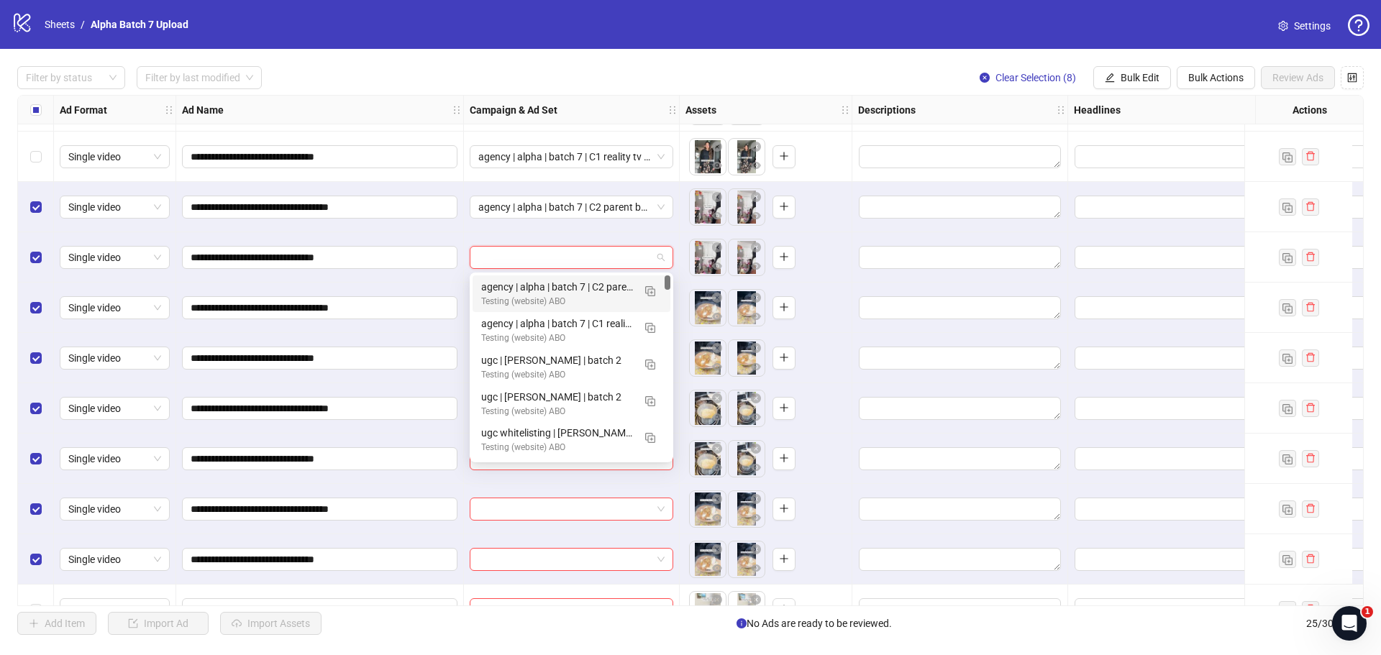
click at [617, 256] on input "search" at bounding box center [564, 258] width 173 height 22
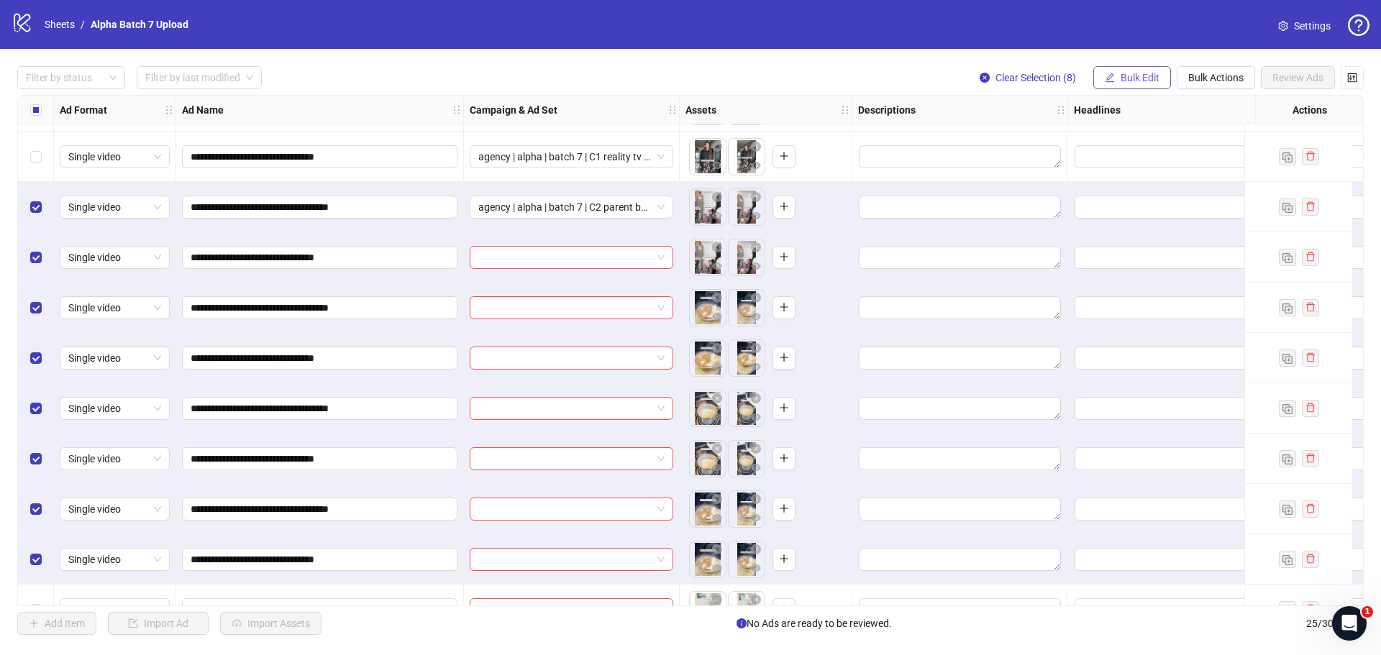
click at [1149, 78] on span "Bulk Edit" at bounding box center [1140, 78] width 39 height 12
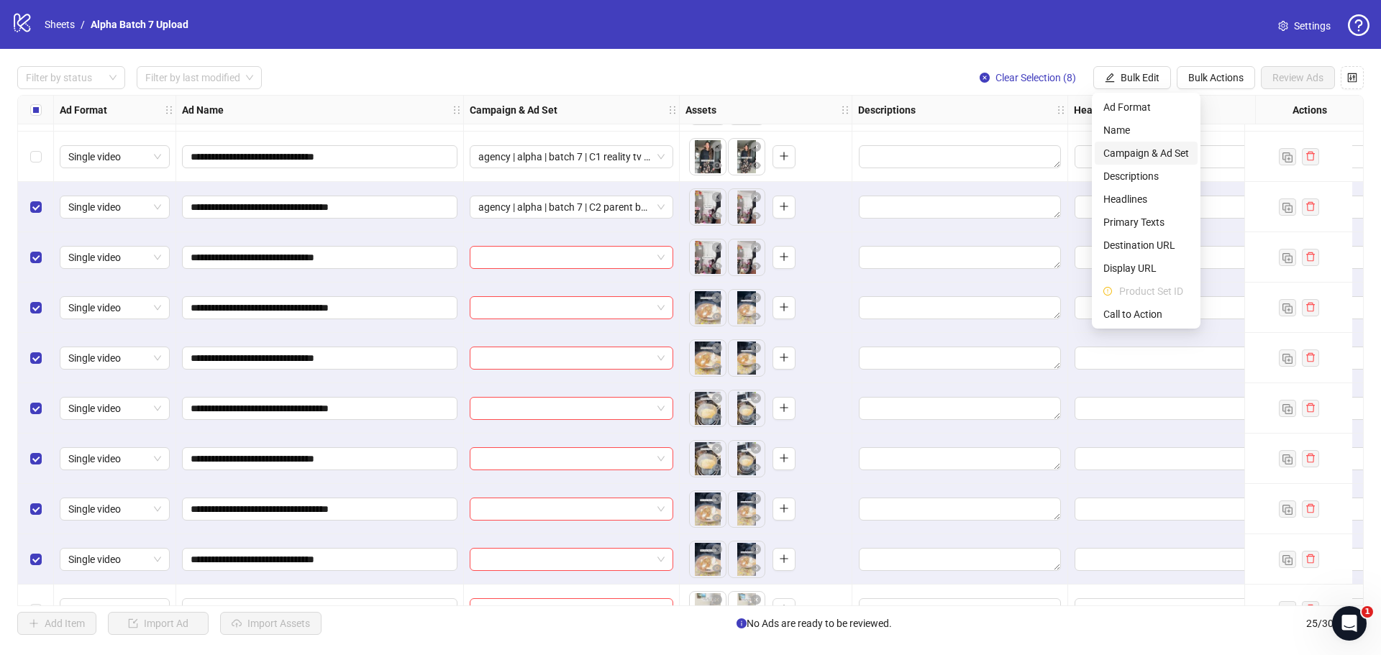
click at [1141, 148] on span "Campaign & Ad Set" at bounding box center [1147, 153] width 86 height 16
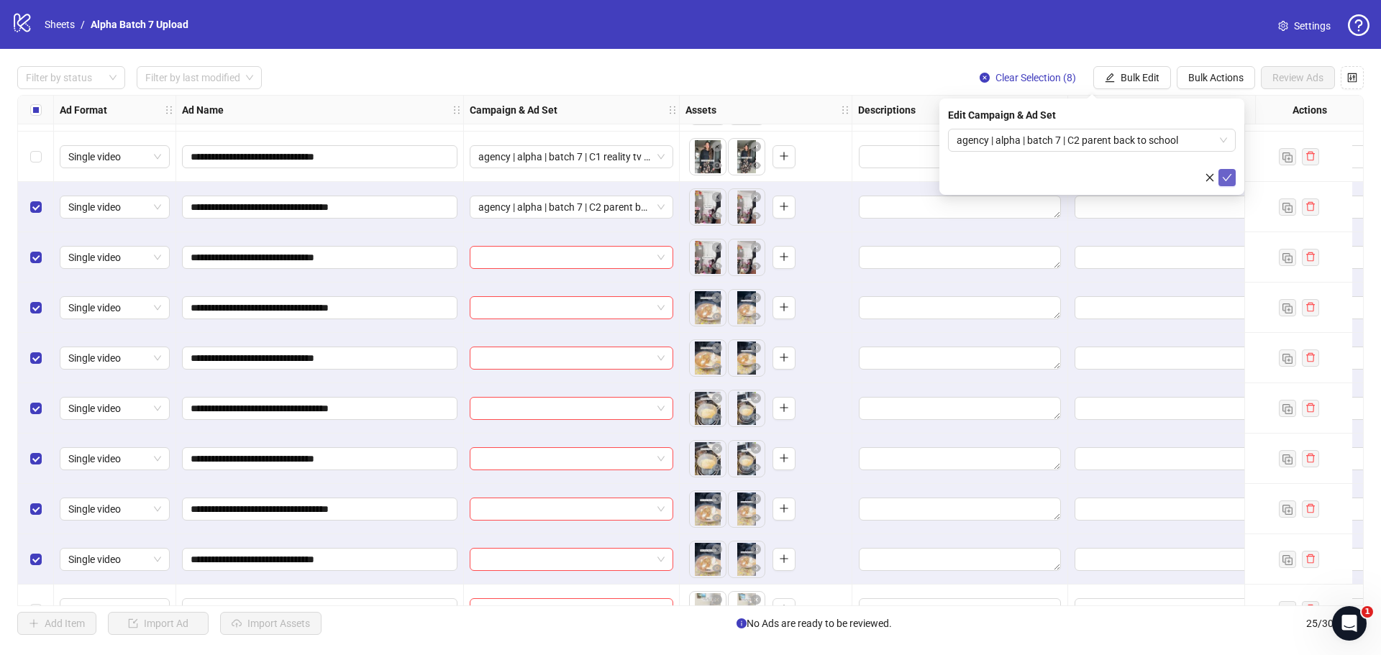
click at [1225, 173] on icon "check" at bounding box center [1227, 178] width 10 height 10
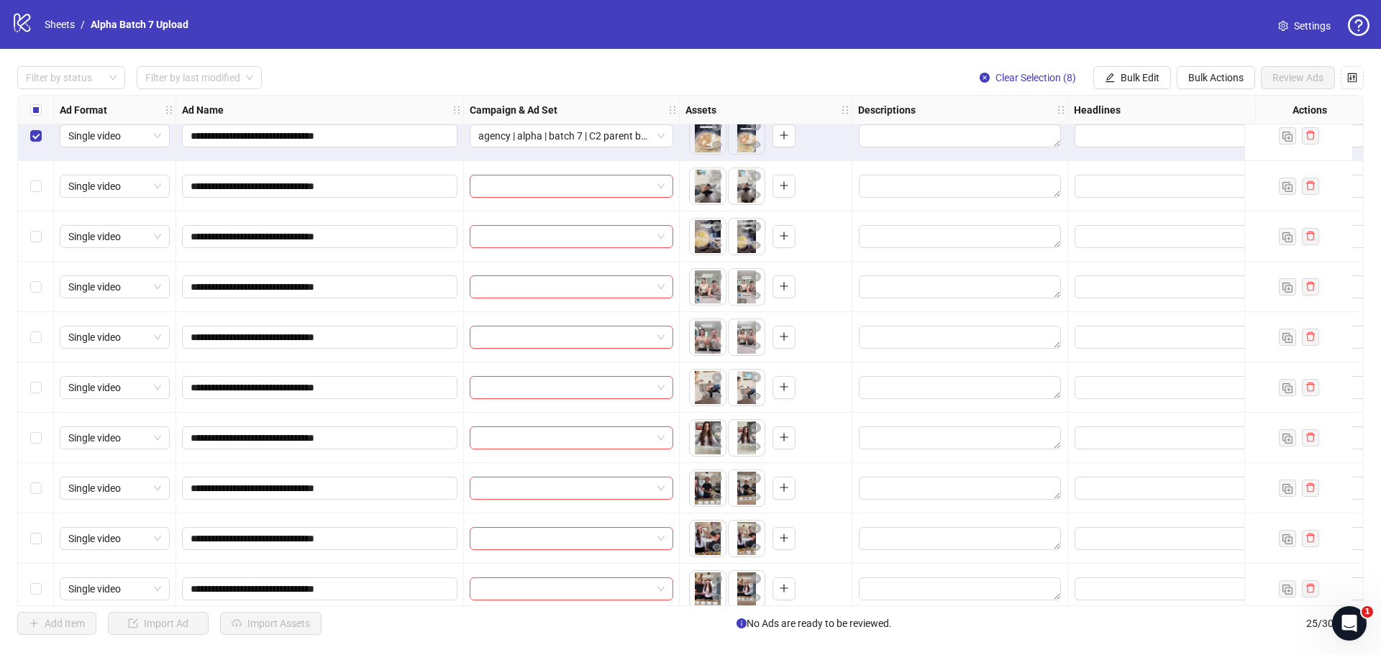
scroll to position [576, 0]
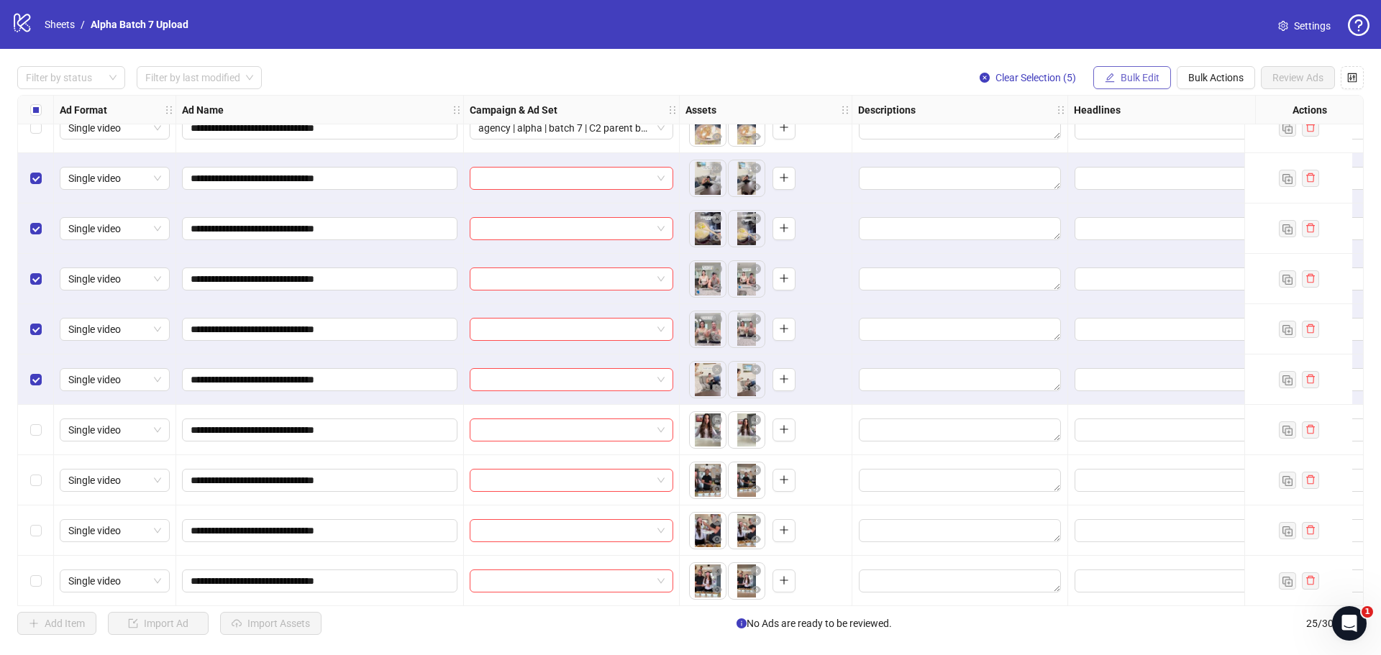
click at [1149, 83] on span "Bulk Edit" at bounding box center [1140, 78] width 39 height 12
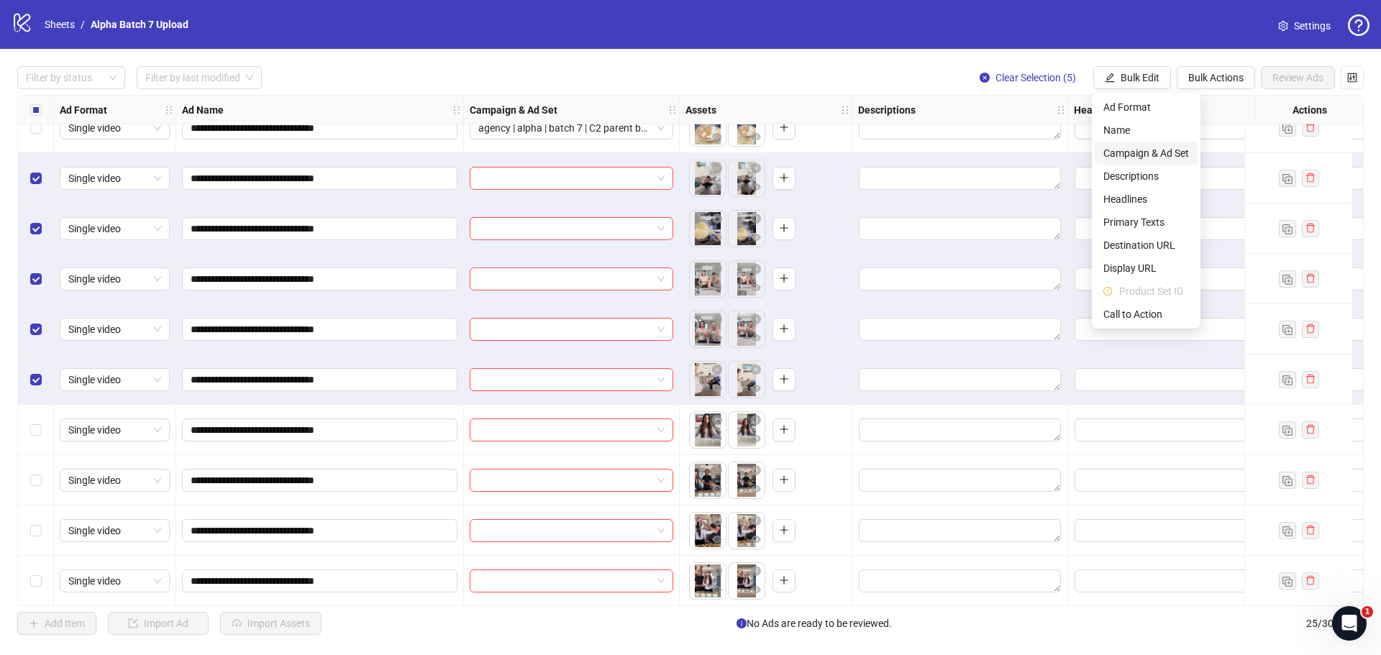
click at [1132, 150] on span "Campaign & Ad Set" at bounding box center [1147, 153] width 86 height 16
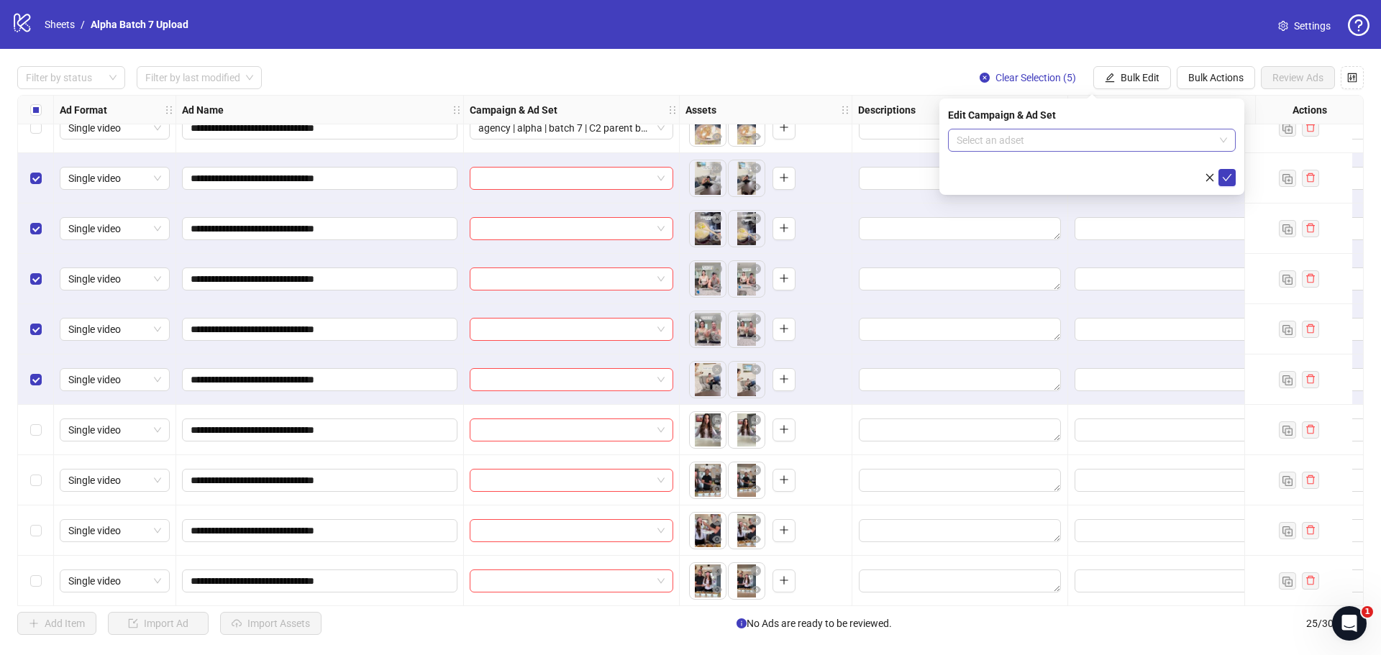
click at [1222, 140] on span at bounding box center [1092, 141] width 271 height 22
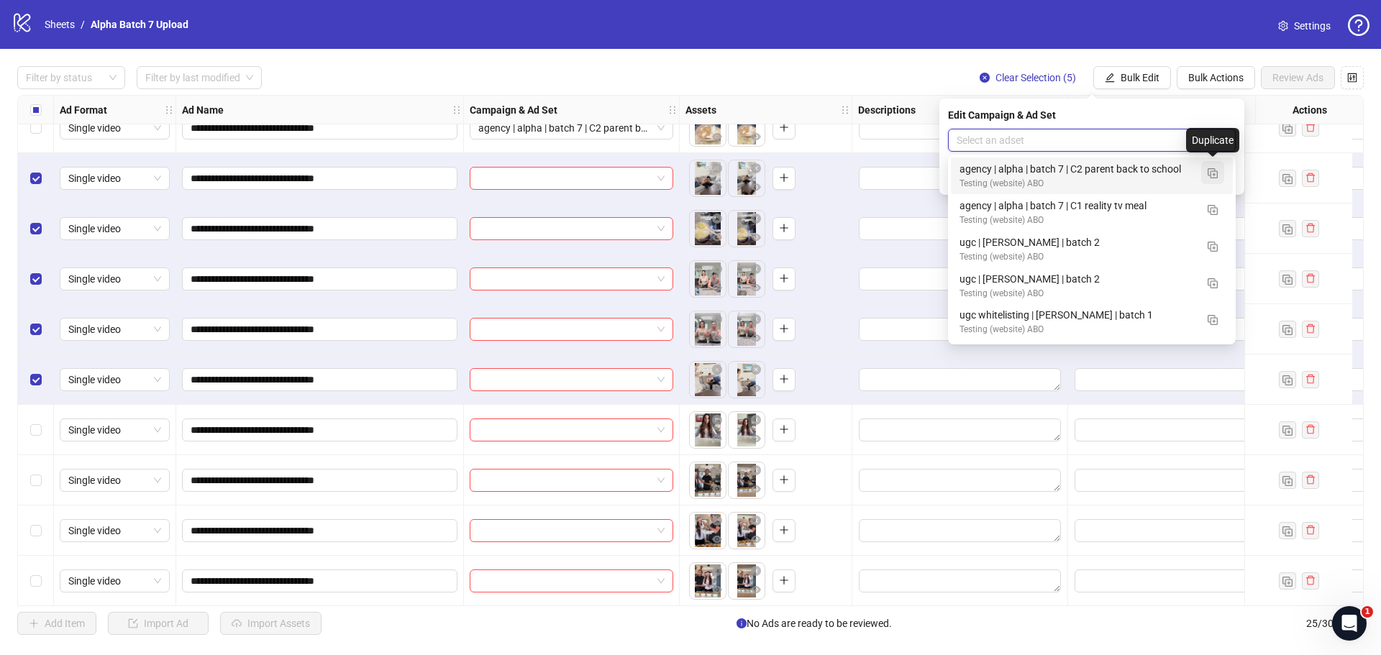
click at [1216, 173] on img "button" at bounding box center [1213, 173] width 10 height 10
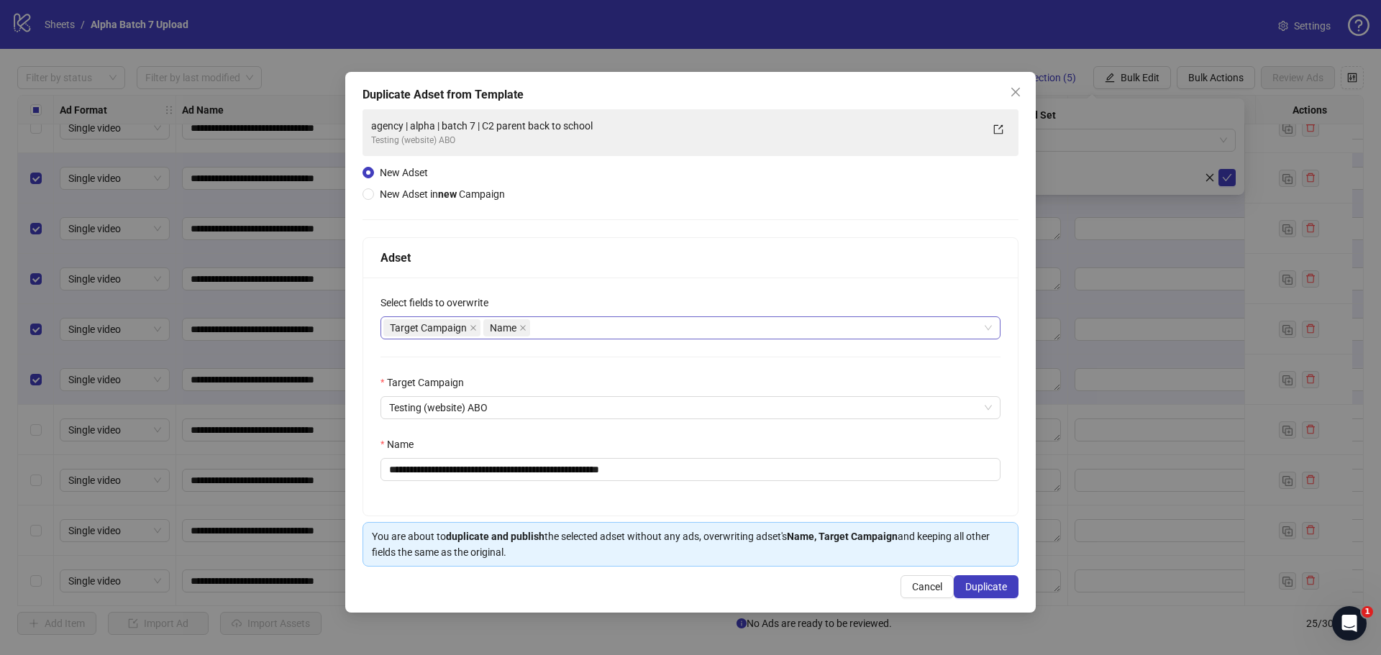
click at [476, 324] on icon "close" at bounding box center [473, 327] width 7 height 7
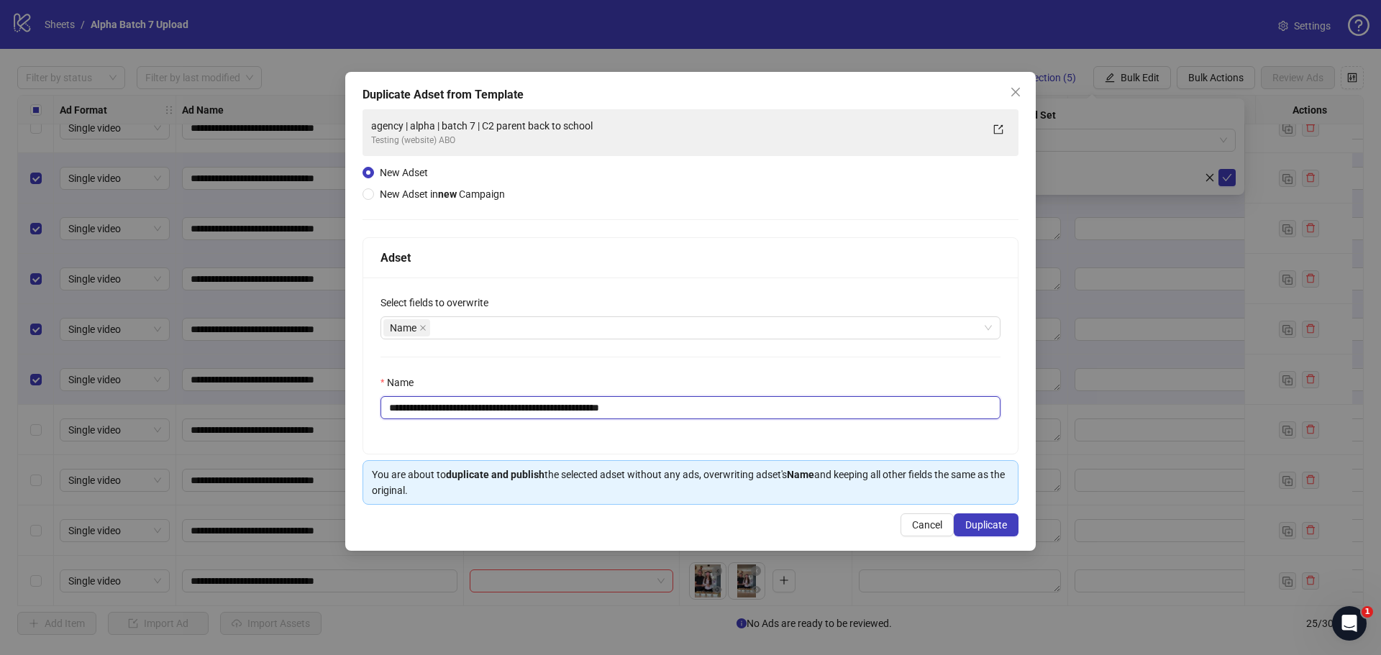
click at [484, 411] on input "**********" at bounding box center [691, 407] width 620 height 23
paste input "text"
type input "**********"
click at [984, 528] on span "Duplicate" at bounding box center [987, 525] width 42 height 12
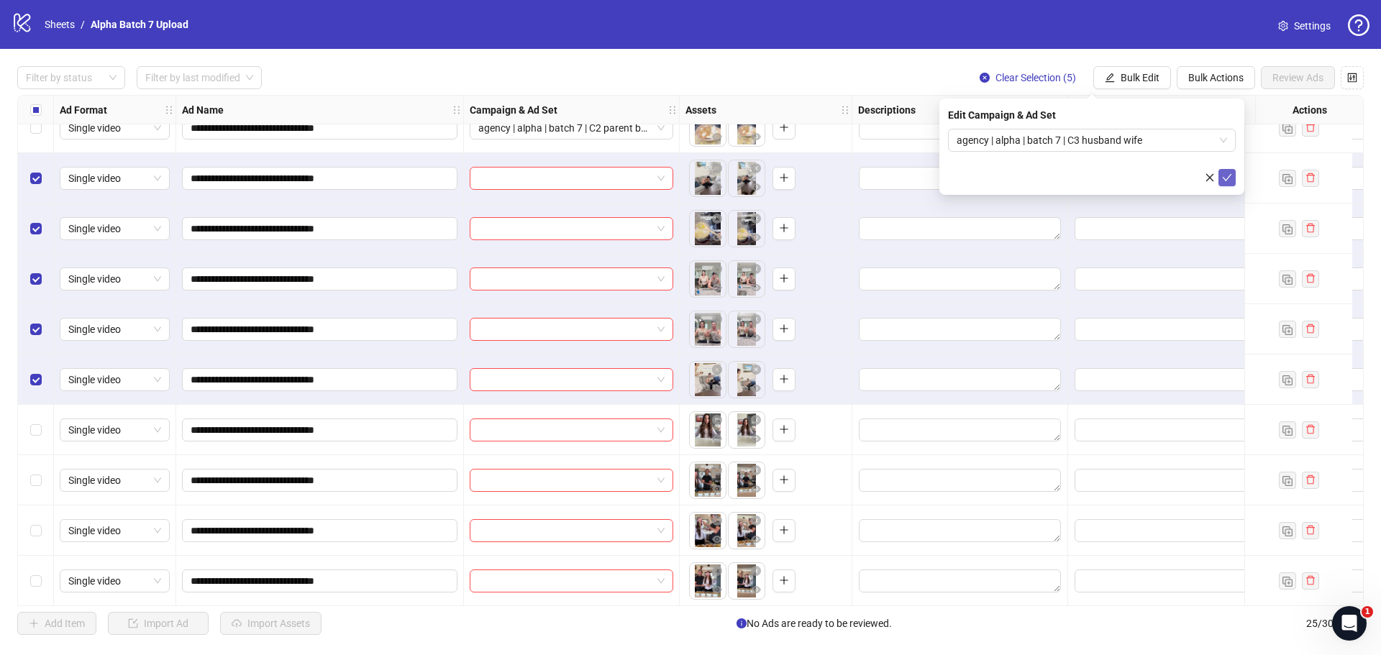
click at [1223, 178] on icon "check" at bounding box center [1227, 178] width 10 height 10
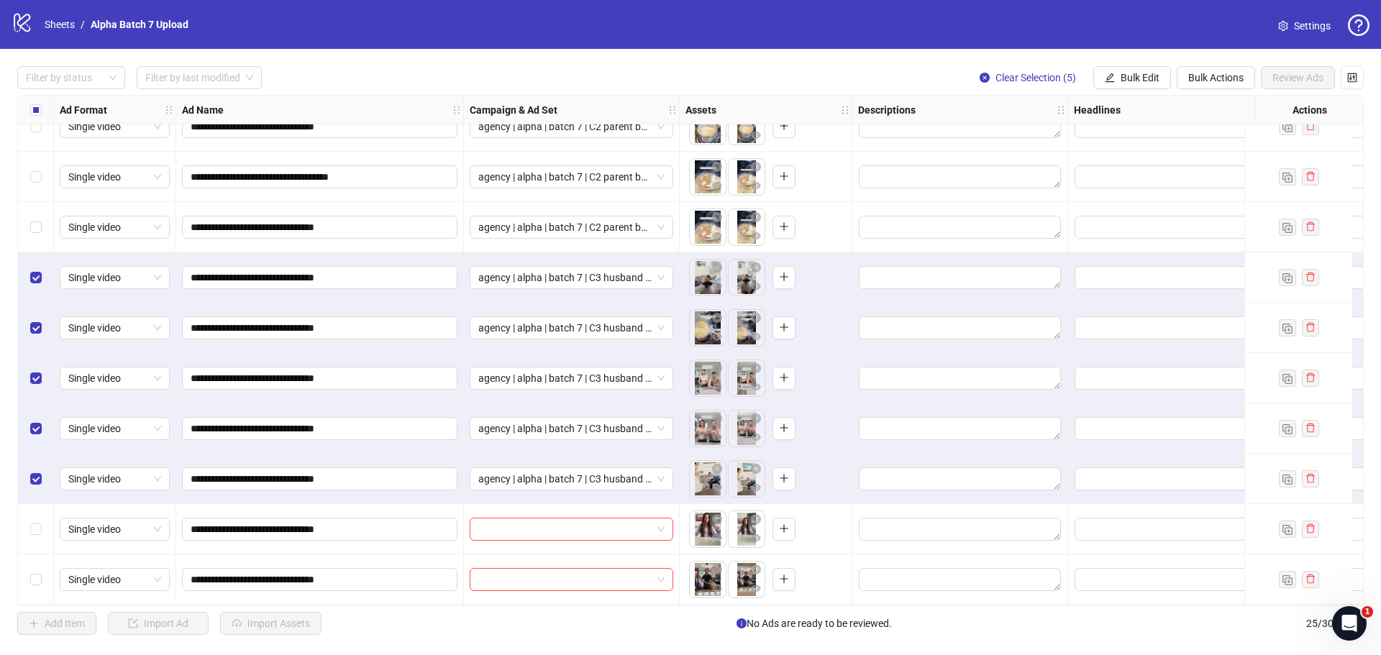
scroll to position [432, 0]
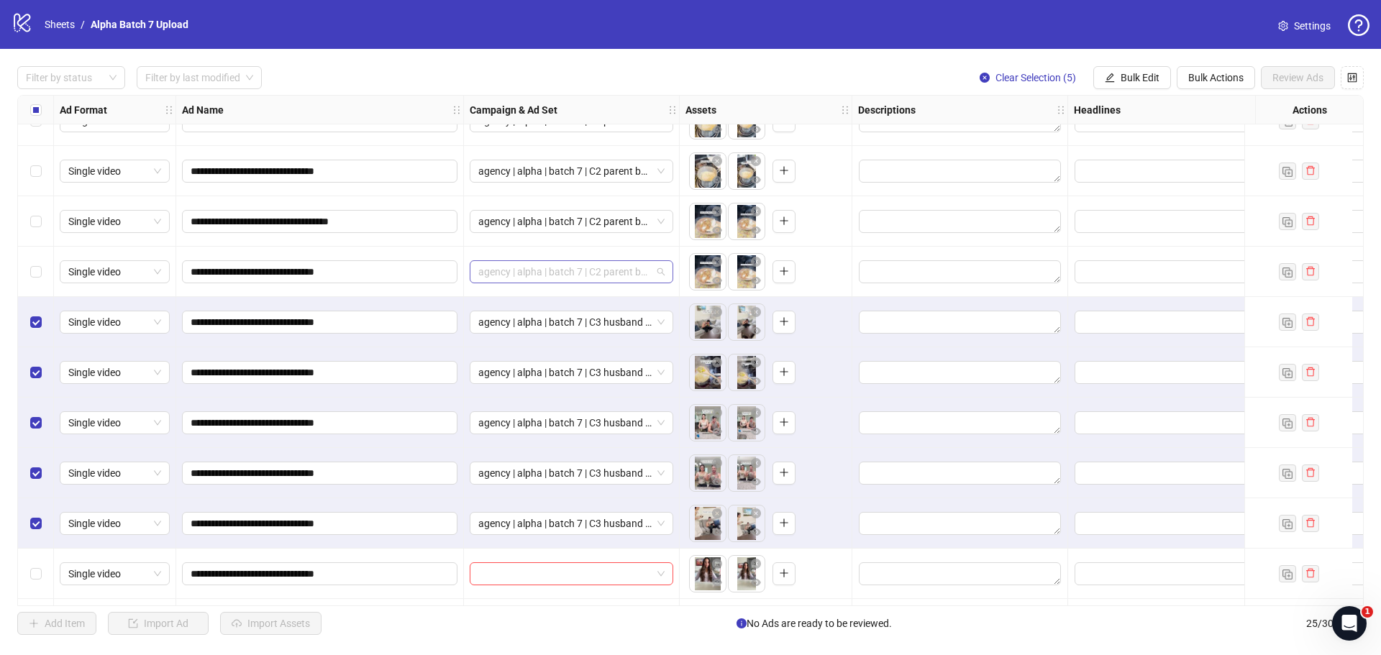
click at [642, 271] on span "agency | alpha | batch 7 | C2 parent back to school" at bounding box center [571, 272] width 186 height 22
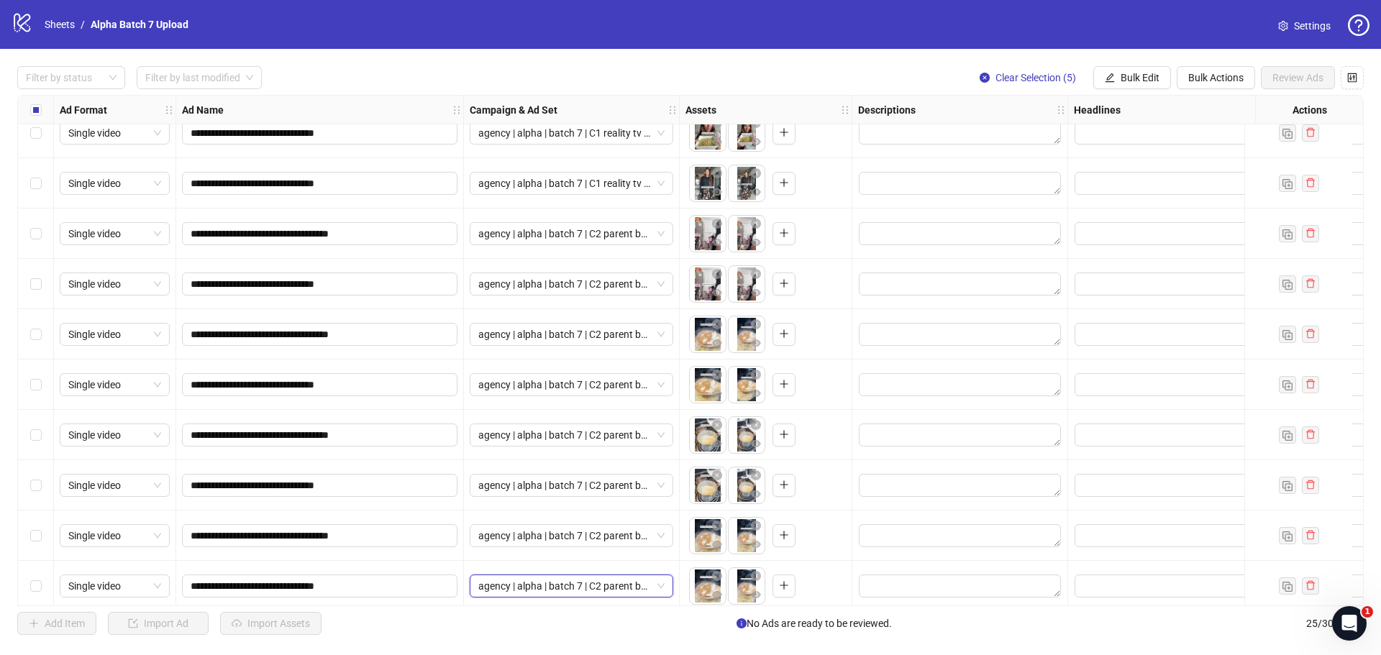
scroll to position [72, 0]
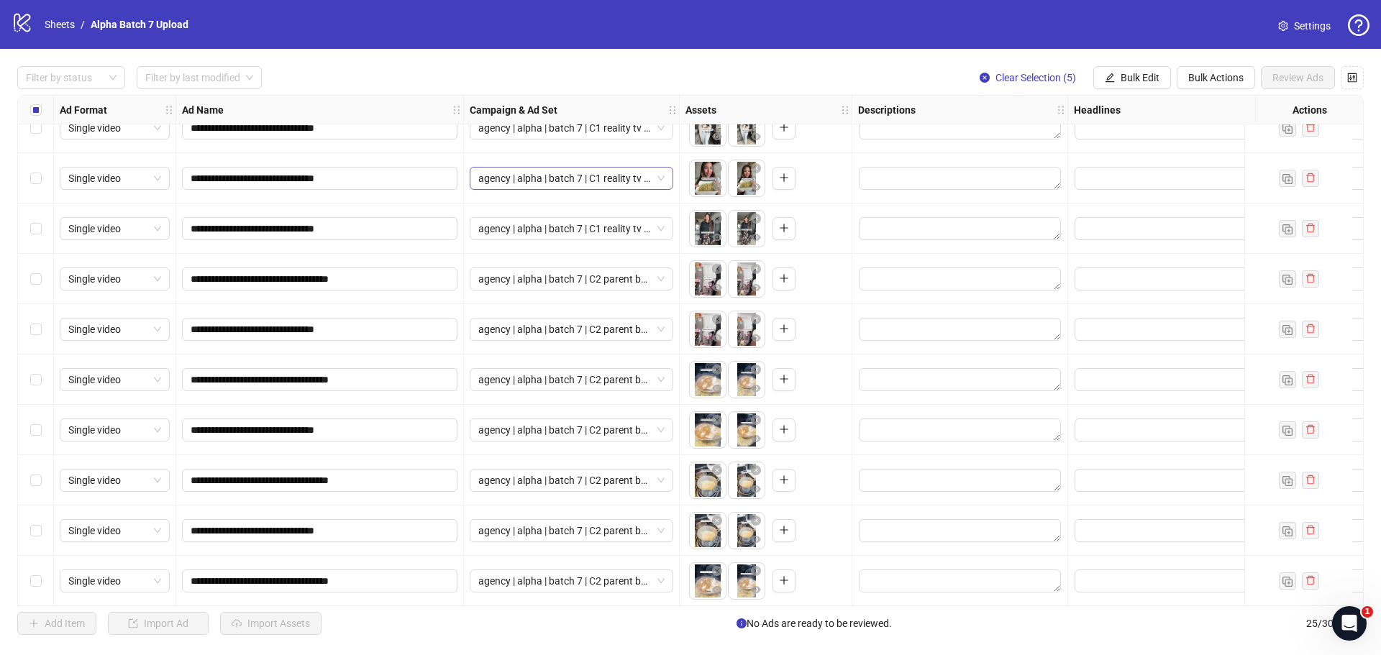
click at [627, 179] on span "agency | alpha | batch 7 | C1 reality tv meal" at bounding box center [571, 179] width 186 height 22
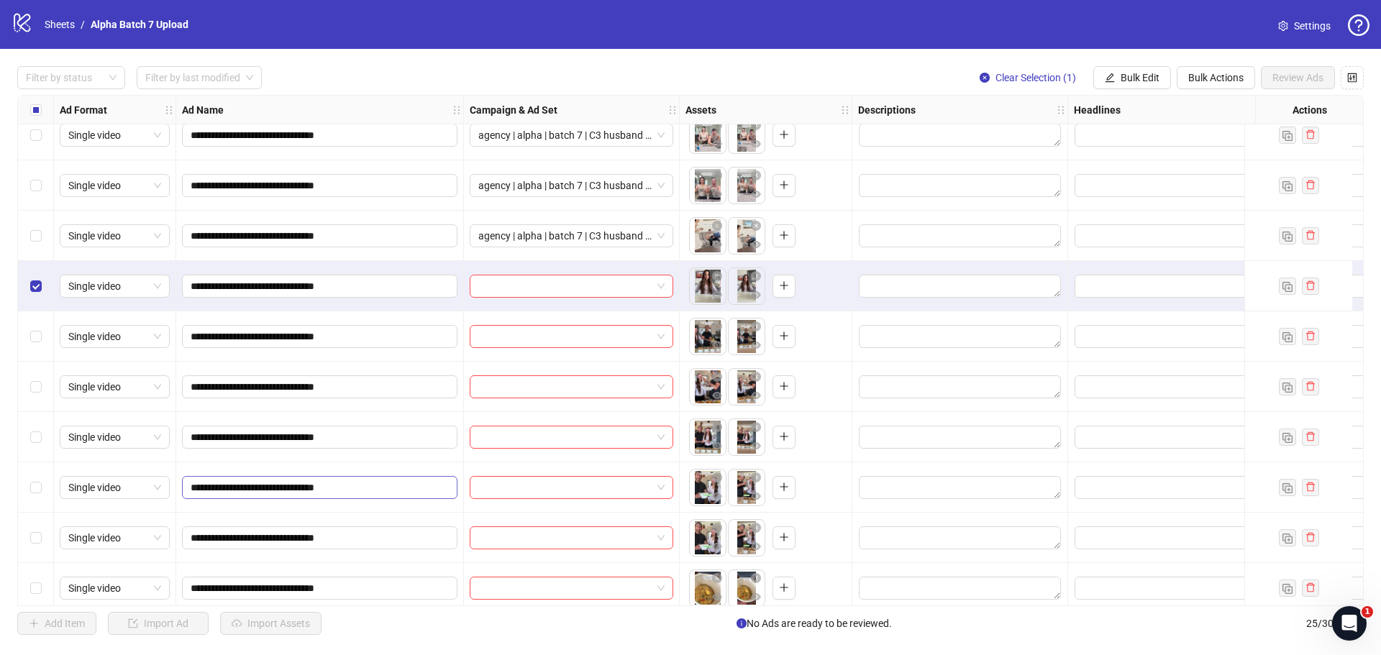
scroll to position [783, 0]
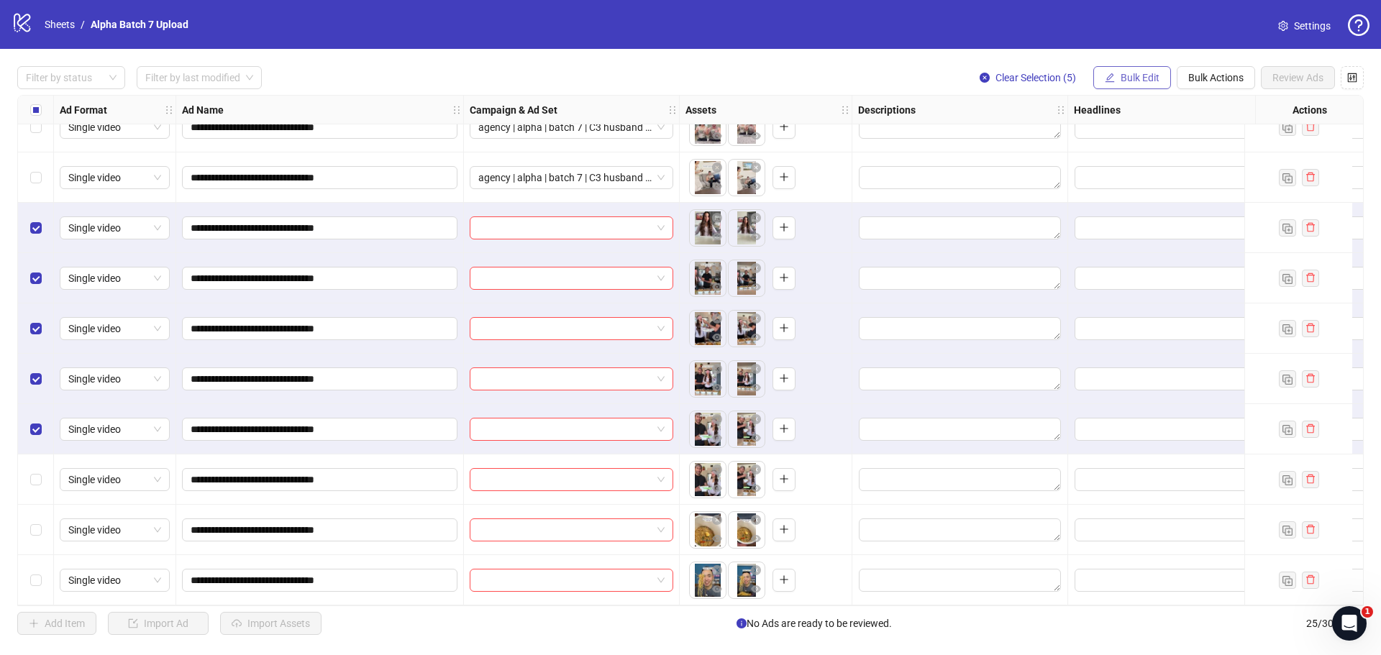
click at [1153, 78] on span "Bulk Edit" at bounding box center [1140, 78] width 39 height 12
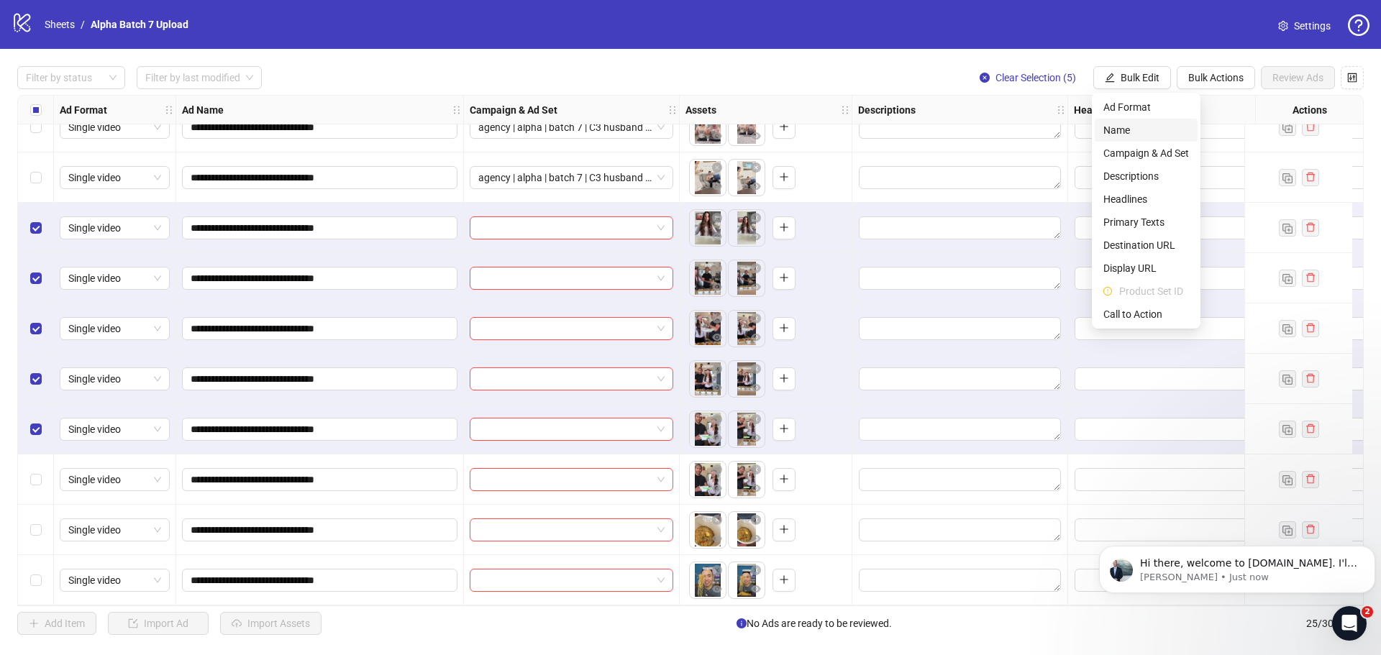
scroll to position [0, 0]
click at [1153, 158] on span "Campaign & Ad Set" at bounding box center [1147, 153] width 86 height 16
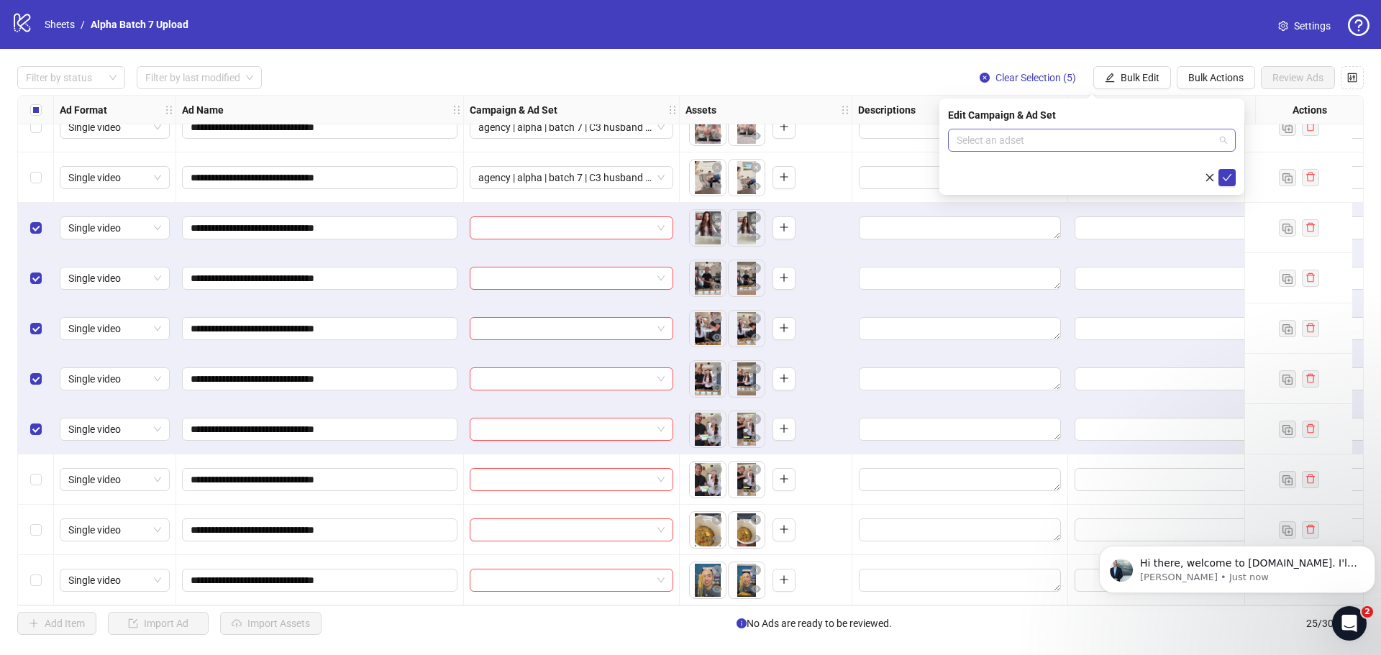
click at [1222, 142] on span at bounding box center [1092, 141] width 271 height 22
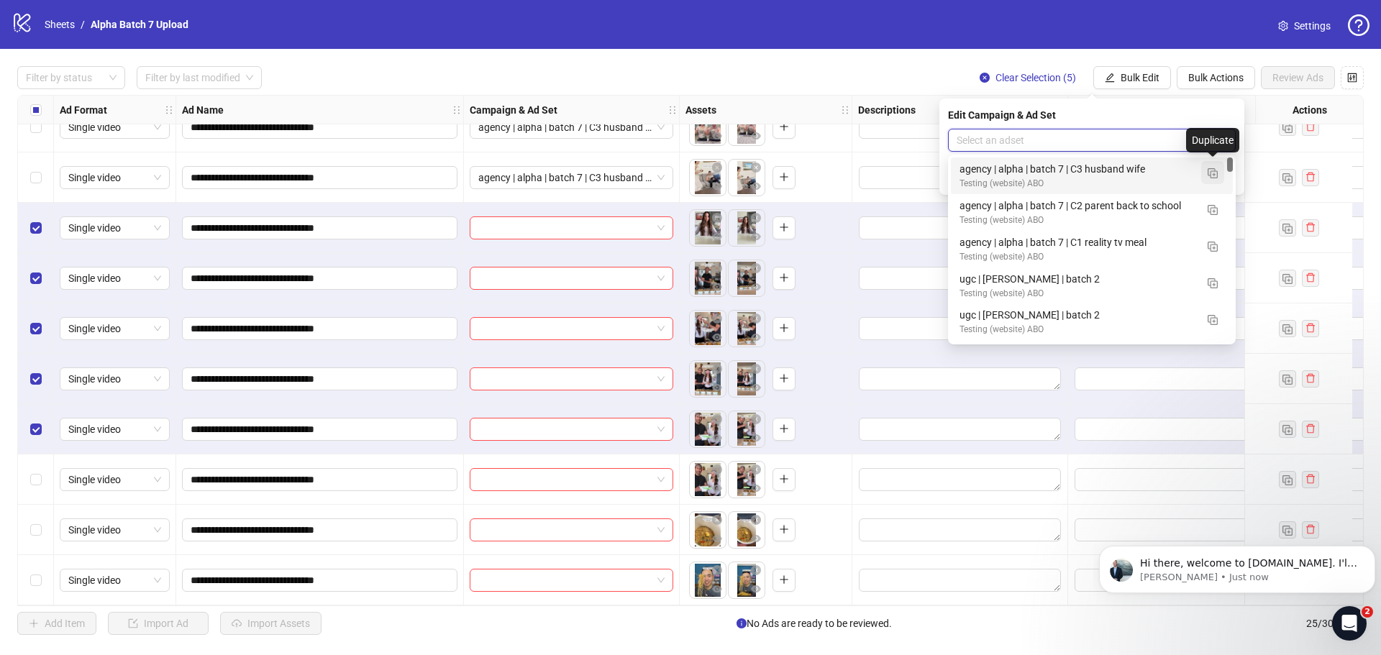
click at [1218, 171] on button "button" at bounding box center [1212, 172] width 23 height 23
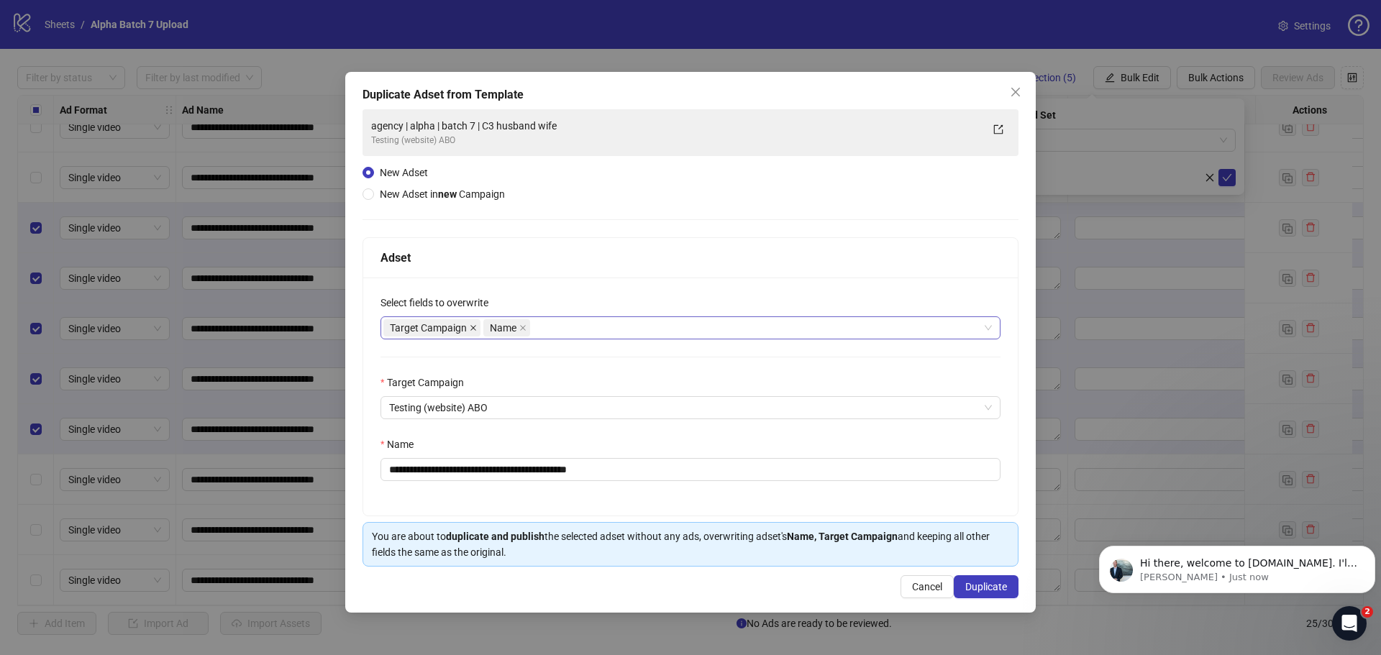
click at [471, 327] on icon "close" at bounding box center [473, 327] width 7 height 7
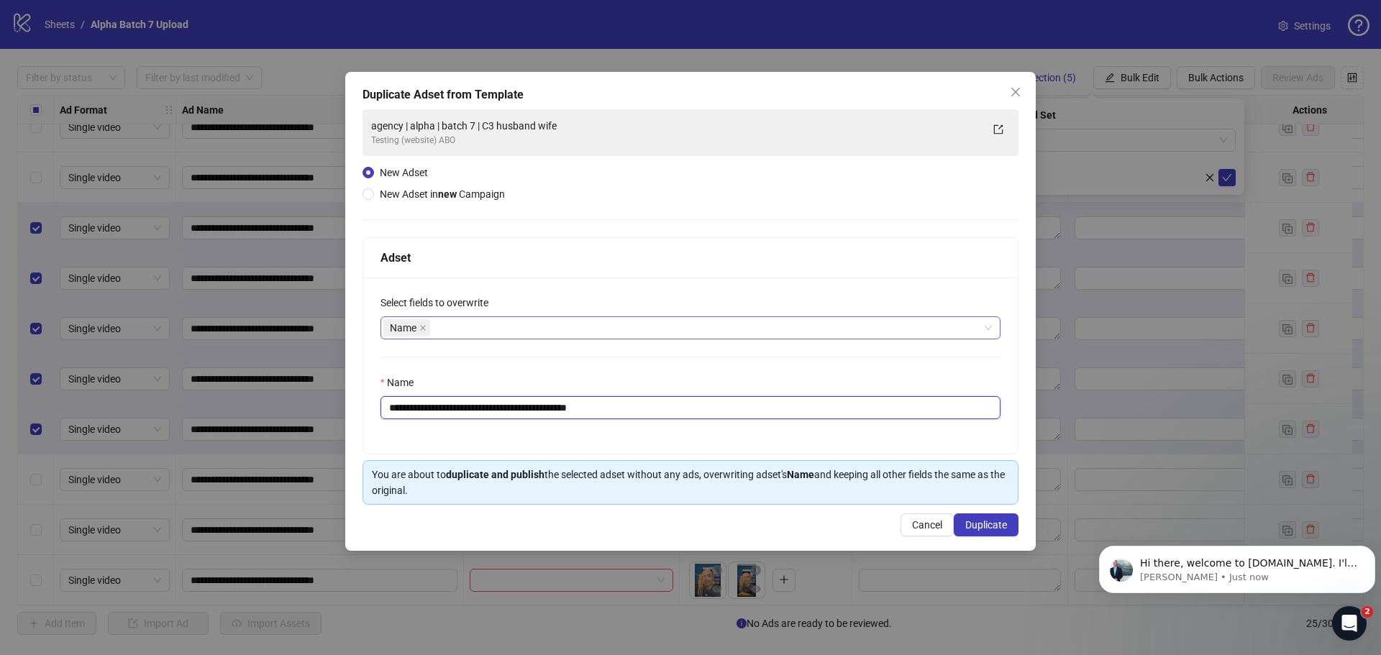
click at [459, 415] on input "**********" at bounding box center [691, 407] width 620 height 23
paste input "text"
type input "**********"
click at [981, 519] on span "Duplicate" at bounding box center [987, 525] width 42 height 12
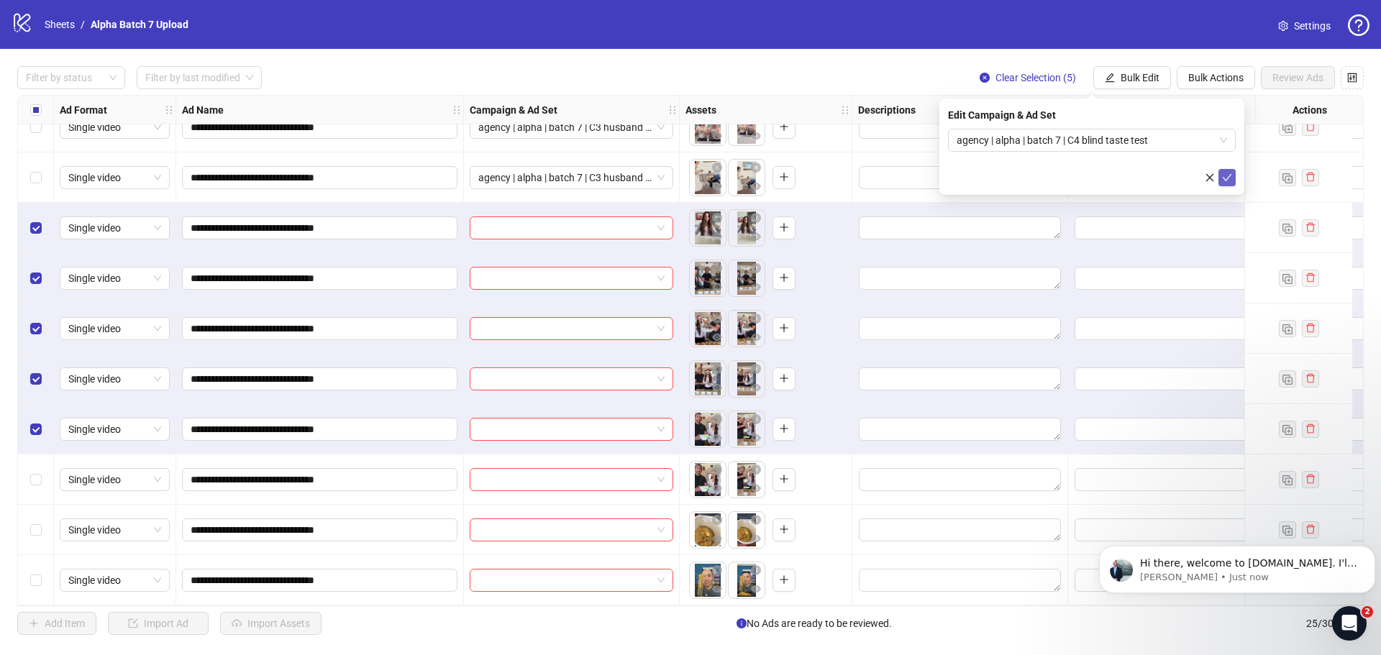
click at [1227, 178] on icon "check" at bounding box center [1227, 177] width 9 height 7
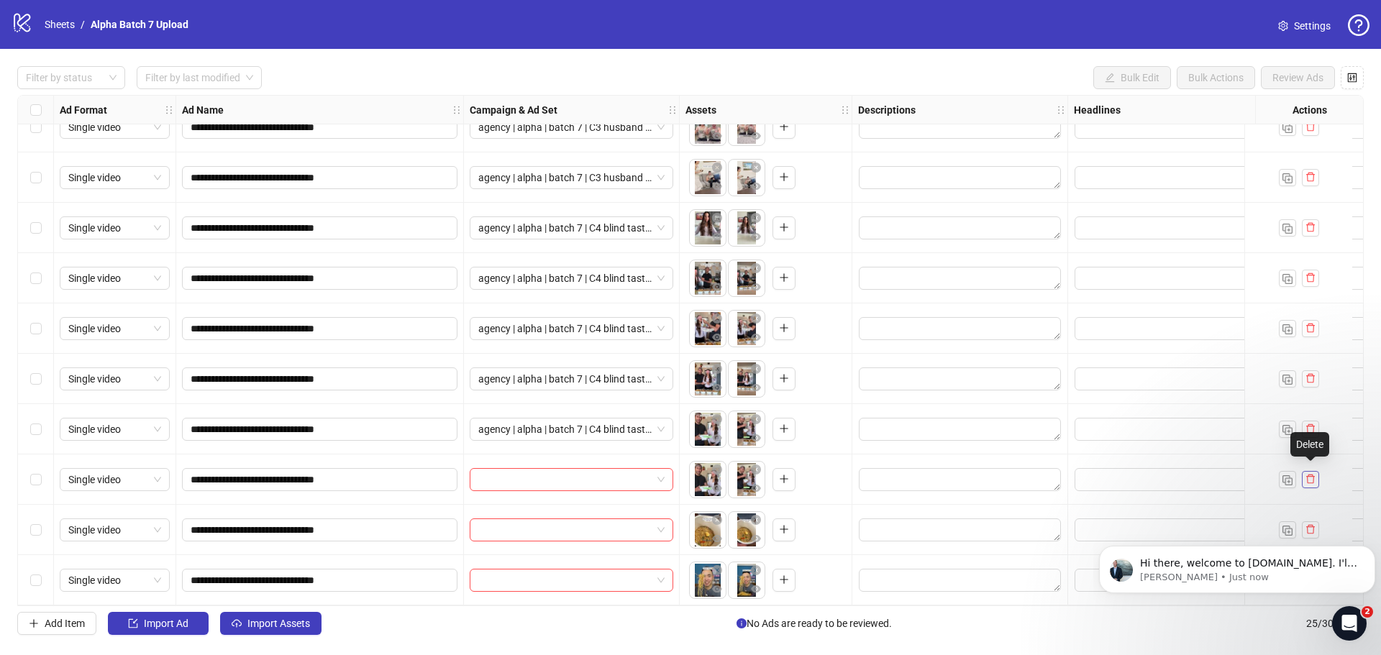
click at [1310, 476] on icon "delete" at bounding box center [1311, 479] width 10 height 10
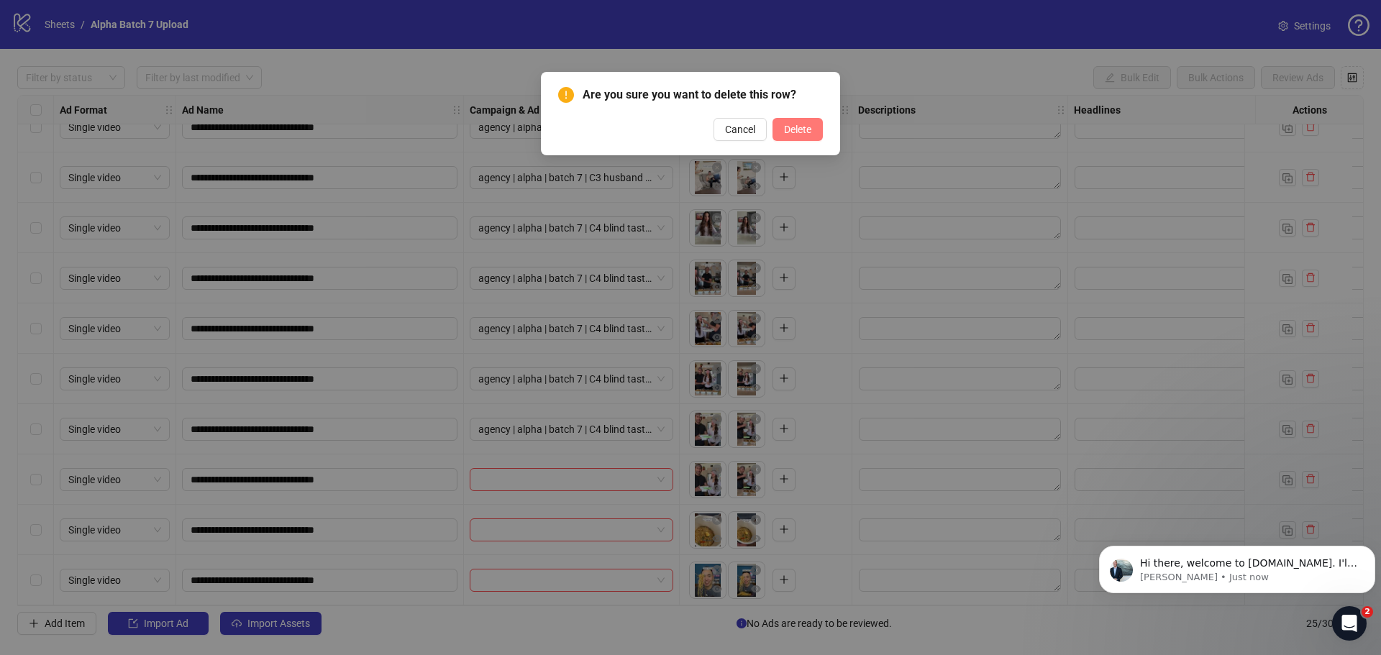
click at [803, 129] on span "Delete" at bounding box center [797, 130] width 27 height 12
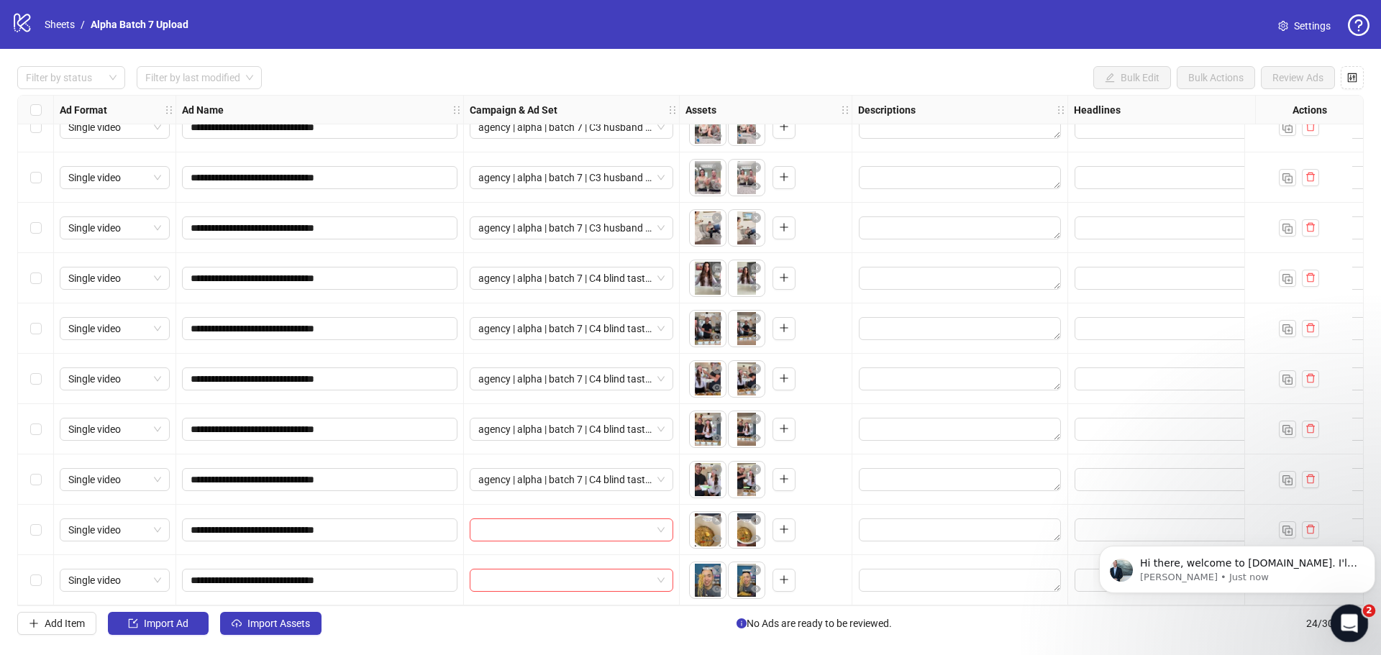
drag, startPoint x: 1347, startPoint y: 624, endPoint x: 947, endPoint y: 593, distance: 401.2
click at [1330, 604] on html at bounding box center [1347, 621] width 35 height 35
click at [1228, 567] on p "Hi there, welcome to [DOMAIN_NAME]. I'll reach out via e-mail separately, but j…" at bounding box center [1248, 564] width 217 height 14
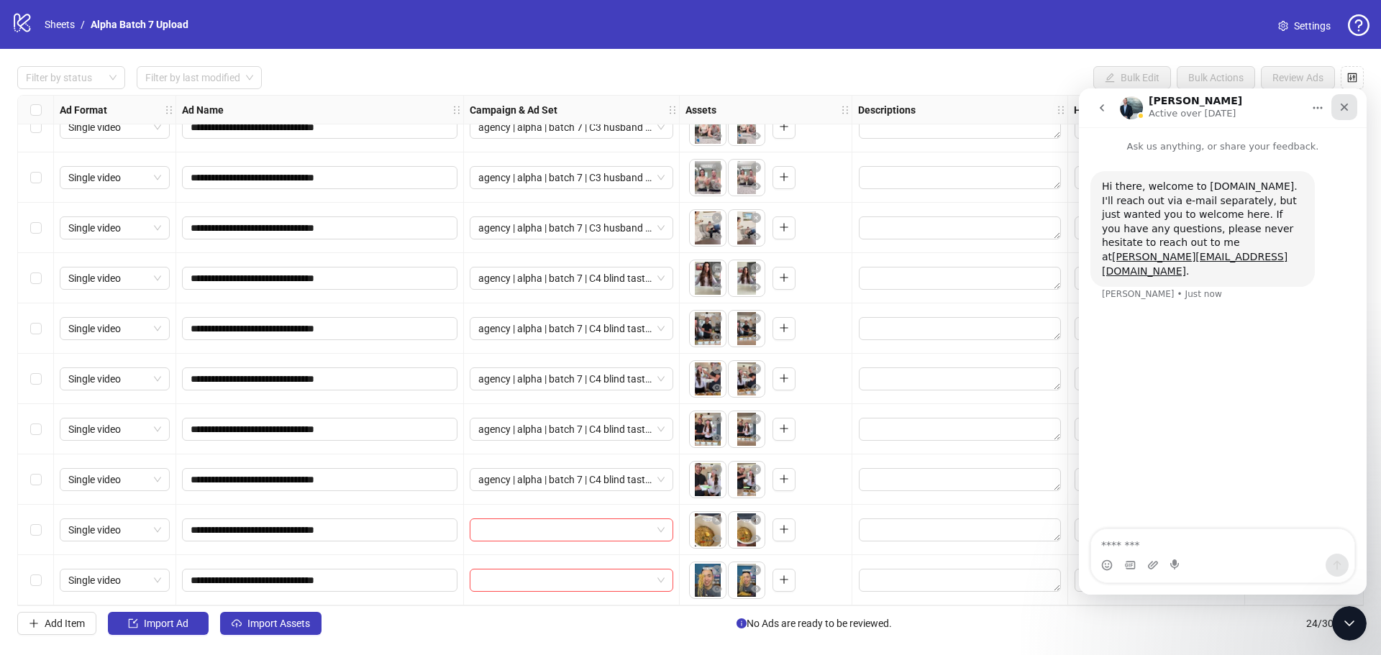
click at [1340, 110] on icon "Close" at bounding box center [1345, 107] width 12 height 12
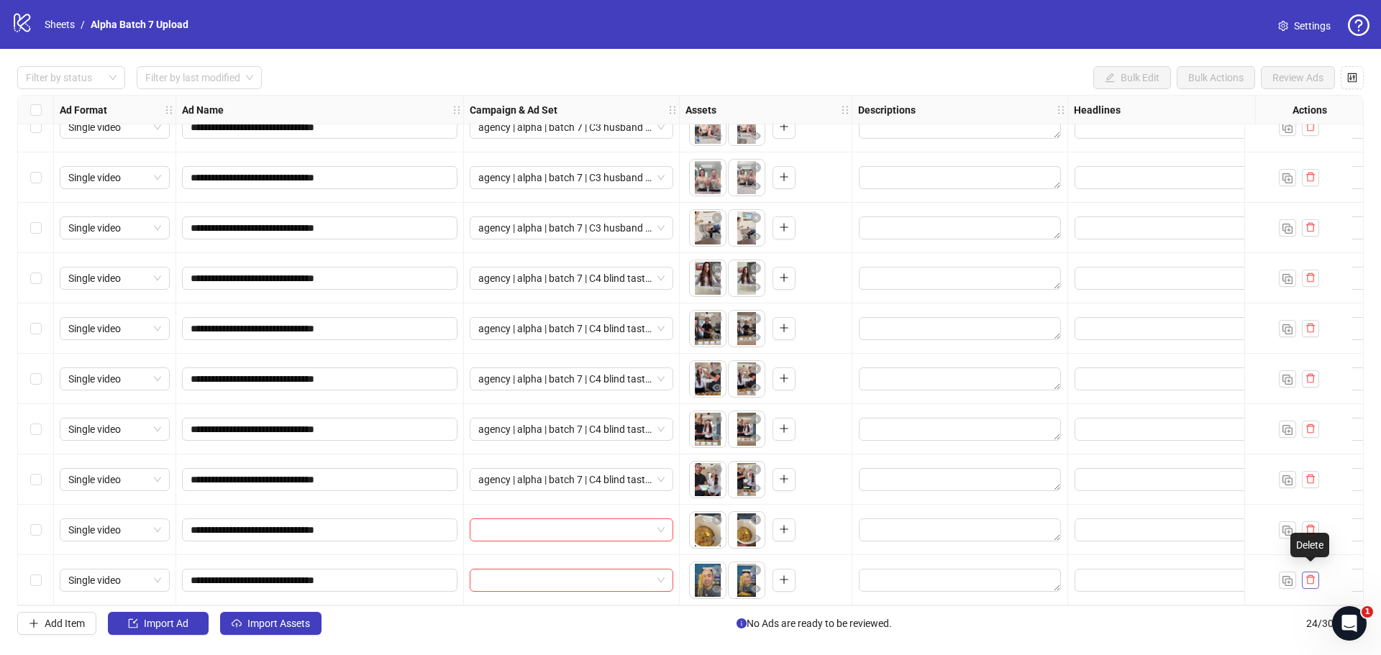
click at [1309, 576] on icon "delete" at bounding box center [1311, 580] width 10 height 10
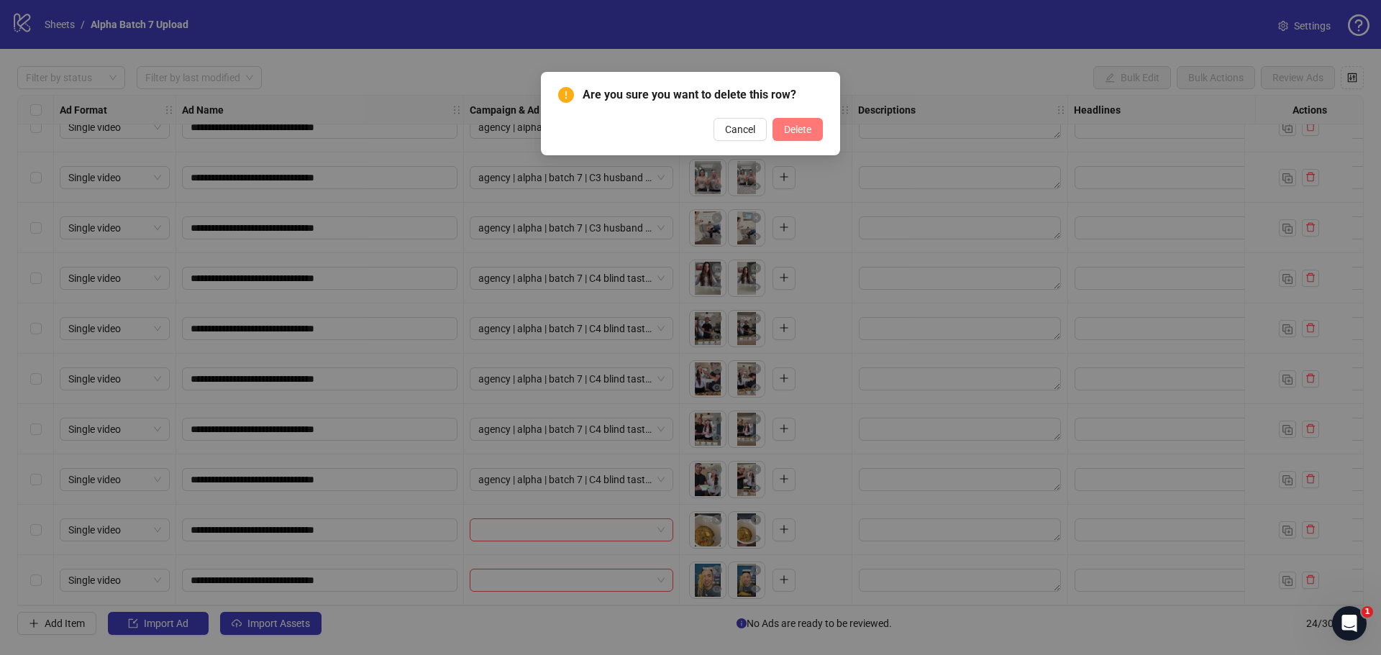
click at [799, 133] on span "Delete" at bounding box center [797, 130] width 27 height 12
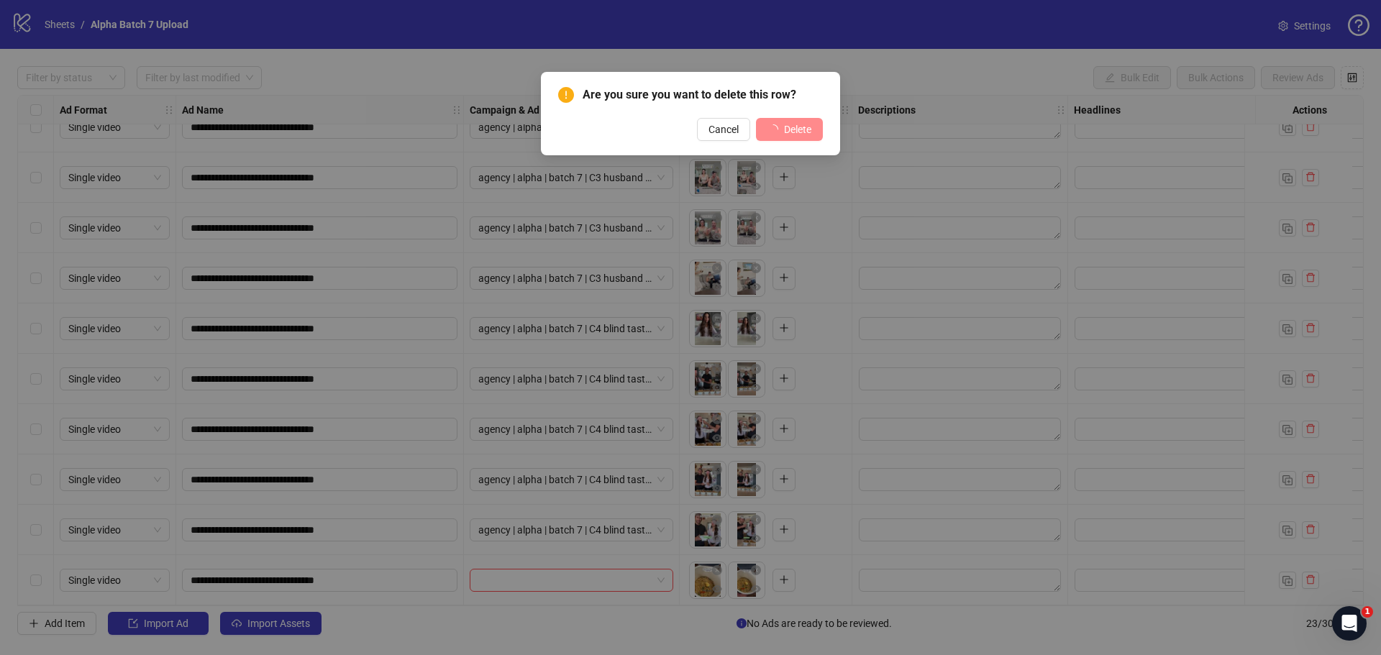
scroll to position [683, 0]
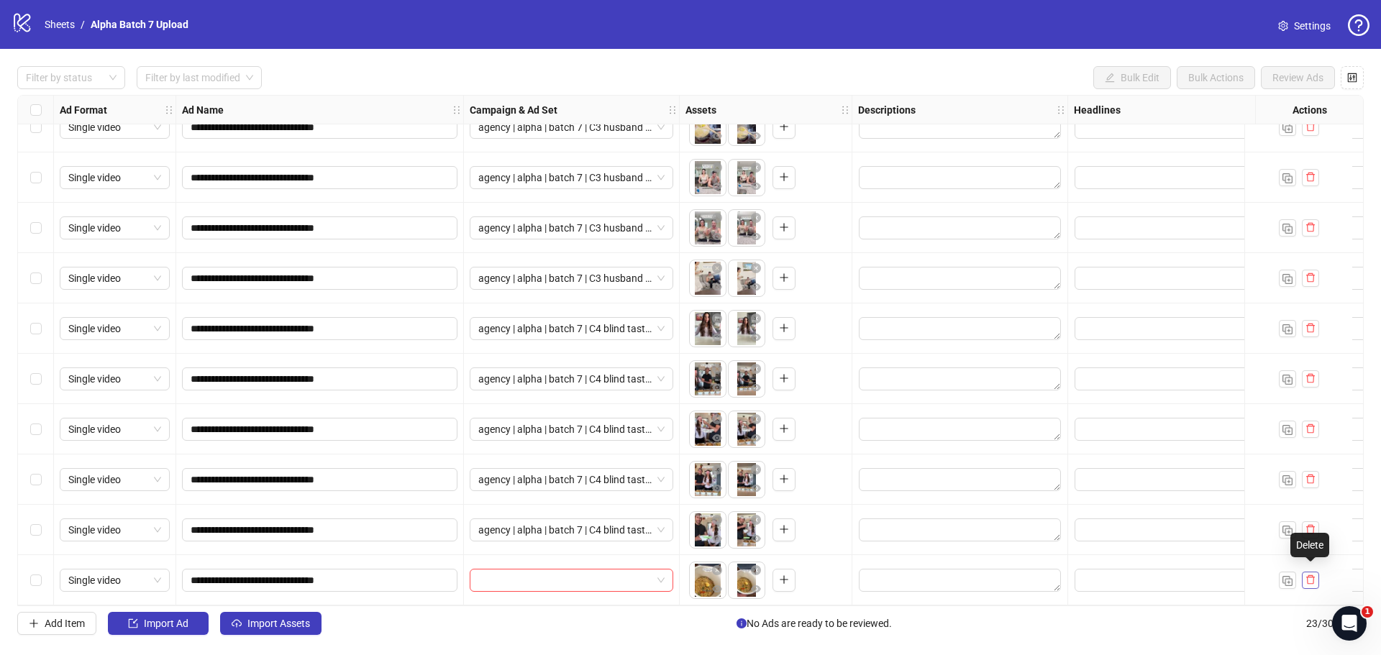
click at [1313, 575] on icon "delete" at bounding box center [1311, 580] width 10 height 10
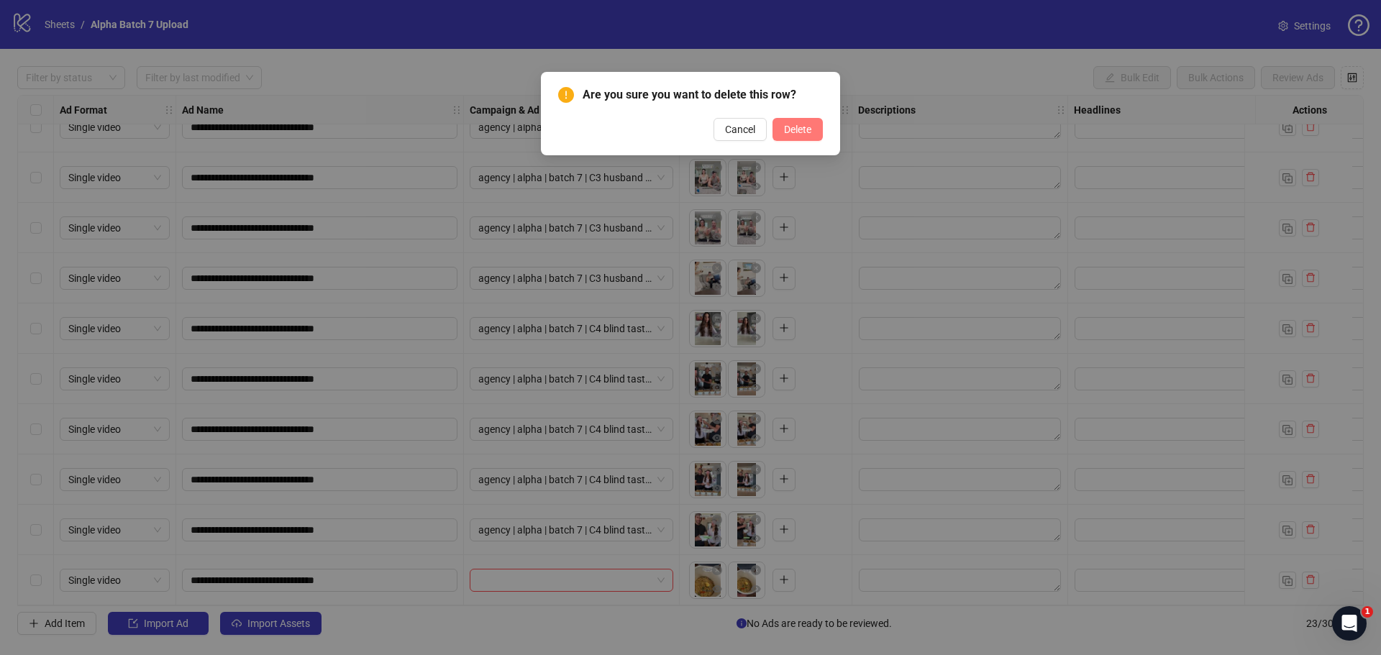
click at [791, 124] on span "Delete" at bounding box center [797, 130] width 27 height 12
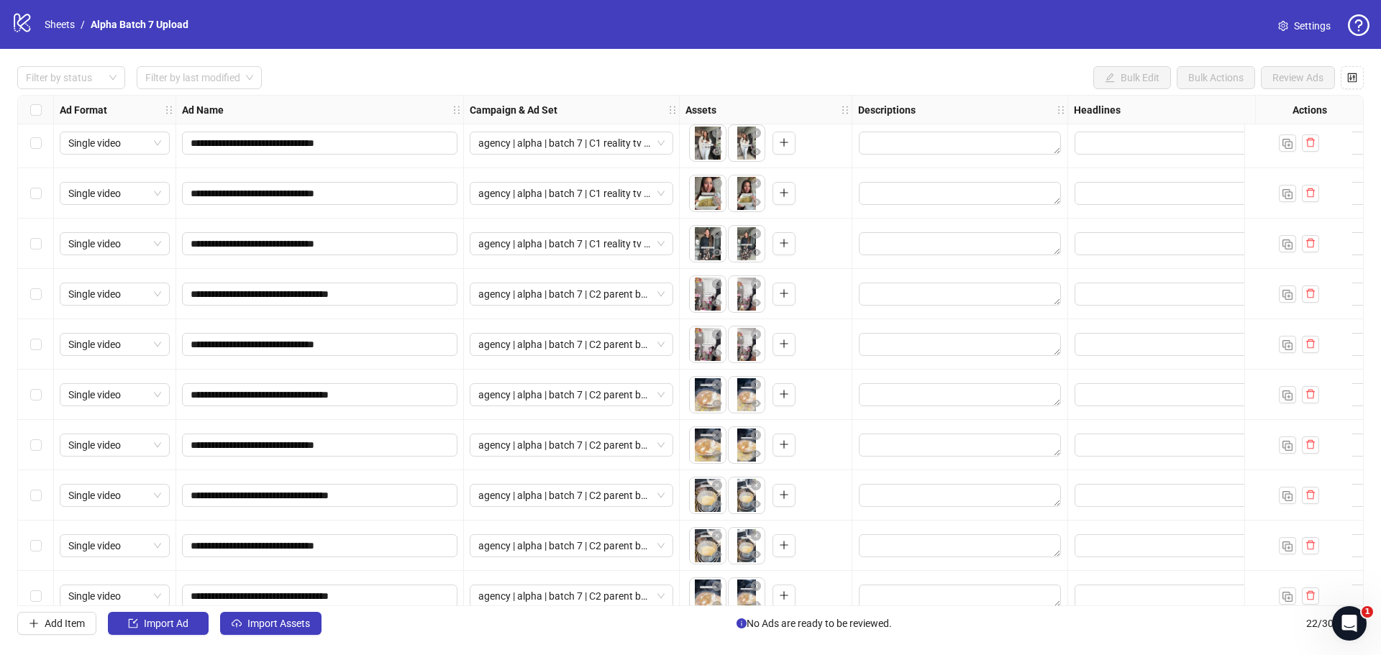
scroll to position [0, 0]
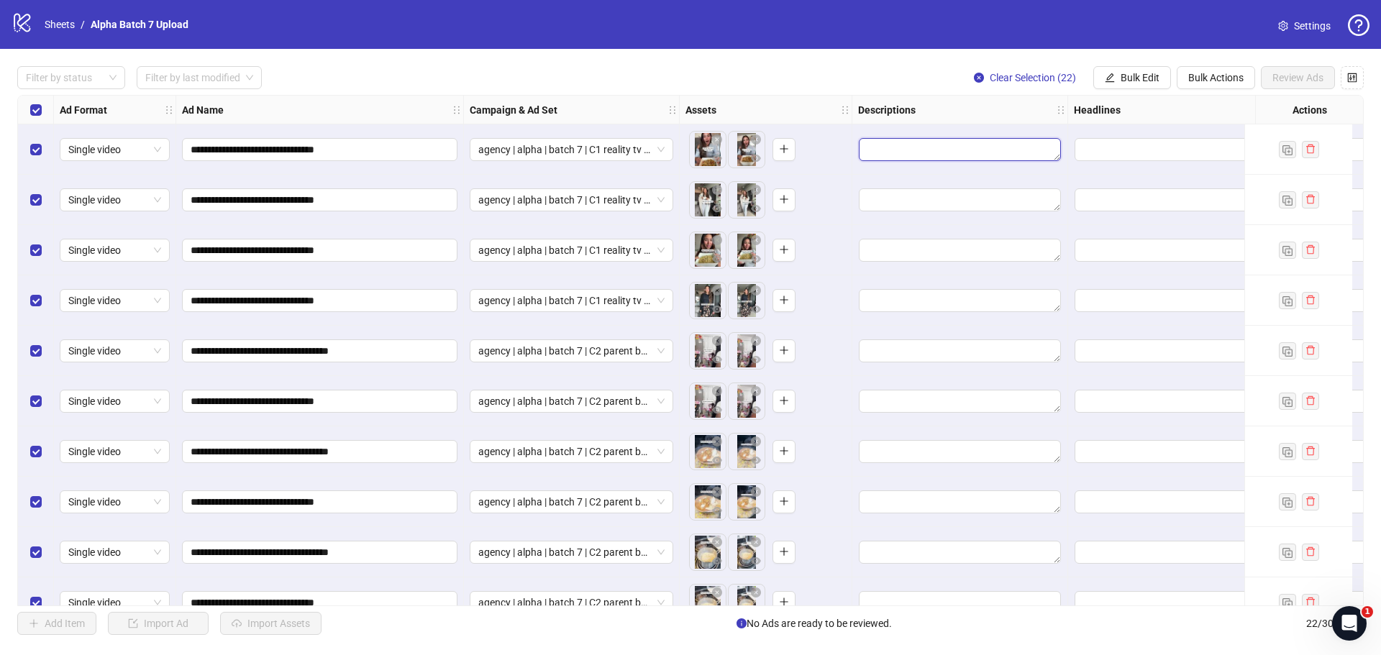
click at [984, 149] on textarea "Edit values" at bounding box center [960, 149] width 202 height 23
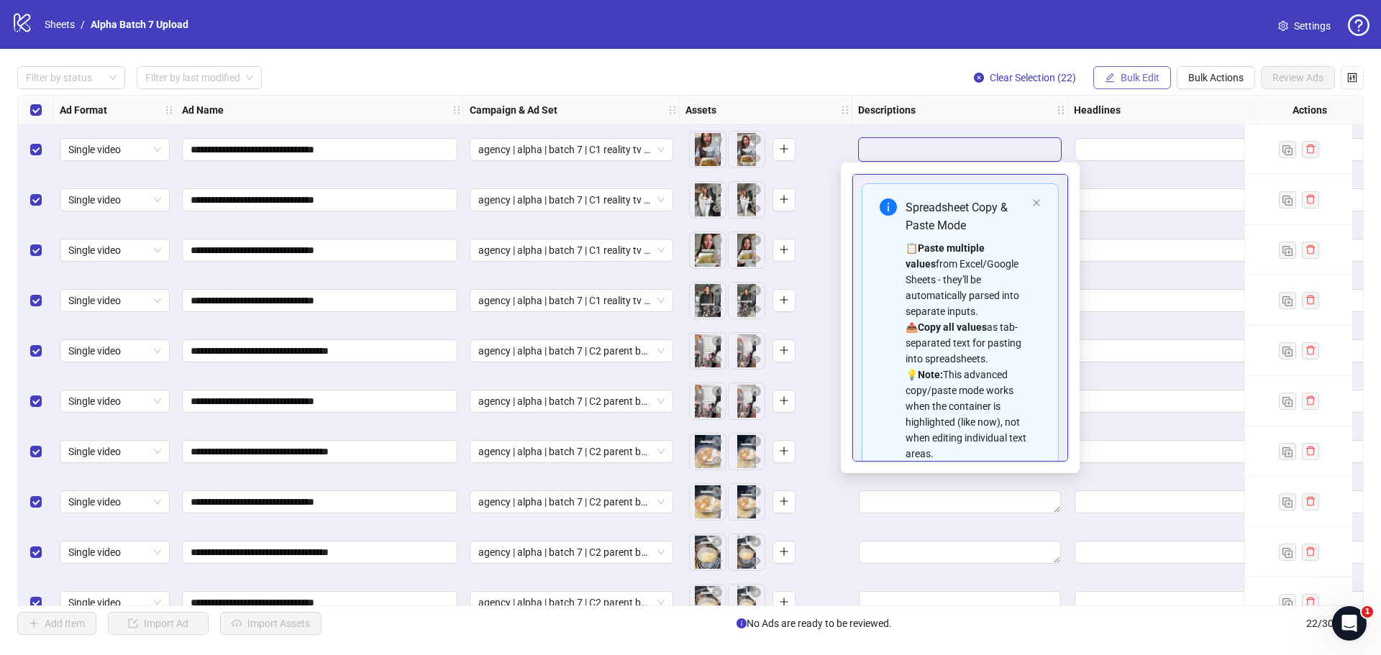
click at [1132, 78] on span "Bulk Edit" at bounding box center [1140, 78] width 39 height 12
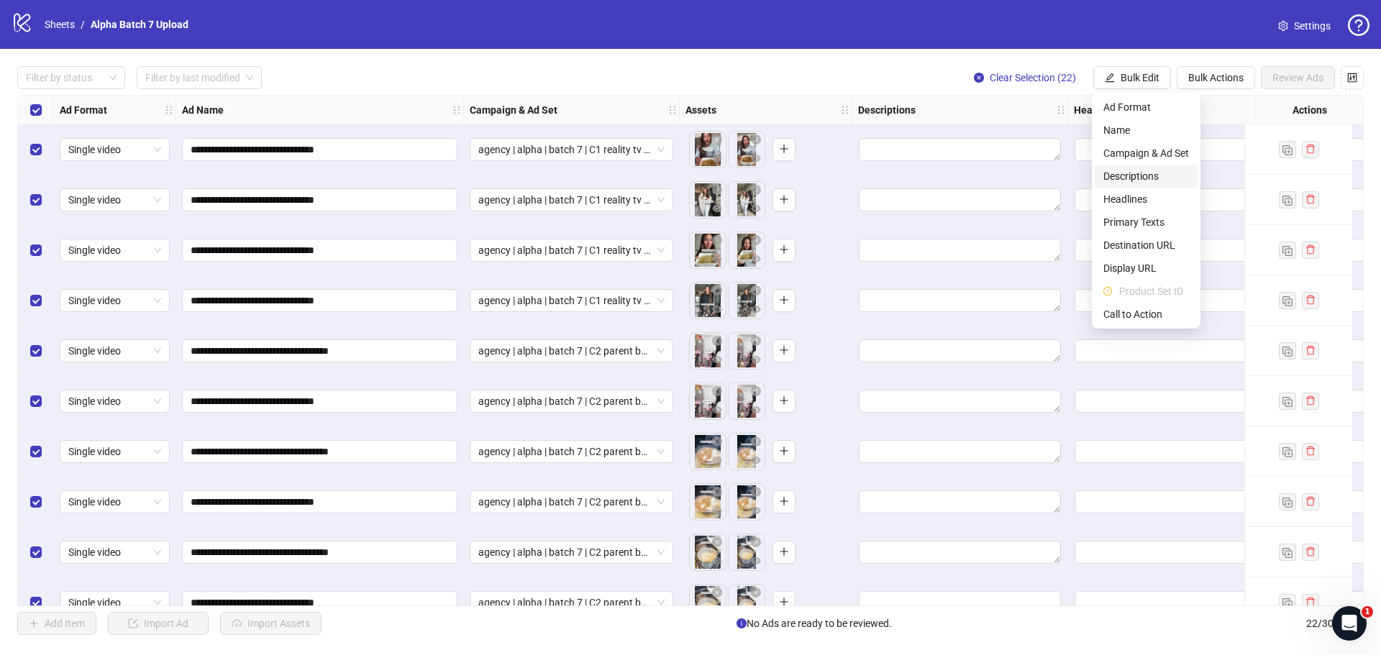
click at [1158, 178] on span "Descriptions" at bounding box center [1147, 176] width 86 height 16
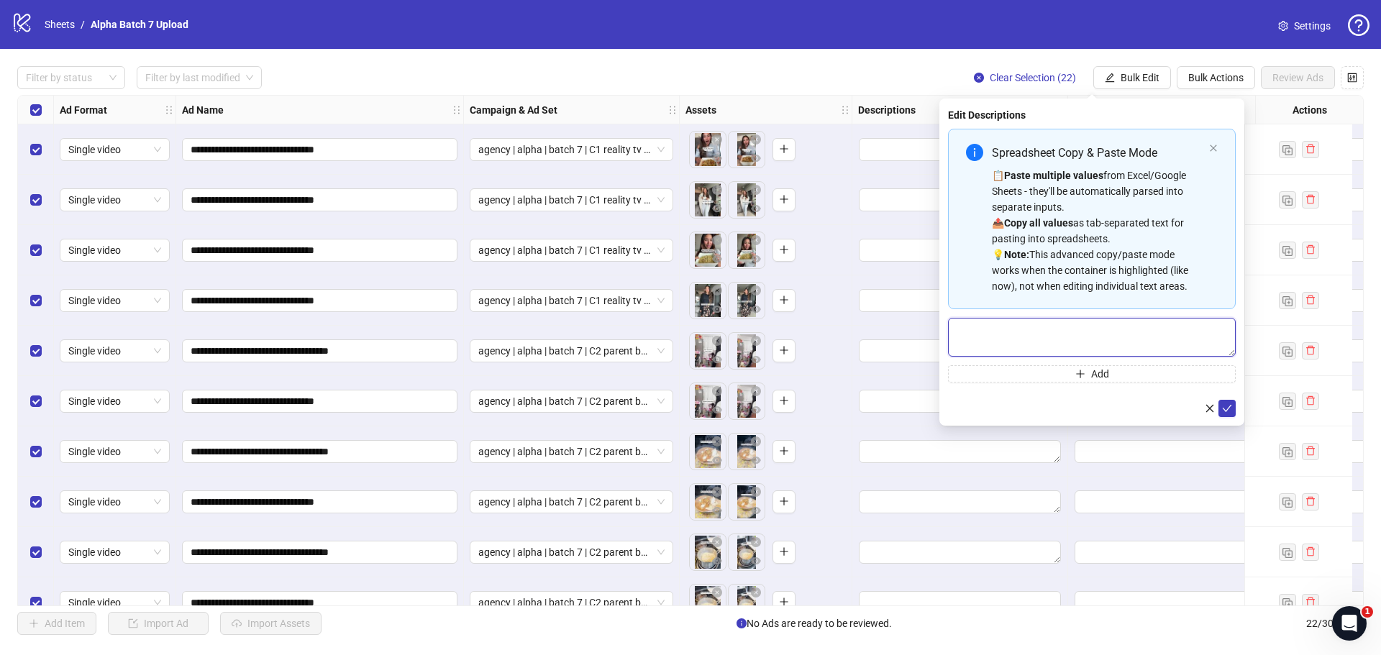
click at [1047, 330] on textarea "Multi-text input container - paste or copy values" at bounding box center [1092, 337] width 288 height 39
click at [1079, 369] on icon "plus" at bounding box center [1081, 374] width 10 height 10
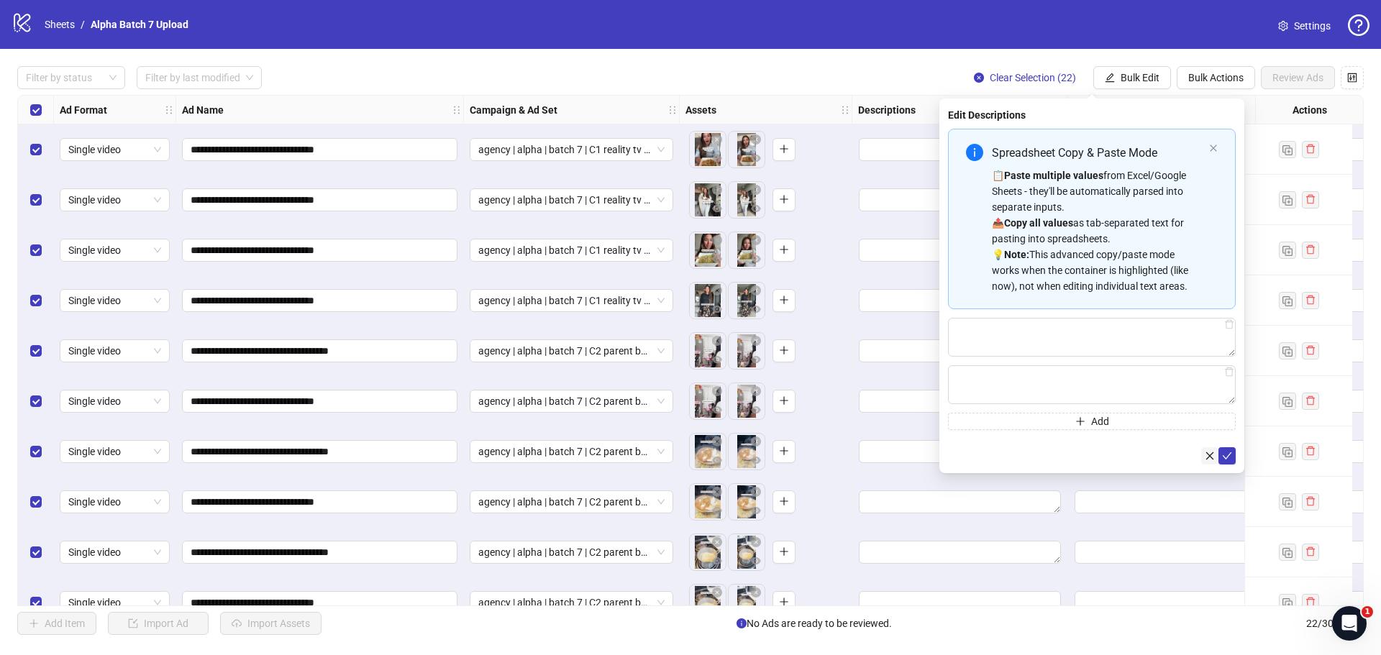
click at [1213, 453] on icon "close" at bounding box center [1210, 456] width 10 height 10
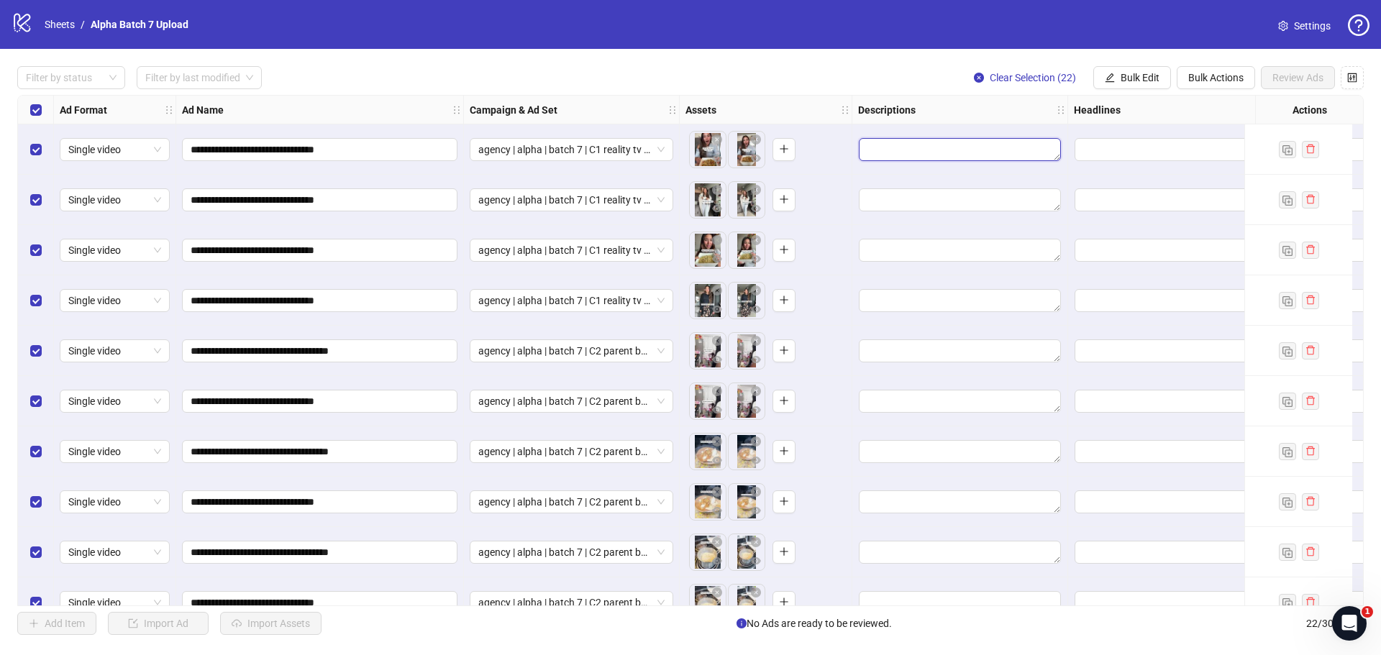
click at [964, 151] on textarea "Edit values" at bounding box center [960, 149] width 202 height 23
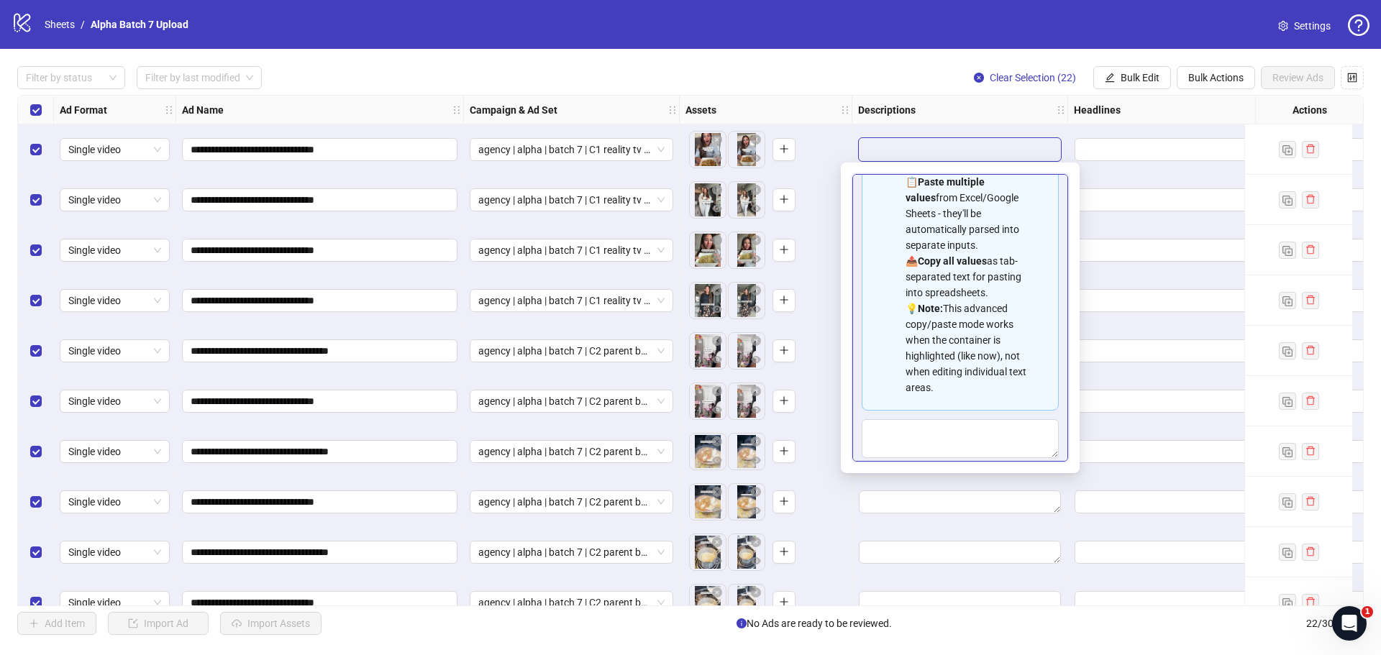
scroll to position [130, 0]
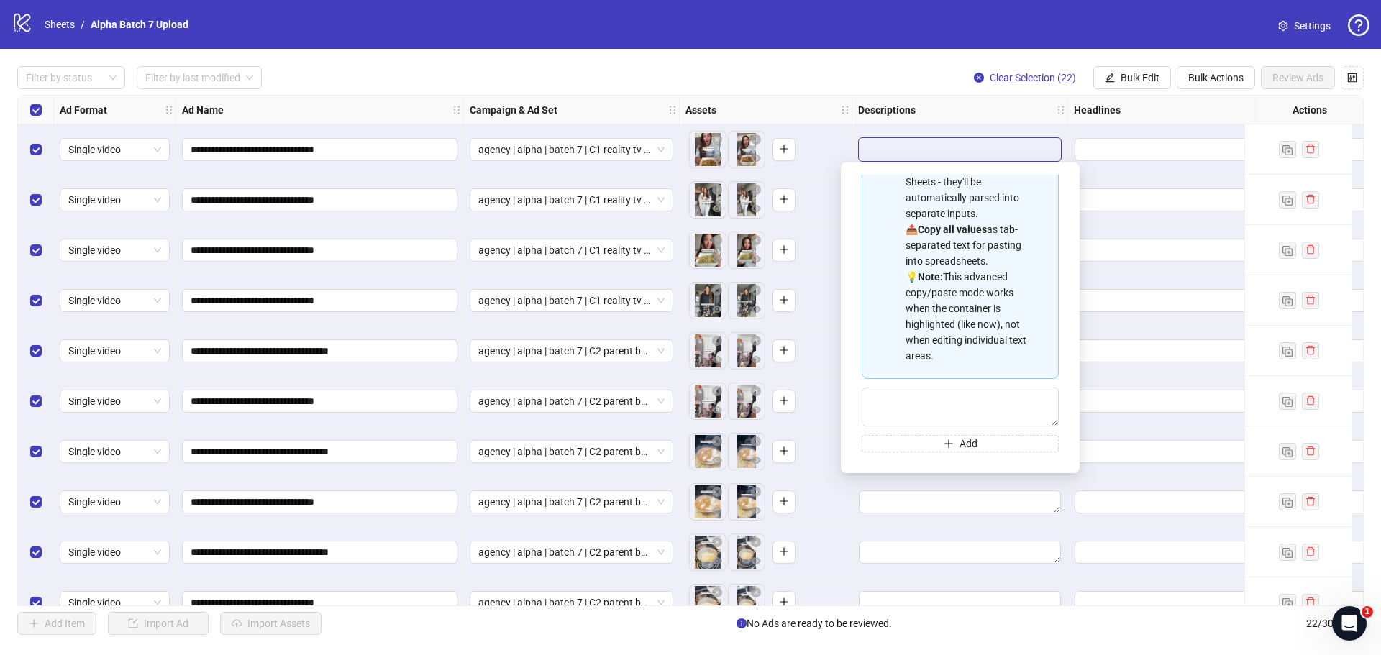
click at [927, 138] on textarea "Edit values" at bounding box center [960, 149] width 202 height 23
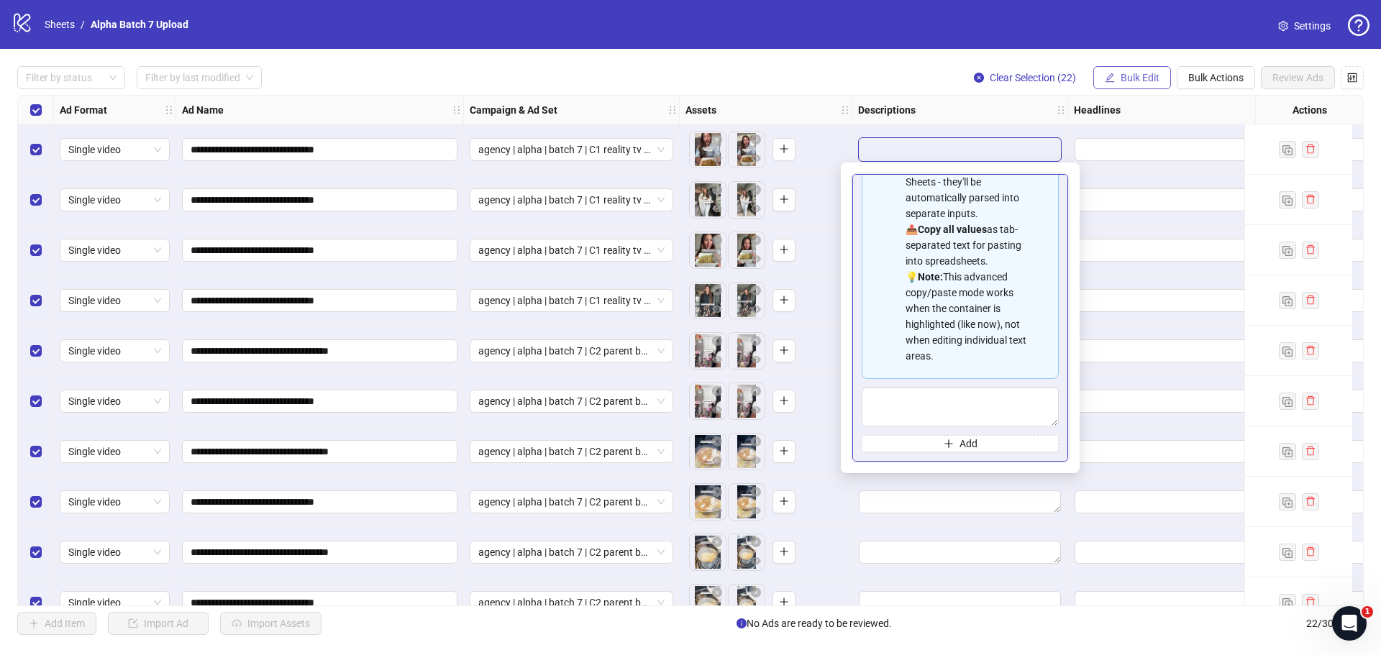
click at [1142, 77] on span "Bulk Edit" at bounding box center [1140, 78] width 39 height 12
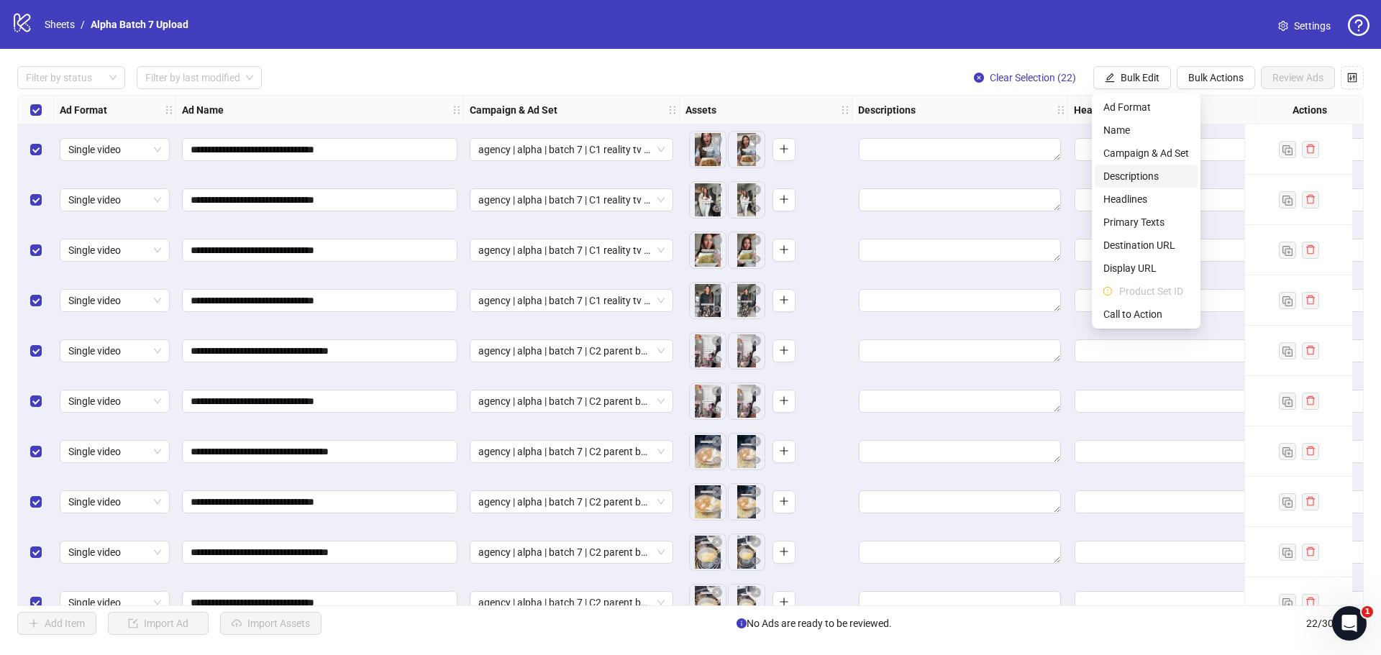
click at [1138, 178] on span "Descriptions" at bounding box center [1147, 176] width 86 height 16
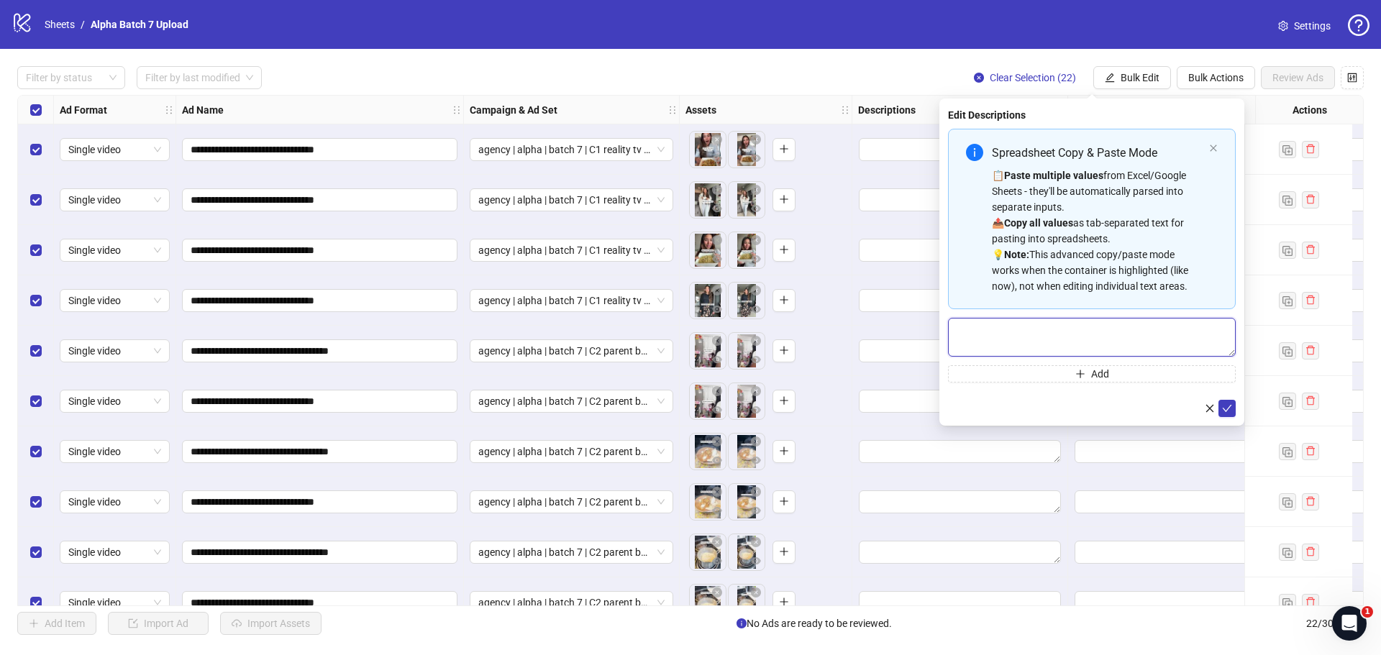
click at [1058, 332] on textarea "Multi-text input container - paste or copy values" at bounding box center [1092, 337] width 288 height 39
paste textarea "**********"
drag, startPoint x: 1063, startPoint y: 342, endPoint x: 925, endPoint y: 278, distance: 151.6
click at [925, 278] on body "**********" at bounding box center [690, 327] width 1381 height 655
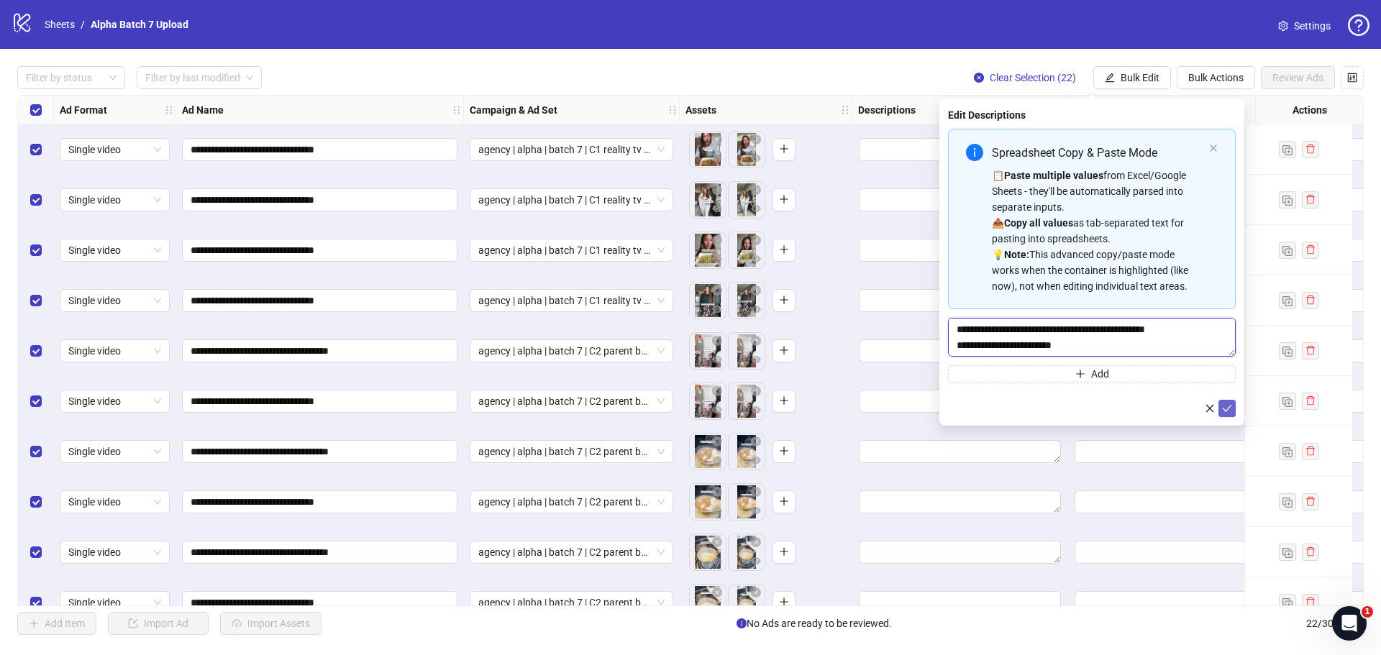
type textarea "**********"
click at [1227, 407] on icon "check" at bounding box center [1227, 409] width 10 height 10
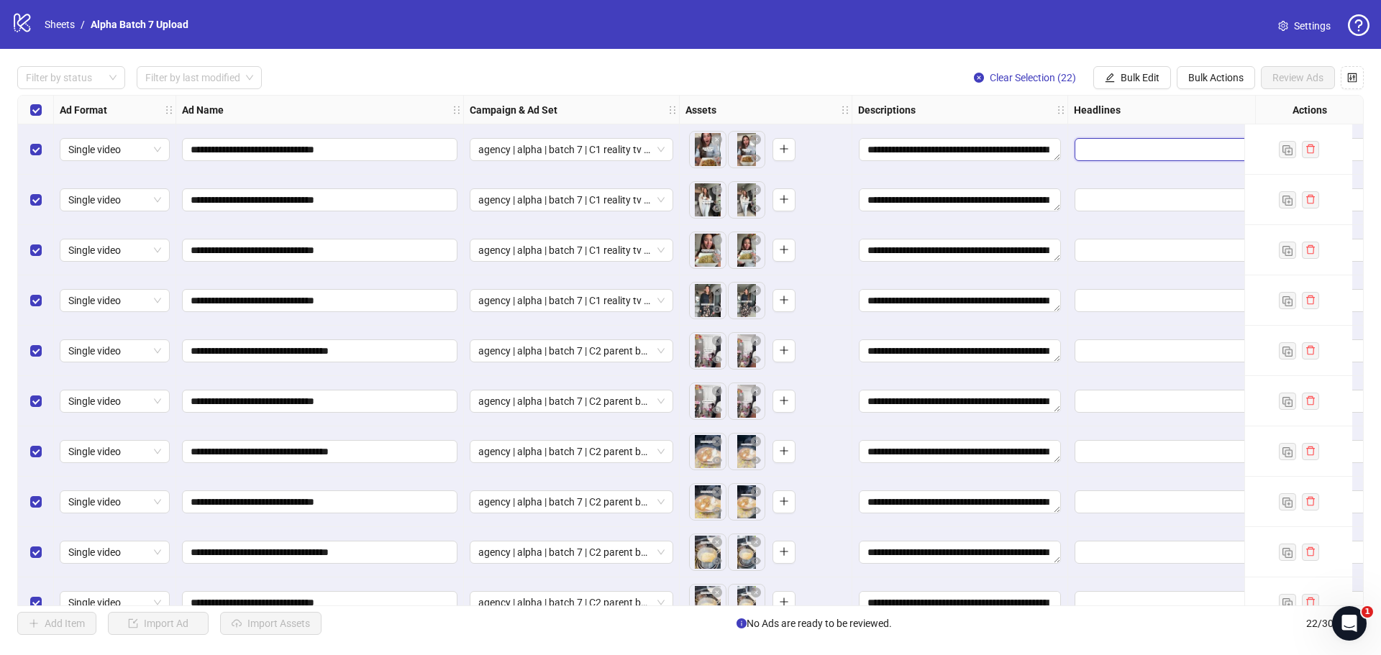
click at [1096, 154] on input "Edit values" at bounding box center [1176, 149] width 202 height 23
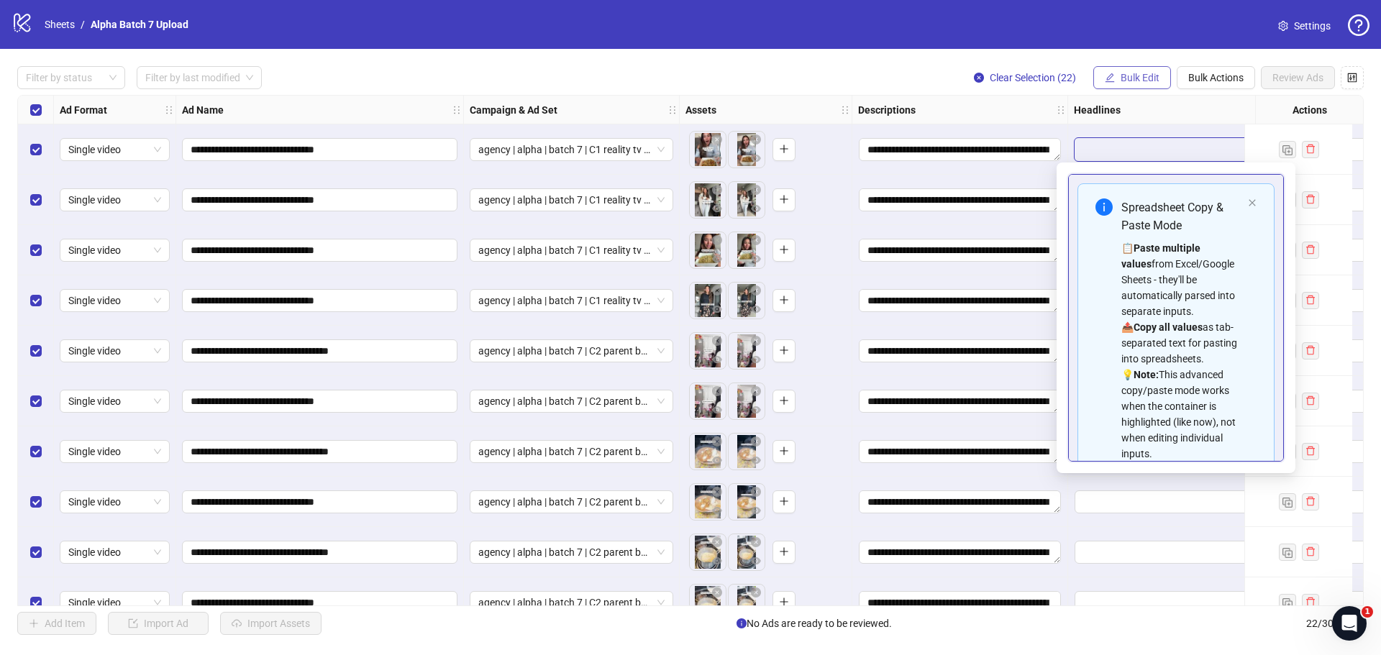
click at [1145, 76] on span "Bulk Edit" at bounding box center [1140, 78] width 39 height 12
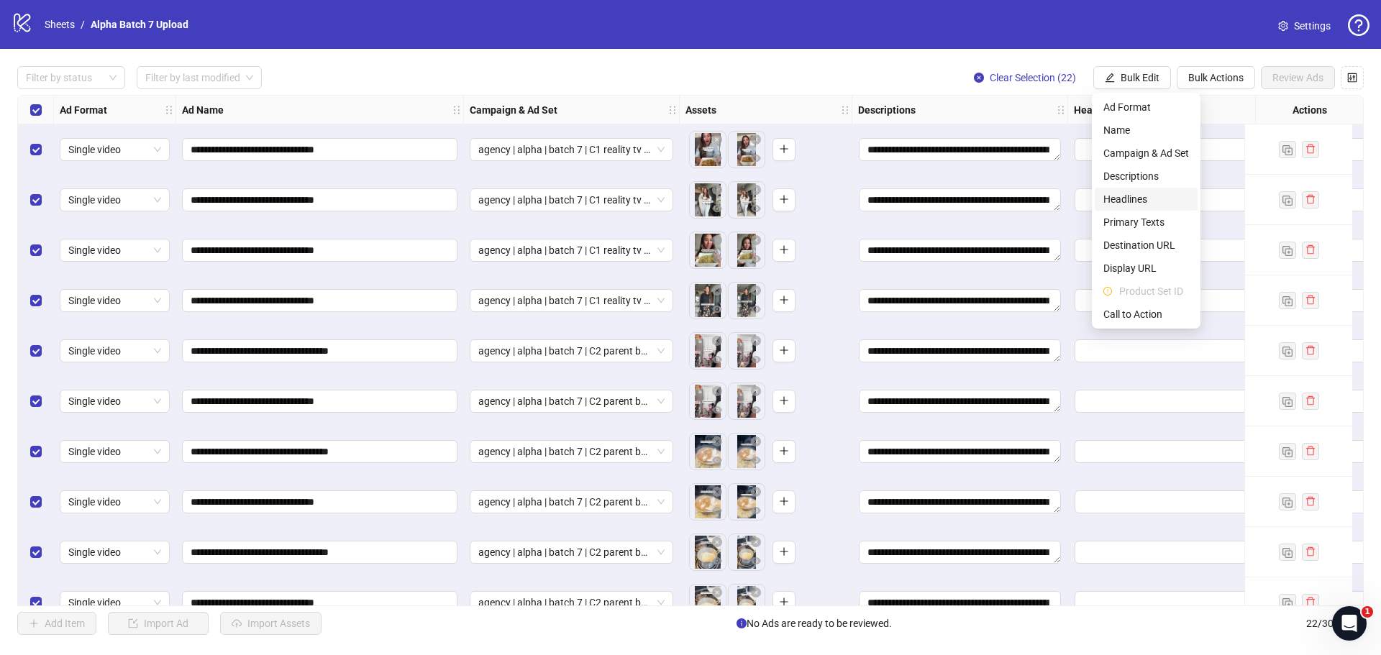
click at [1129, 194] on span "Headlines" at bounding box center [1147, 199] width 86 height 16
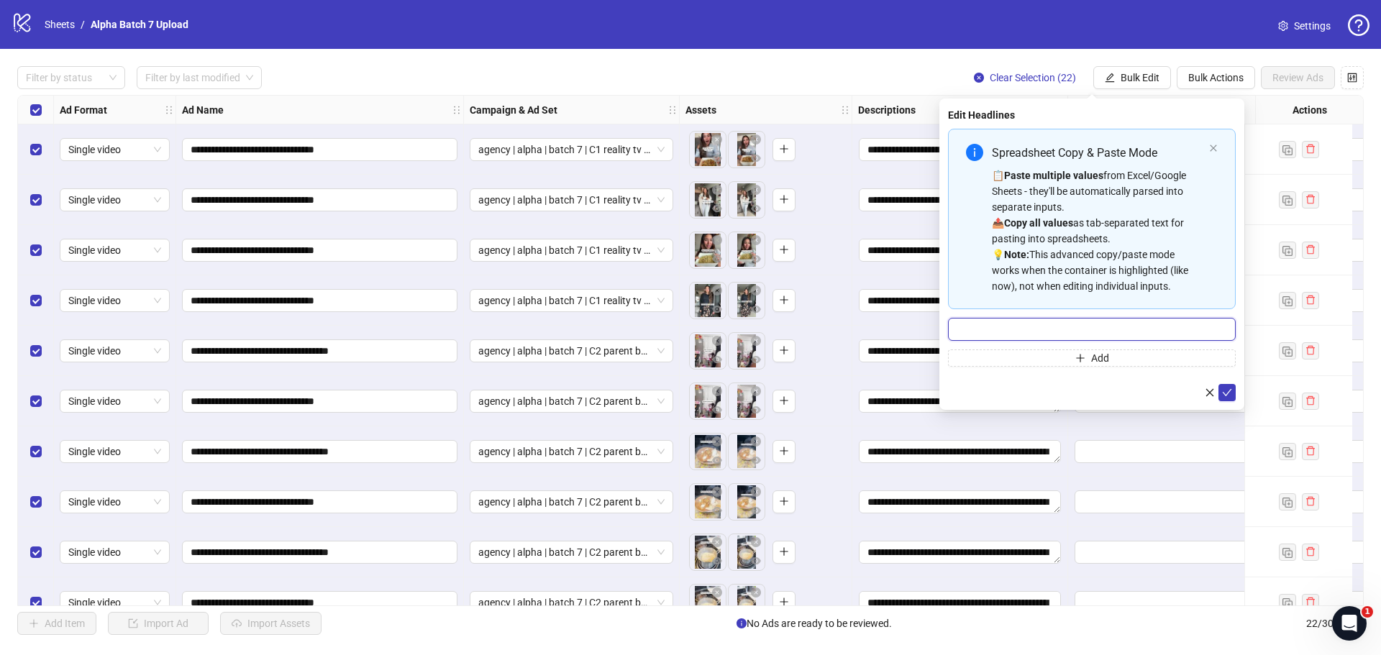
click at [1058, 327] on input "Multi-input container - paste or copy values" at bounding box center [1092, 329] width 288 height 23
paste input "**********"
type input "**********"
click at [1219, 384] on button "submit" at bounding box center [1227, 392] width 17 height 17
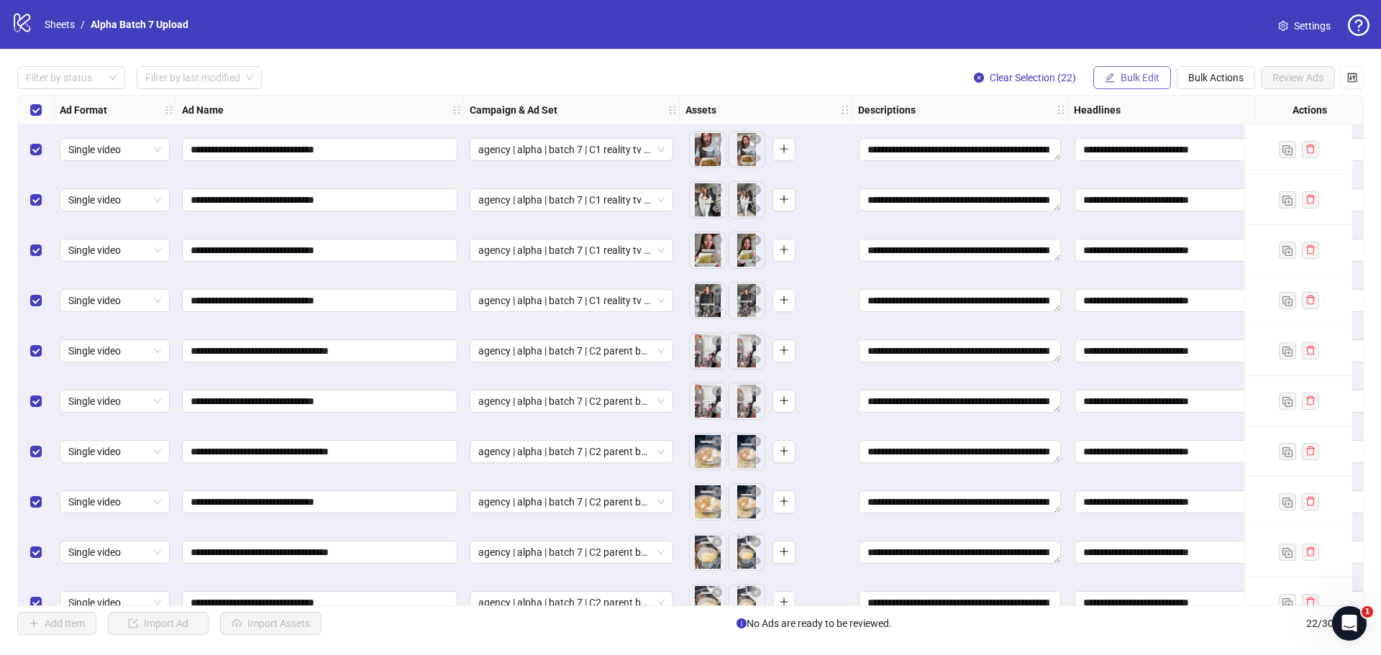
click at [1162, 80] on button "Bulk Edit" at bounding box center [1133, 77] width 78 height 23
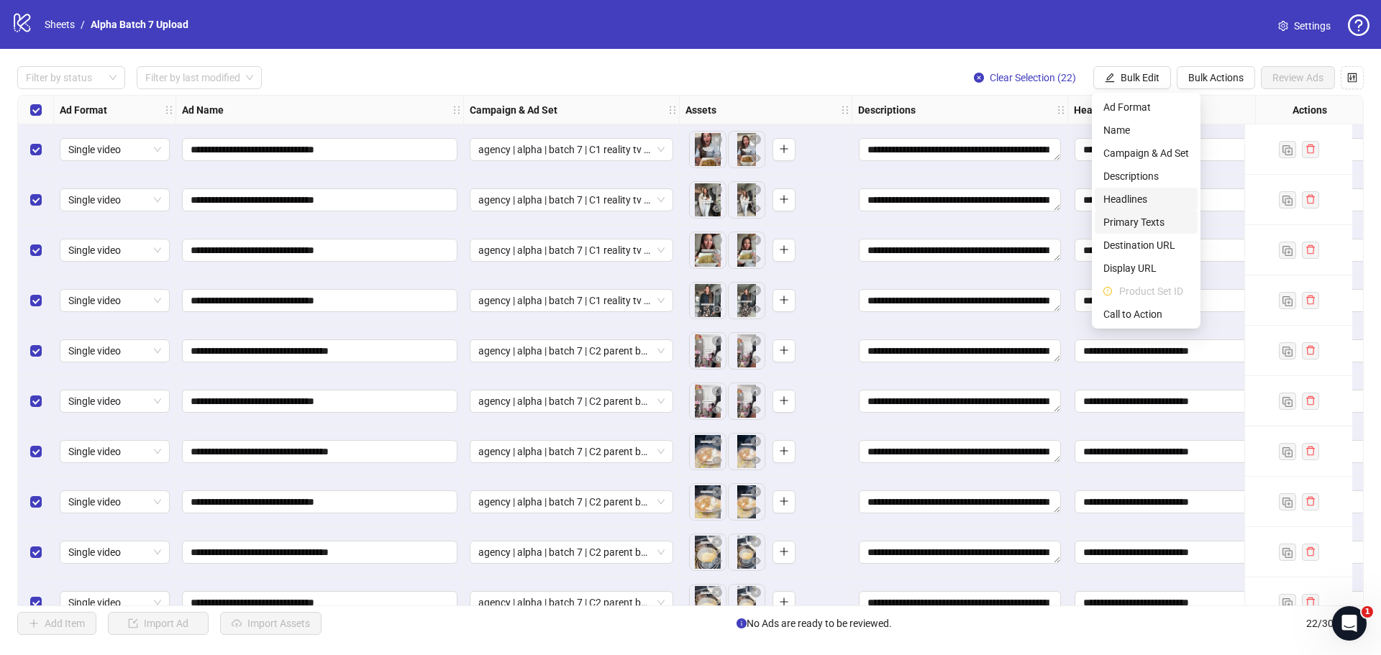
click at [1152, 198] on span "Headlines" at bounding box center [1147, 199] width 86 height 16
type input "**********"
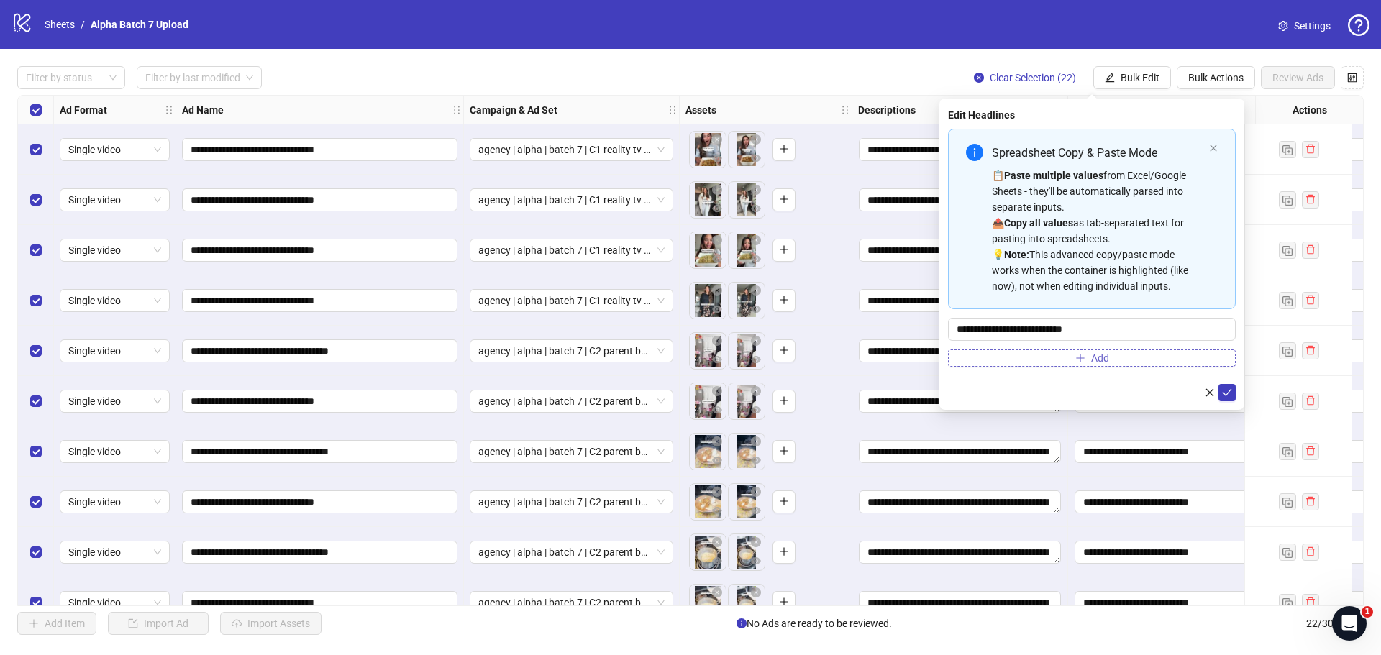
click at [1091, 358] on span "Add" at bounding box center [1100, 359] width 18 height 12
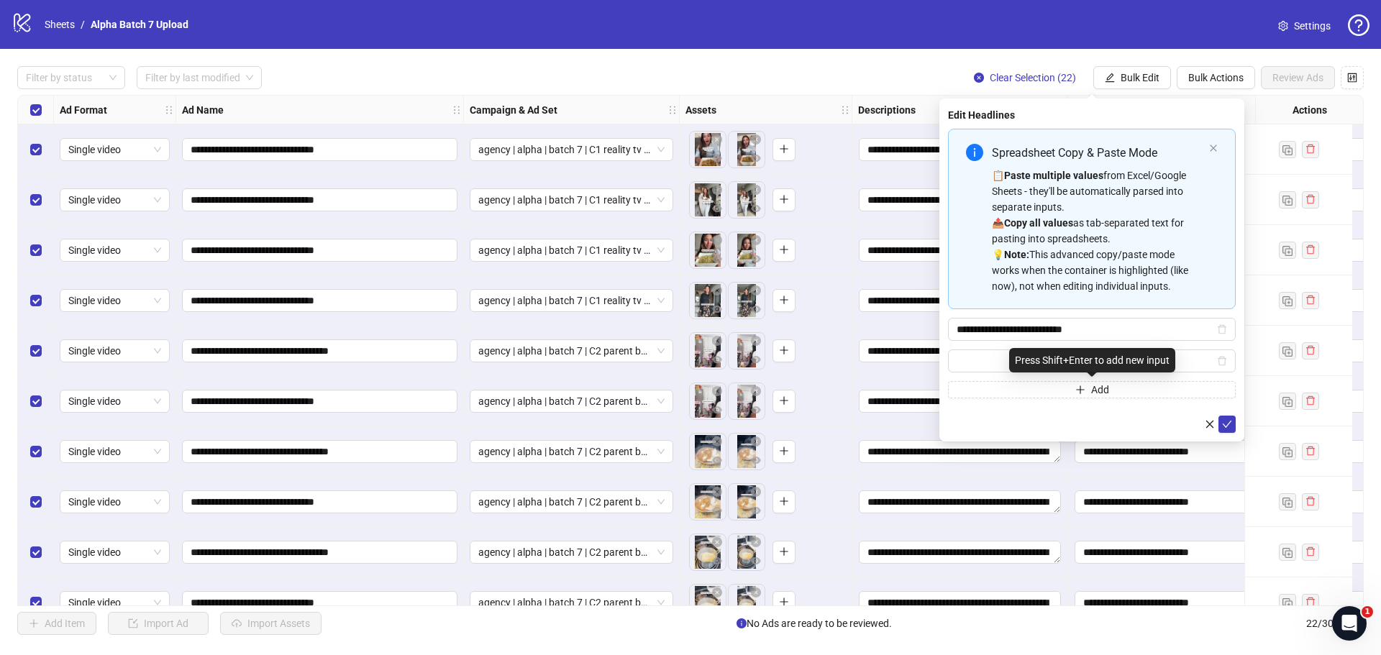
click at [1072, 361] on div "Press Shift+Enter to add new input" at bounding box center [1092, 360] width 166 height 24
click at [1013, 358] on div "Press Shift+Enter to add new input" at bounding box center [1092, 360] width 166 height 24
click at [980, 363] on input "Multi-input container - paste or copy values" at bounding box center [1086, 361] width 258 height 16
paste input "**********"
type input "**********"
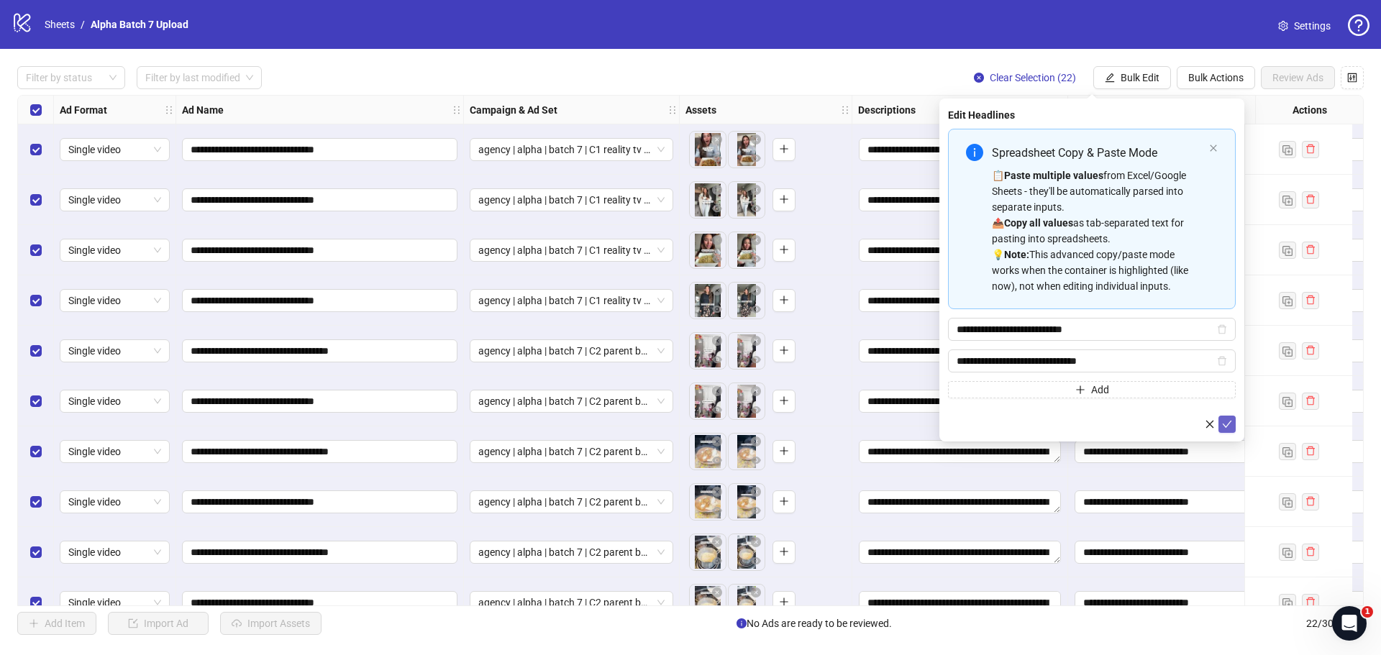
click at [1227, 420] on icon "check" at bounding box center [1227, 424] width 10 height 10
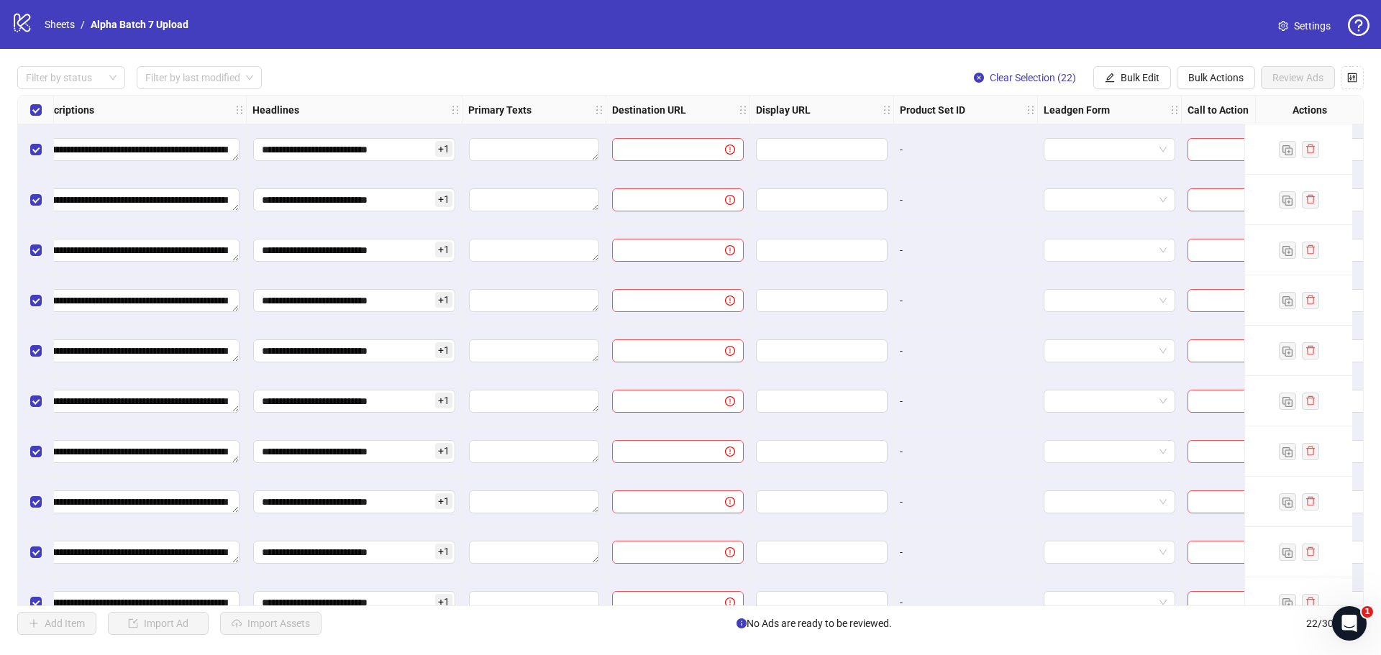
scroll to position [0, 734]
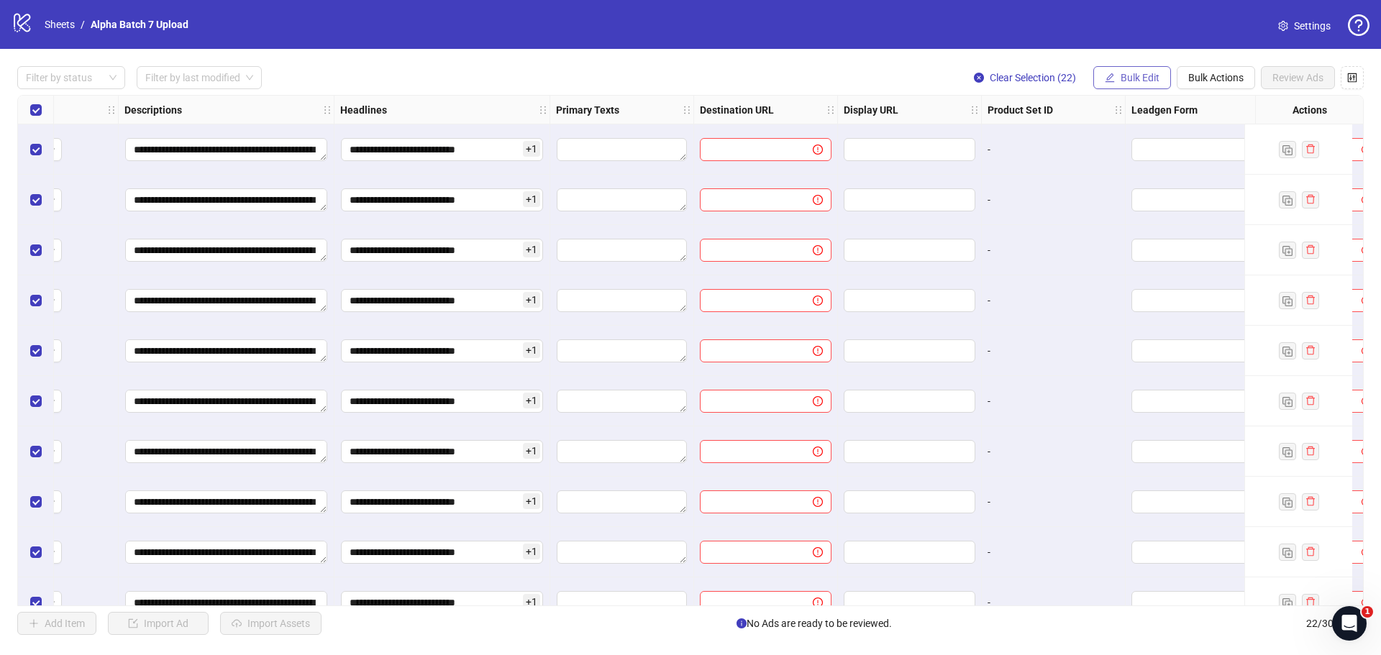
click at [1114, 73] on button "Bulk Edit" at bounding box center [1133, 77] width 78 height 23
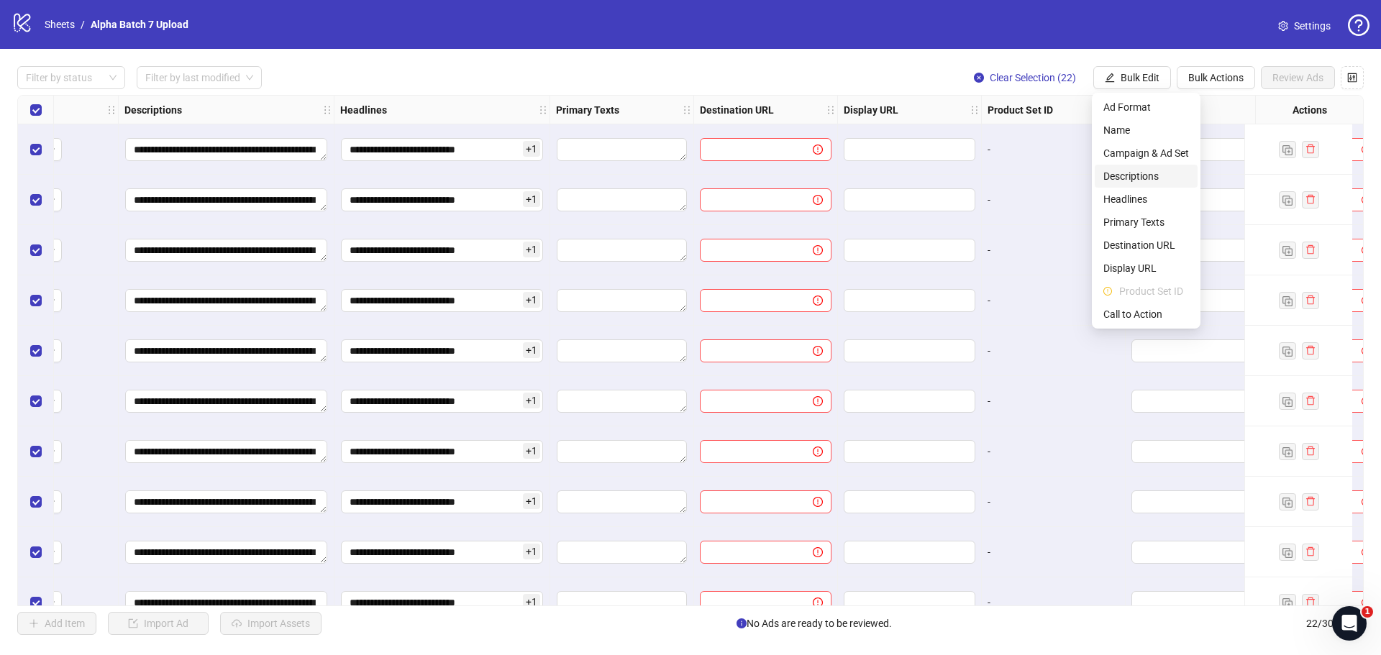
click at [1129, 176] on span "Descriptions" at bounding box center [1147, 176] width 86 height 16
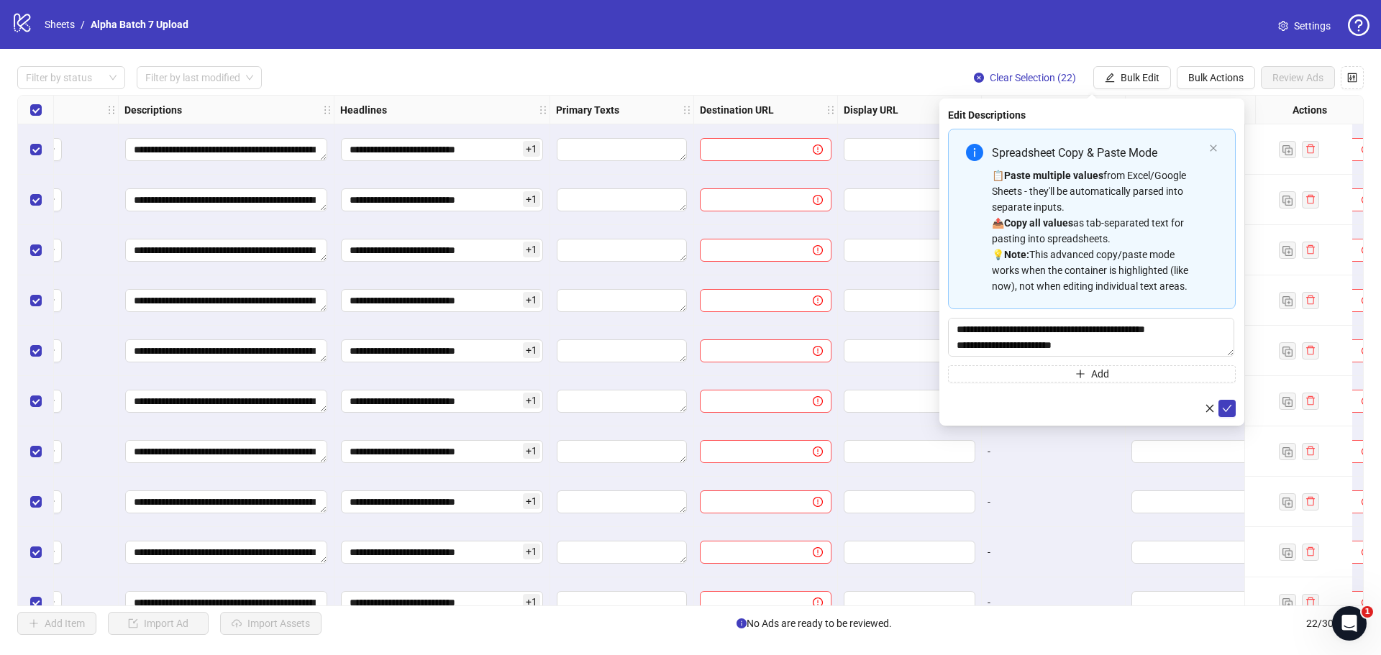
click at [1050, 188] on div "📋 Paste multiple values from Excel/Google Sheets - they'll be automatically par…" at bounding box center [1098, 231] width 212 height 127
click at [1030, 327] on textarea "**********" at bounding box center [1091, 337] width 286 height 39
click at [1228, 404] on icon "check" at bounding box center [1227, 409] width 10 height 10
click at [1145, 80] on span "Bulk Edit" at bounding box center [1140, 78] width 39 height 12
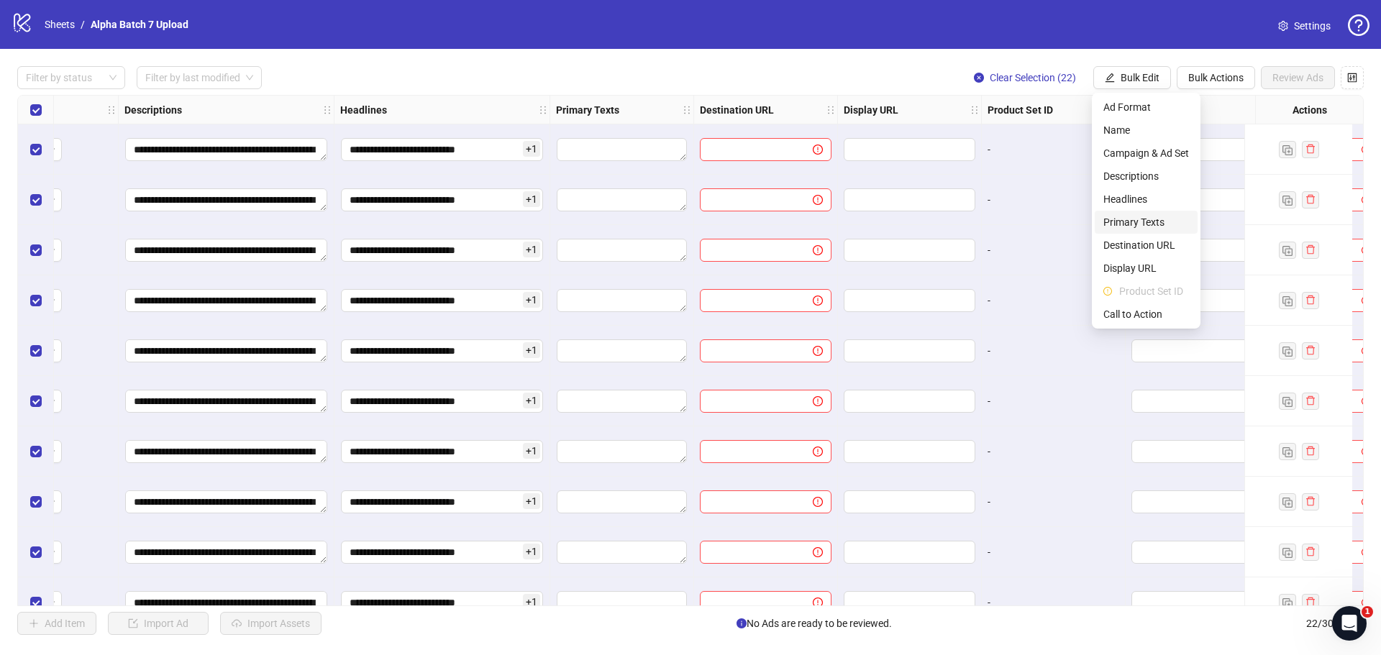
click at [1152, 230] on span "Primary Texts" at bounding box center [1147, 222] width 86 height 16
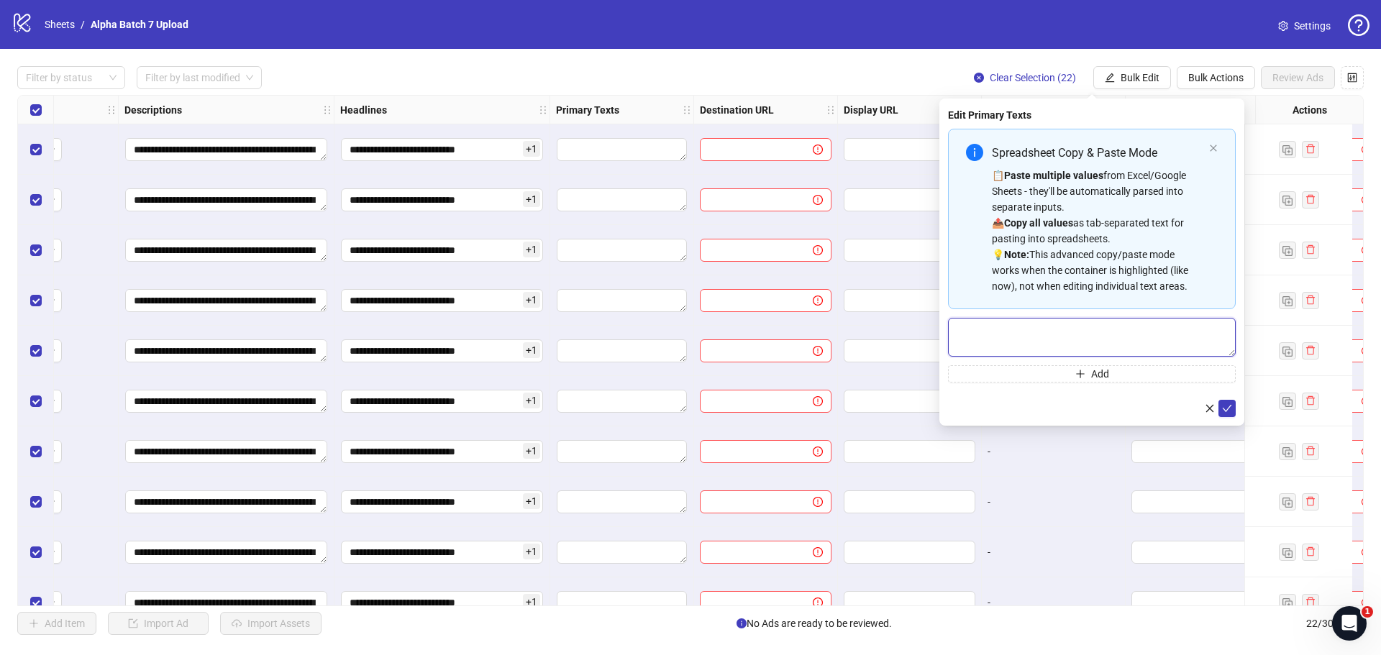
click at [1058, 348] on textarea "Multi-text input container - paste or copy values" at bounding box center [1092, 337] width 288 height 39
paste textarea "**********"
type textarea "**********"
click at [1222, 409] on button "submit" at bounding box center [1227, 408] width 17 height 17
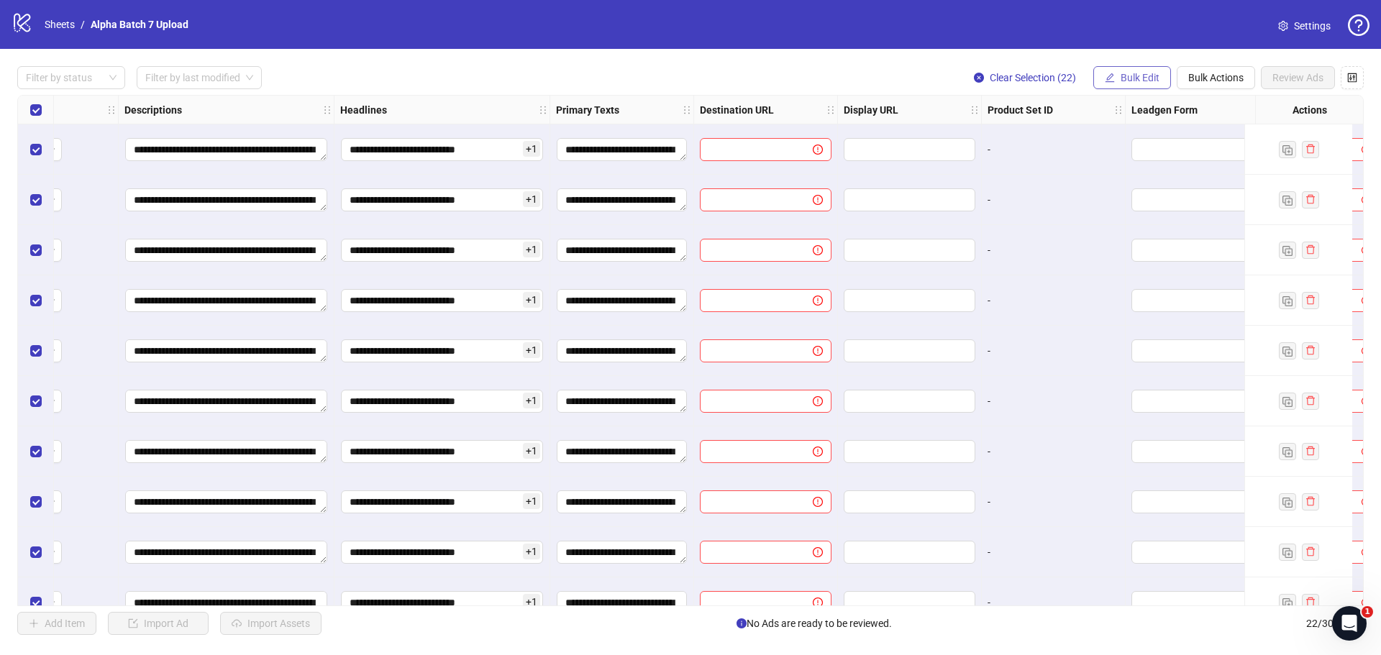
click at [1140, 77] on span "Bulk Edit" at bounding box center [1140, 78] width 39 height 12
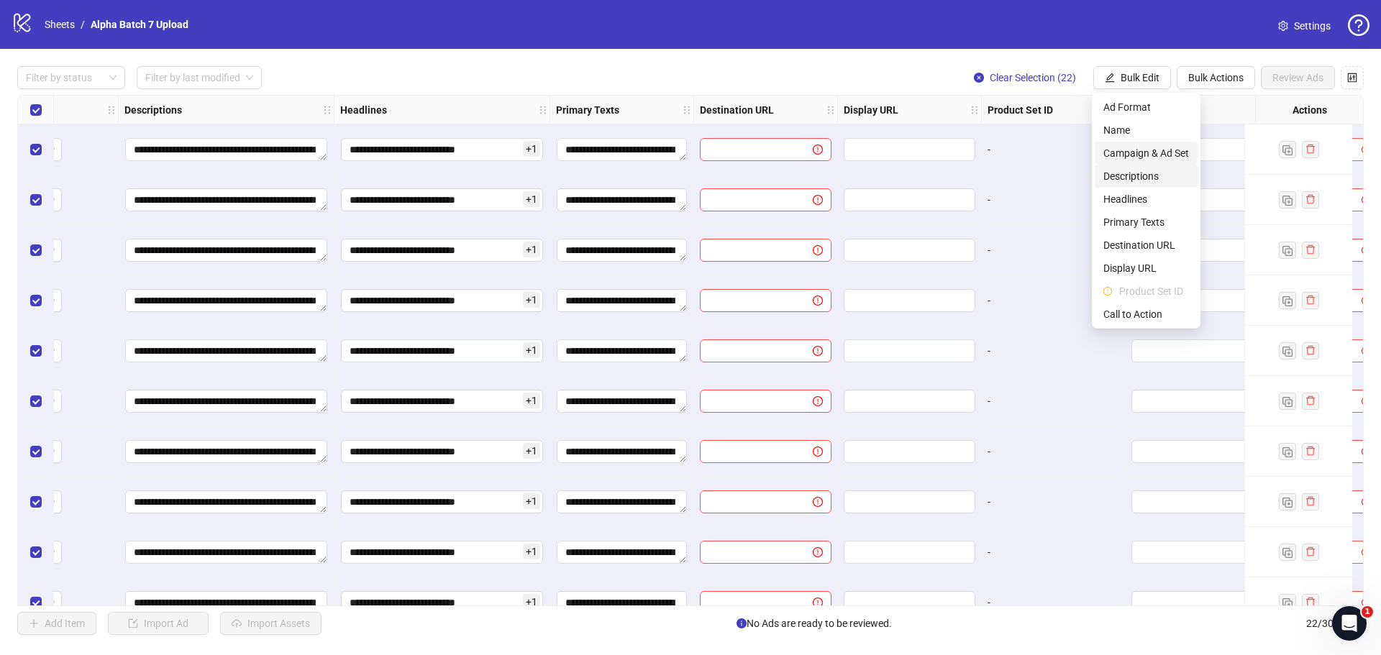
click at [1134, 169] on span "Descriptions" at bounding box center [1147, 176] width 86 height 16
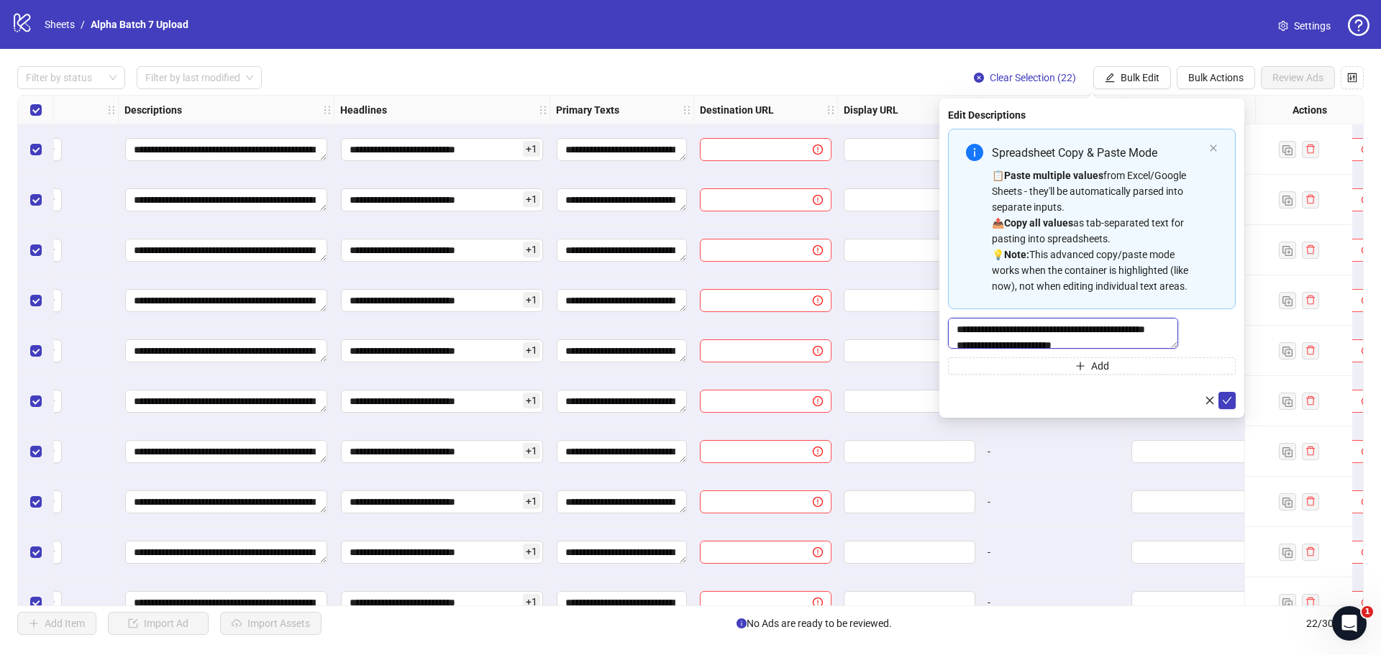
click at [1043, 322] on textarea "**********" at bounding box center [1063, 333] width 230 height 31
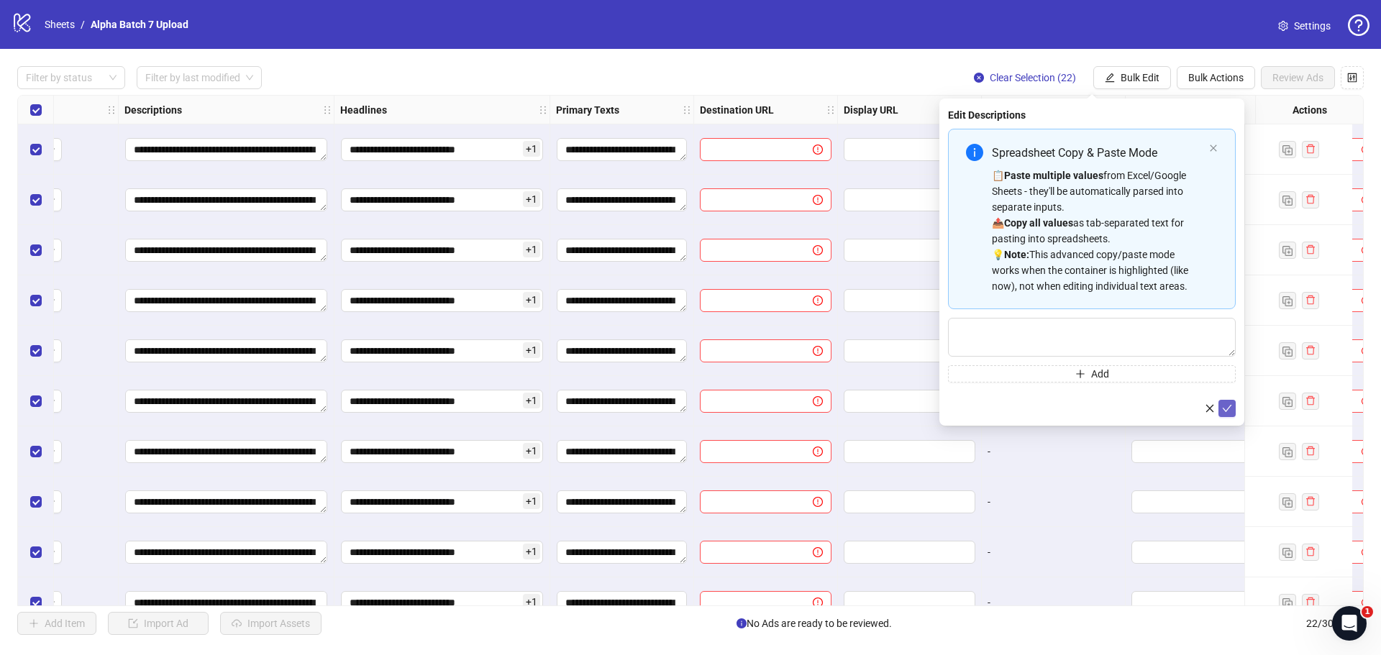
click at [1228, 406] on icon "check" at bounding box center [1227, 409] width 10 height 10
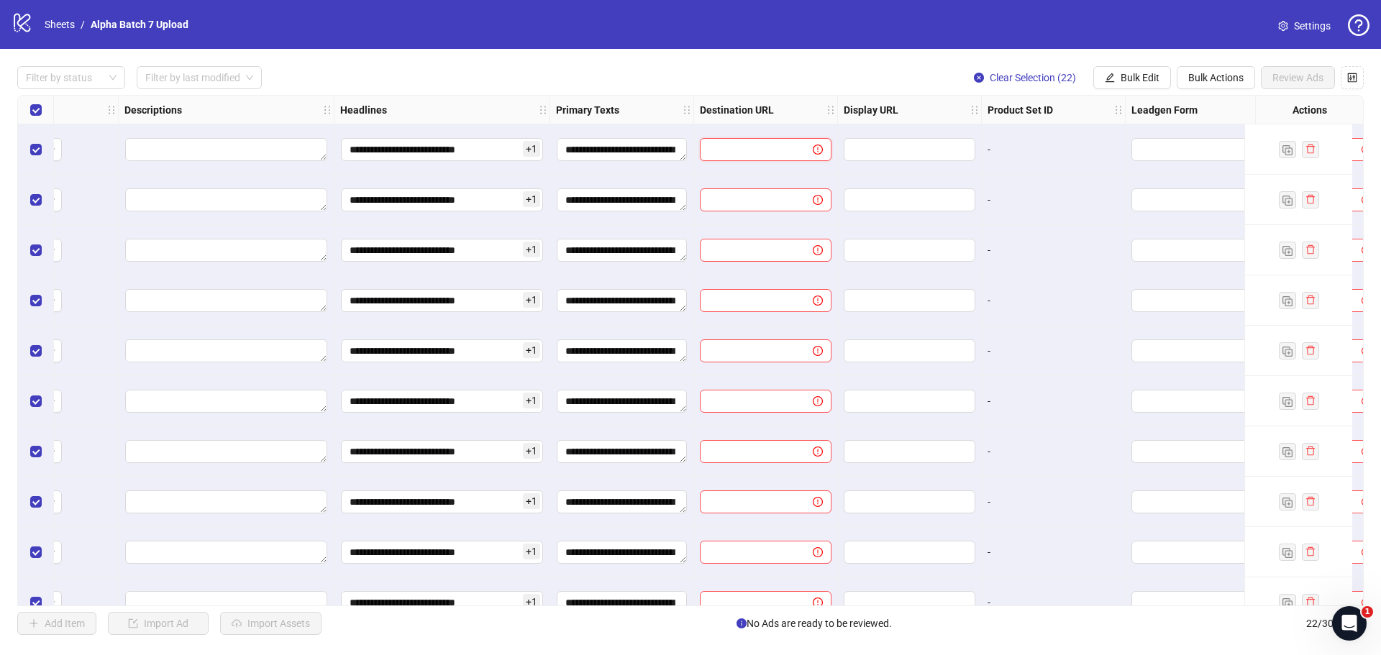
click at [774, 147] on input "text" at bounding box center [751, 150] width 84 height 16
click at [1117, 73] on button "Bulk Edit" at bounding box center [1133, 77] width 78 height 23
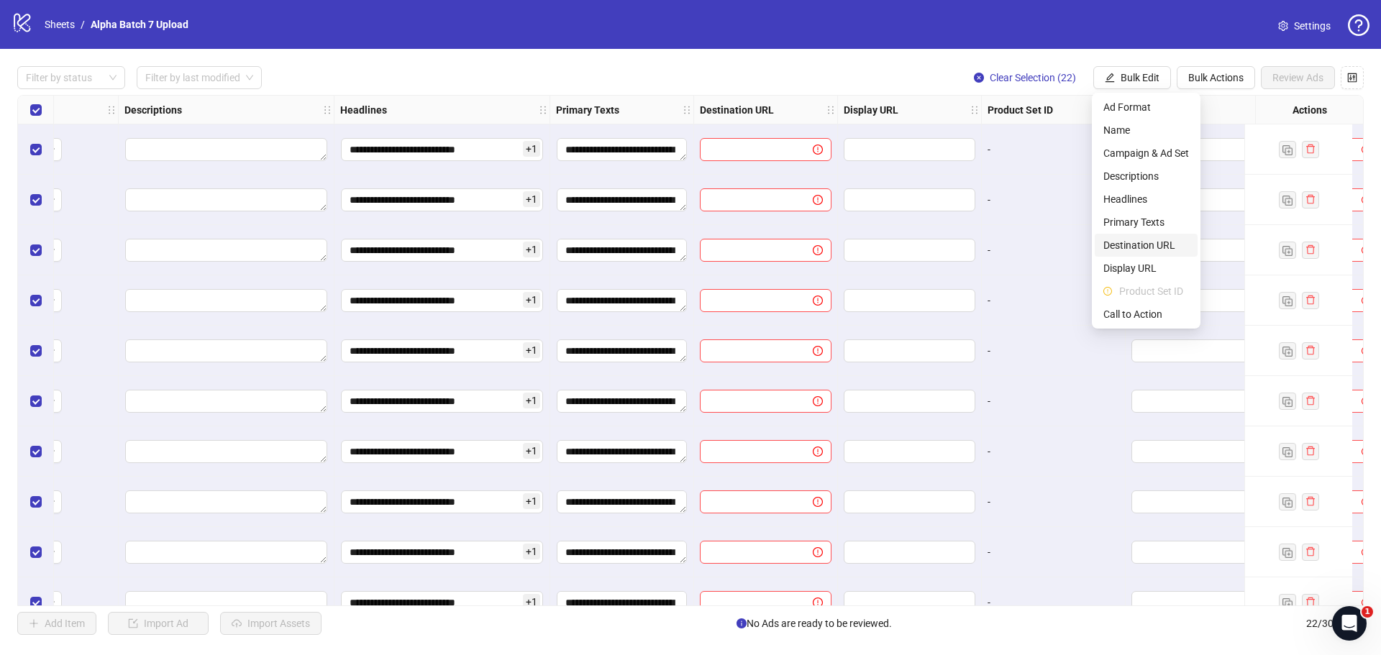
click at [1145, 241] on span "Destination URL" at bounding box center [1147, 245] width 86 height 16
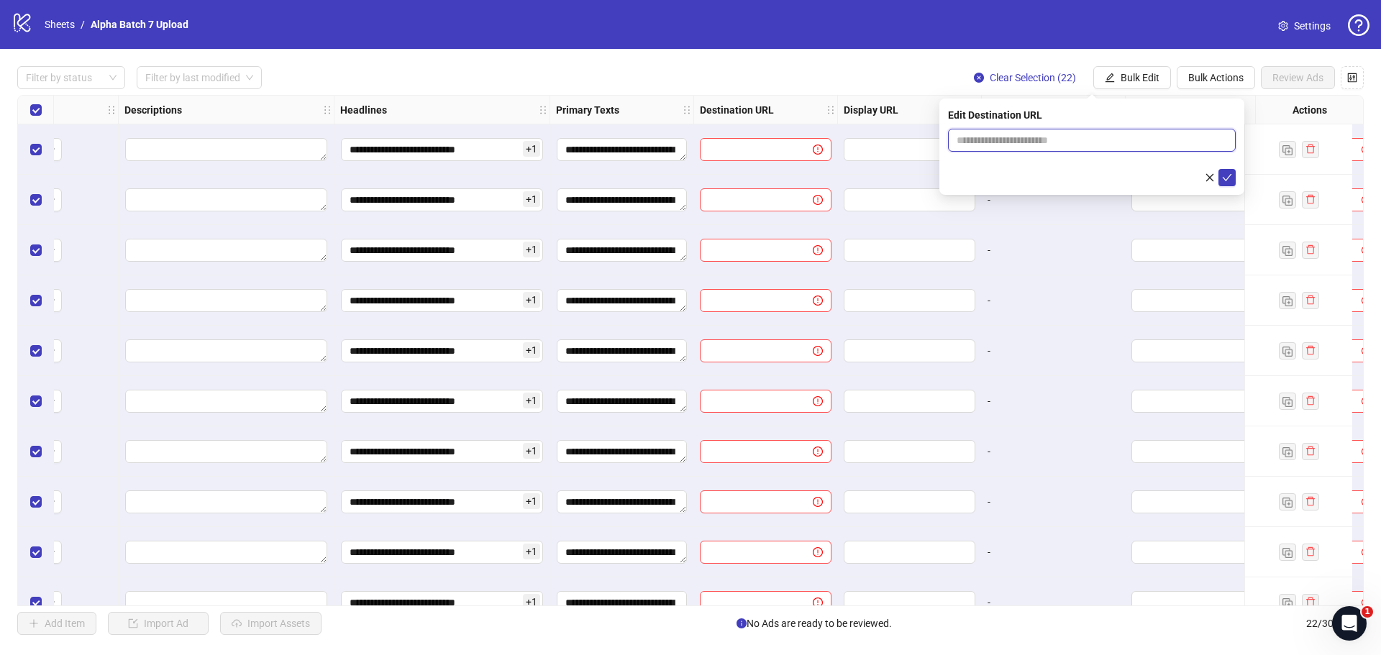
click at [1155, 135] on input "text" at bounding box center [1086, 140] width 259 height 16
paste input "**********"
type input "**********"
click at [1230, 179] on icon "check" at bounding box center [1227, 178] width 10 height 10
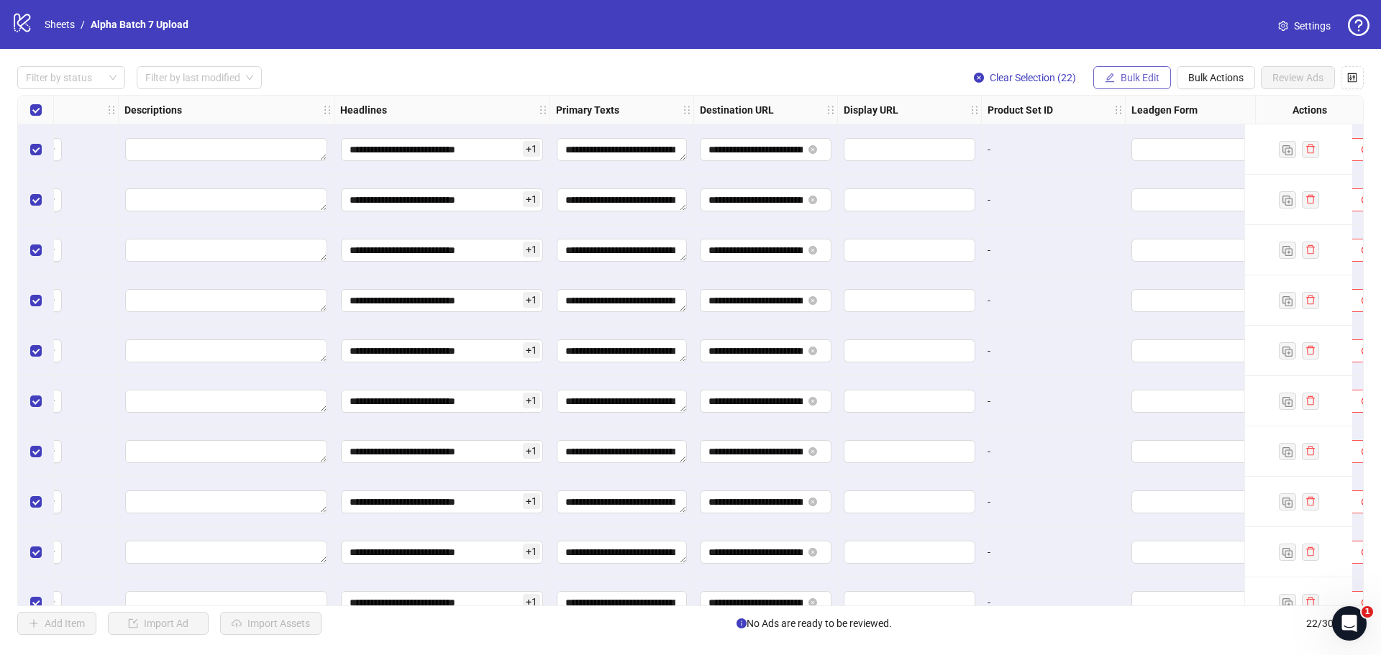
click at [1108, 73] on icon "edit" at bounding box center [1110, 78] width 10 height 10
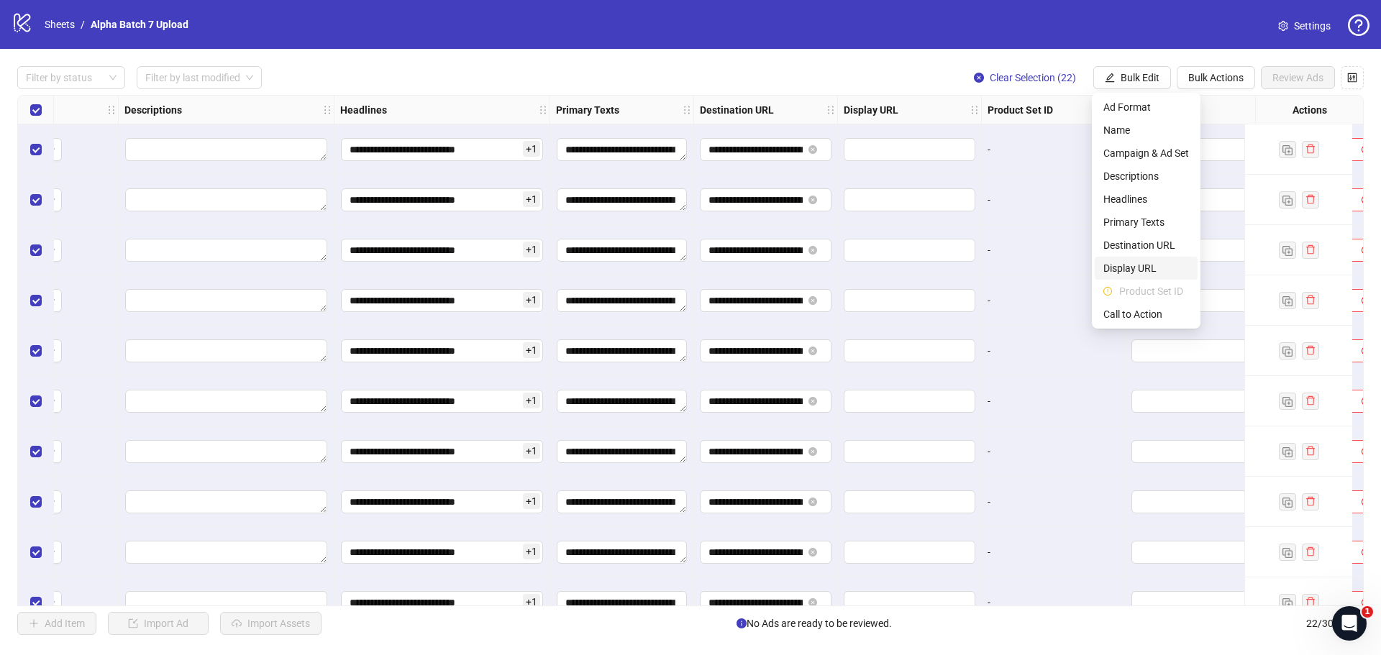
click at [1150, 268] on span "Display URL" at bounding box center [1147, 268] width 86 height 16
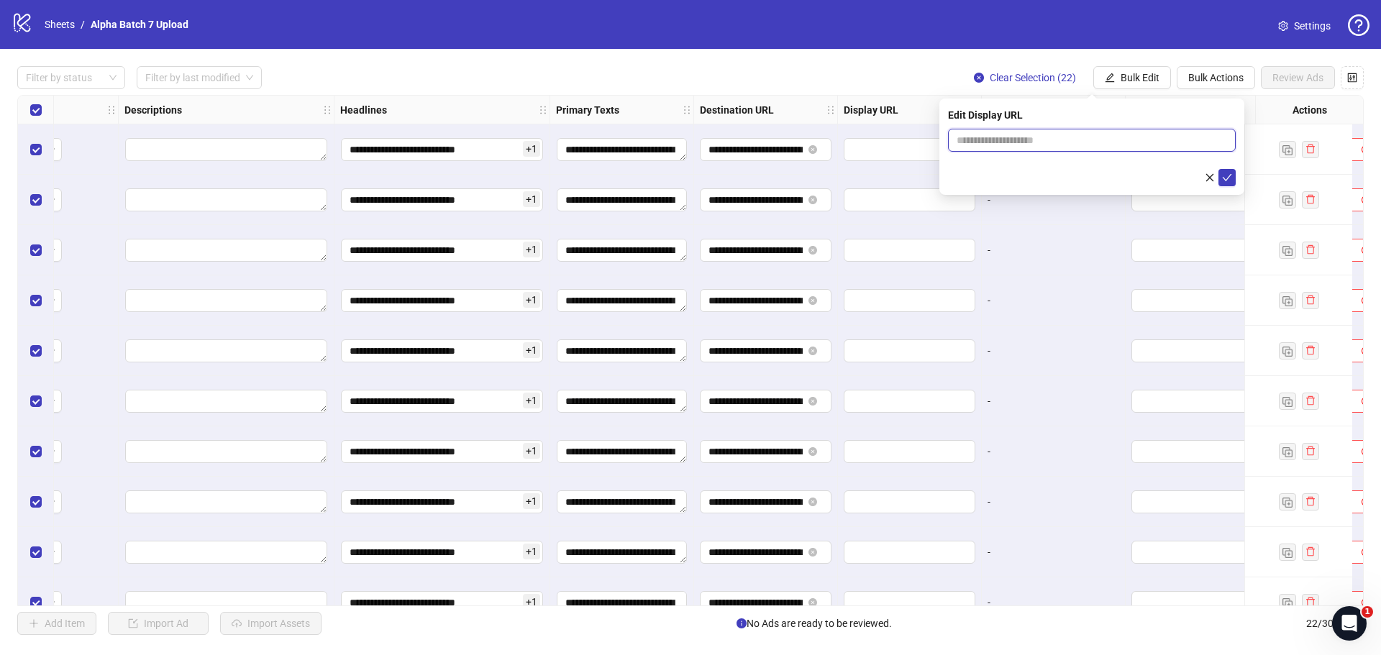
click at [1045, 139] on input "text" at bounding box center [1092, 140] width 288 height 23
paste input "**********"
type input "**********"
click at [1232, 180] on button "submit" at bounding box center [1227, 177] width 17 height 17
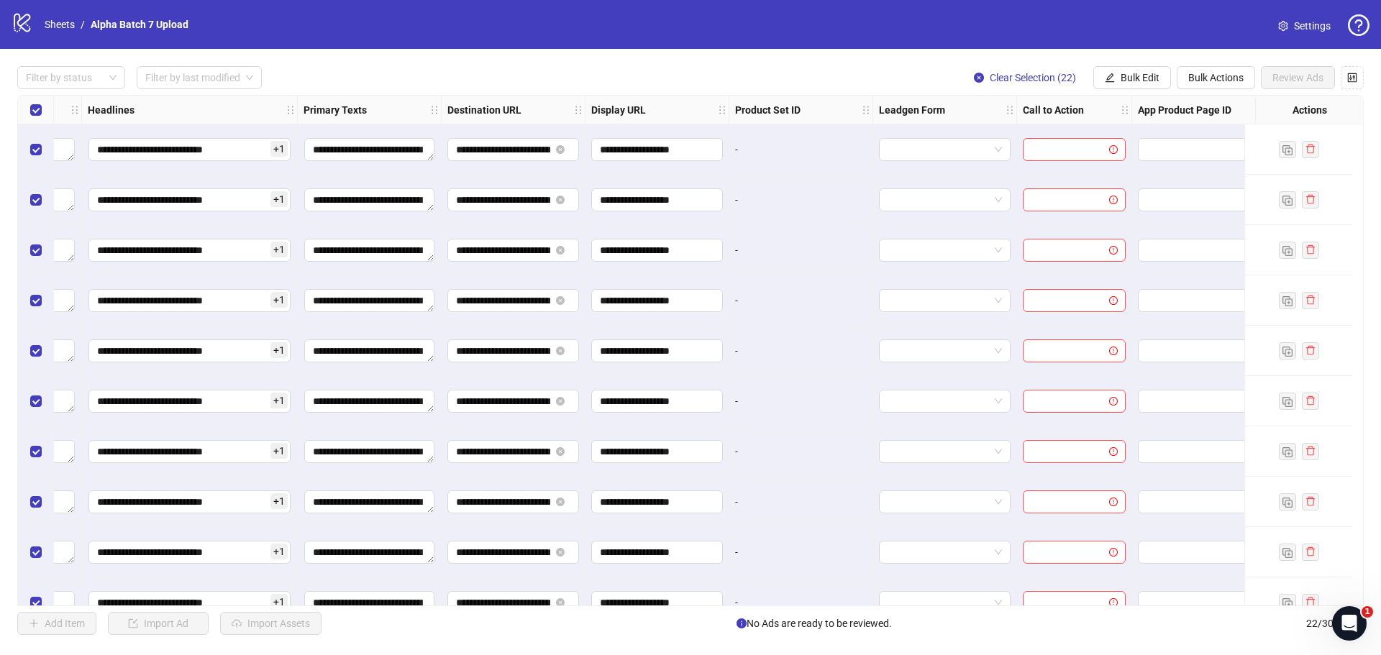
scroll to position [0, 1018]
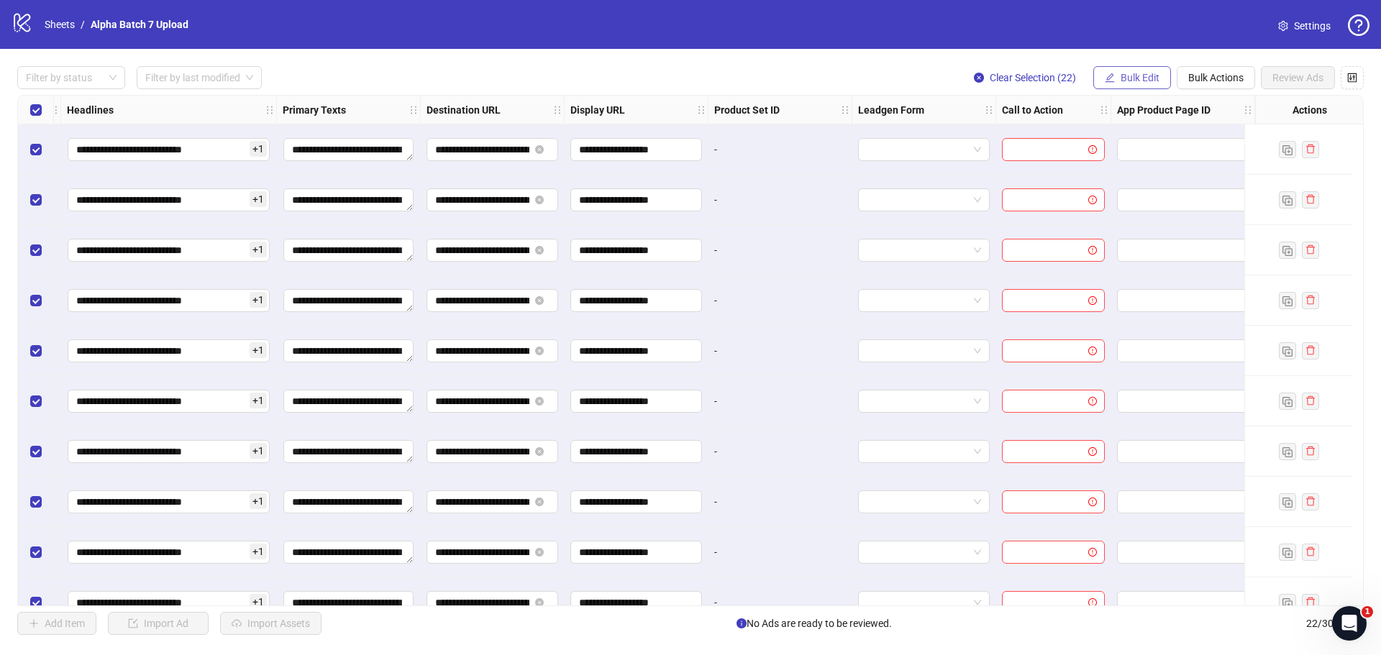
click at [1145, 83] on span "Bulk Edit" at bounding box center [1140, 78] width 39 height 12
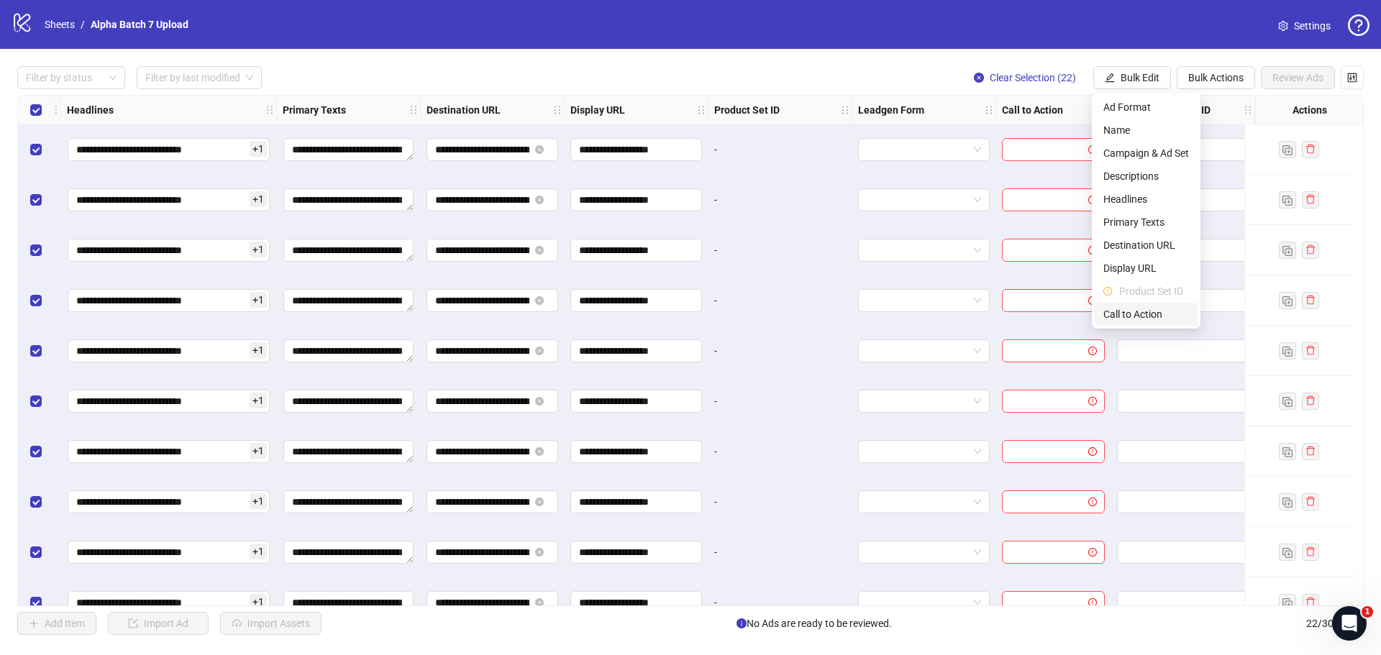
click at [1144, 317] on span "Call to Action" at bounding box center [1147, 314] width 86 height 16
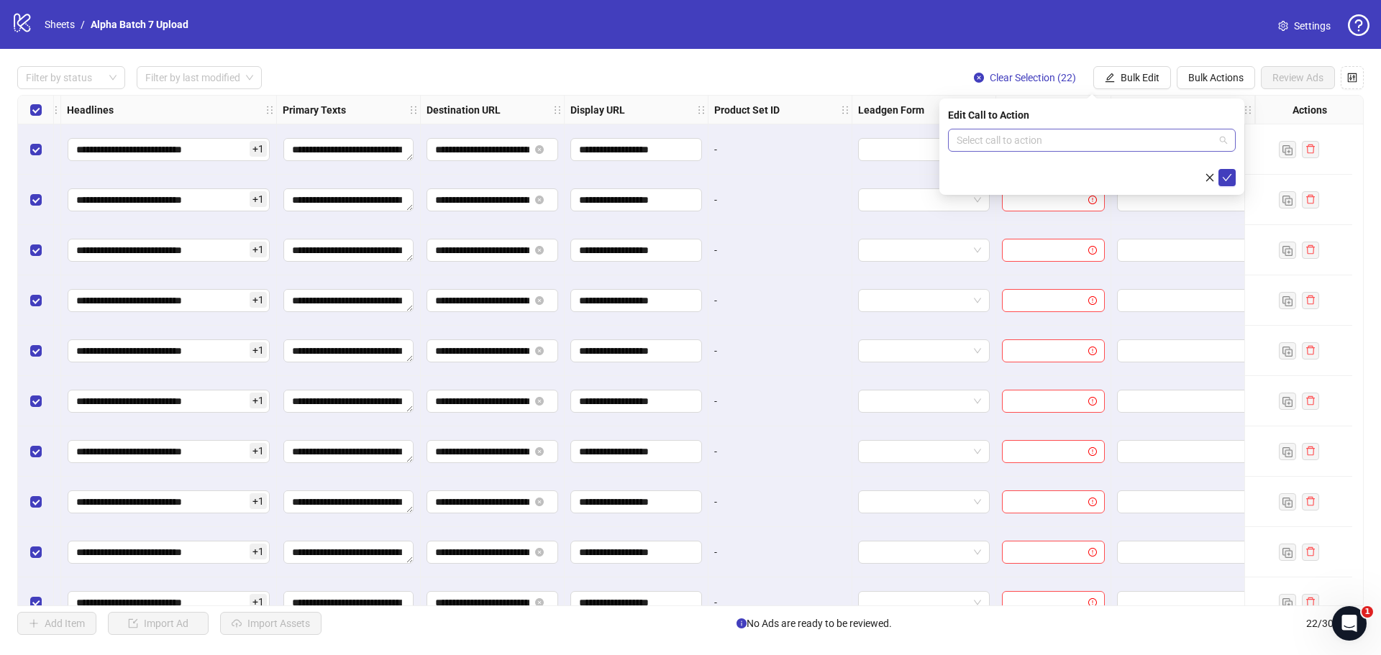
click at [1019, 142] on input "search" at bounding box center [1086, 141] width 258 height 22
type input "********"
click at [1065, 113] on div "Edit Call to Action" at bounding box center [1092, 115] width 288 height 16
click at [1071, 133] on input "search" at bounding box center [1086, 141] width 258 height 22
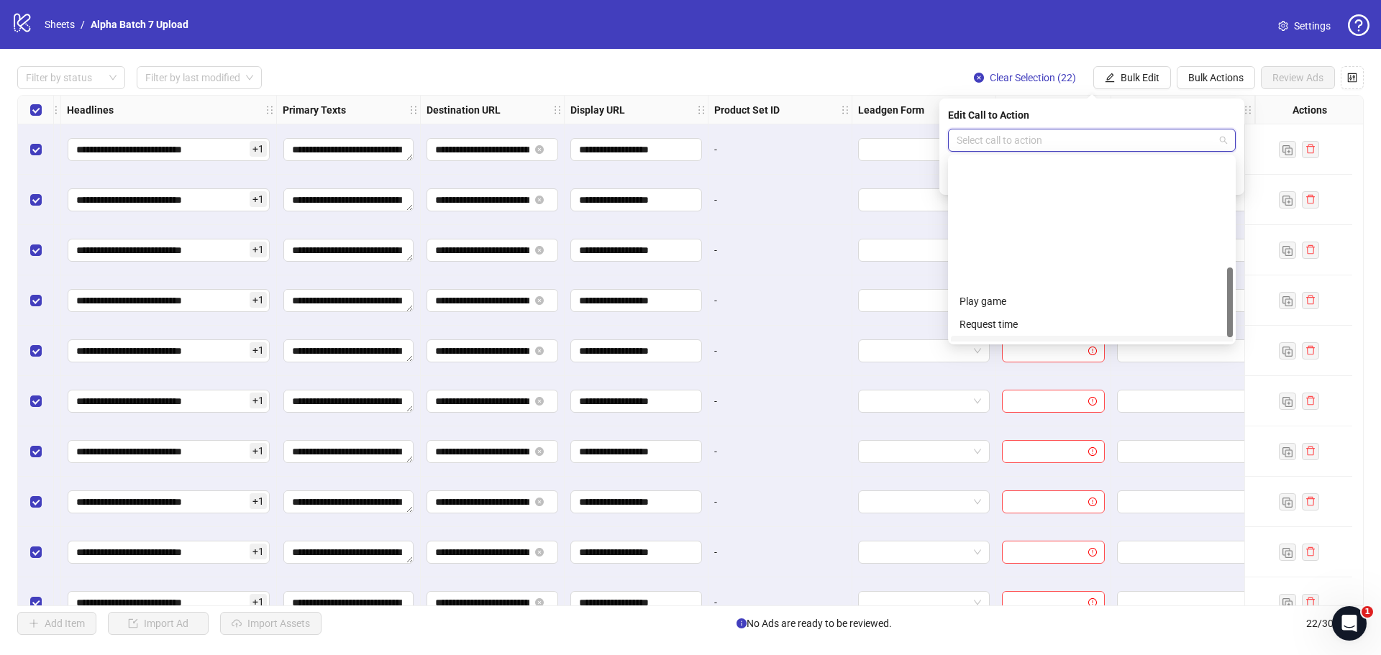
scroll to position [299, 0]
click at [1020, 217] on div "Shop now" at bounding box center [1092, 215] width 265 height 16
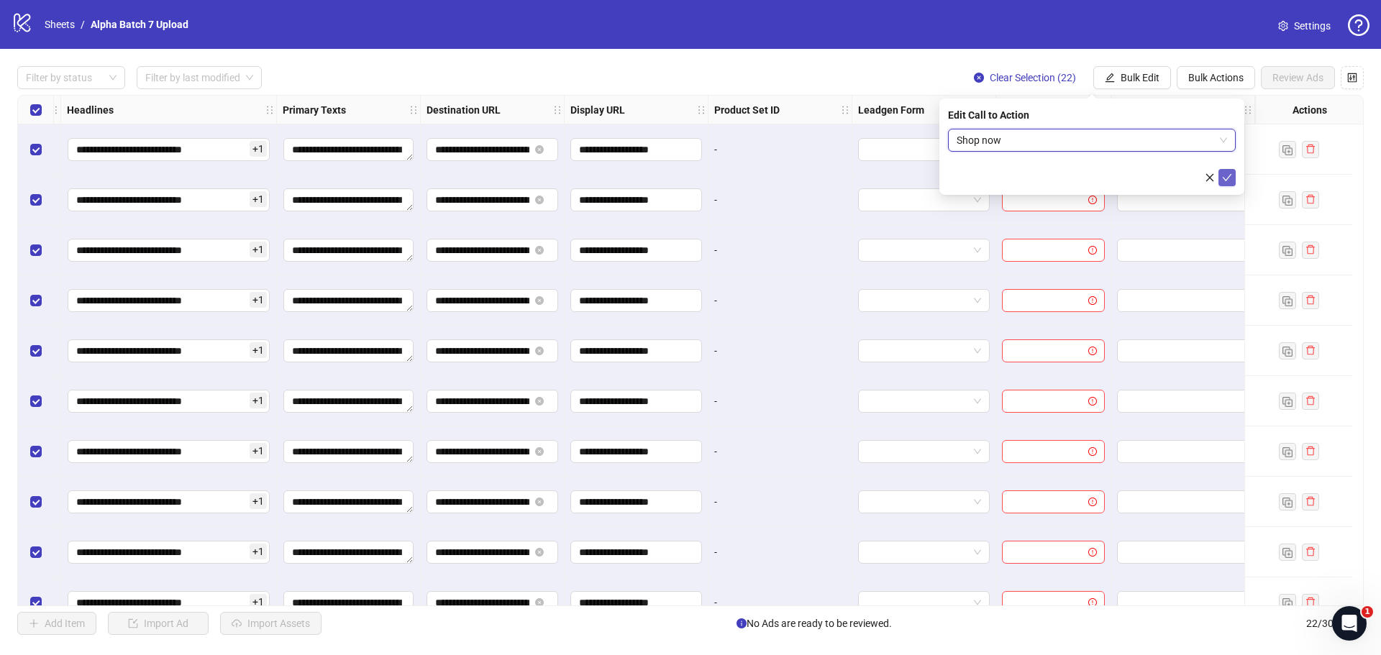
click at [1223, 175] on icon "check" at bounding box center [1227, 178] width 10 height 10
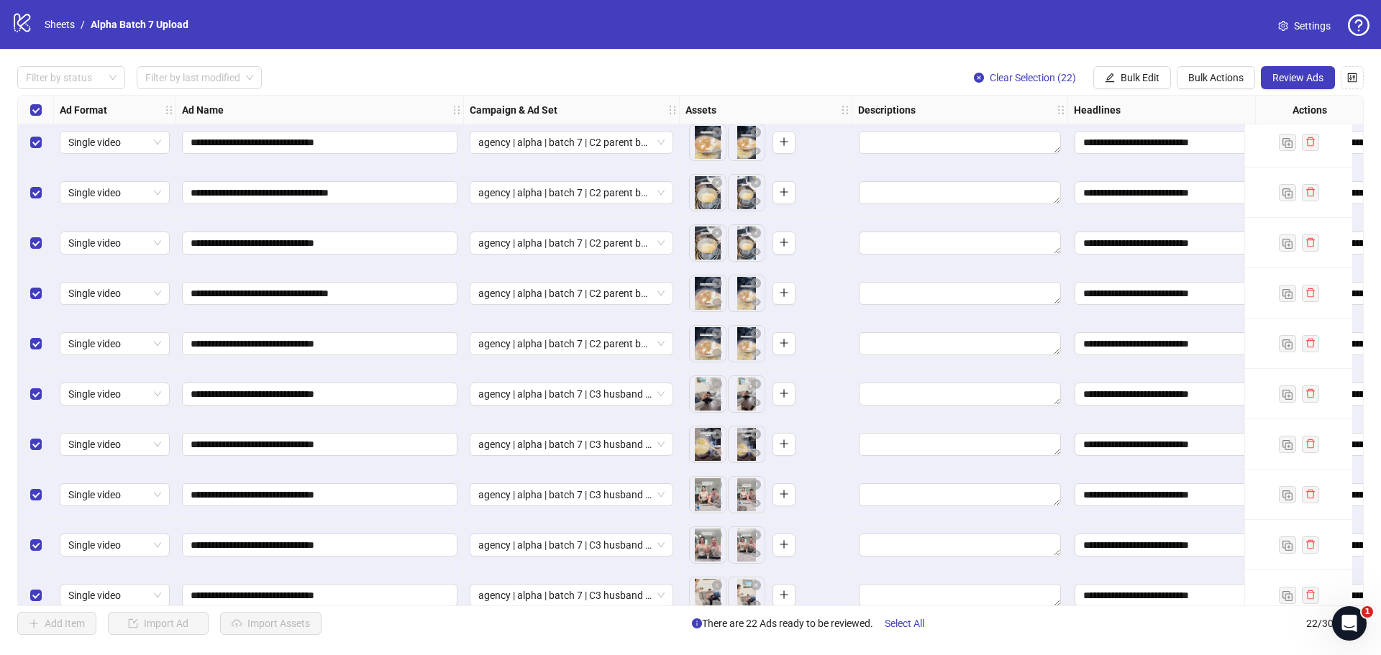
scroll to position [632, 0]
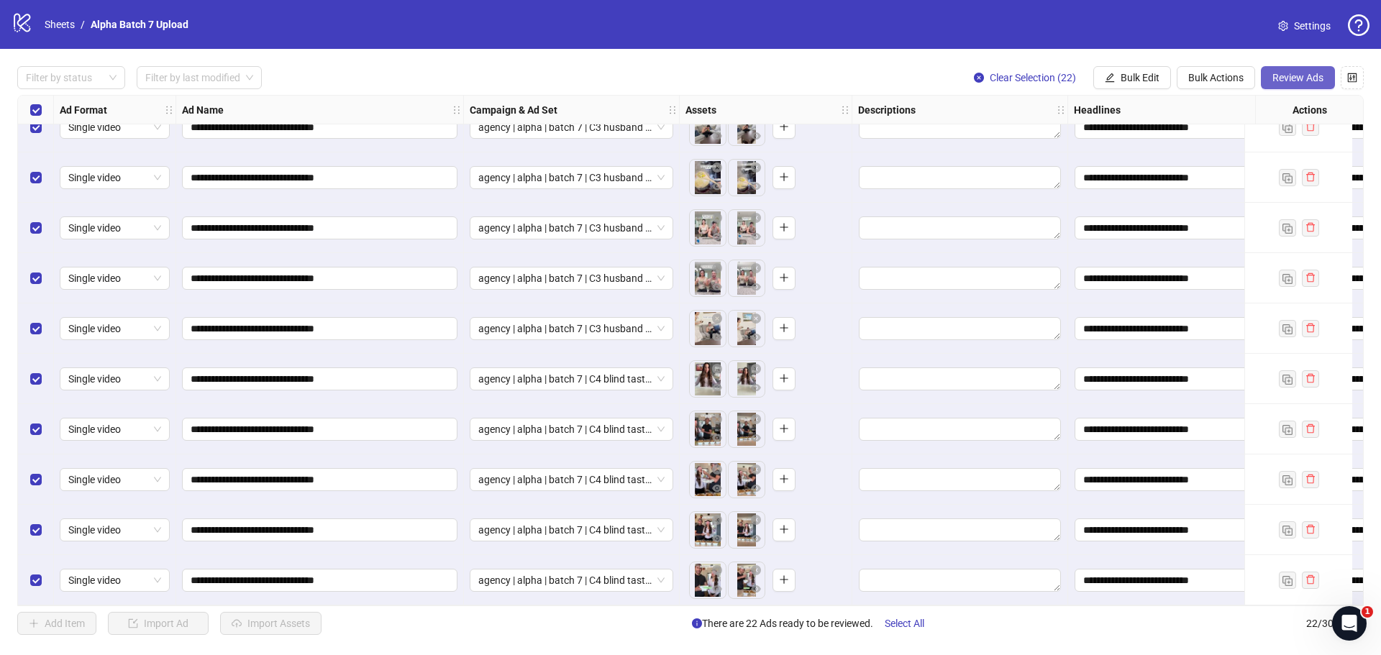
click at [1317, 78] on span "Review Ads" at bounding box center [1298, 78] width 51 height 12
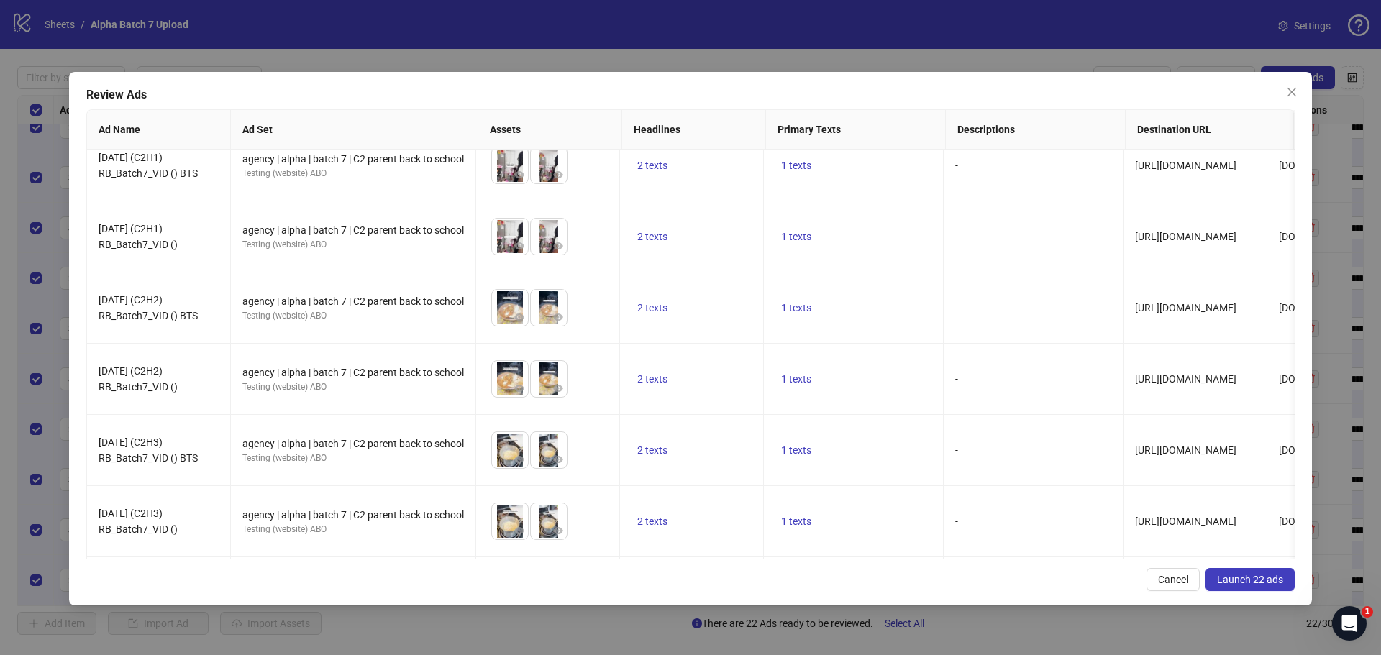
scroll to position [0, 0]
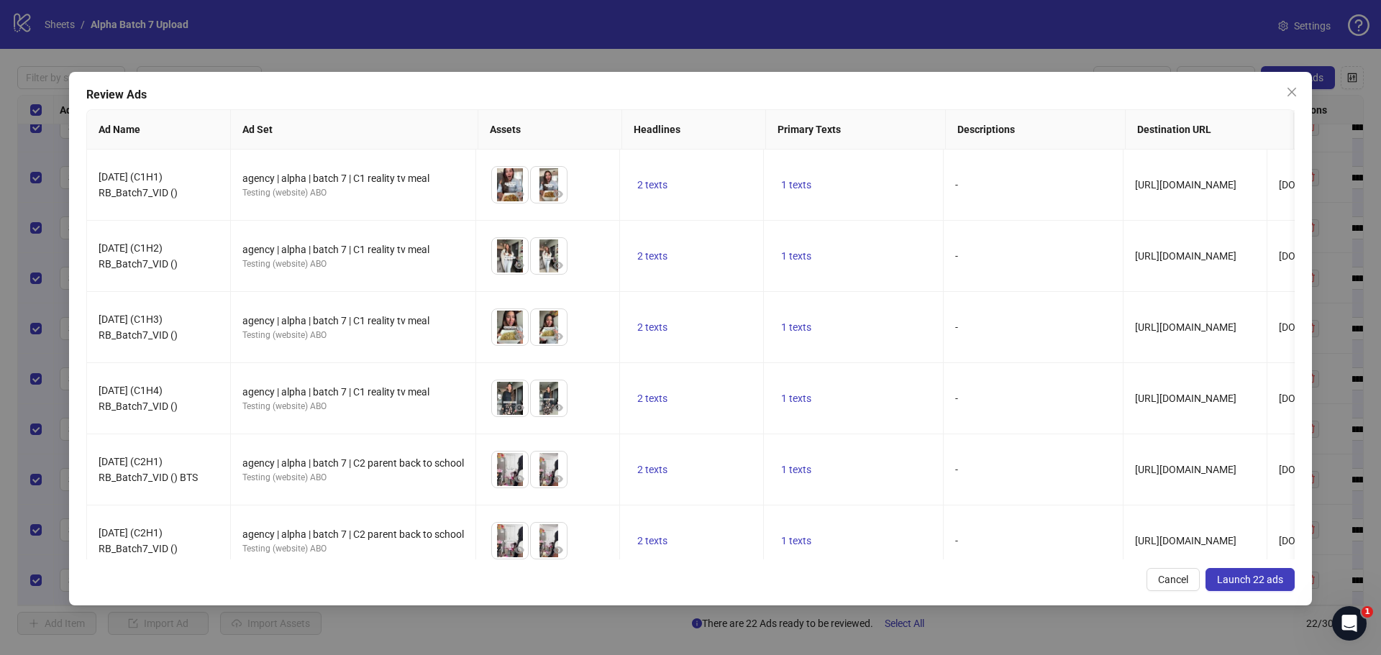
click at [1245, 577] on span "Launch 22 ads" at bounding box center [1250, 580] width 66 height 12
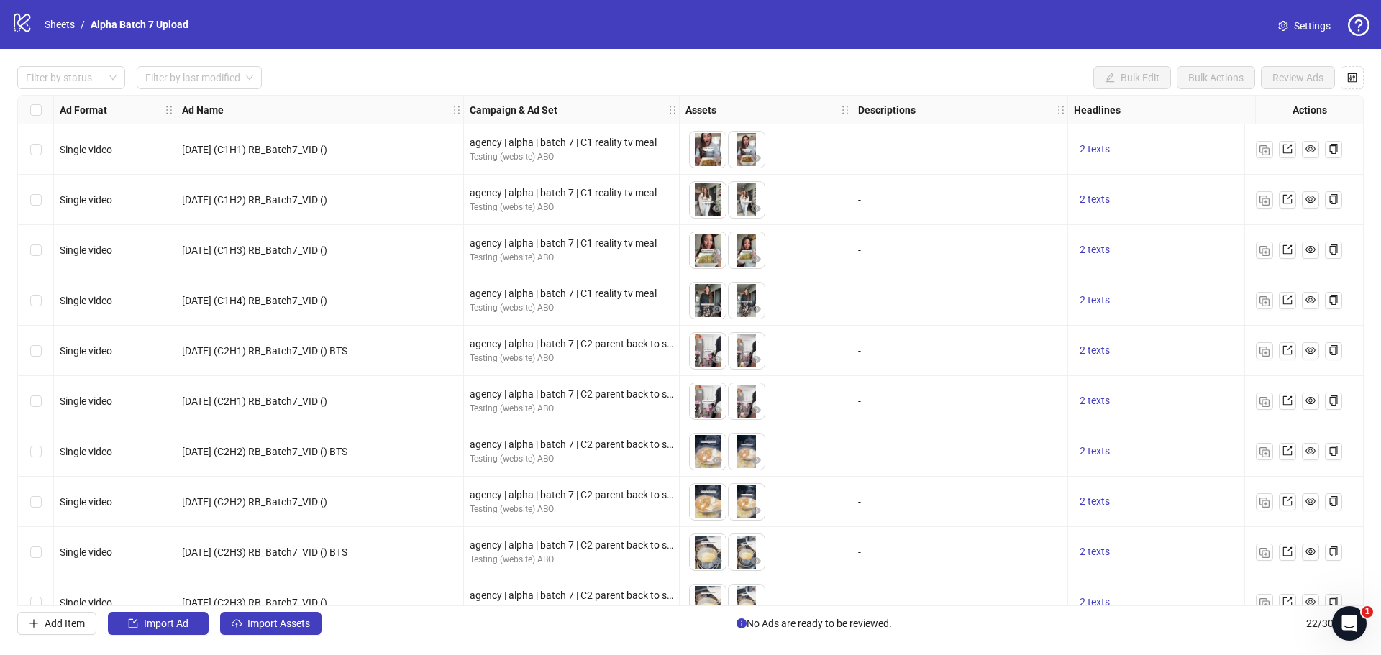
click at [327, 153] on span "[DATE] (C1H1) RB_Batch7_VID ()" at bounding box center [254, 150] width 145 height 12
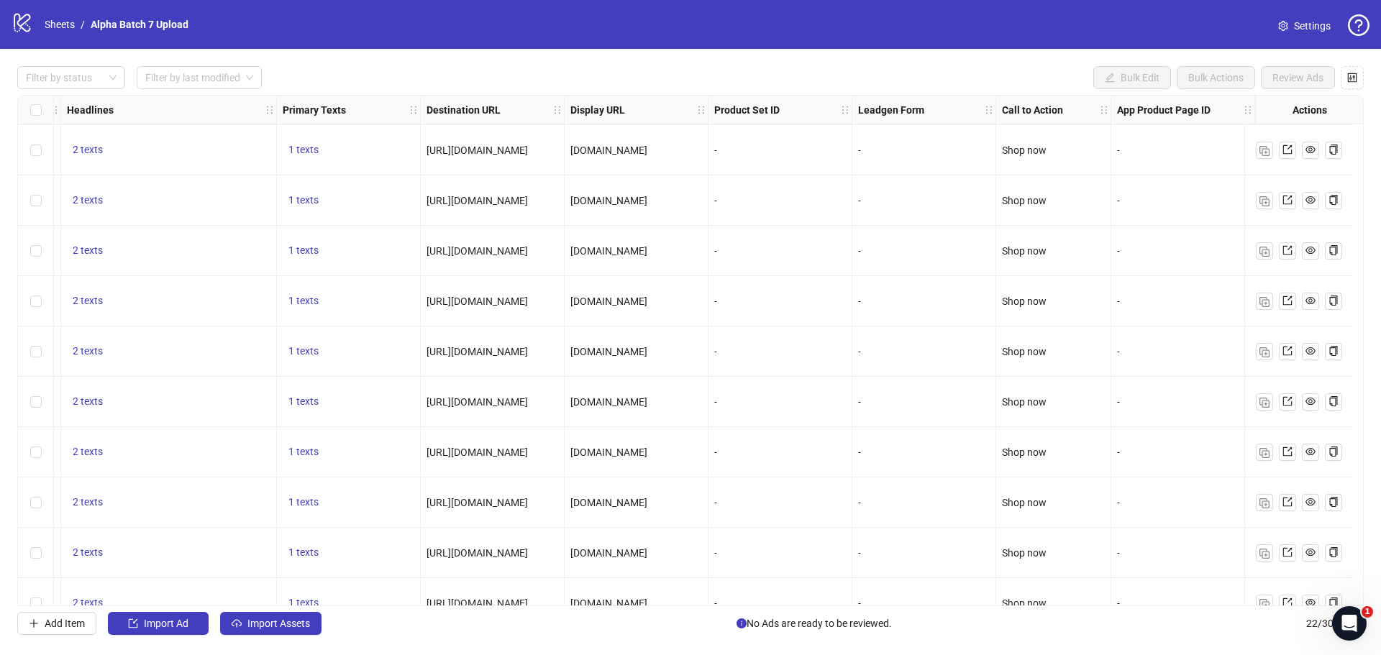
scroll to position [0, 1018]
